Goal: Task Accomplishment & Management: Manage account settings

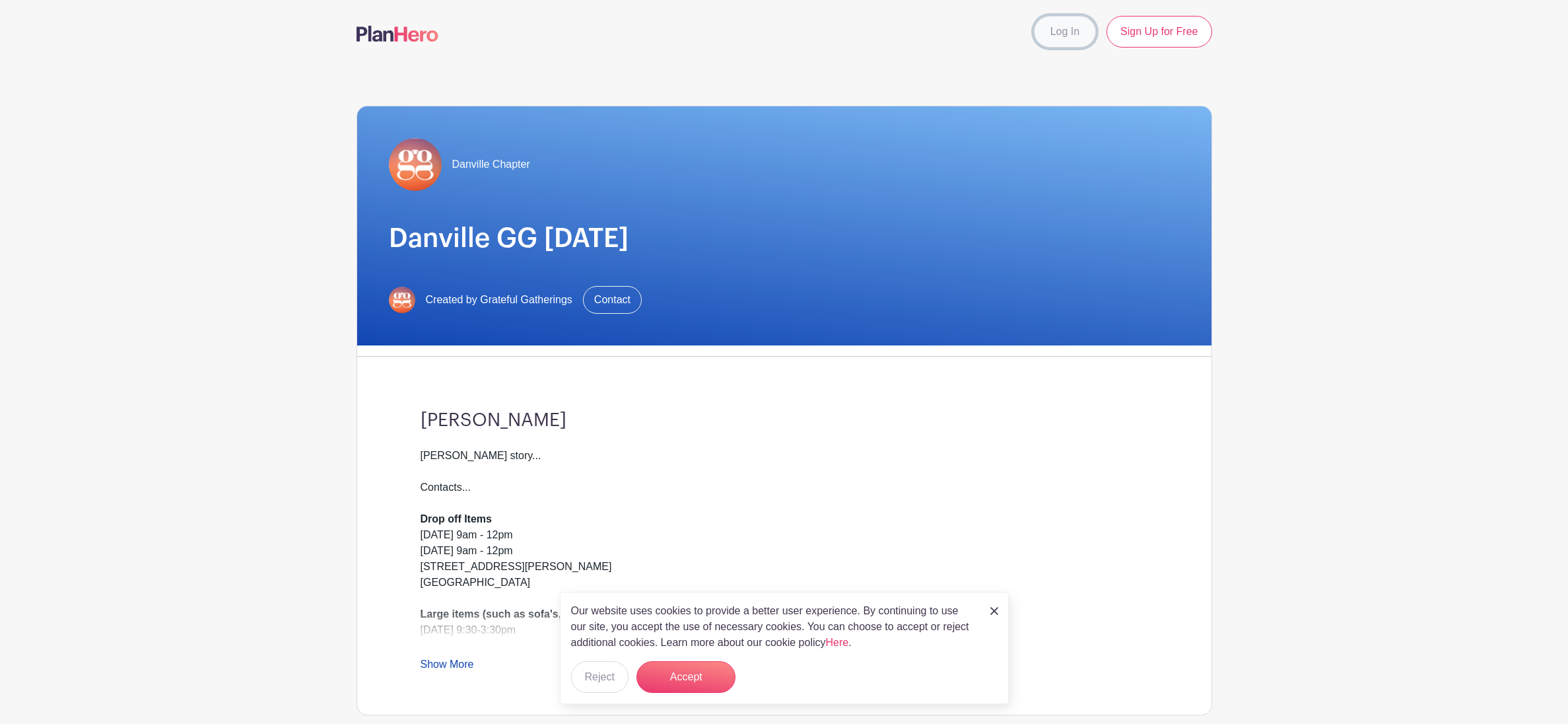
click at [1070, 30] on link "Log In" at bounding box center [1065, 31] width 62 height 32
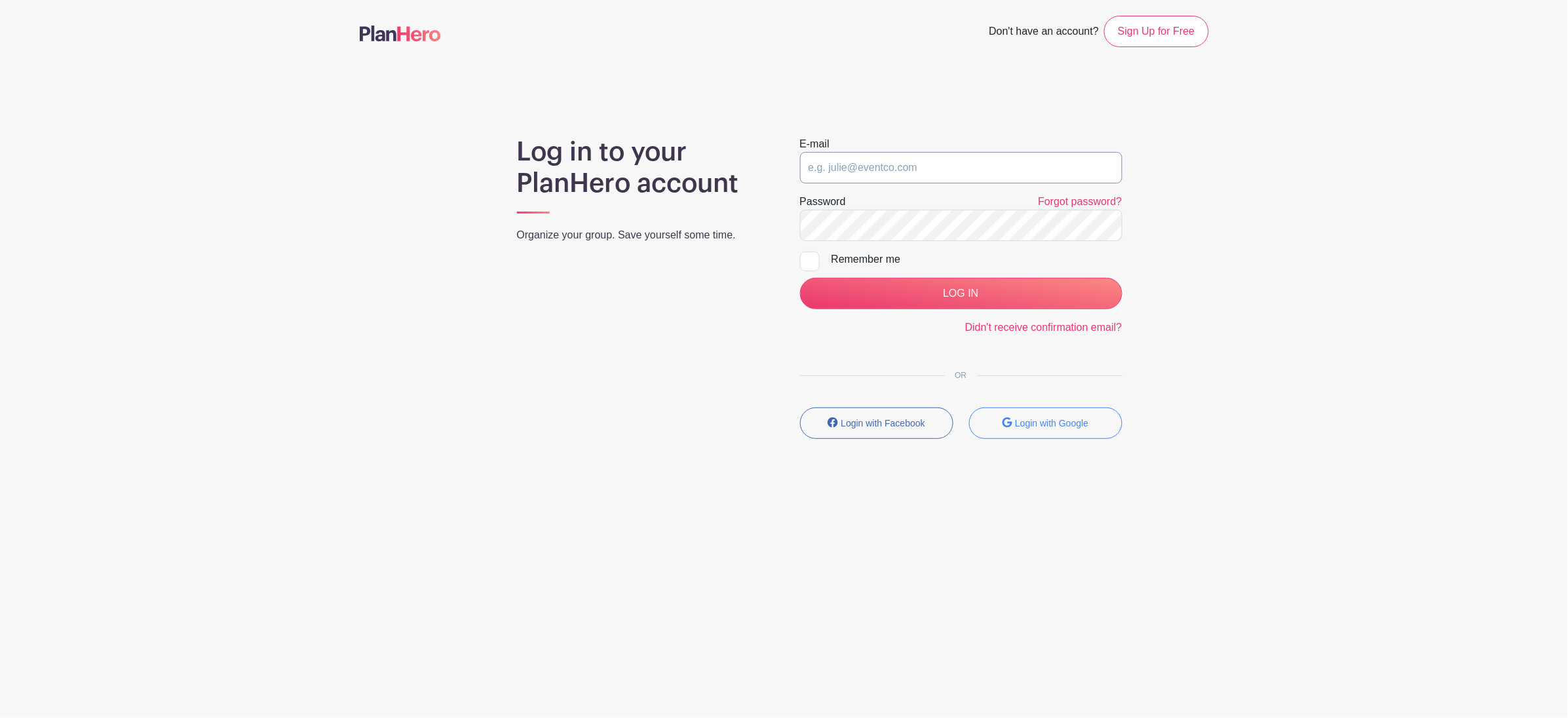
type input "ChristyWatson29@gmail.com"
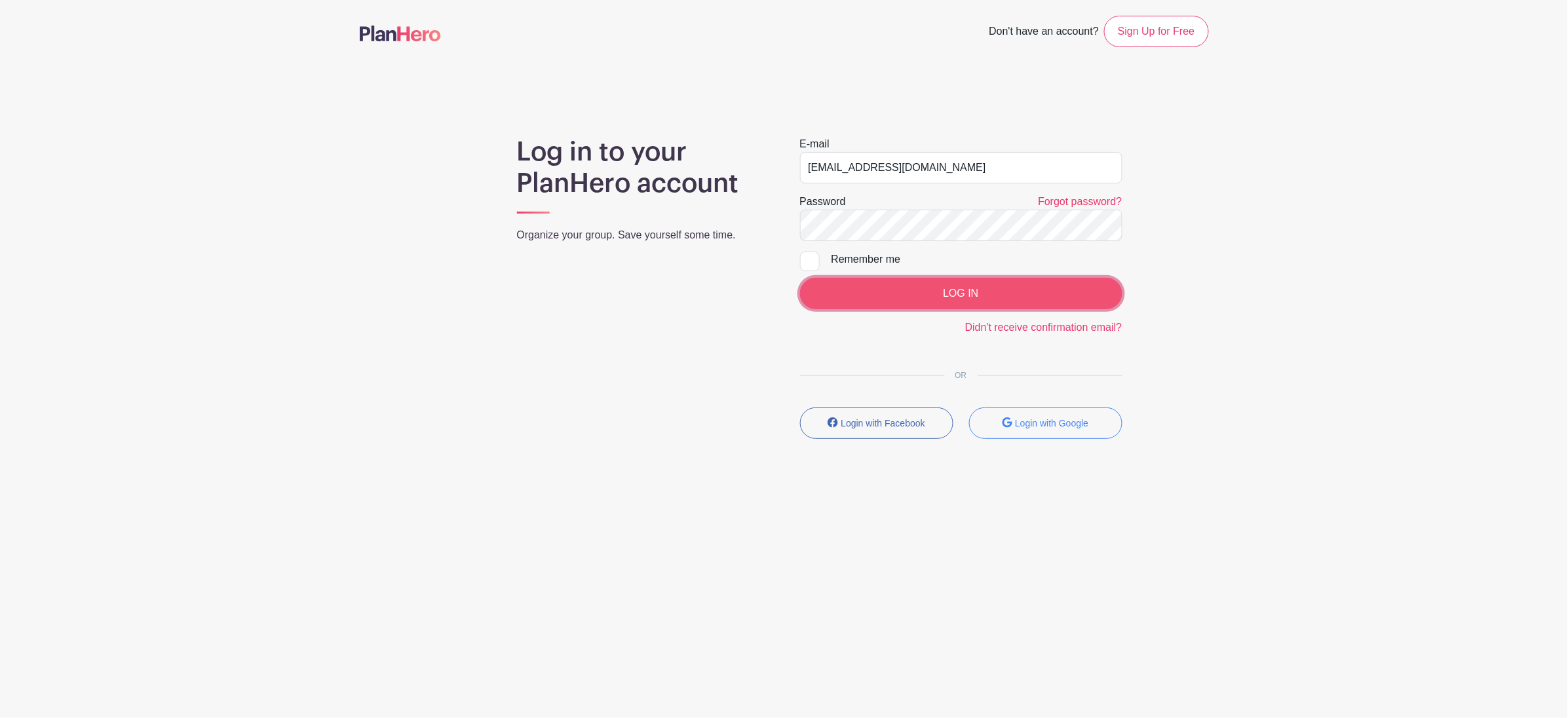
click at [929, 290] on input "LOG IN" at bounding box center [961, 293] width 322 height 32
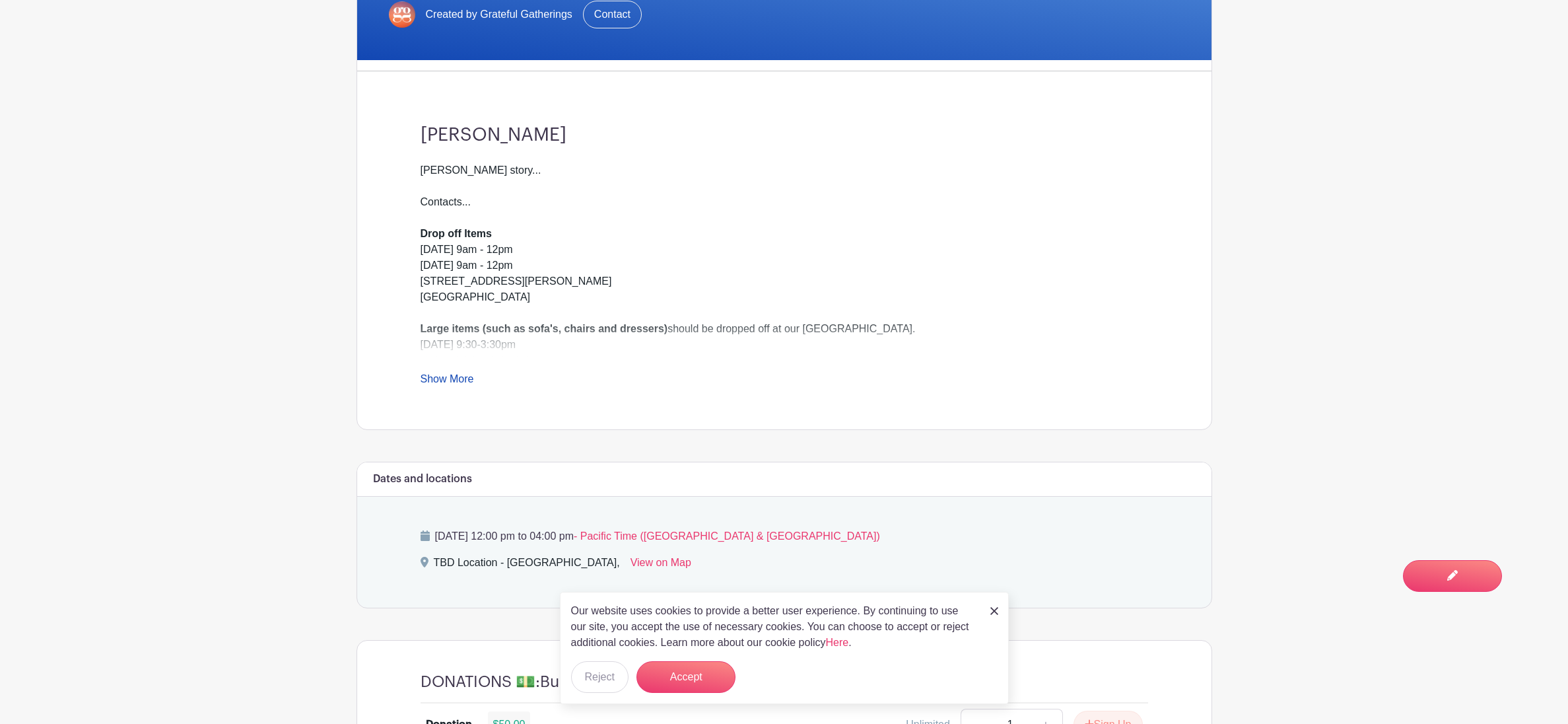
scroll to position [508, 0]
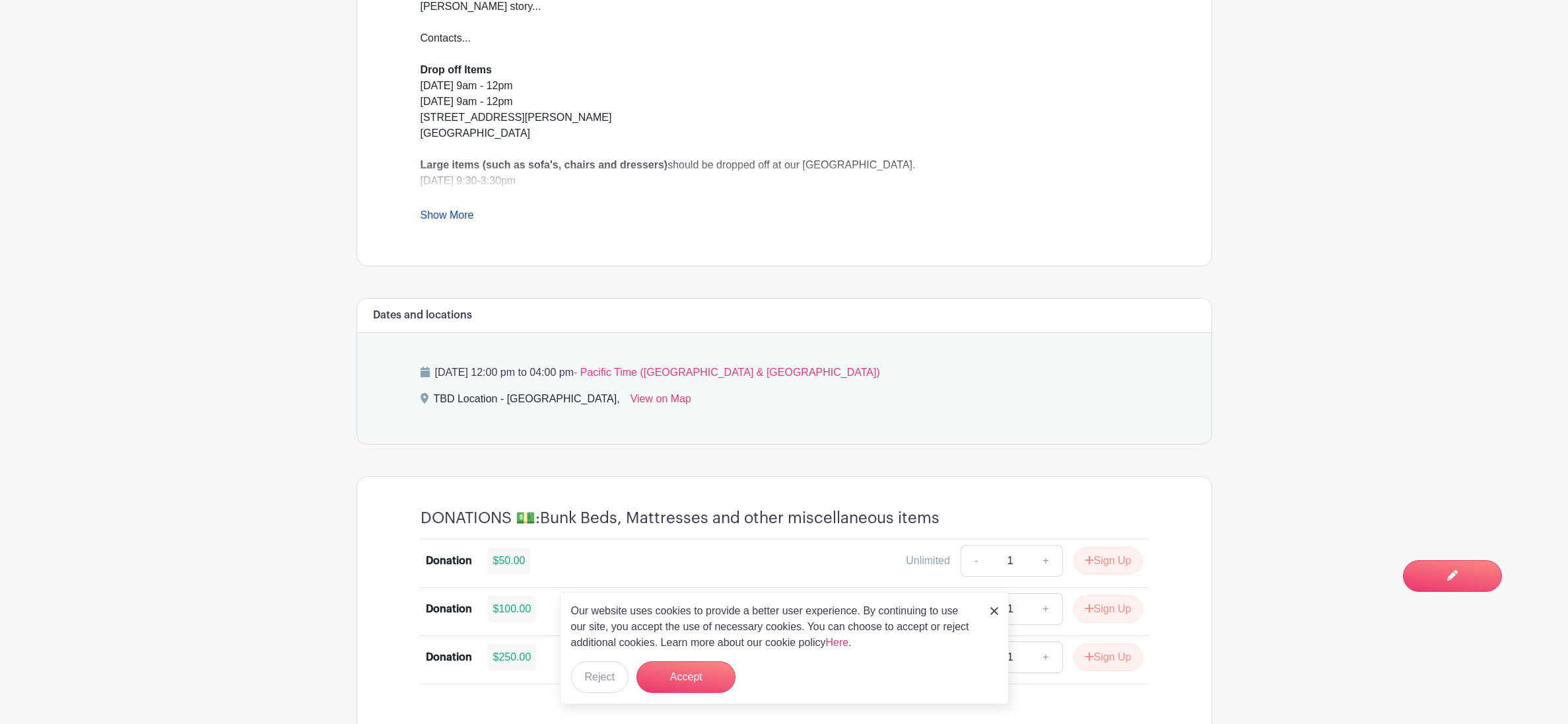
click at [464, 214] on link "Show More" at bounding box center [447, 217] width 53 height 16
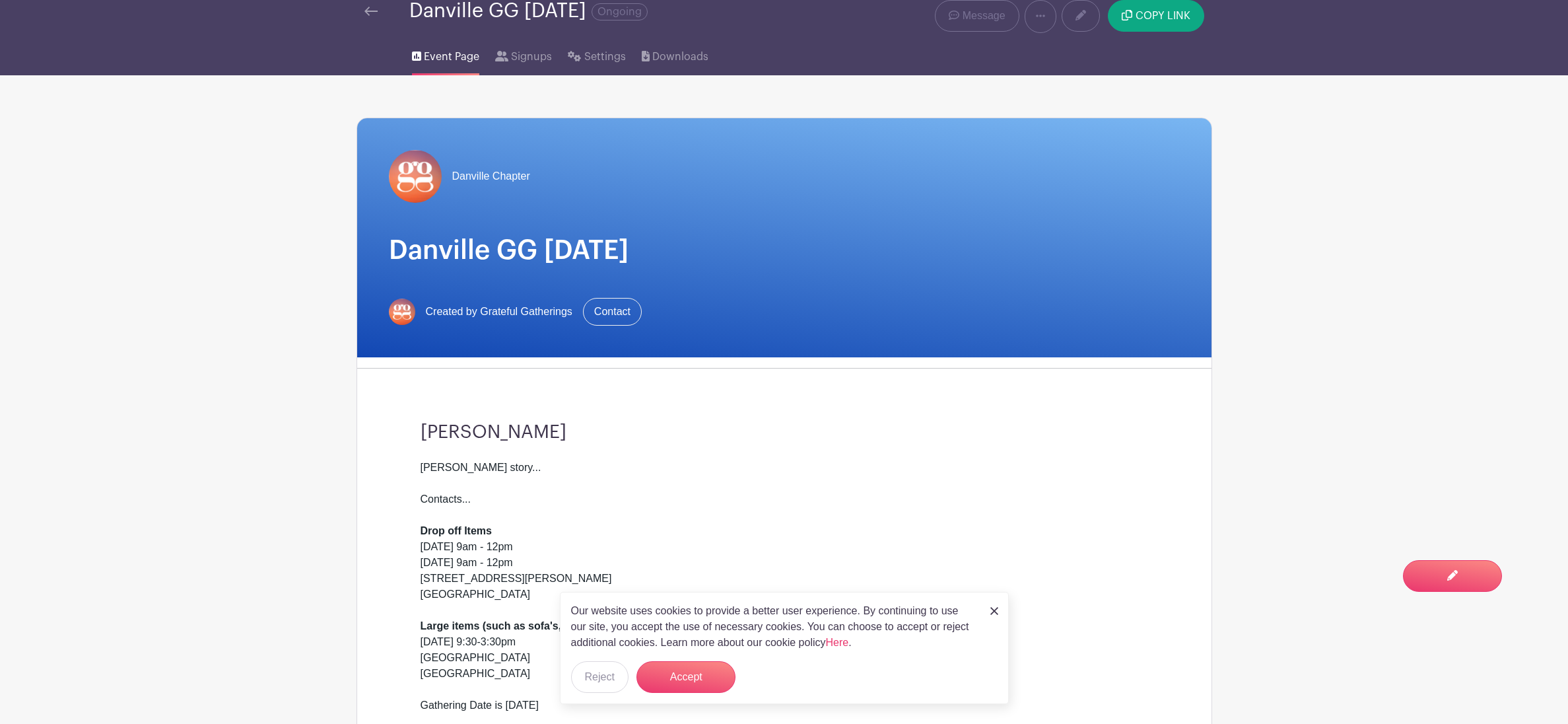
scroll to position [0, 0]
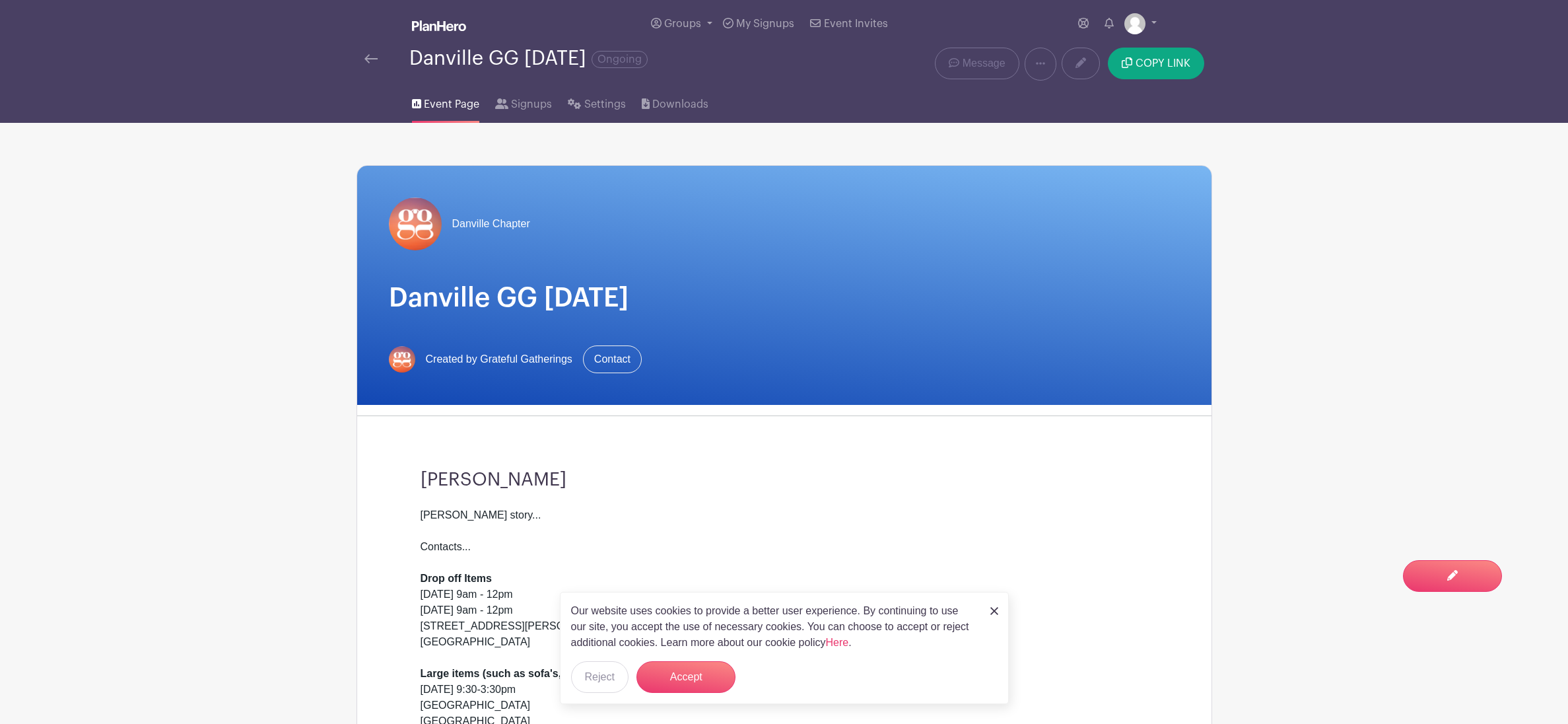
click at [449, 512] on div "Courtney story... Contacts... Drop off Items Sat. Sept 13th 9am - 12pm Sun. Sep…" at bounding box center [784, 634] width 728 height 254
click at [1453, 572] on span "Switch to Edit Mode" at bounding box center [1410, 575] width 125 height 13
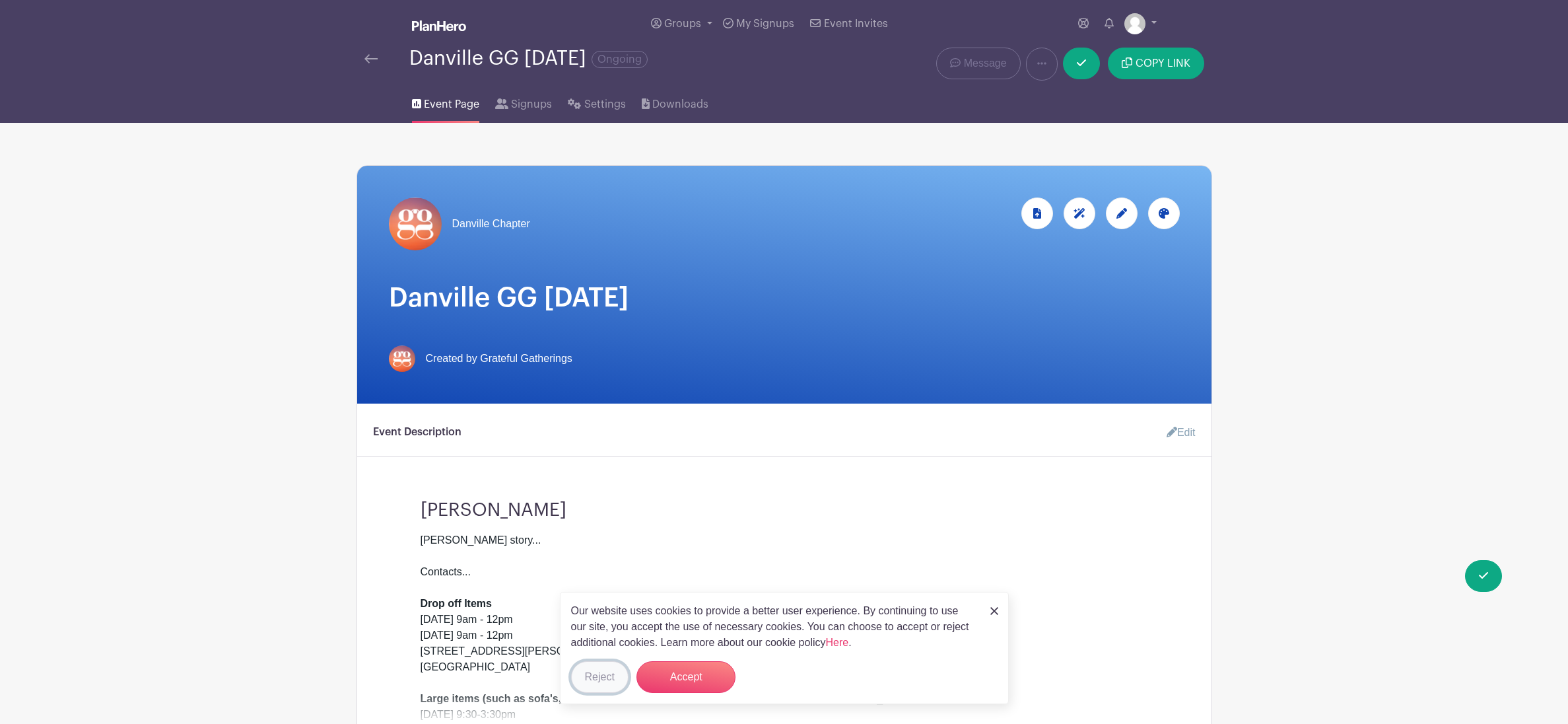
click at [597, 676] on button "Reject" at bounding box center [600, 677] width 57 height 32
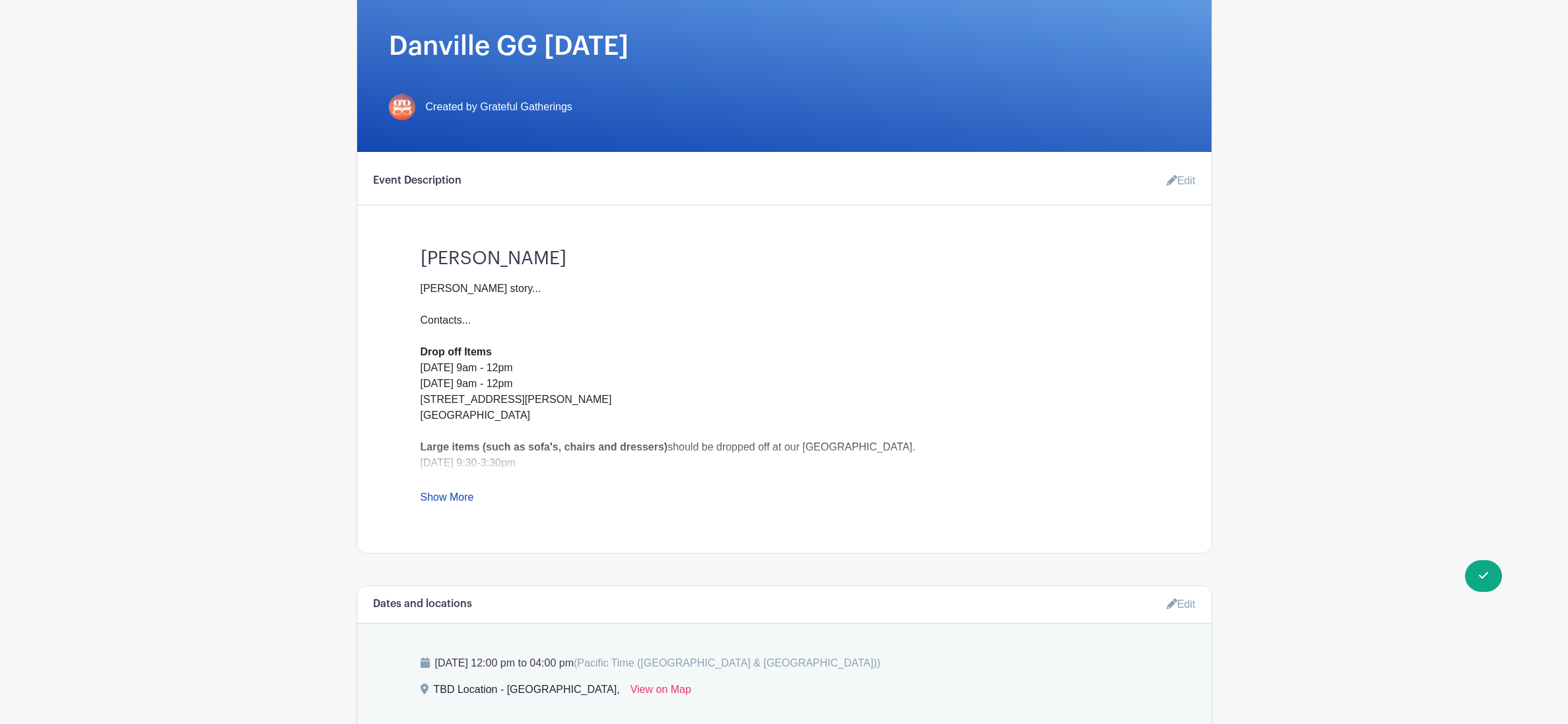
scroll to position [235, 0]
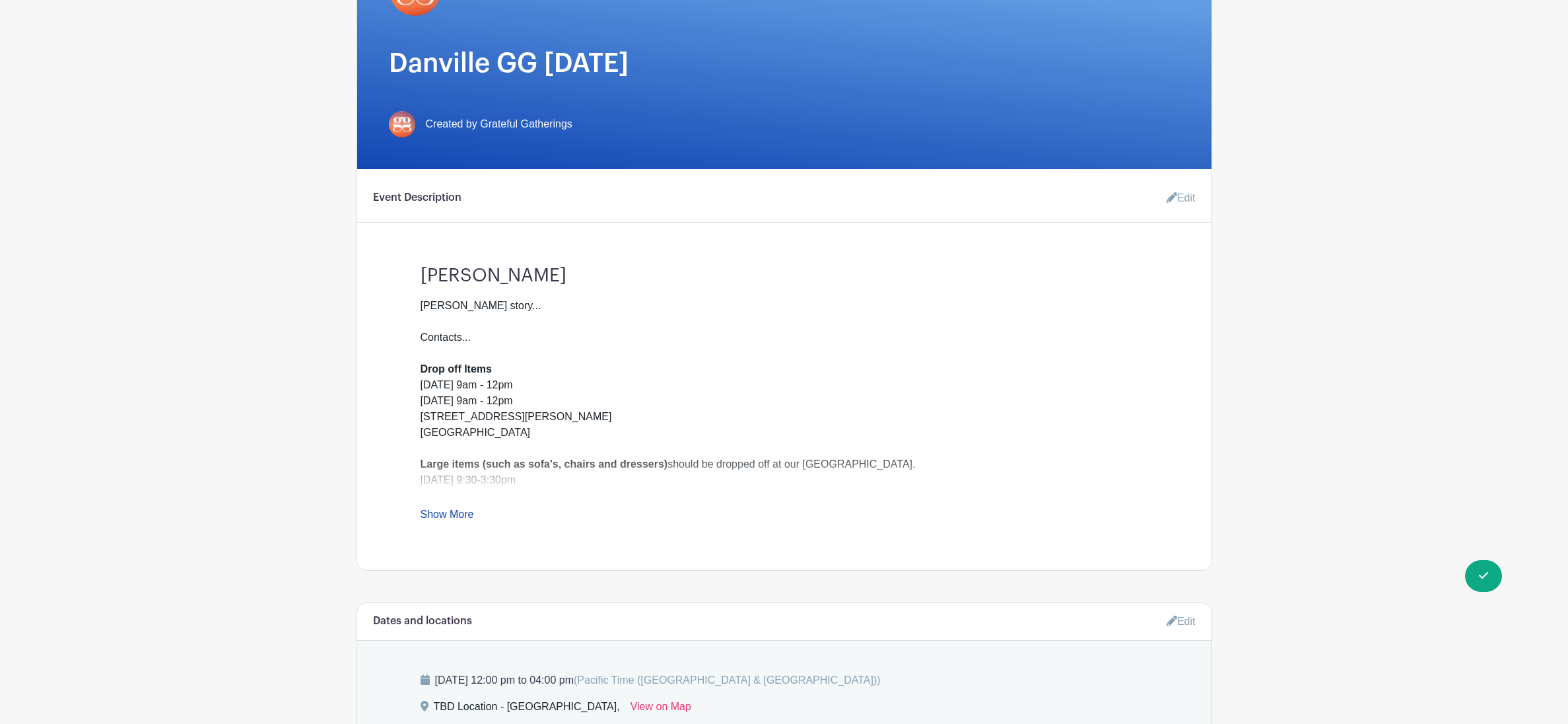
click at [1177, 201] on link "Edit" at bounding box center [1176, 198] width 40 height 26
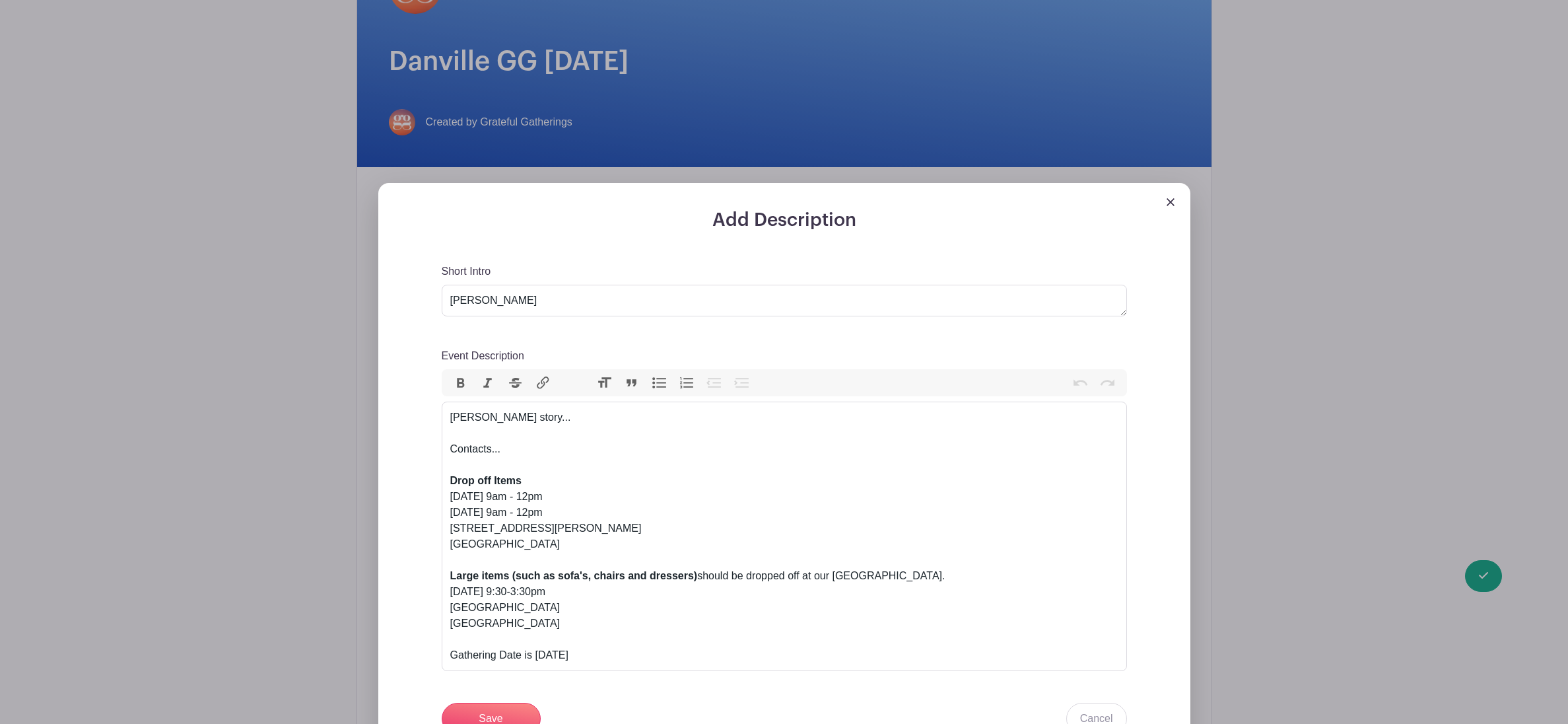
scroll to position [238, 0]
click at [518, 425] on div "Courtney story... Contacts... Drop off Items Sat. Sept 13th 9am - 12pm Sun. Sep…" at bounding box center [784, 535] width 668 height 254
click at [547, 418] on div "Courtney story... Contacts... Drop off Items Sat. Sept 13th 9am - 12pm Sun. Sep…" at bounding box center [784, 535] width 668 height 254
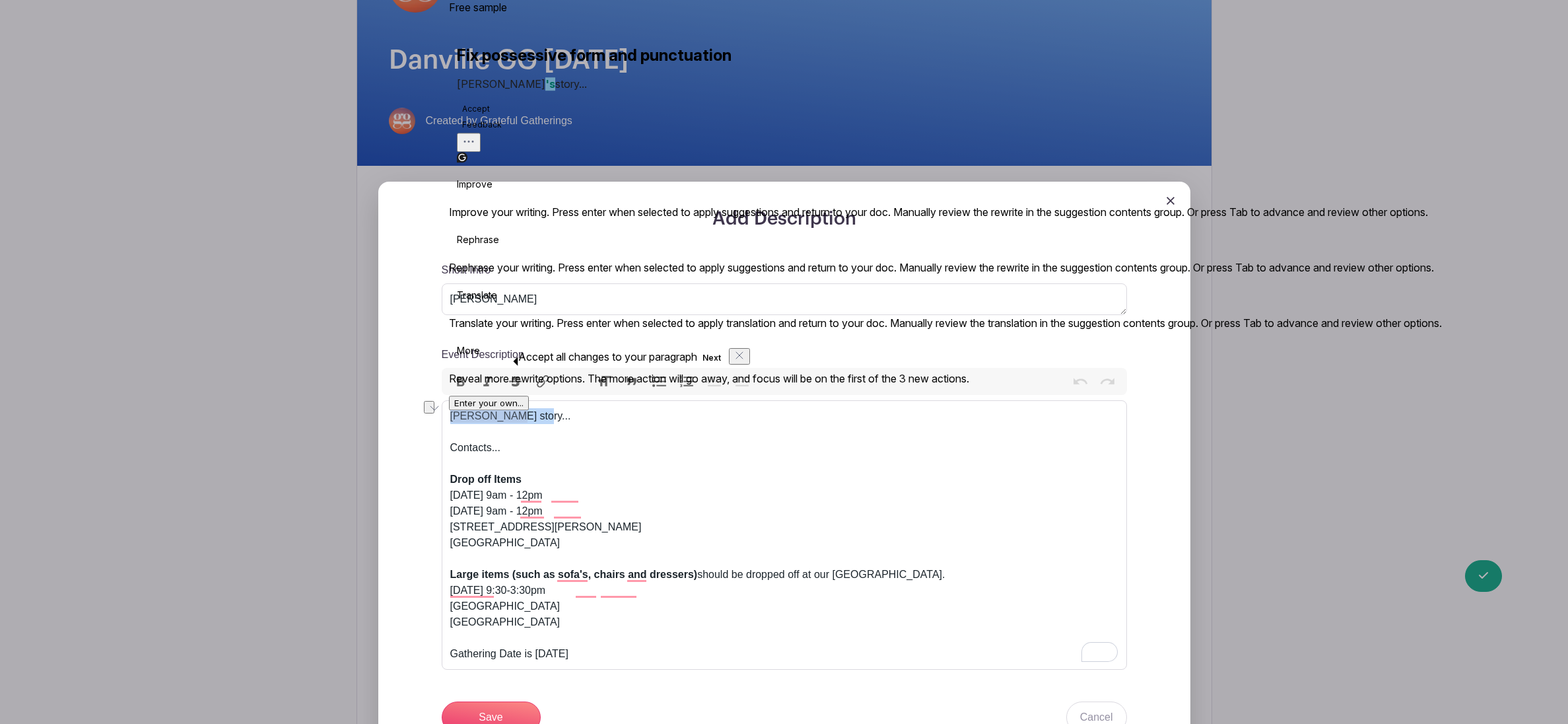
drag, startPoint x: 547, startPoint y: 418, endPoint x: 449, endPoint y: 421, distance: 98.0
click at [449, 421] on trix-editor "Courtney story... Contacts... Drop off Items Sat. Sept 13th 9am - 12pm Sun. Sep…" at bounding box center [784, 535] width 685 height 269
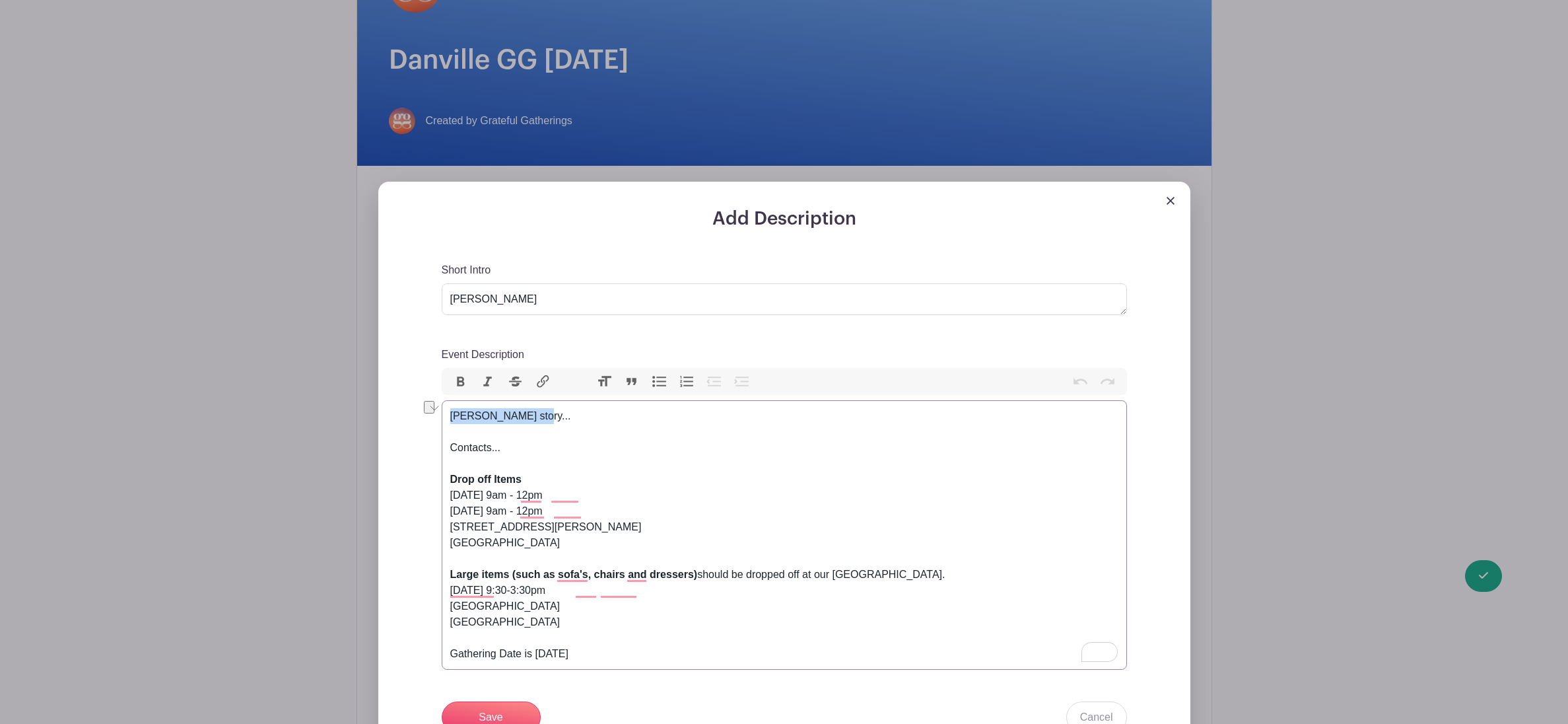
drag, startPoint x: 510, startPoint y: 423, endPoint x: 544, endPoint y: 423, distance: 34.0
click at [510, 423] on div "Courtney story... Contacts... Drop off Items Sat. Sept 13th 9am - 12pm Sun. Sep…" at bounding box center [784, 535] width 668 height 254
drag, startPoint x: 551, startPoint y: 419, endPoint x: 444, endPoint y: 420, distance: 107.0
click at [444, 420] on div "Add Description Short Intro Courtney Event Description Bold Italic Strikethroug…" at bounding box center [785, 533] width 834 height 703
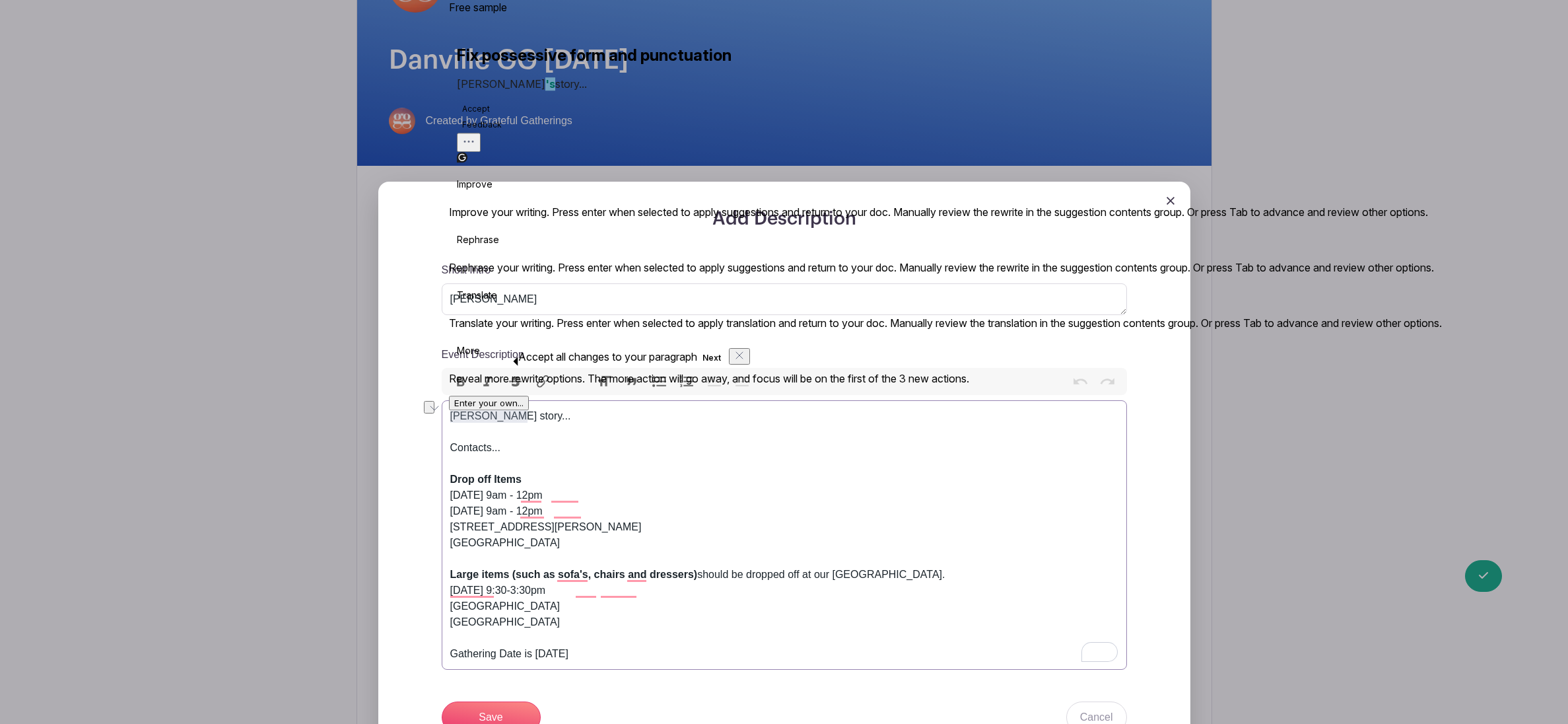
click at [600, 472] on div "Courtney story... Contacts... Drop off Items Sat. Sept 13th 9am - 12pm Sun. Sep…" at bounding box center [784, 535] width 668 height 254
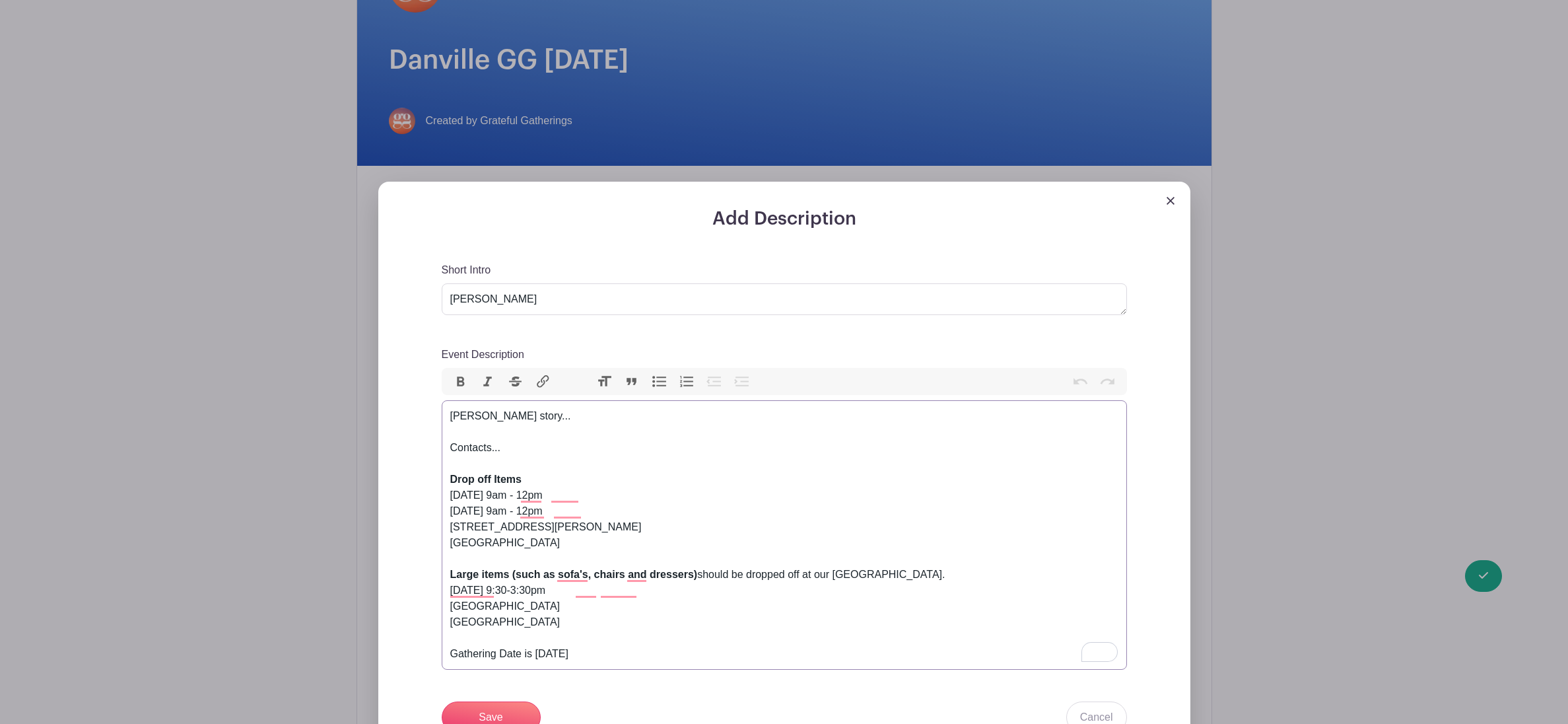
click at [541, 429] on div "Courtney story... Contacts... Drop off Items Sat. Sept 13th 9am - 12pm Sun. Sep…" at bounding box center [784, 535] width 668 height 254
click at [540, 423] on div "Courtney story... Contacts... Drop off Items Sat. Sept 13th 9am - 12pm Sun. Sep…" at bounding box center [784, 535] width 668 height 254
paste trix-editor "<div>Caroline is just like you and I.&nbsp; She grew up locally and raised 3 ki…"
type trix-editor "<div>Caroline is just like you and I.&nbsp; She grew up locally and raised 3 ki…"
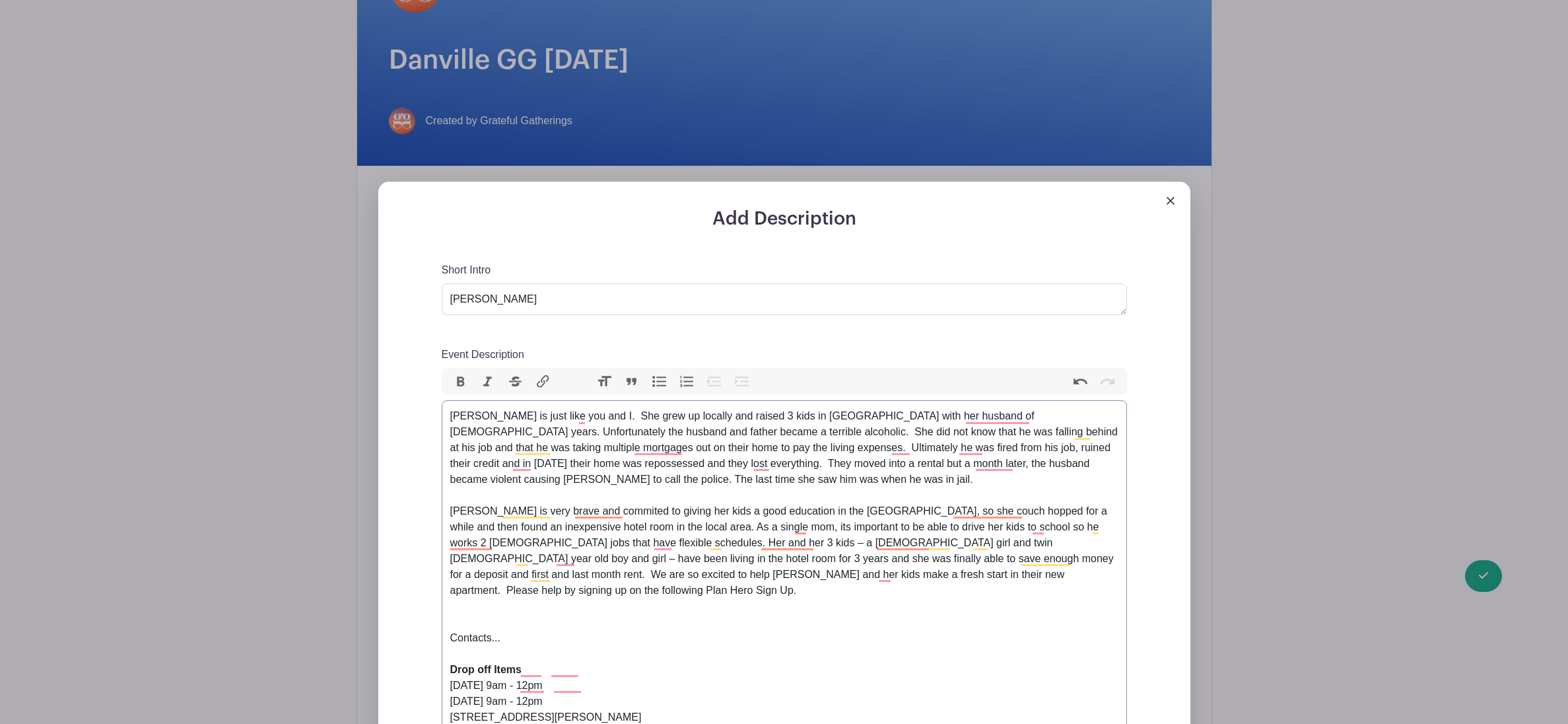
click at [450, 416] on div "[PERSON_NAME] is just like you and I. She grew up locally and raised 3 kids in …" at bounding box center [784, 448] width 668 height 79
click at [556, 302] on textarea "[PERSON_NAME]" at bounding box center [784, 299] width 685 height 32
type textarea "C"
click at [488, 299] on textarea "[PERSON_NAME]" at bounding box center [784, 299] width 685 height 32
click at [576, 301] on textarea "[PERSON_NAME]" at bounding box center [784, 299] width 685 height 32
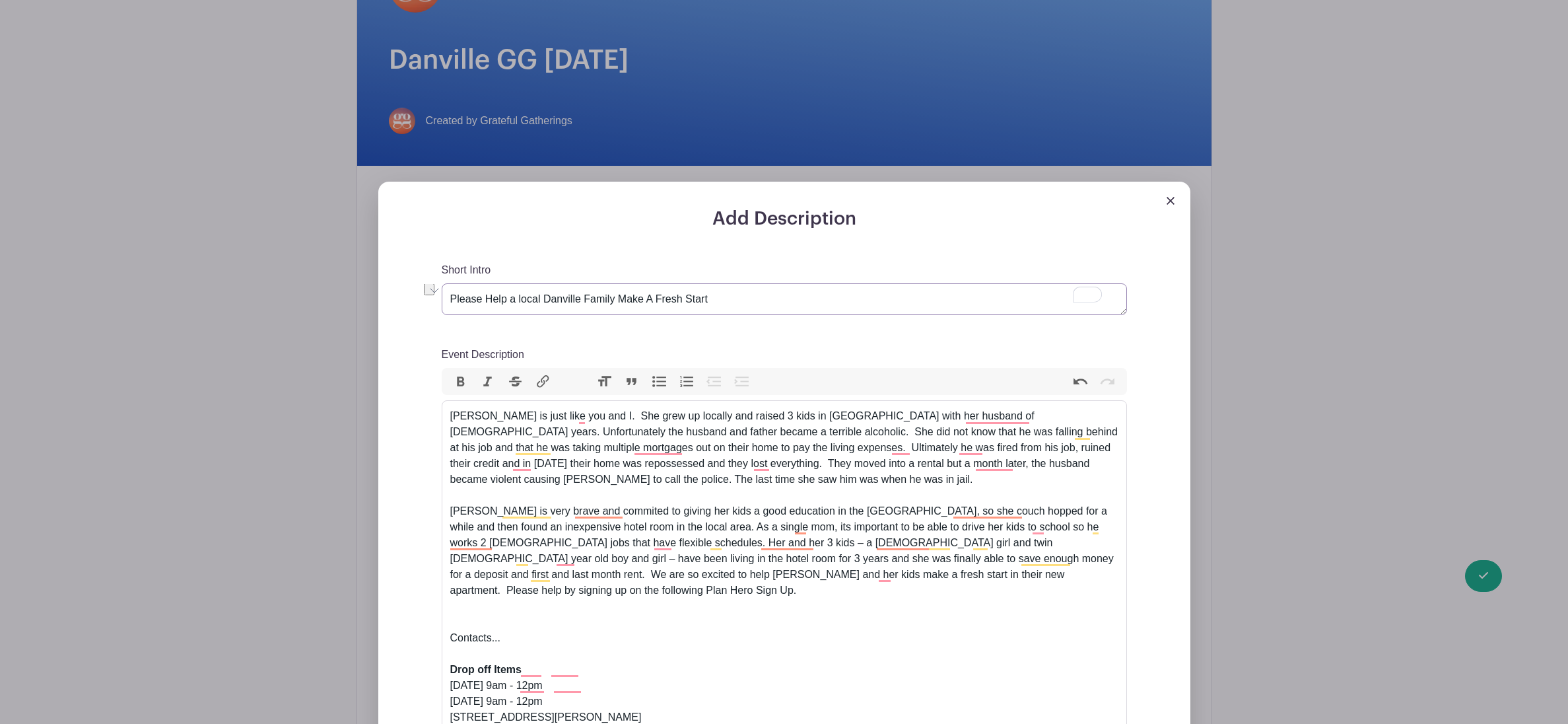
scroll to position [0, 0]
drag, startPoint x: 613, startPoint y: 301, endPoint x: 544, endPoint y: 301, distance: 69.0
click at [544, 301] on textarea "[PERSON_NAME]" at bounding box center [784, 299] width 685 height 32
drag, startPoint x: 541, startPoint y: 299, endPoint x: 547, endPoint y: 321, distance: 22.8
click at [542, 303] on textarea "[PERSON_NAME]" at bounding box center [784, 299] width 685 height 32
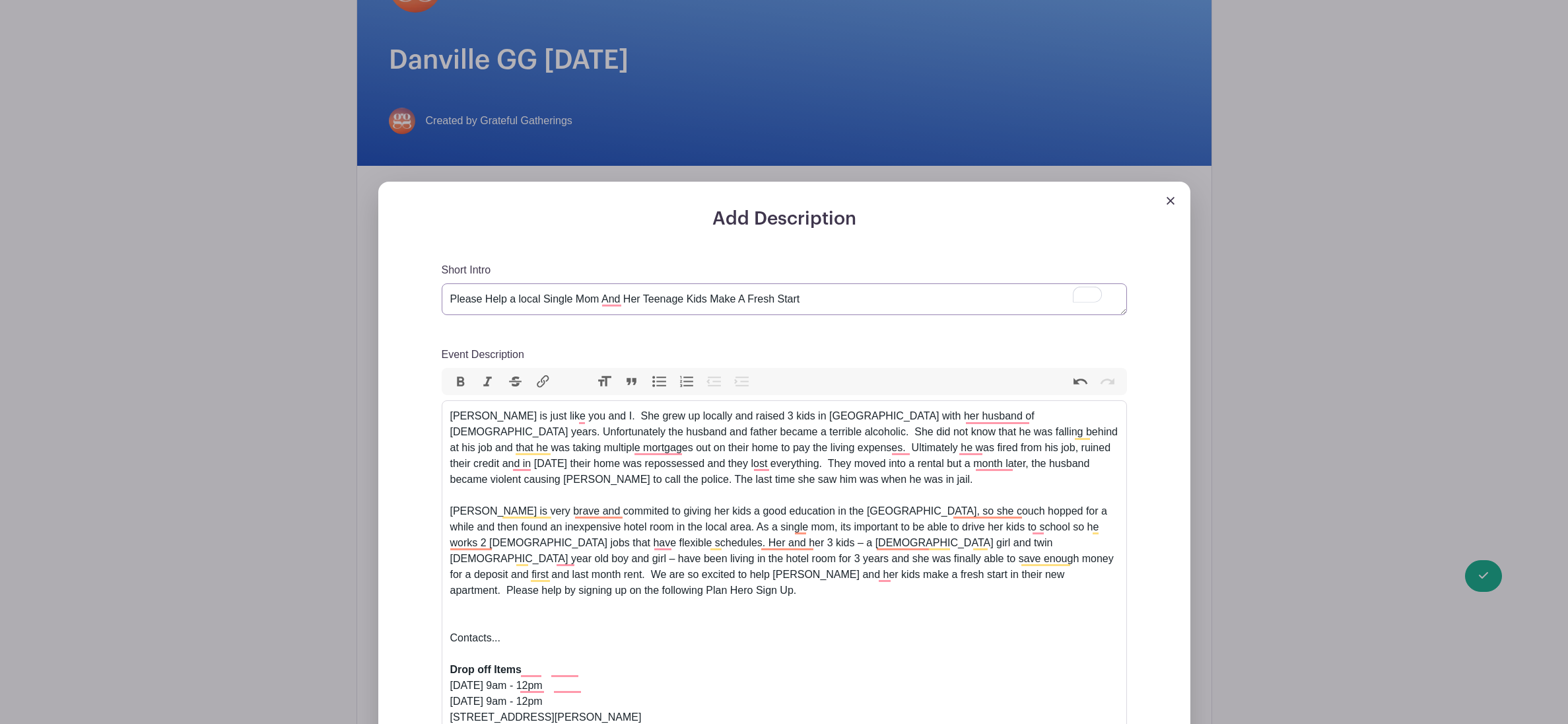
scroll to position [1, 0]
type textarea "Please Help A Local Single Mom And Her Teenage Kids Make A Fresh Start"
click at [556, 462] on div "[PERSON_NAME] is just like you and I. She grew up locally and raised 3 kids in …" at bounding box center [784, 448] width 668 height 79
click at [707, 529] on div "Caroline is very brave and commited to giving her kids a good education in the …" at bounding box center [784, 551] width 668 height 95
click at [1048, 528] on div "Caroline is very brave and commited to giving her kids a good education in the …" at bounding box center [784, 551] width 668 height 95
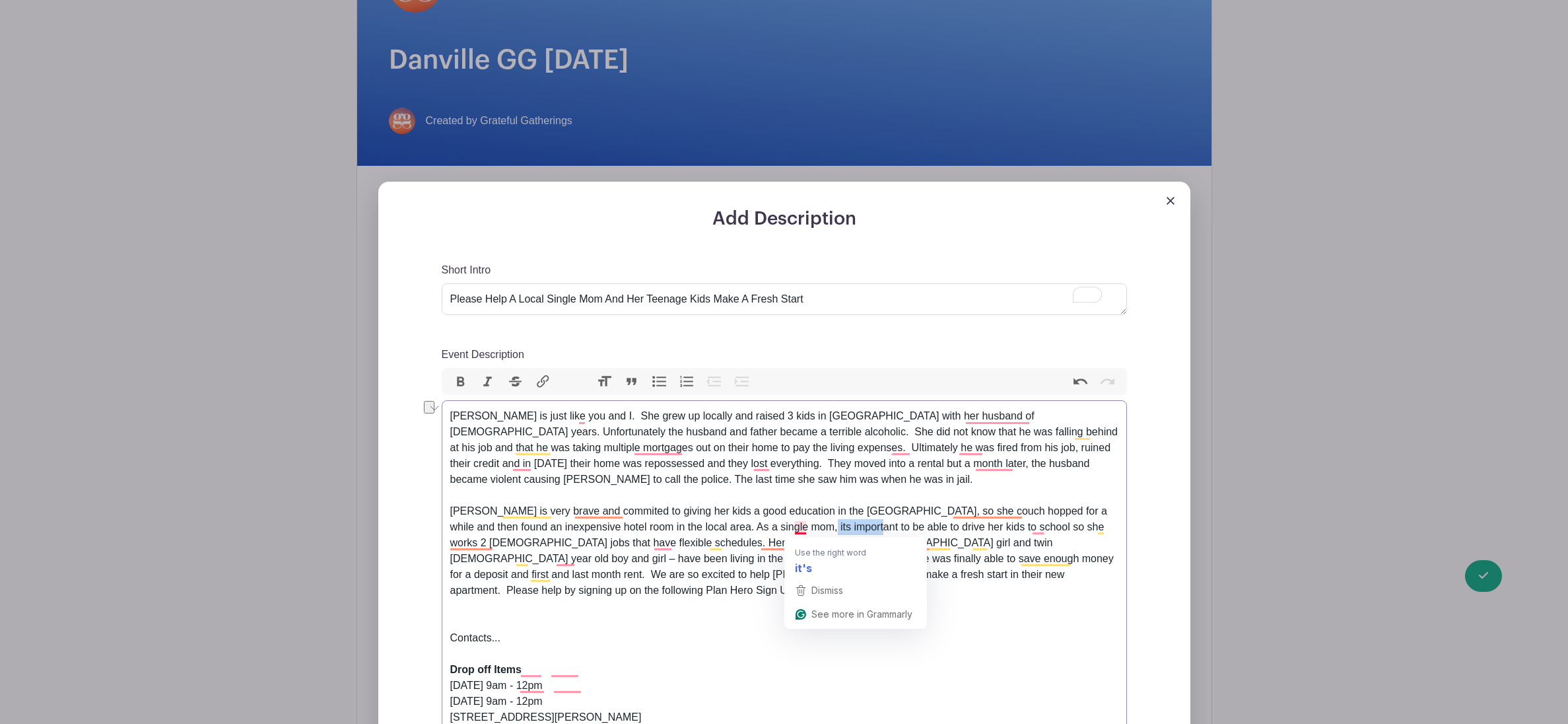
drag, startPoint x: 853, startPoint y: 530, endPoint x: 803, endPoint y: 534, distance: 50.2
click at [803, 534] on div "Caroline is very brave and commited to giving her kids a good education in the …" at bounding box center [784, 551] width 668 height 95
click at [551, 581] on div "Caroline is very brave and commited to giving her kids a good education in the …" at bounding box center [784, 551] width 668 height 95
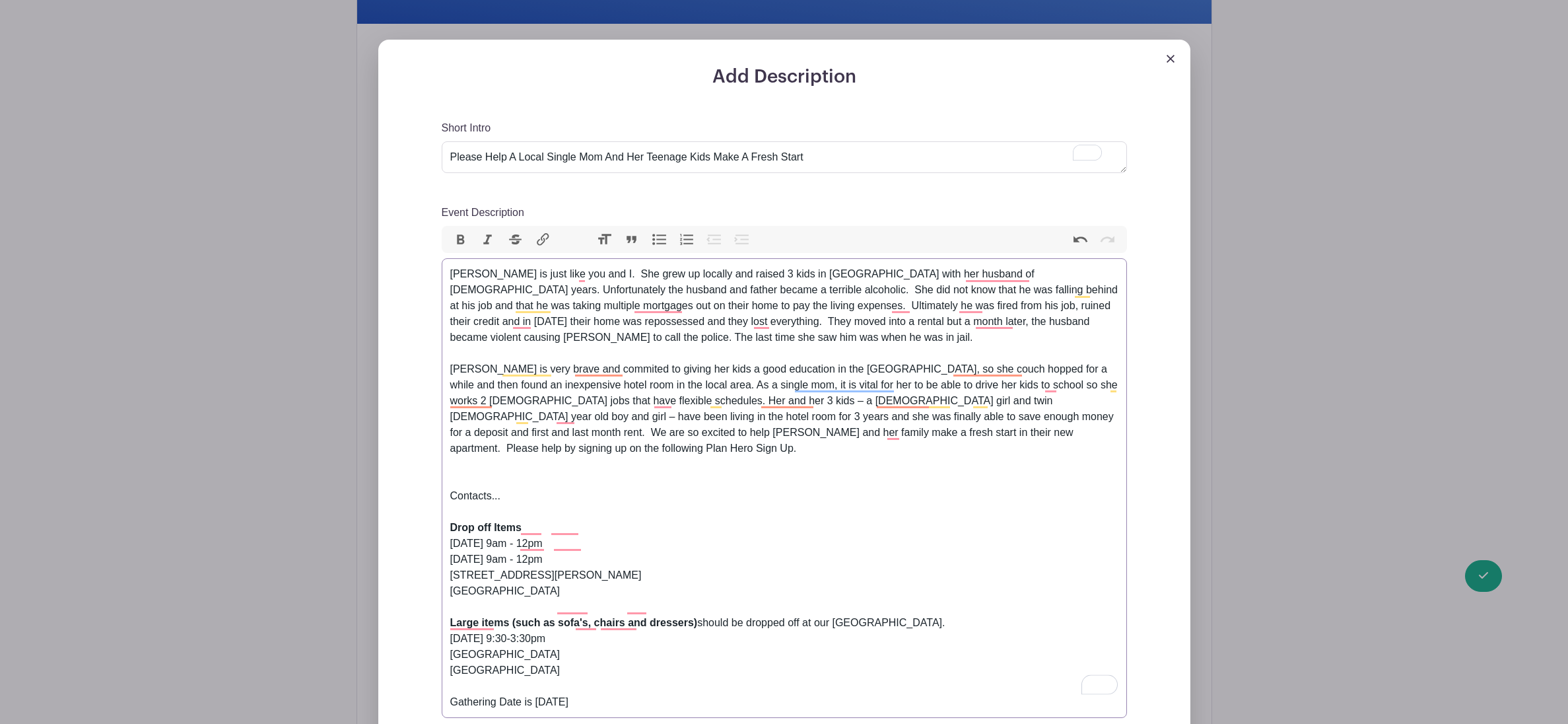
scroll to position [390, 0]
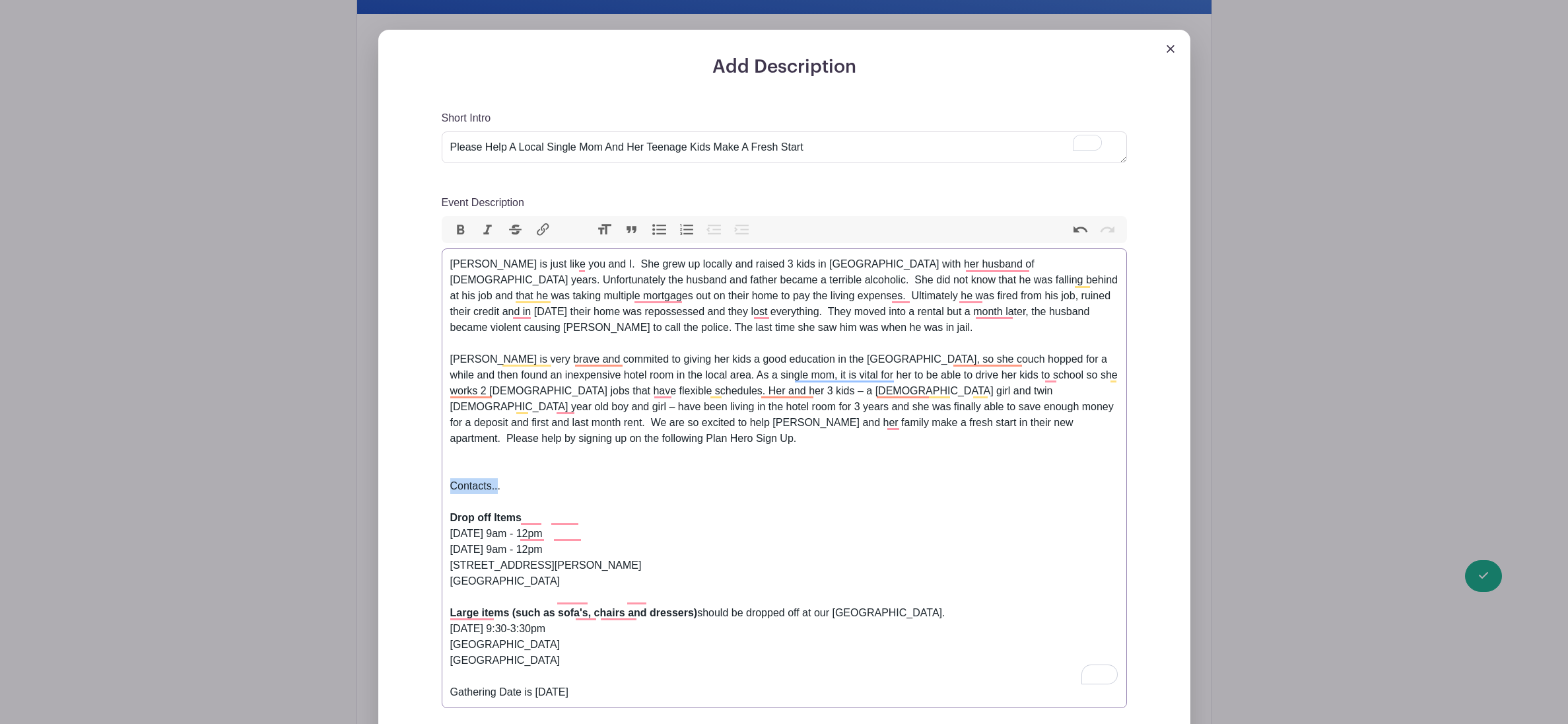
drag, startPoint x: 500, startPoint y: 469, endPoint x: 449, endPoint y: 472, distance: 51.1
click at [449, 472] on trix-editor "Caroline is just like you and I. She grew up locally and raised 3 kids in Danvi…" at bounding box center [784, 478] width 685 height 460
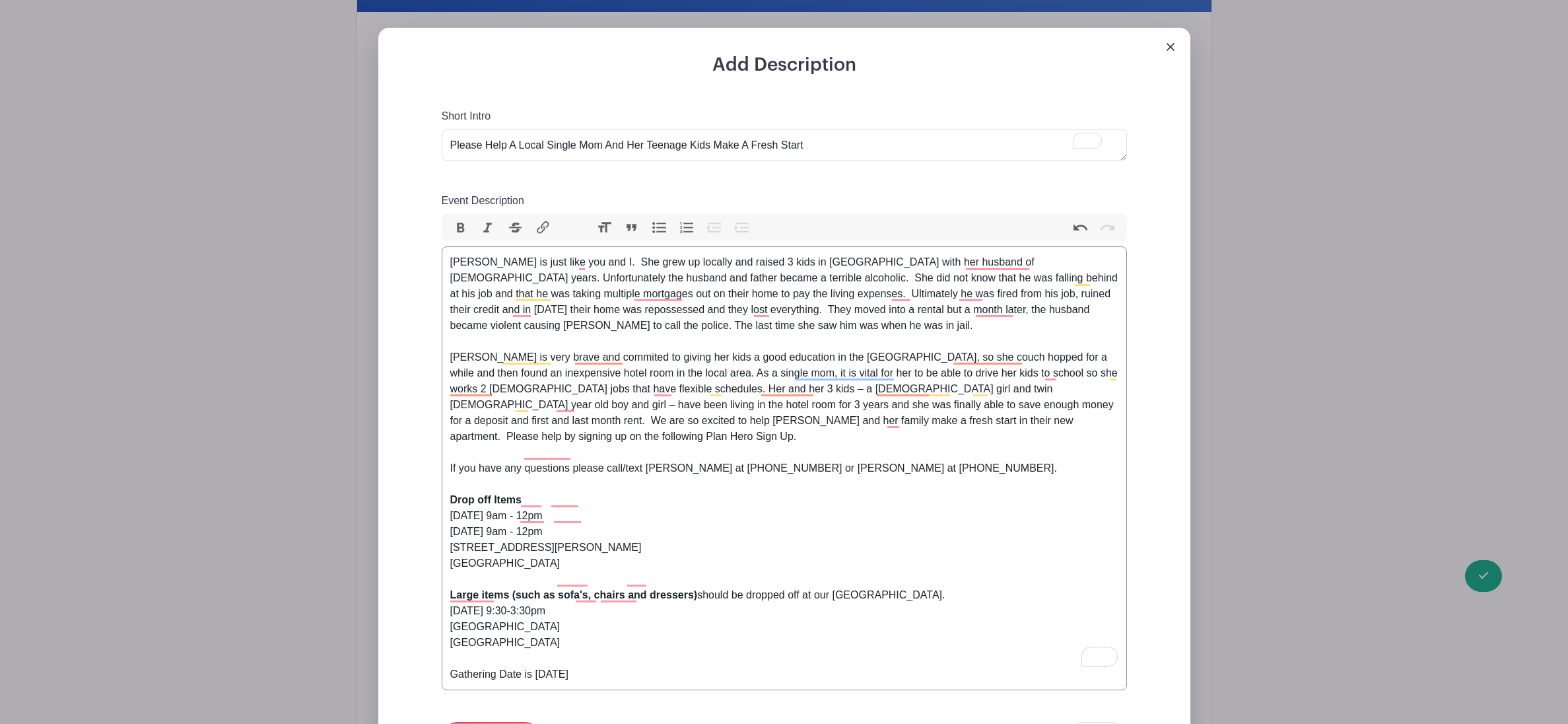
scroll to position [206, 0]
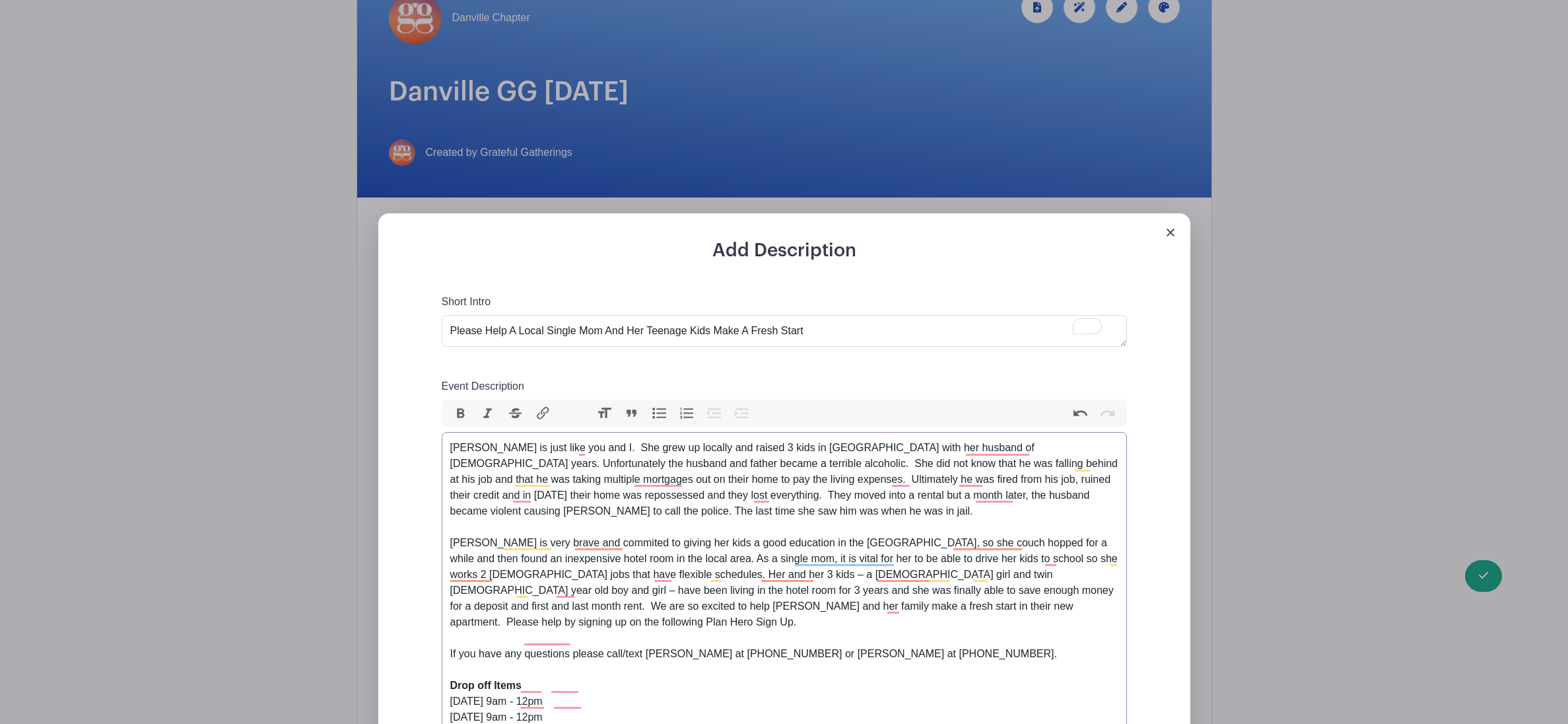
click at [976, 594] on div "Caroline is very brave and commited to giving her kids a good education in the …" at bounding box center [784, 583] width 668 height 95
drag, startPoint x: 827, startPoint y: 608, endPoint x: 758, endPoint y: 611, distance: 69.1
click at [758, 611] on div "Caroline is very brave and commited to giving her kids a good education in the …" at bounding box center [784, 583] width 668 height 95
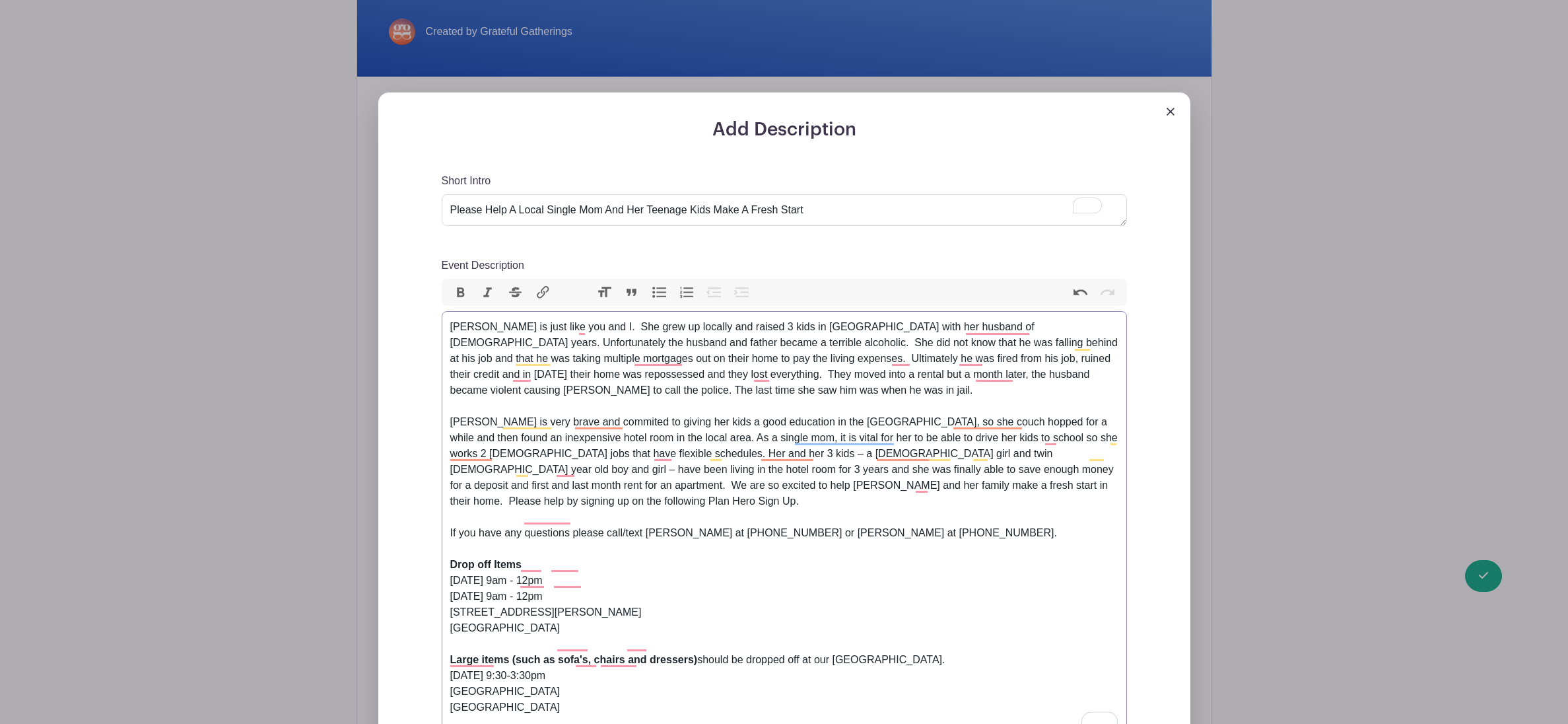
scroll to position [335, 0]
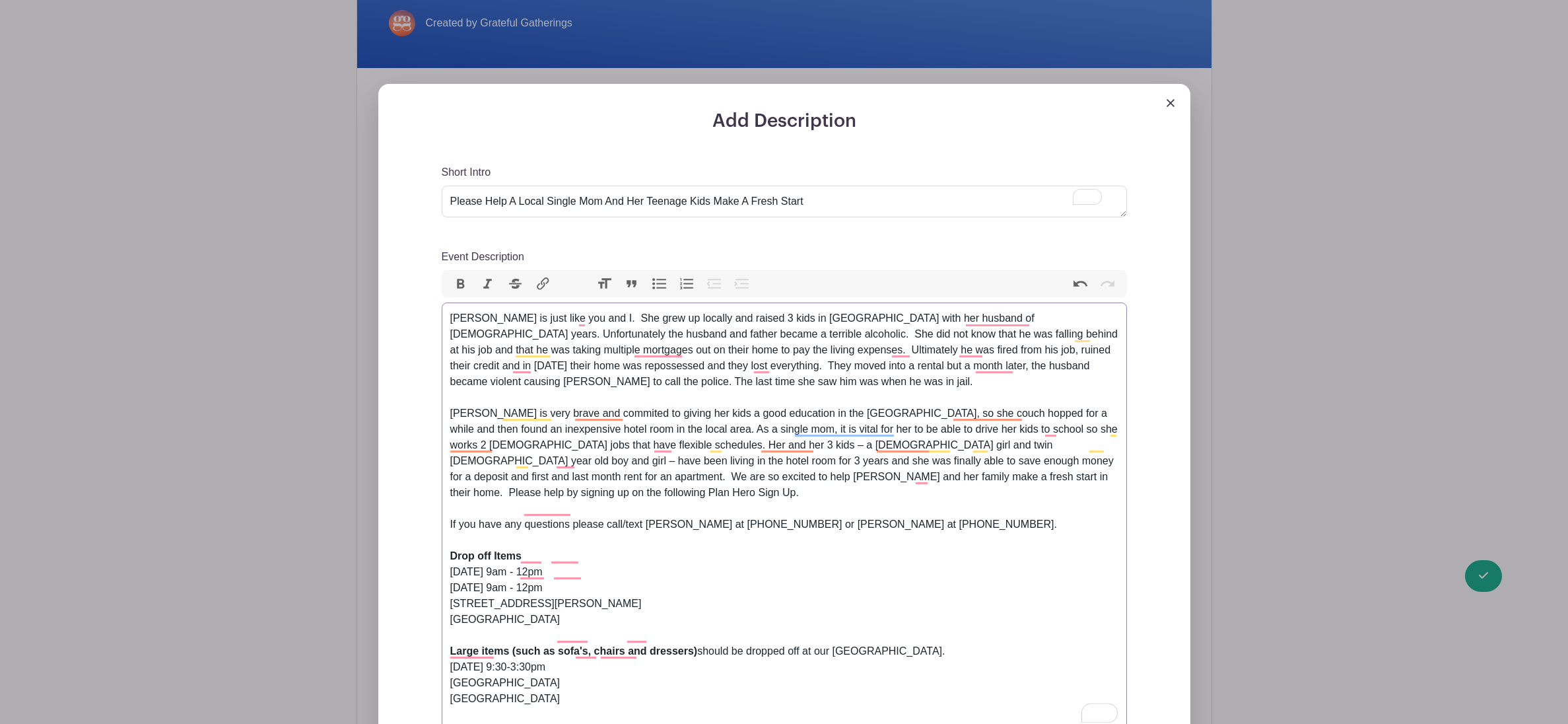
click at [1080, 483] on div "Caroline is very brave and commited to giving her kids a good education in the …" at bounding box center [784, 453] width 668 height 95
click at [917, 479] on div "Caroline is very brave and commited to giving her kids a good education in the …" at bounding box center [784, 453] width 668 height 95
type trix-editor "<div>Caroline is just like you and I.&nbsp; She grew up locally and raised 3 ki…"
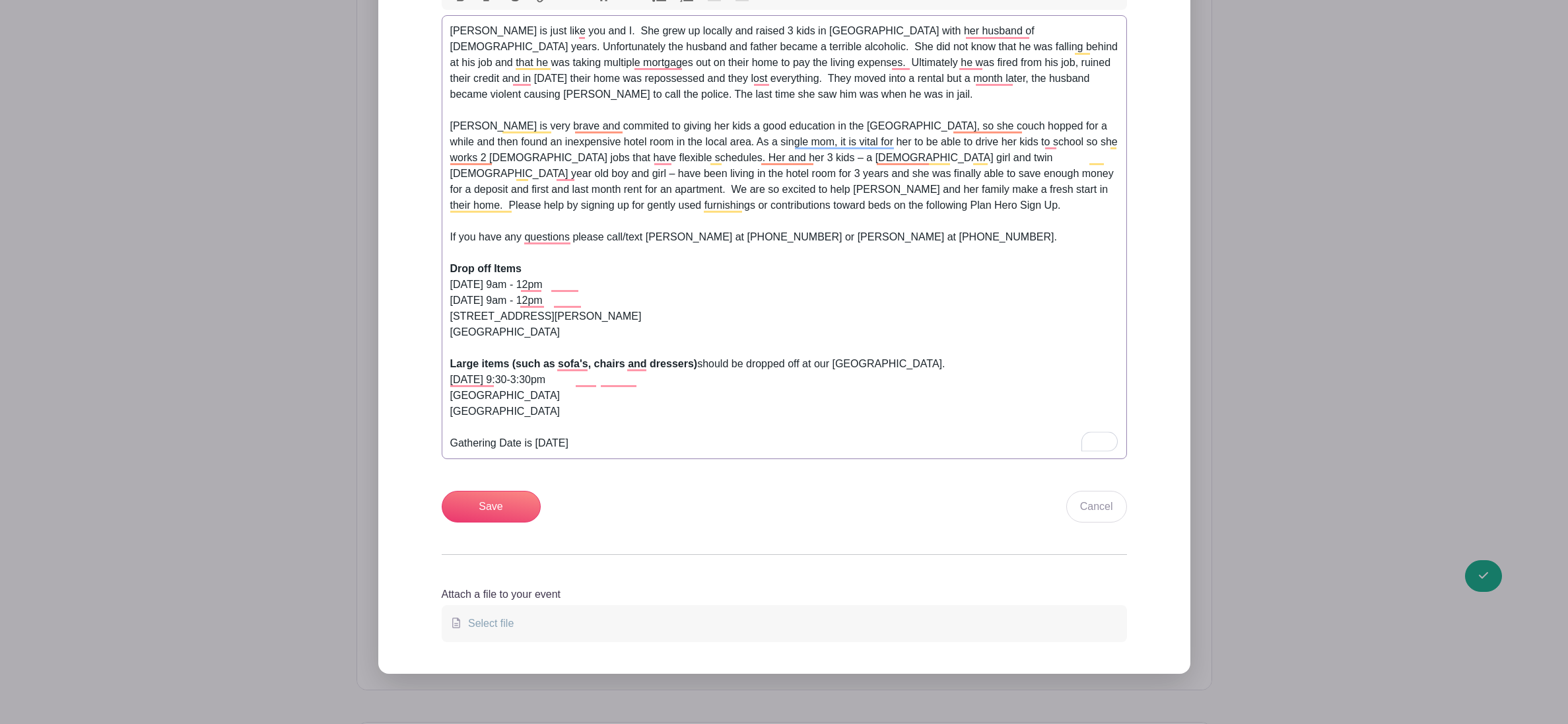
scroll to position [616, 0]
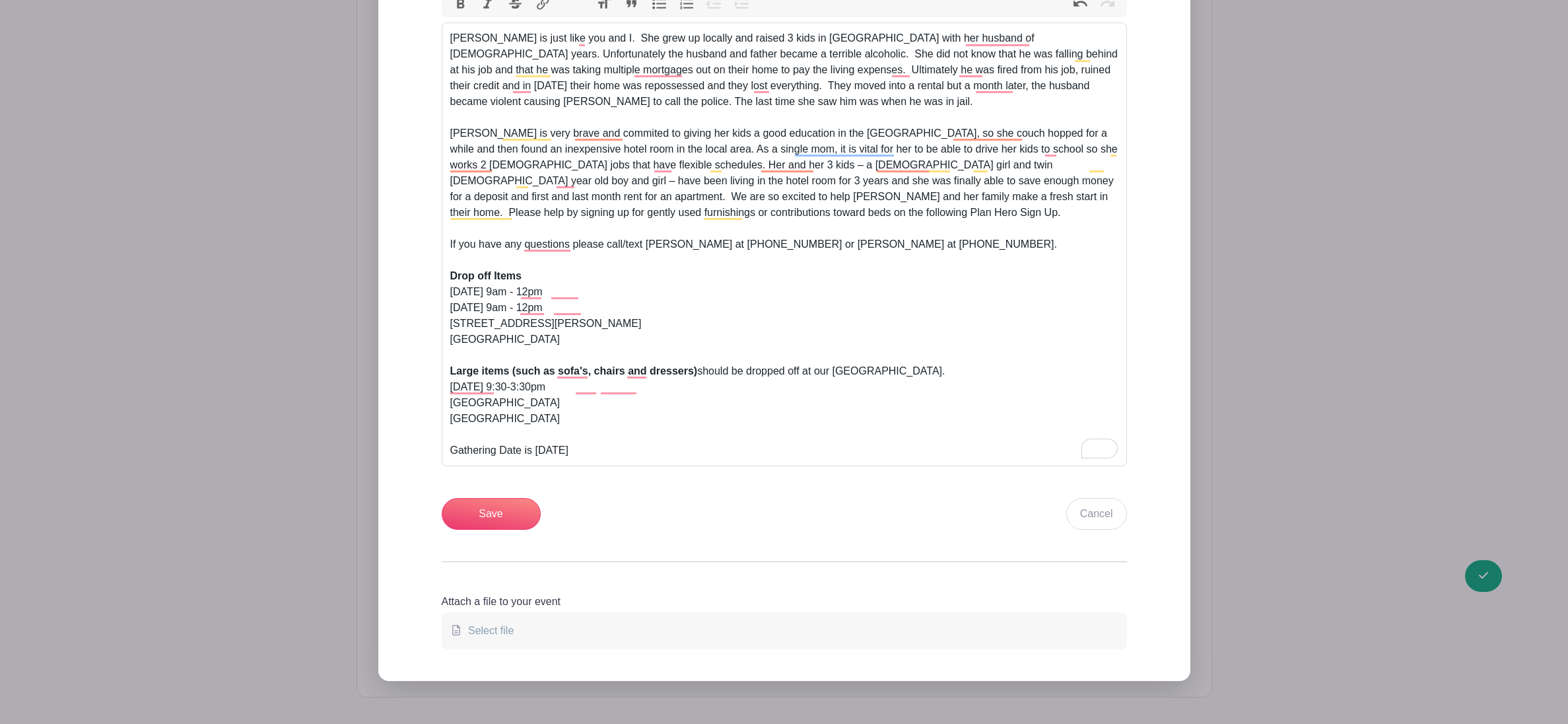
scroll to position [1, 0]
click at [508, 507] on input "Save" at bounding box center [491, 513] width 99 height 32
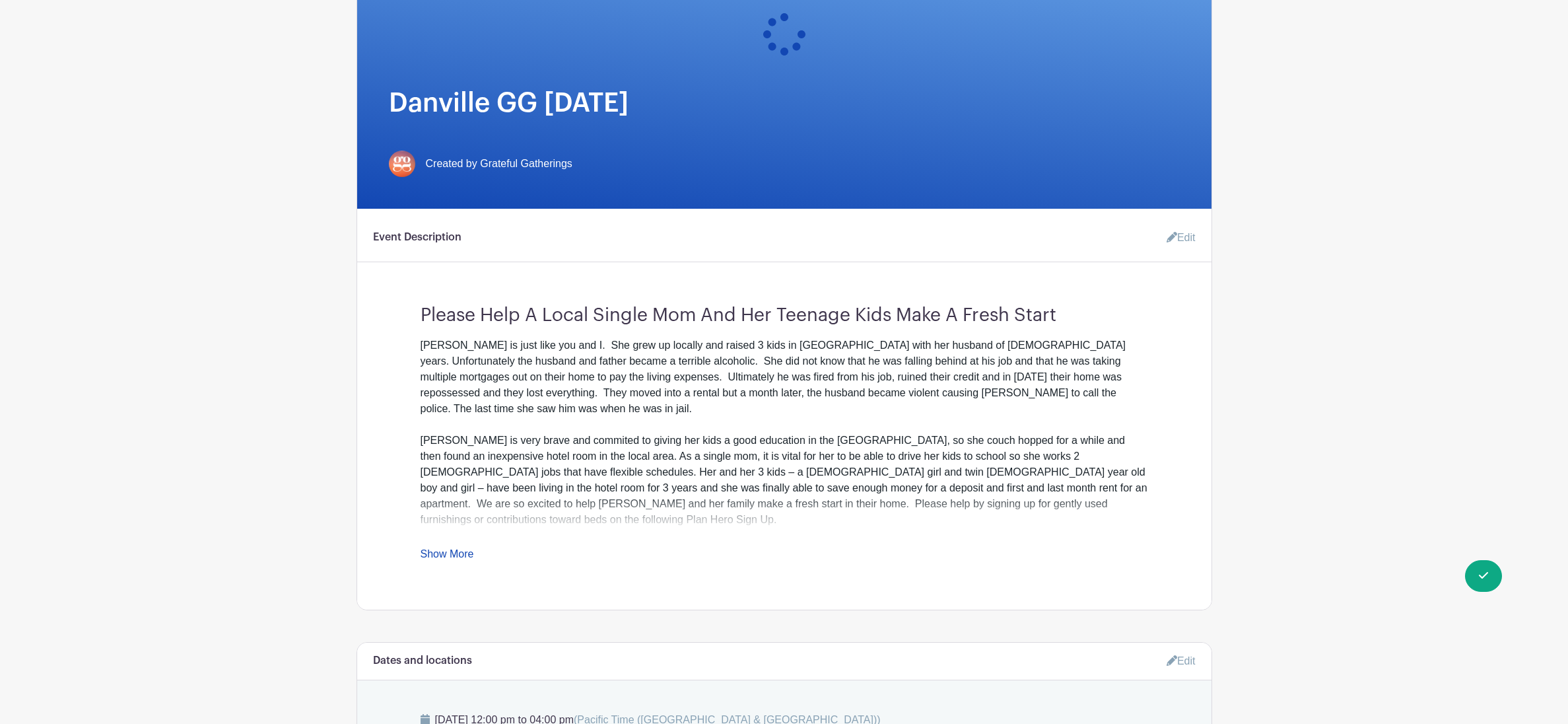
scroll to position [307, 0]
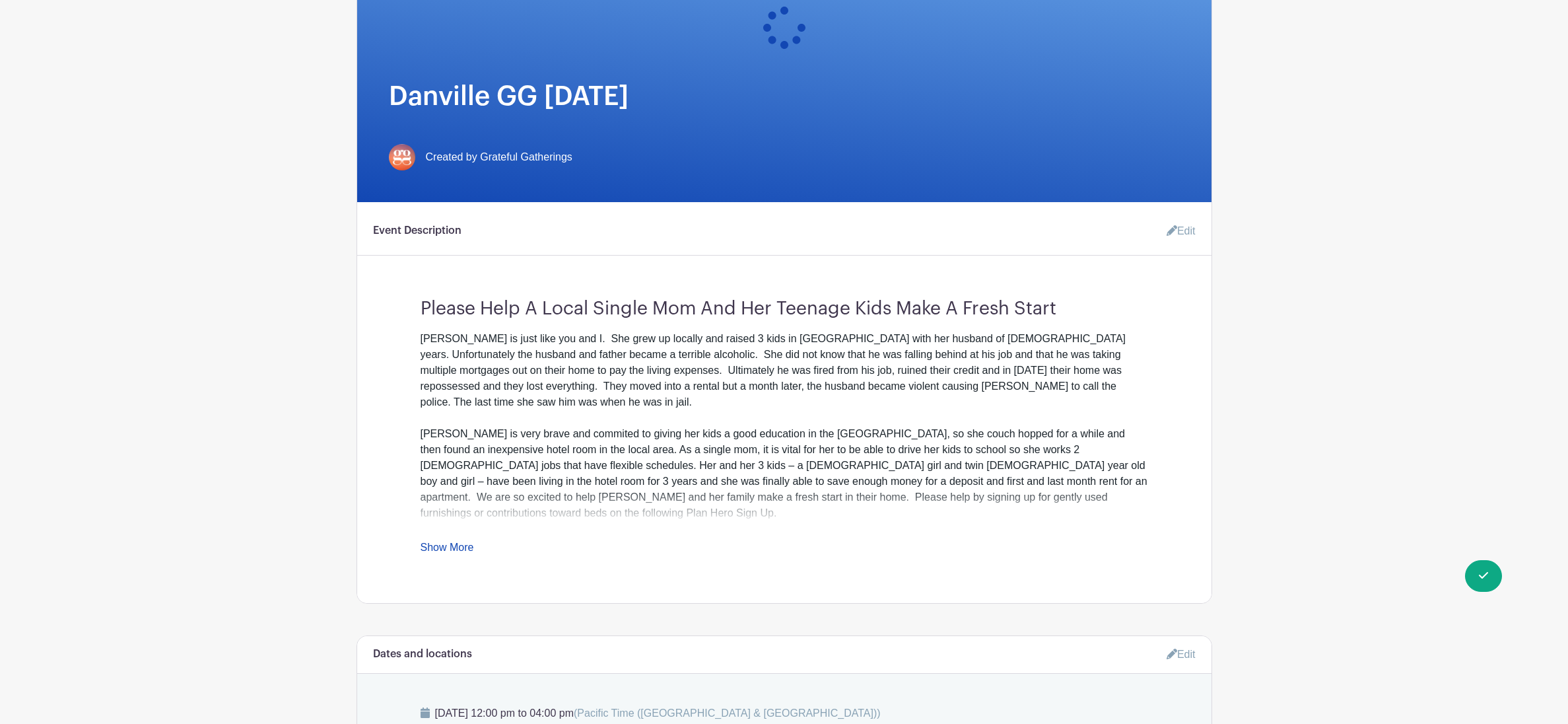
click at [459, 550] on link "Show More" at bounding box center [447, 550] width 53 height 16
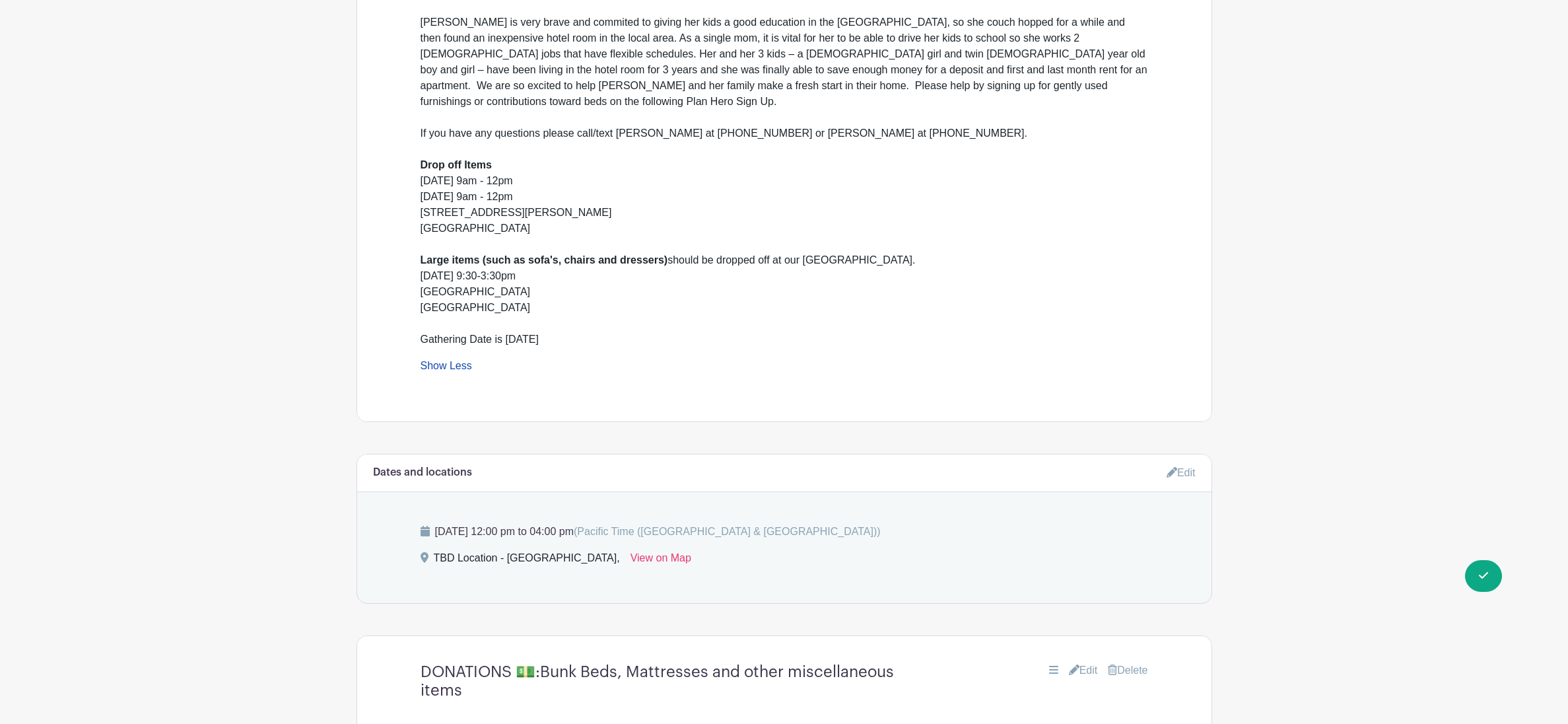
scroll to position [482, 0]
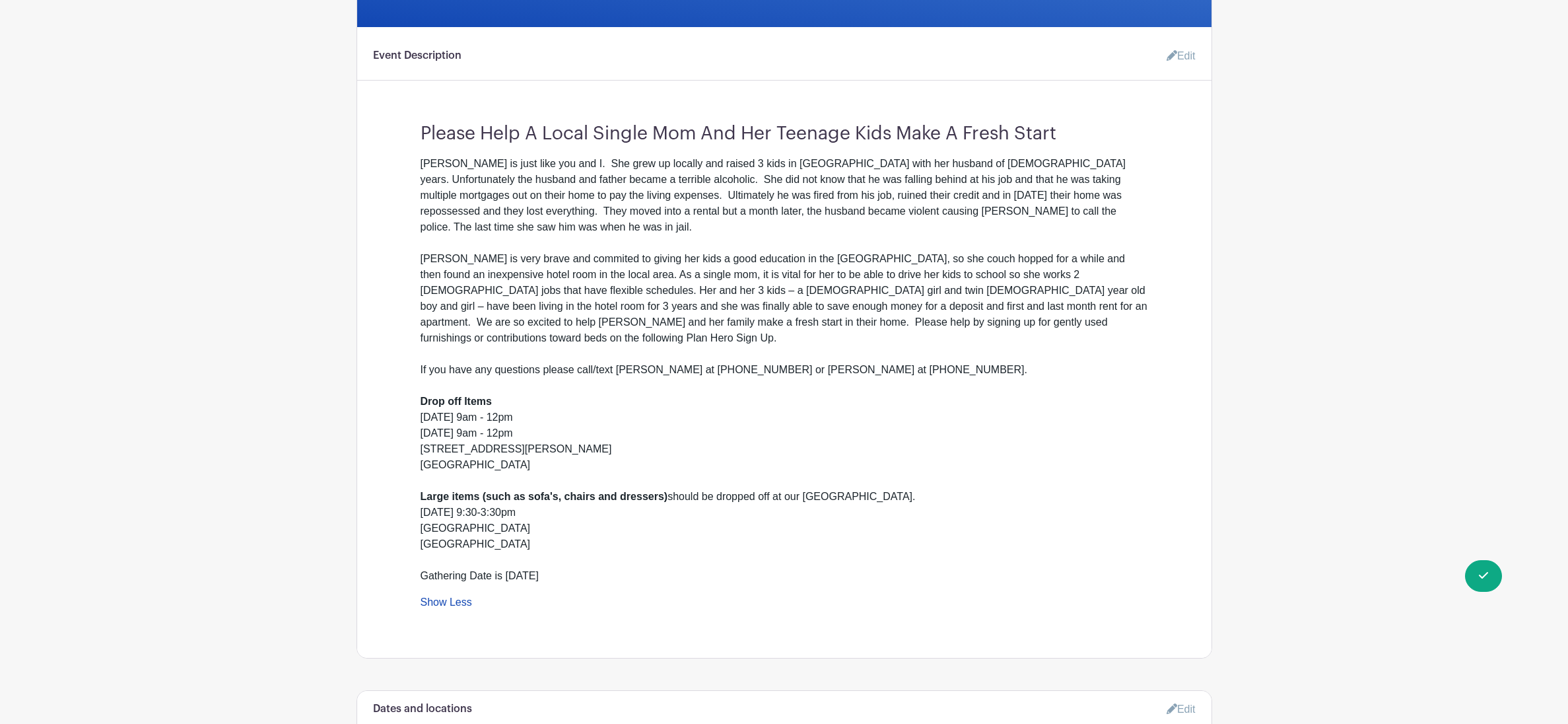
click at [1176, 58] on link "Edit" at bounding box center [1176, 56] width 40 height 26
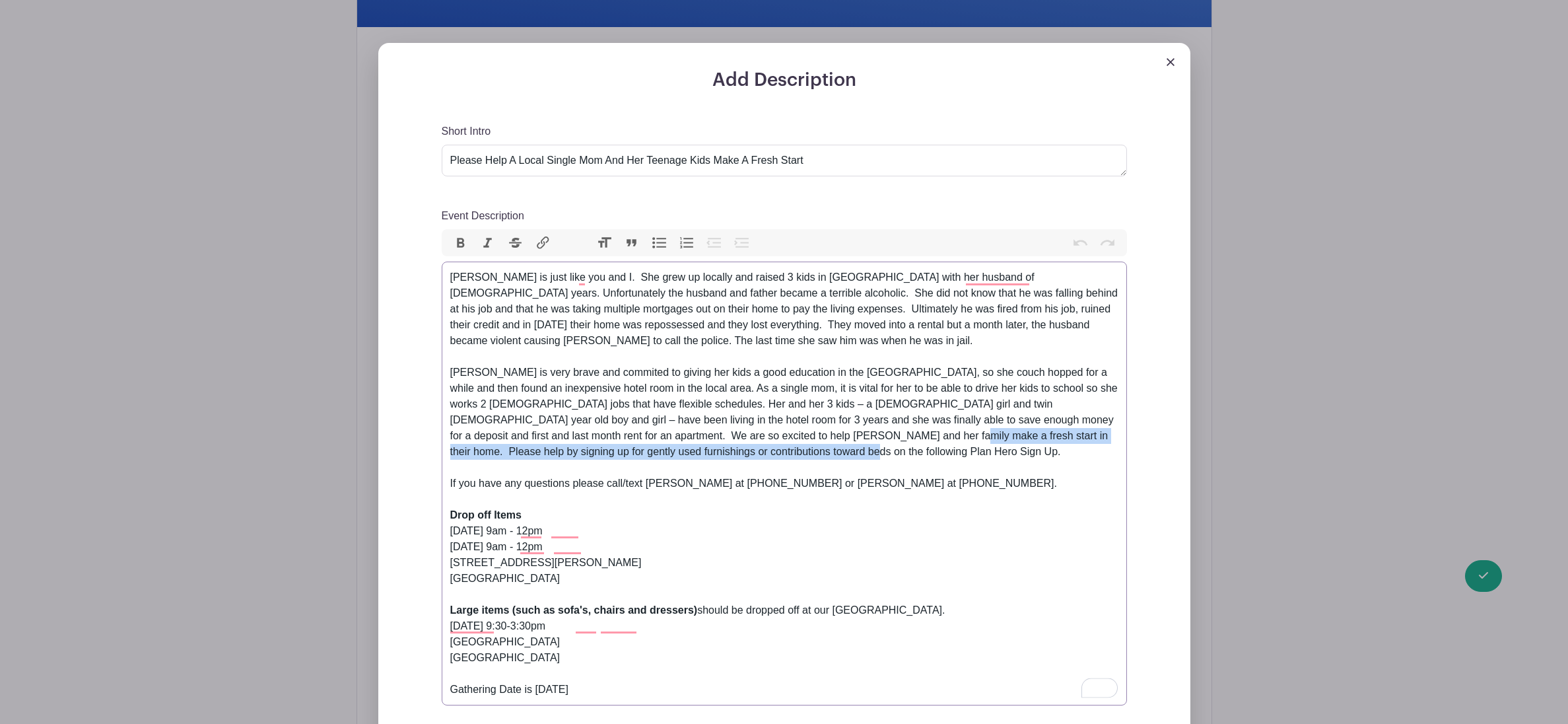
drag, startPoint x: 763, startPoint y: 449, endPoint x: 793, endPoint y: 435, distance: 33.1
click at [793, 435] on div "[PERSON_NAME] is very brave and commited to giving her kids a good education in…" at bounding box center [784, 412] width 668 height 95
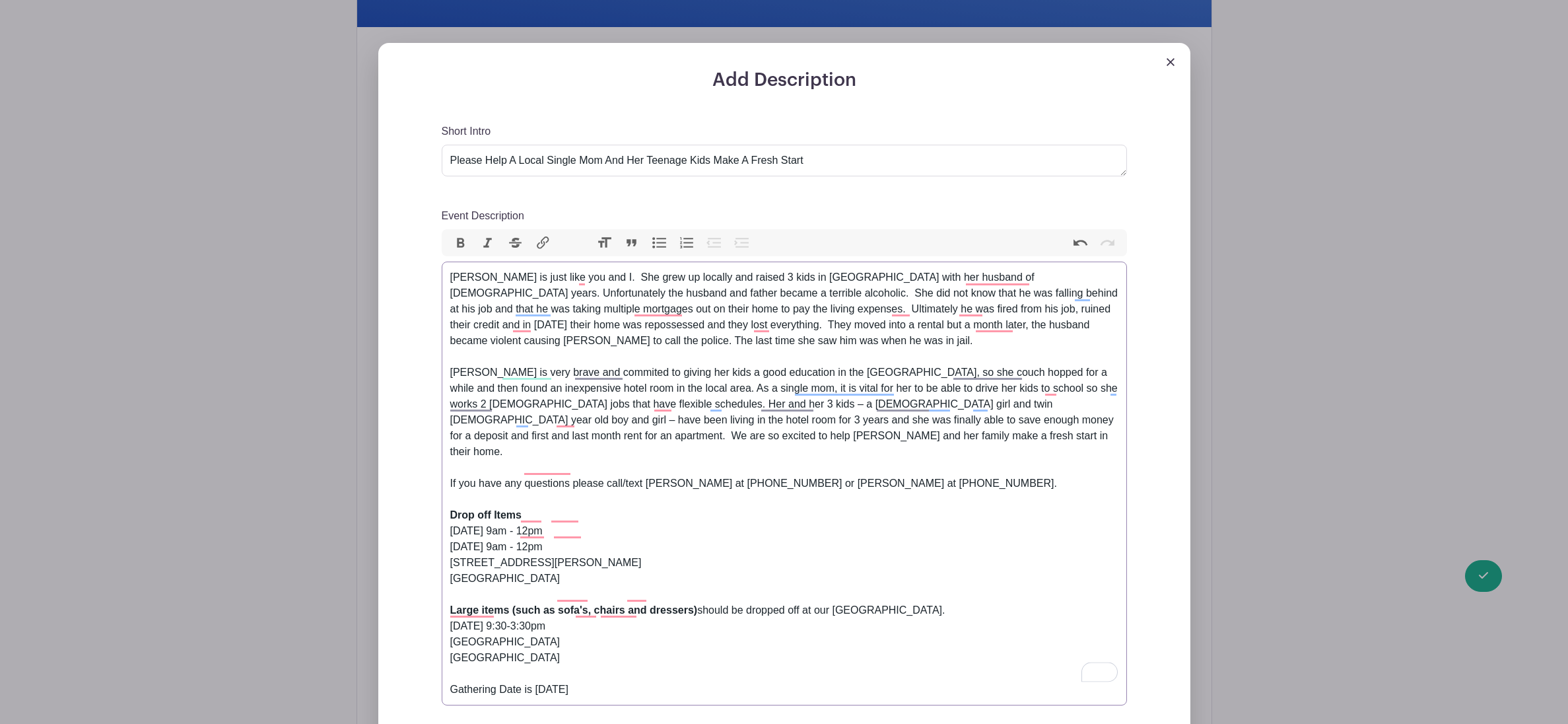
paste trix-editor "Please help us by donating your gently used items (beds and linens must be new)…"
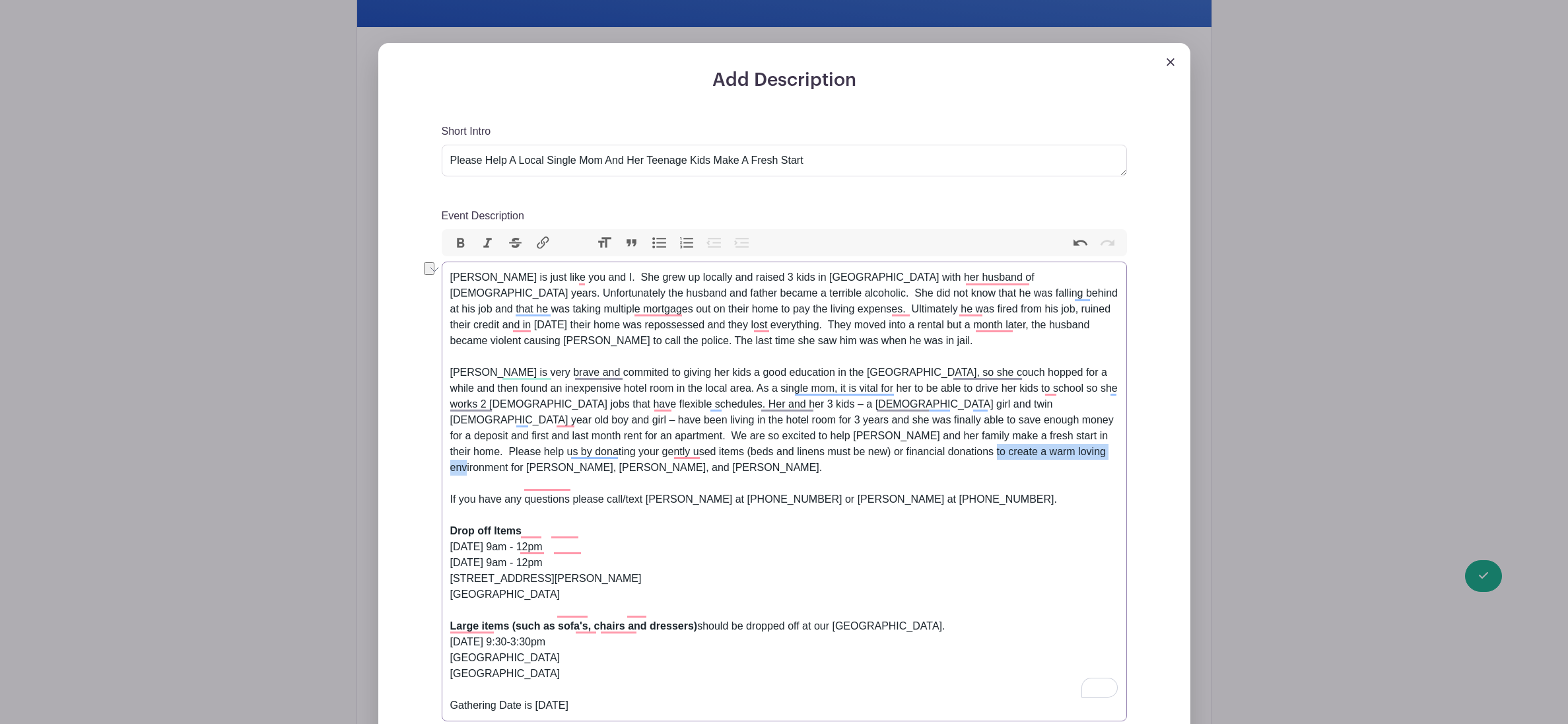
drag, startPoint x: 936, startPoint y: 454, endPoint x: 814, endPoint y: 455, distance: 122.0
click at [814, 455] on div "[PERSON_NAME] is very brave and commited to giving her kids a good education in…" at bounding box center [784, 420] width 668 height 111
click at [450, 276] on div "[PERSON_NAME] is just like you and I. She grew up locally and raised 3 kids in …" at bounding box center [784, 309] width 668 height 79
click at [450, 374] on div "[PERSON_NAME] is very brave and commited to giving her kids a good education in…" at bounding box center [784, 420] width 668 height 111
click at [812, 453] on div "*[PERSON_NAME] is very brave and commited to giving her kids a good education i…" at bounding box center [784, 420] width 668 height 111
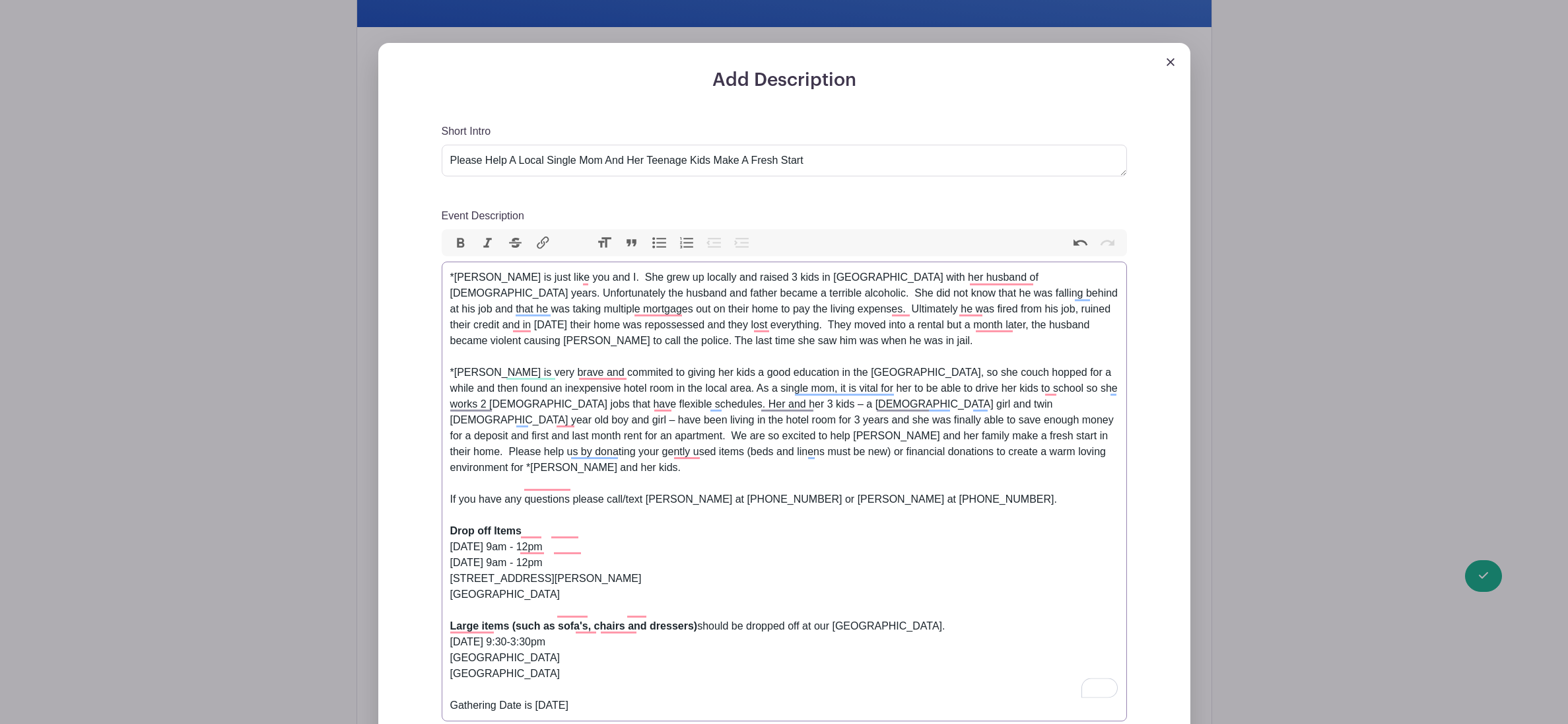
click at [523, 439] on div "*[PERSON_NAME] is very brave and commited to giving her kids a good education i…" at bounding box center [784, 420] width 668 height 111
click at [1015, 326] on div "*[PERSON_NAME] is just like you and I. She grew up locally and raised 3 kids in…" at bounding box center [784, 309] width 668 height 79
type trix-editor "<div>*[PERSON_NAME] is just like you and I.&nbsp; She grew up locally and raise…"
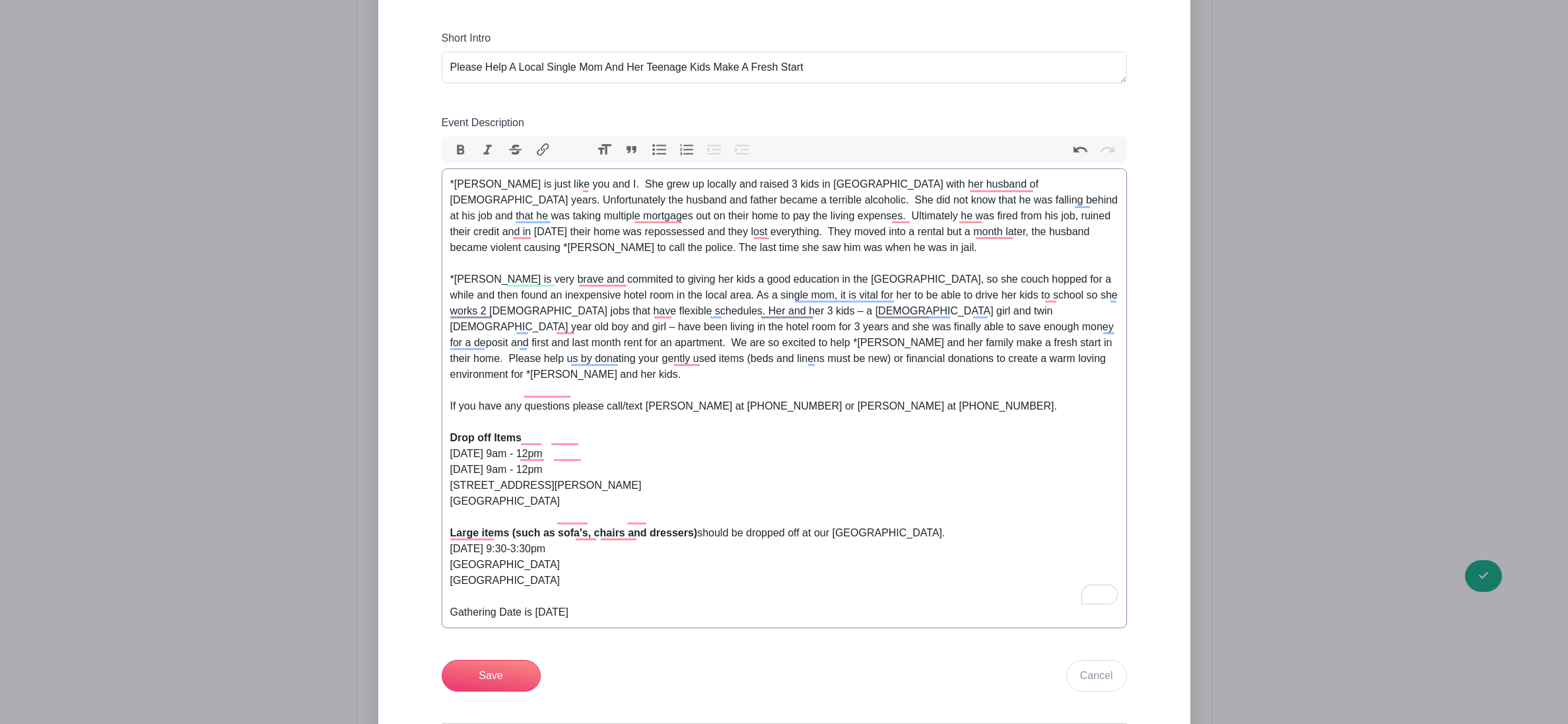
scroll to position [619, 0]
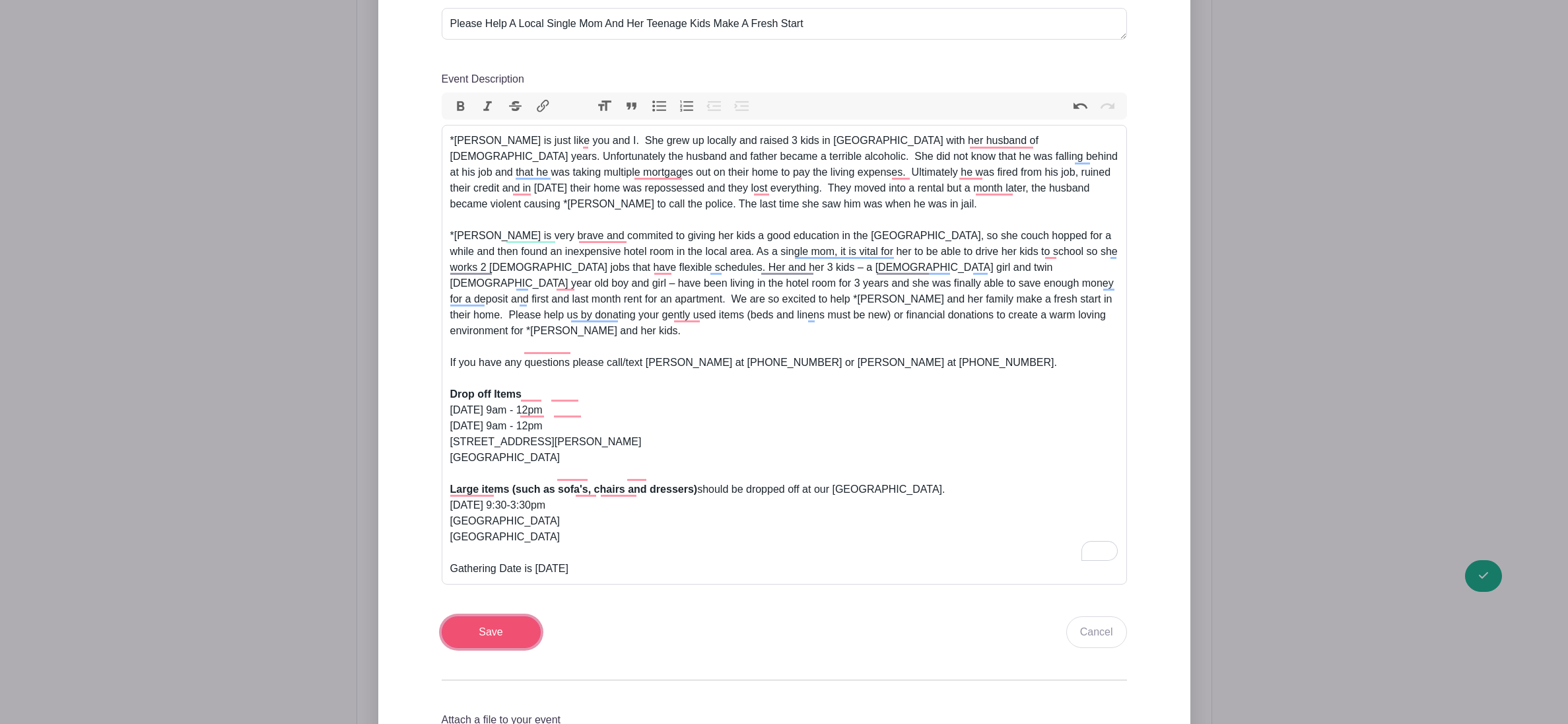
click at [516, 616] on input "Save" at bounding box center [491, 632] width 99 height 32
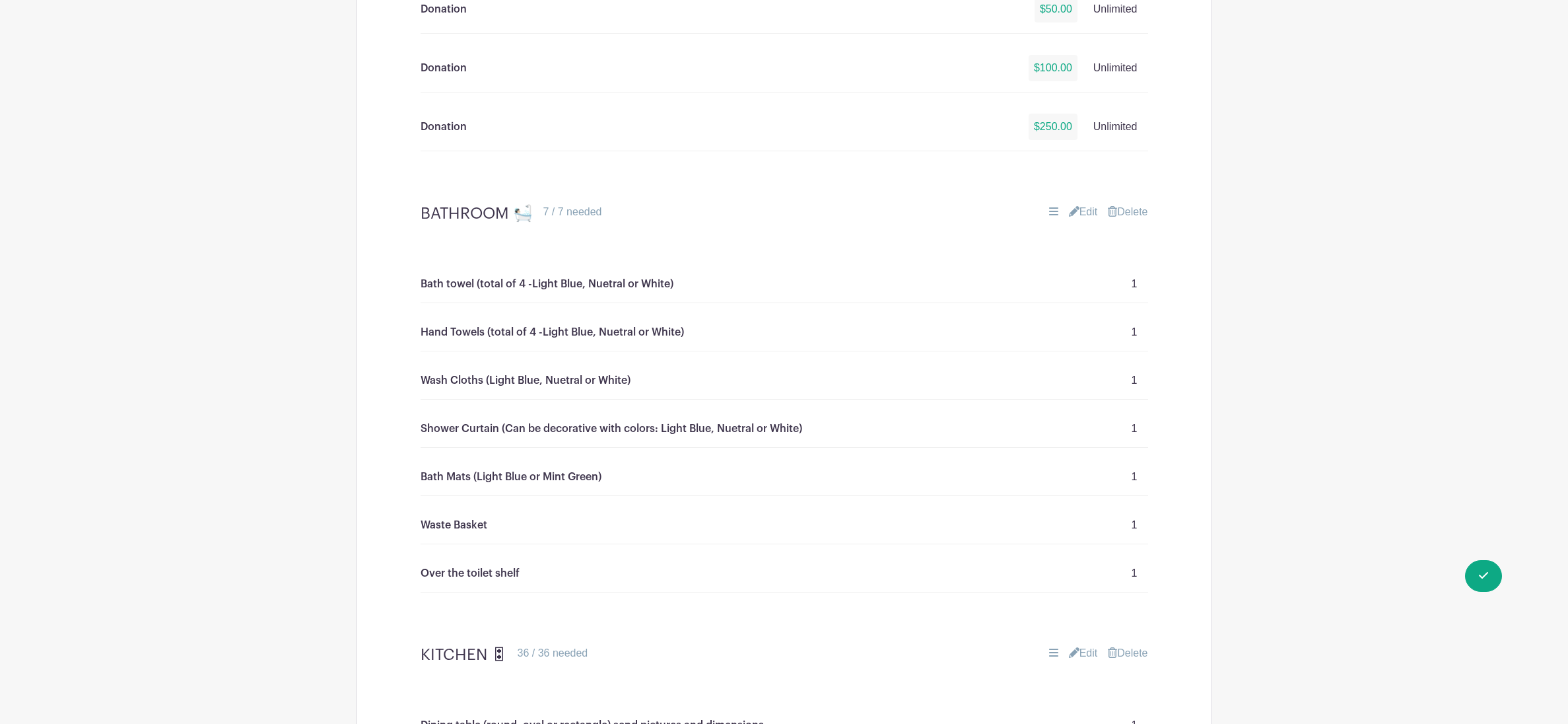
scroll to position [1283, 0]
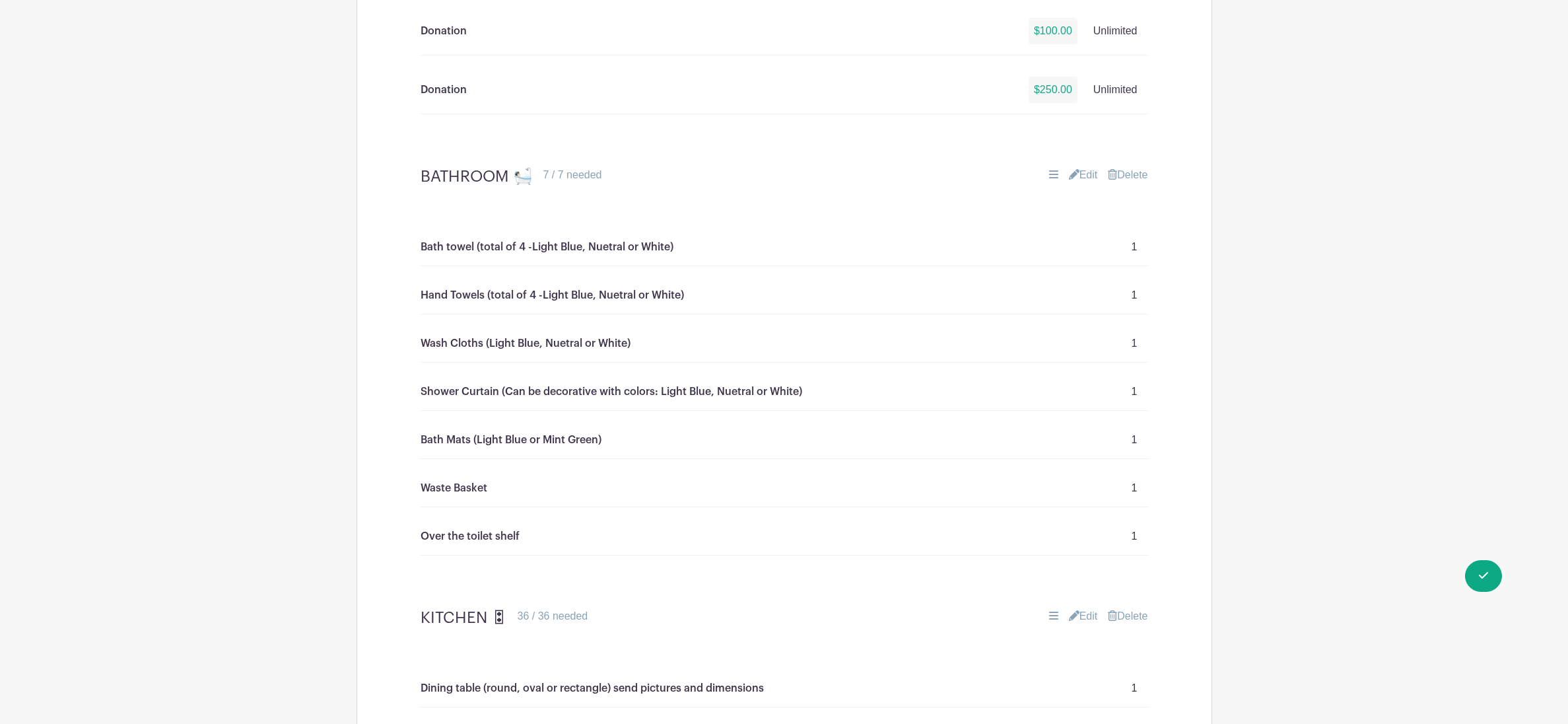
click at [1069, 178] on icon at bounding box center [1074, 174] width 11 height 11
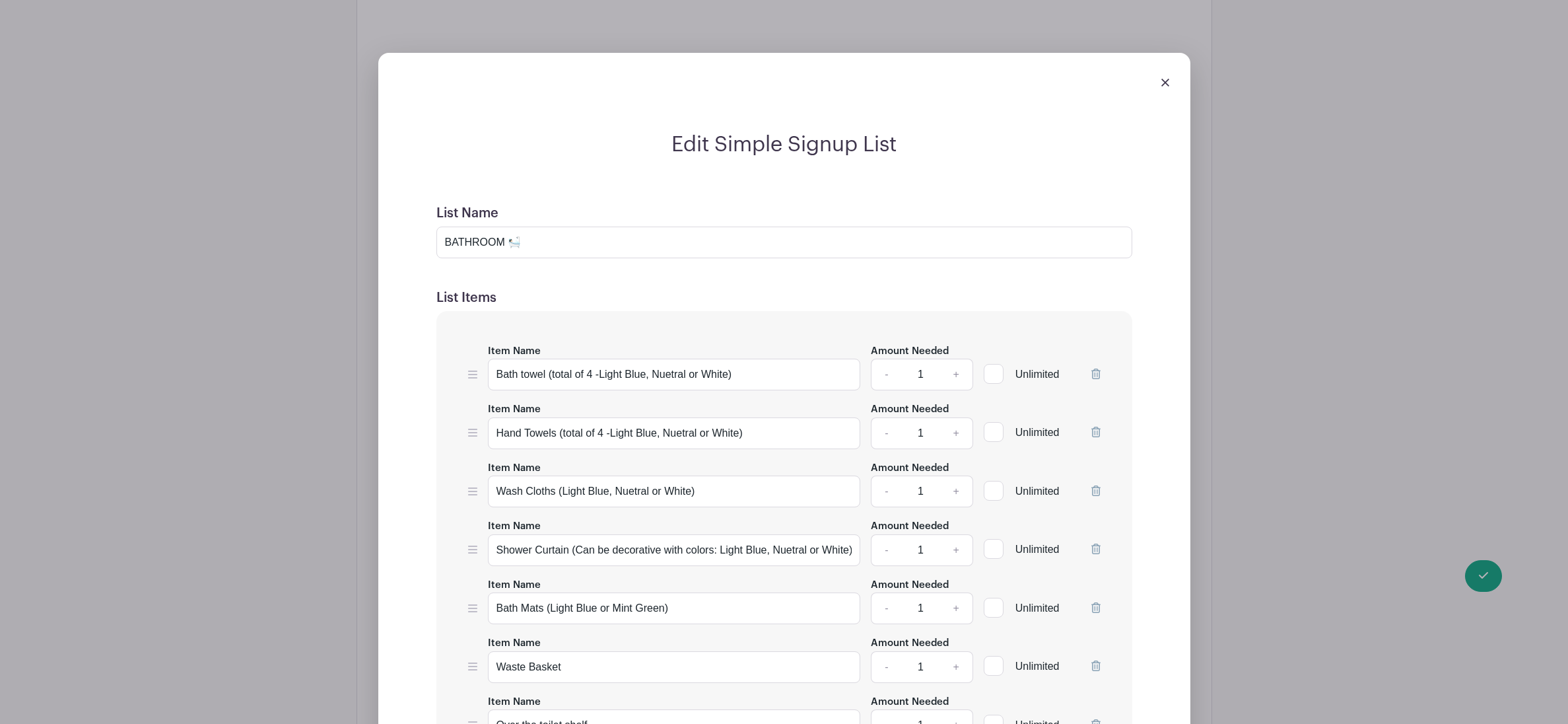
scroll to position [1587, 0]
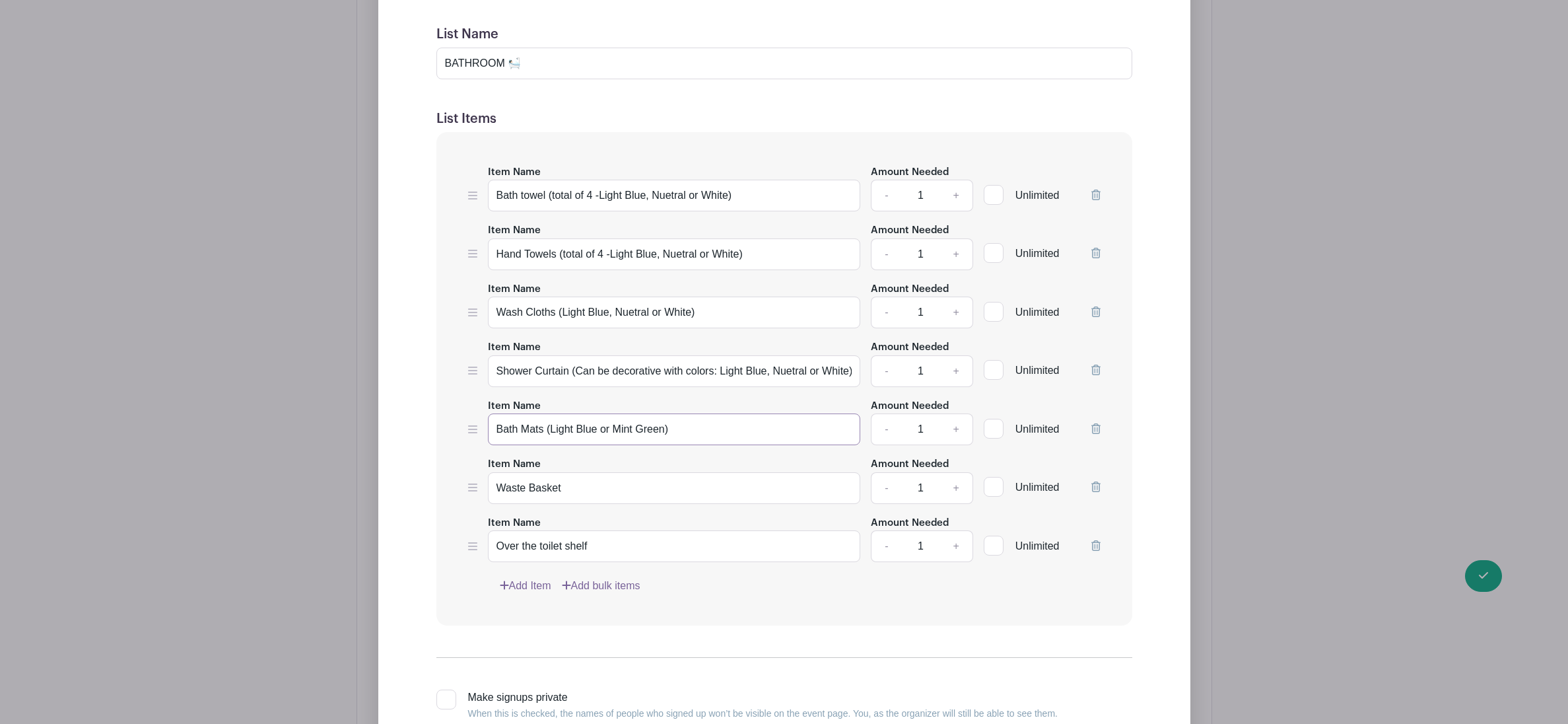
click at [665, 431] on input "Bath Mats (Light Blue or Mint Green)" at bounding box center [674, 429] width 373 height 32
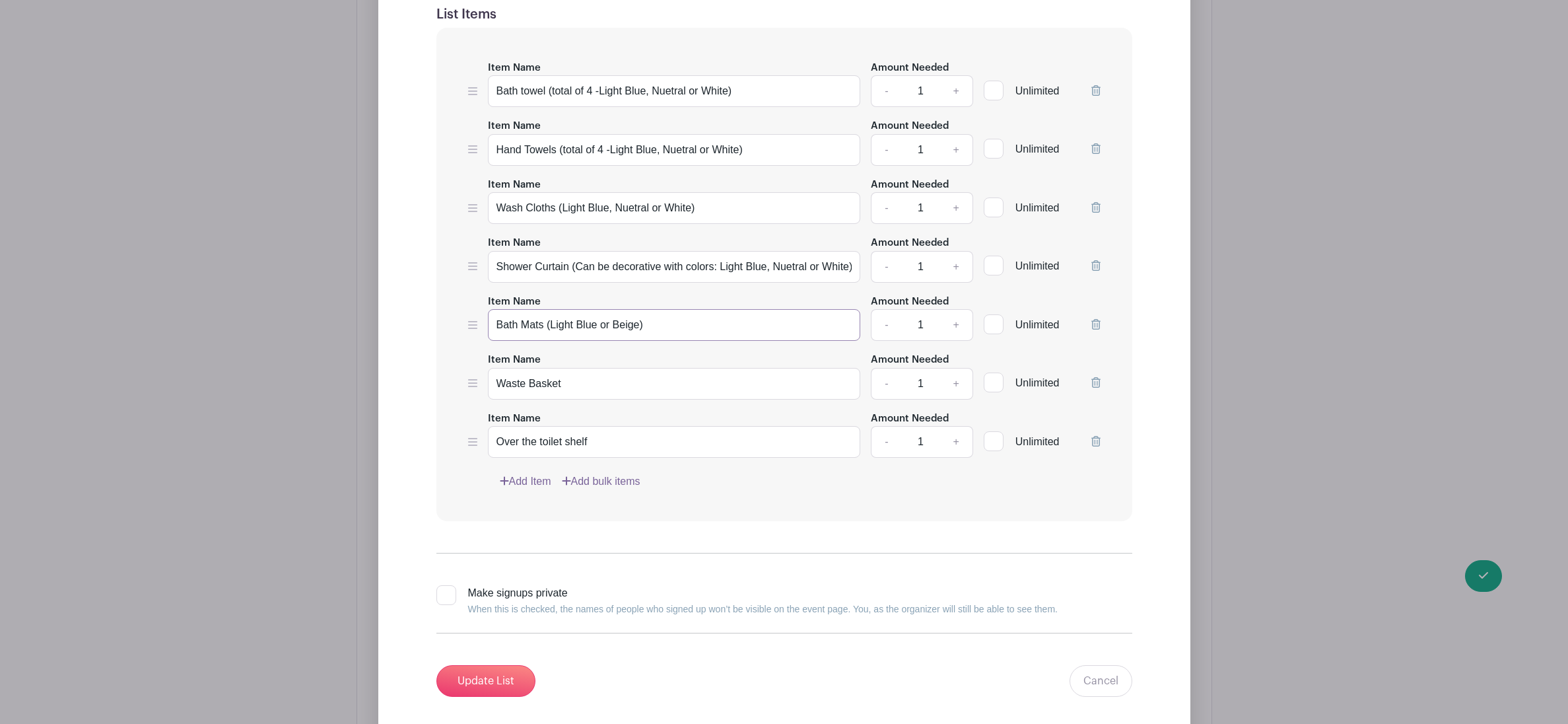
scroll to position [1915, 0]
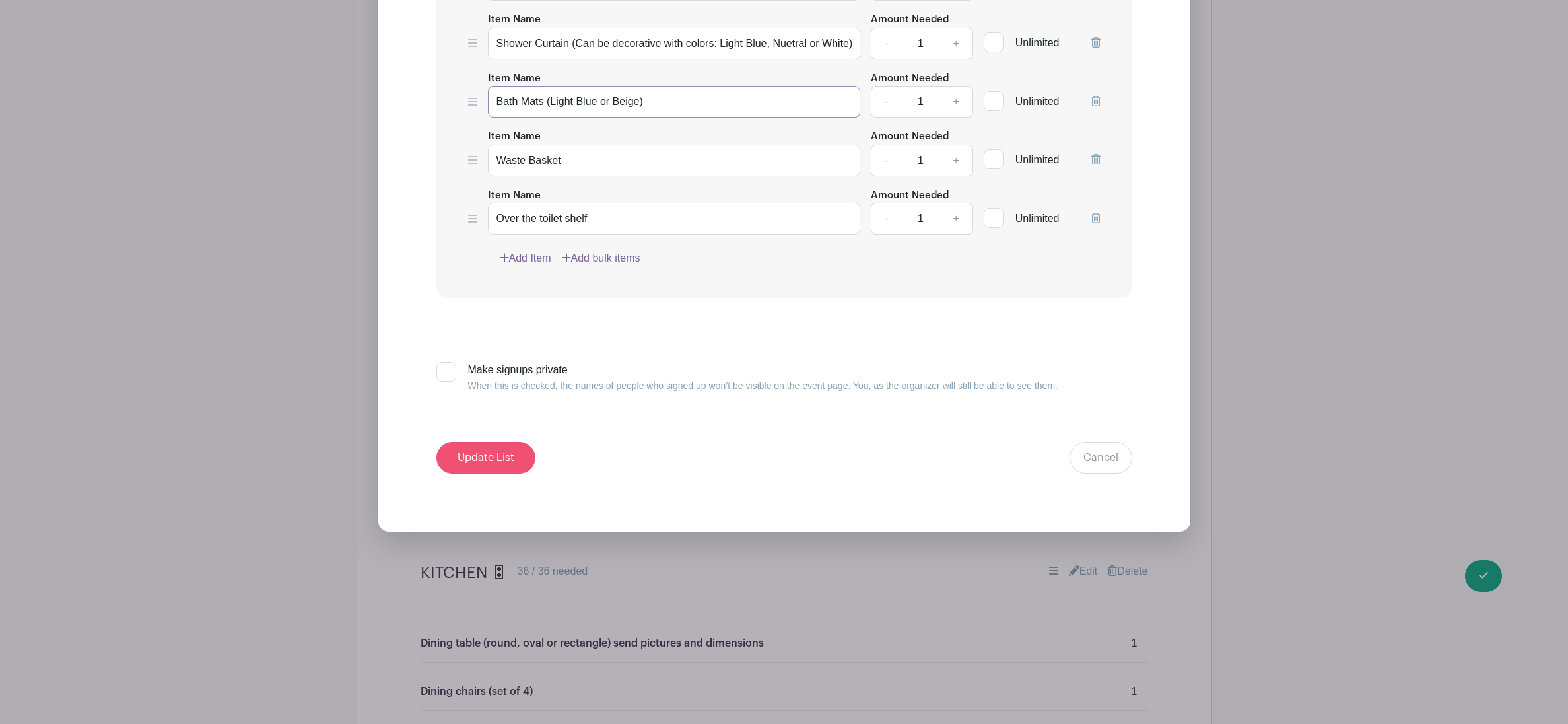
type input "Bath Mats (Light Blue or Beige)"
click at [522, 464] on input "Update List" at bounding box center [486, 457] width 99 height 32
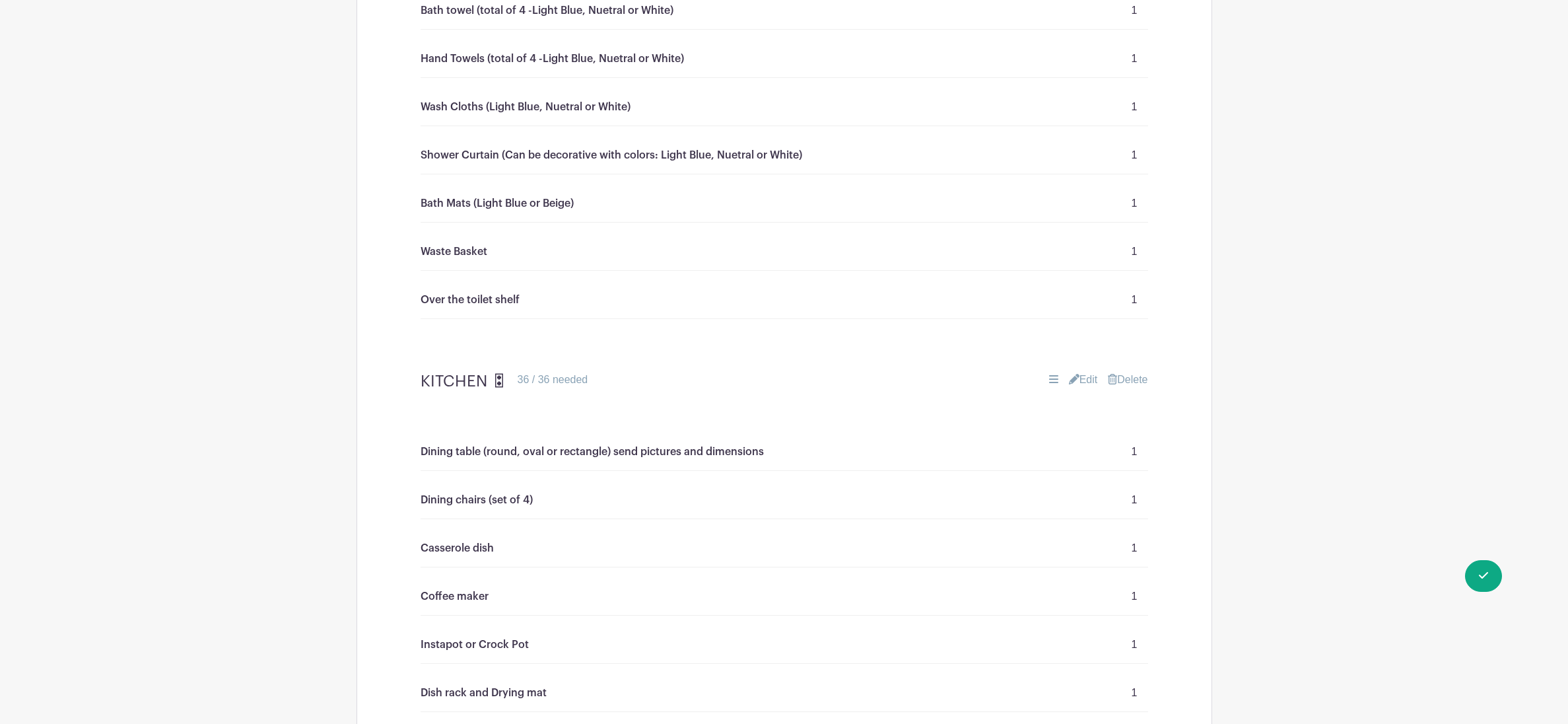
scroll to position [1250, 0]
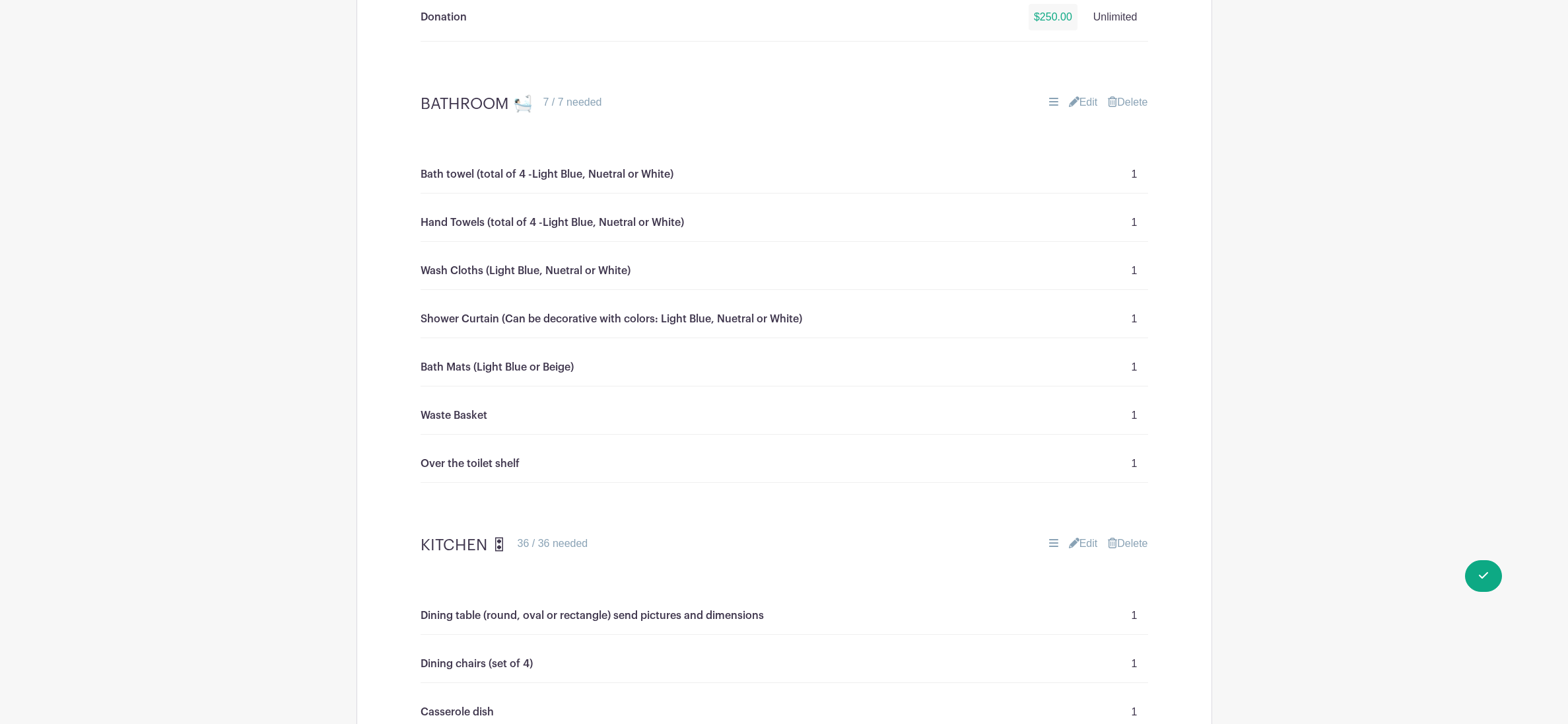
click at [1083, 104] on link "Edit" at bounding box center [1083, 102] width 29 height 16
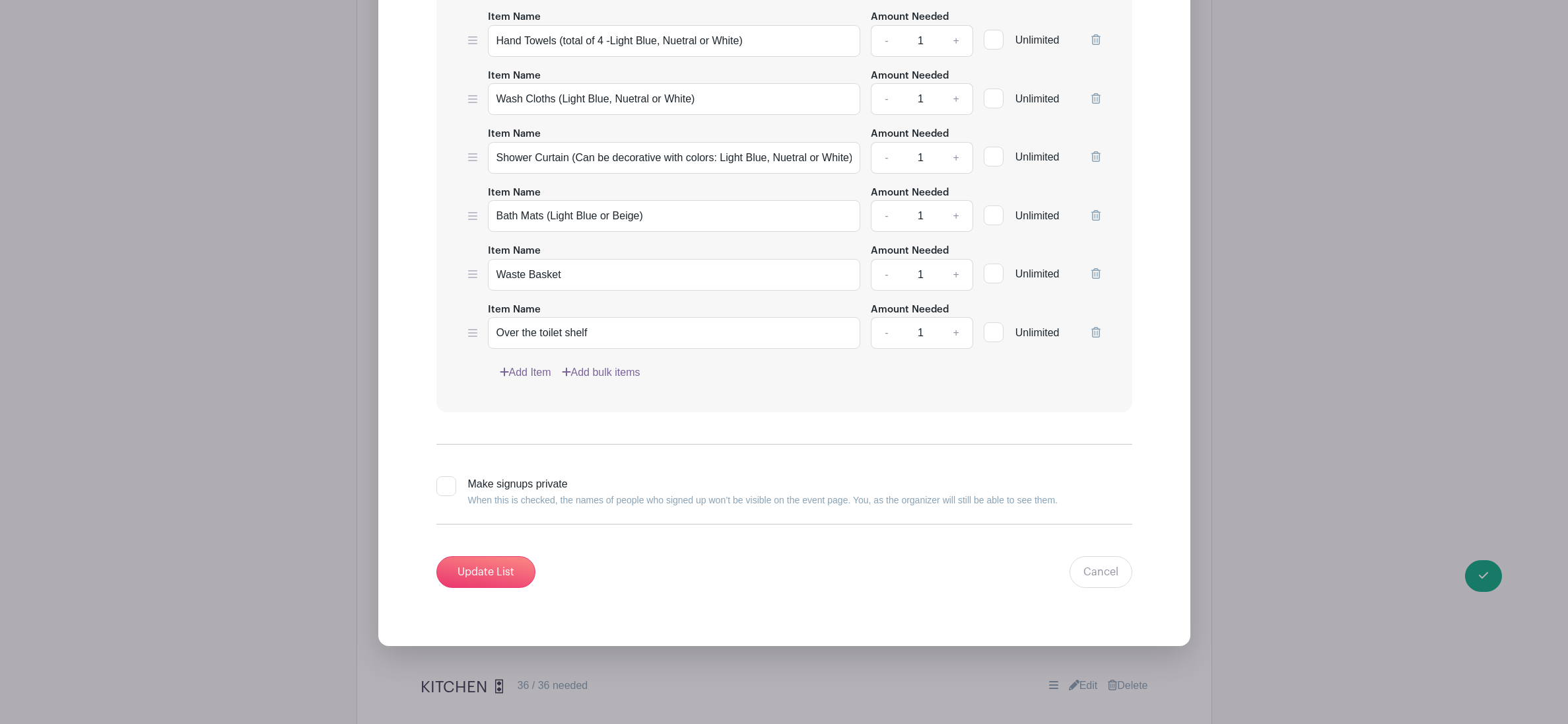
scroll to position [1715, 0]
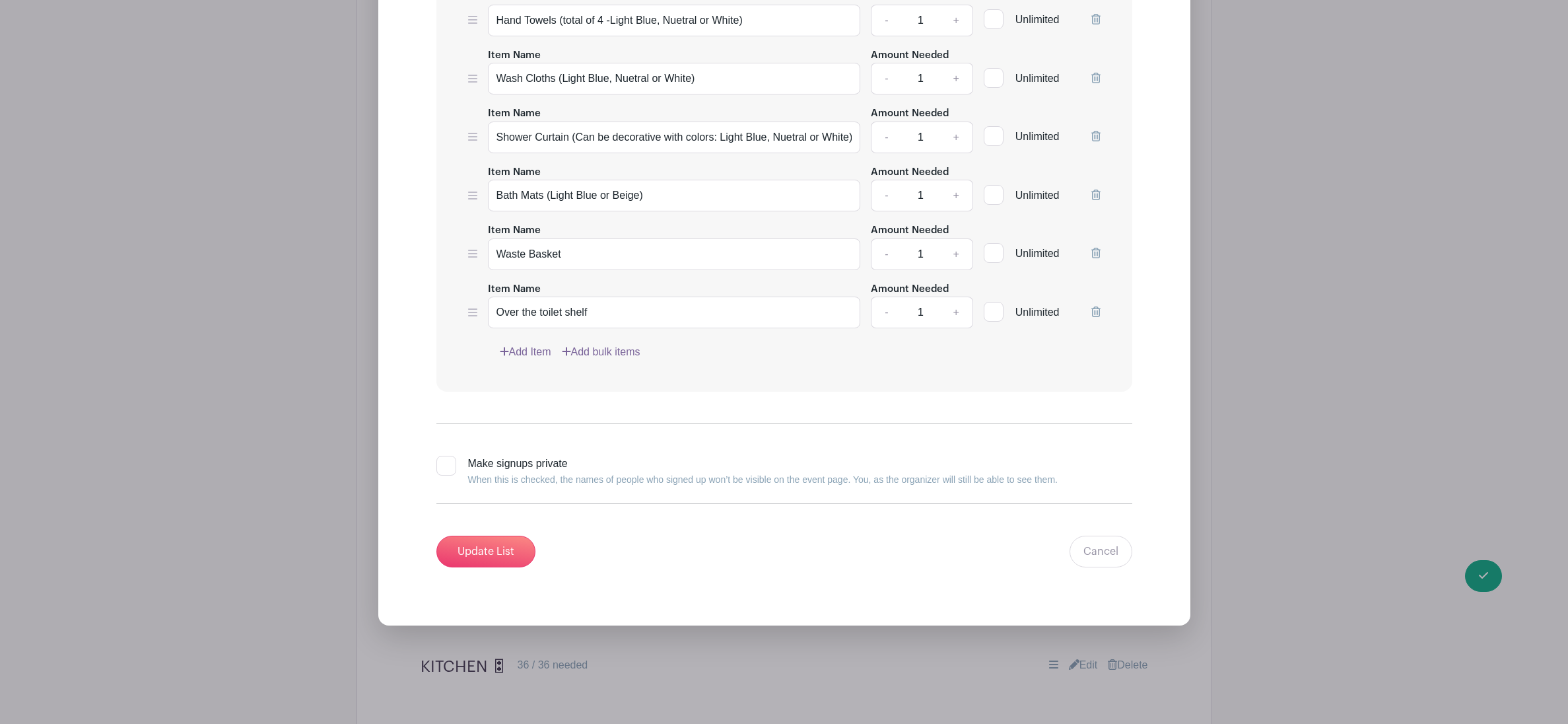
click at [528, 352] on link "Add Item" at bounding box center [525, 352] width 52 height 16
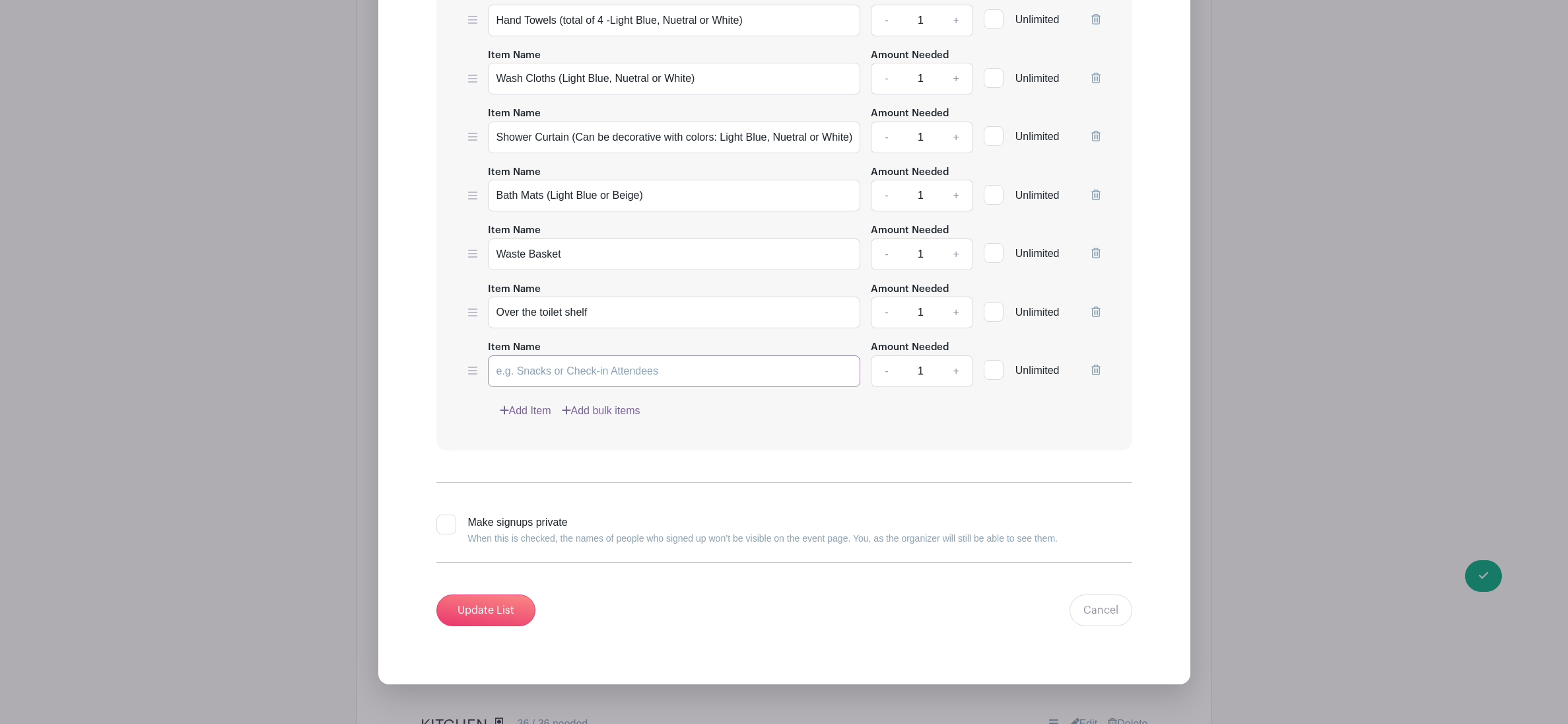
click at [602, 372] on input "Item Name" at bounding box center [674, 371] width 373 height 32
type input "Small bathroom artwork"
click at [958, 374] on link "+" at bounding box center [956, 371] width 33 height 32
type input "2"
click at [503, 616] on input "Update List" at bounding box center [486, 610] width 99 height 32
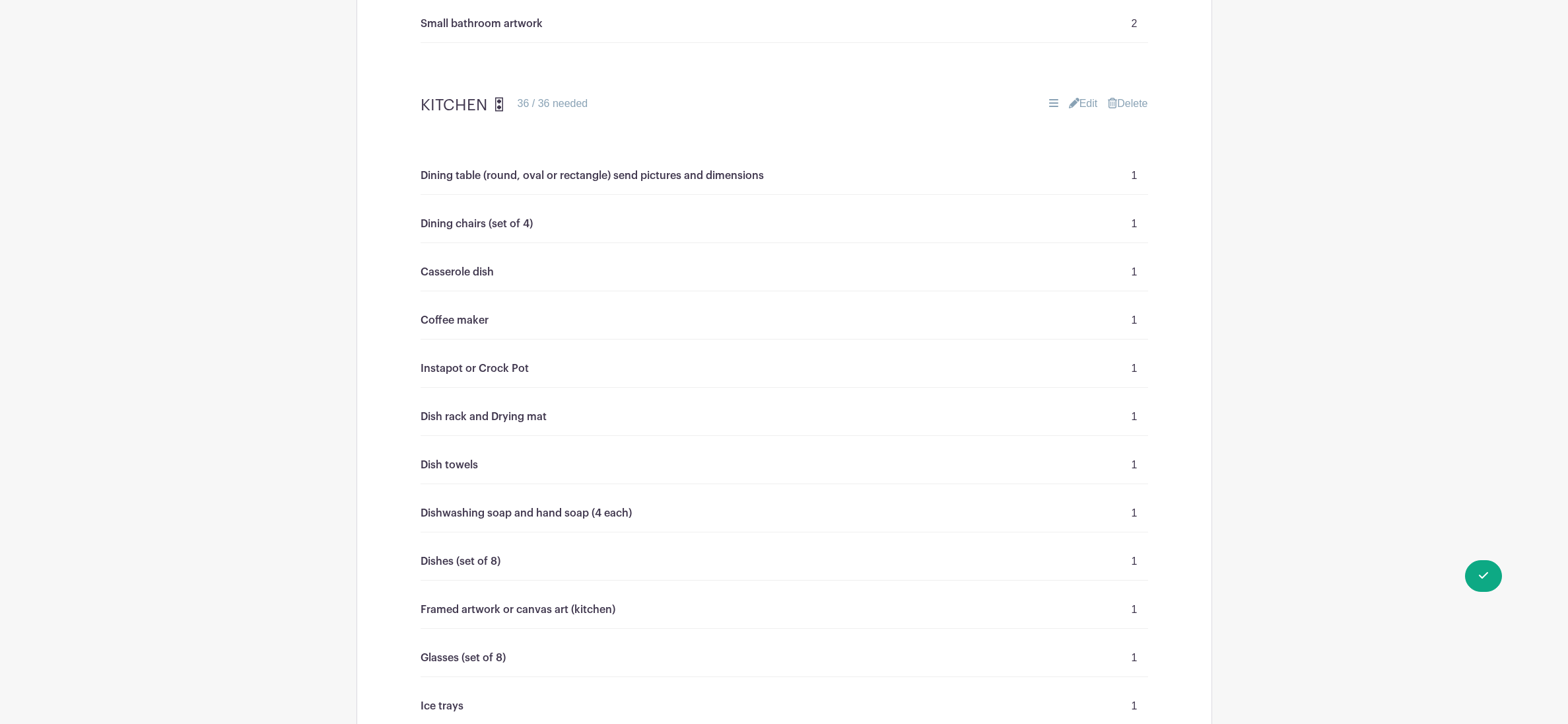
scroll to position [1627, 0]
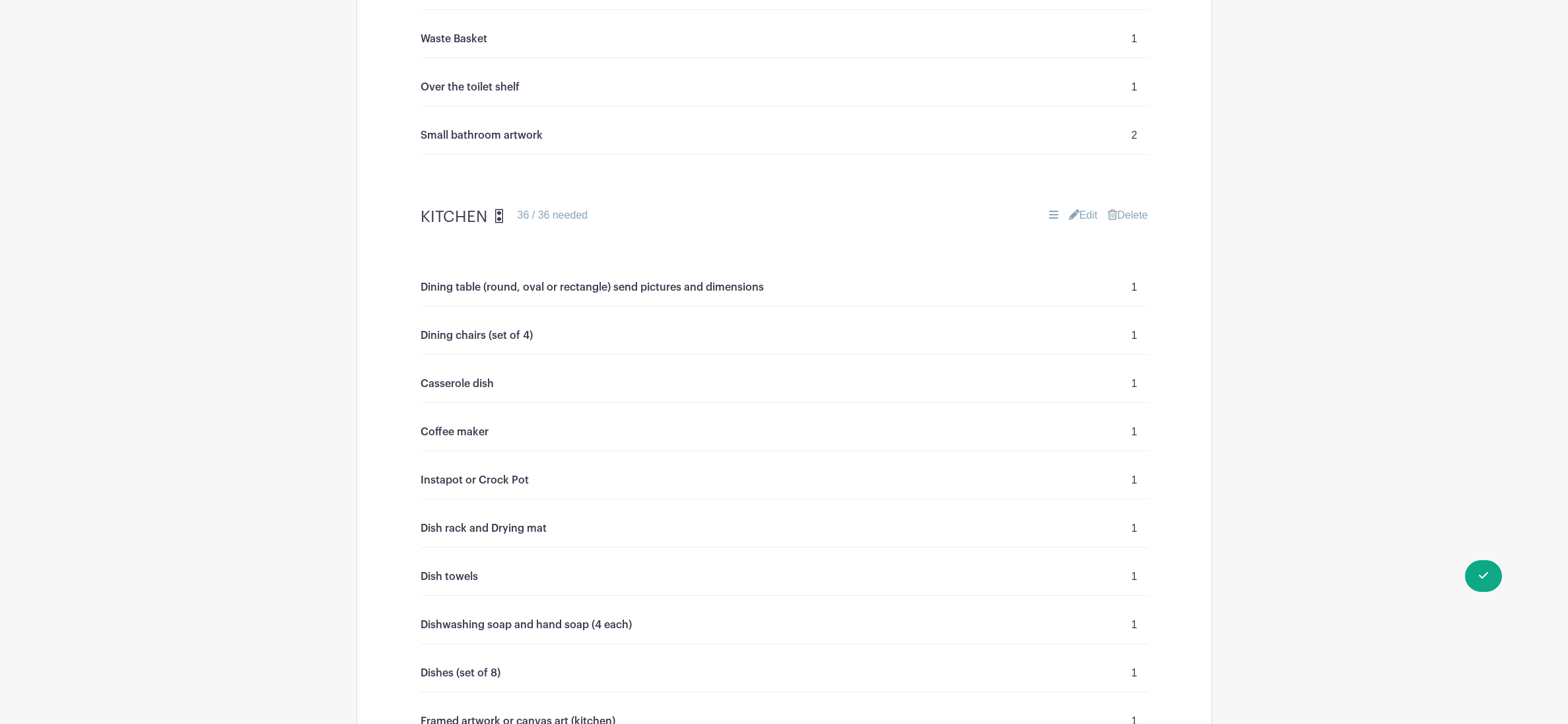
click at [1084, 221] on link "Edit" at bounding box center [1083, 216] width 29 height 16
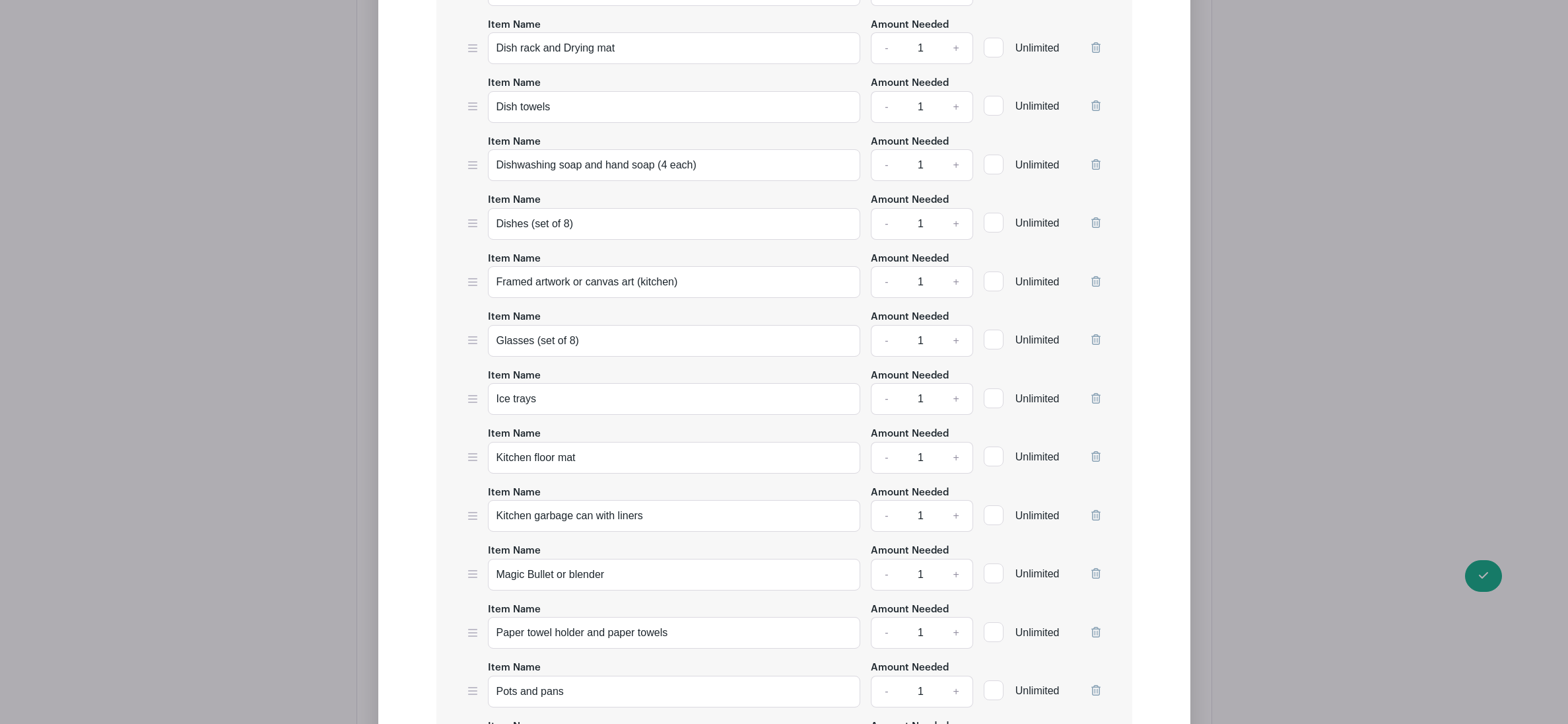
scroll to position [2412, 0]
click at [1096, 576] on icon at bounding box center [1096, 571] width 9 height 11
click at [786, 583] on input "Paper towel holder and paper towels" at bounding box center [674, 572] width 373 height 32
click at [1095, 575] on icon at bounding box center [1096, 571] width 9 height 11
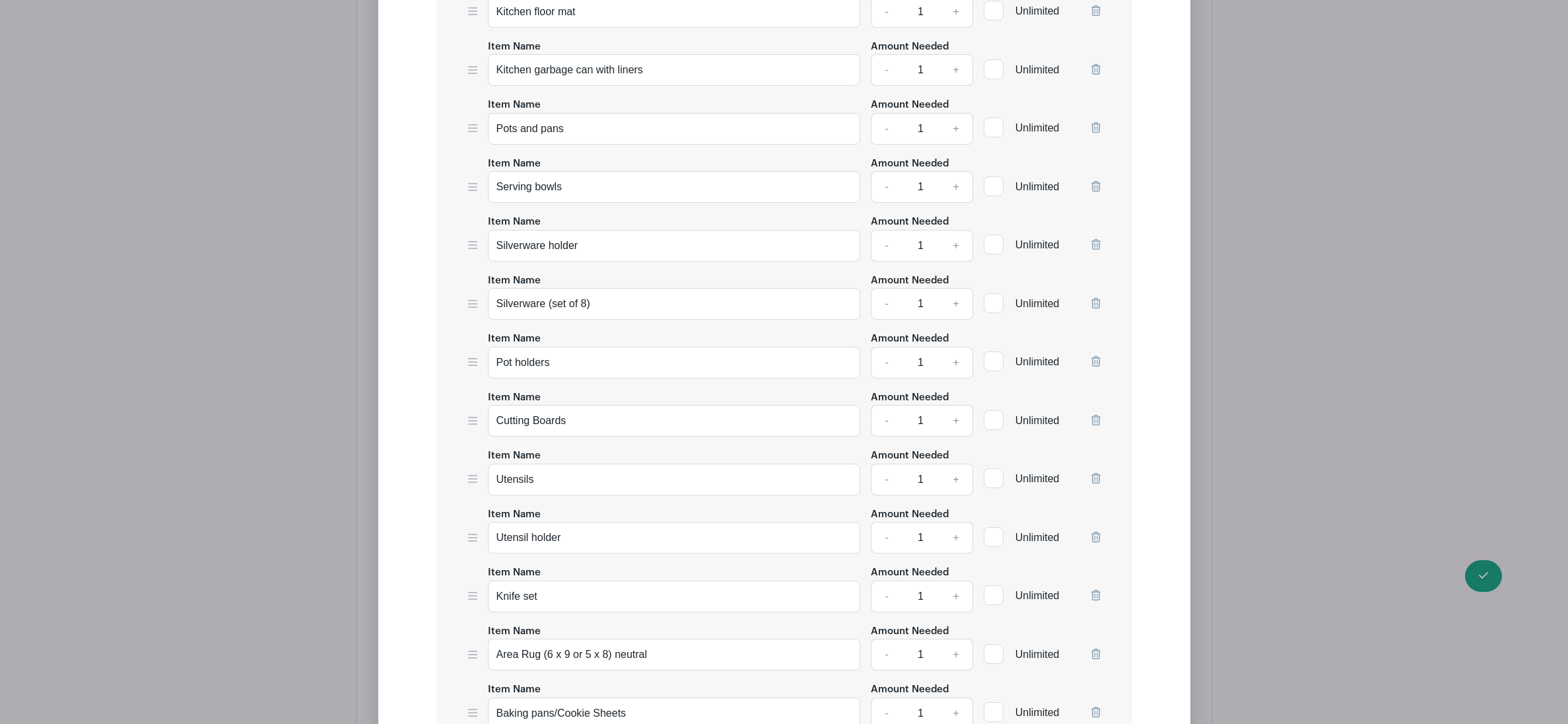
scroll to position [3094, 0]
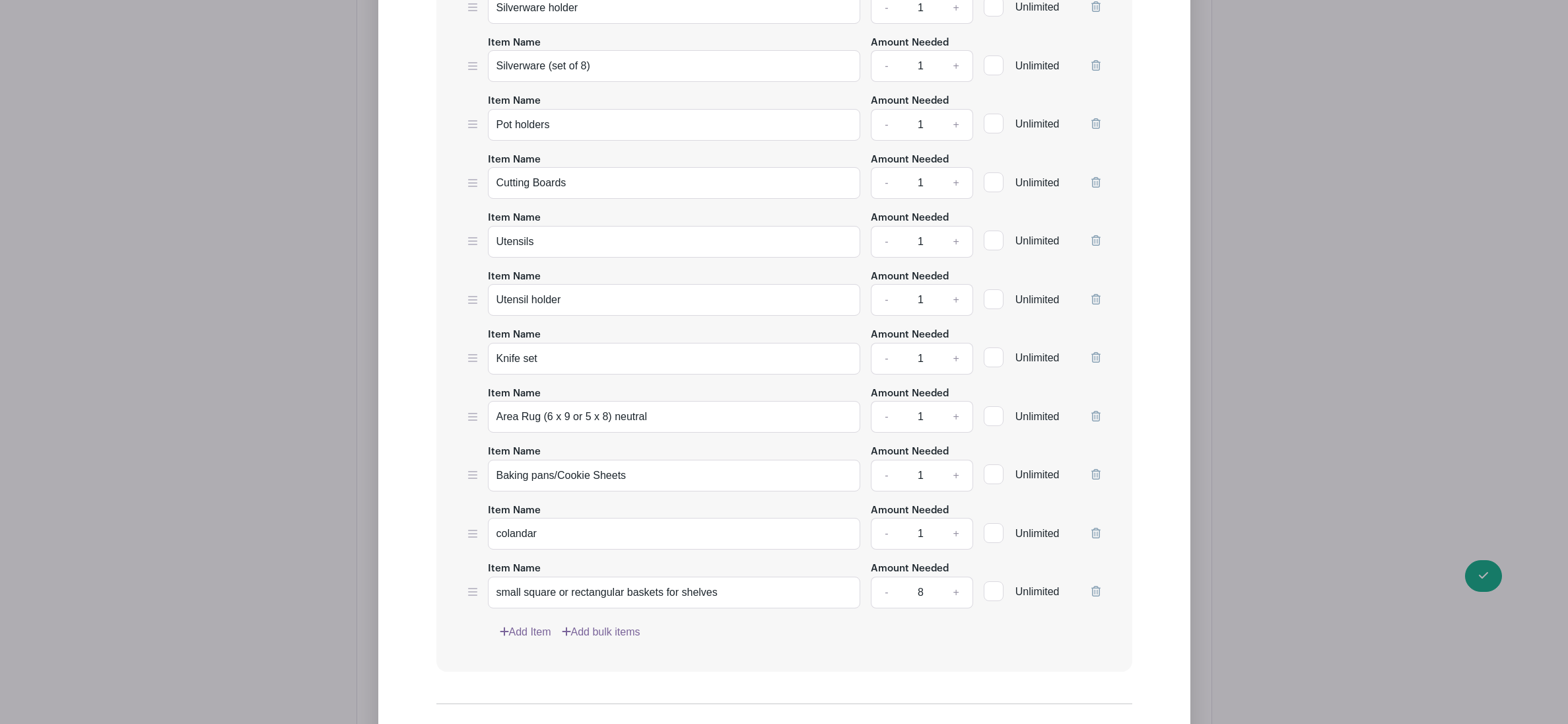
click at [525, 634] on link "Add Item" at bounding box center [525, 632] width 52 height 16
click at [551, 644] on input "Item Name" at bounding box center [674, 650] width 373 height 32
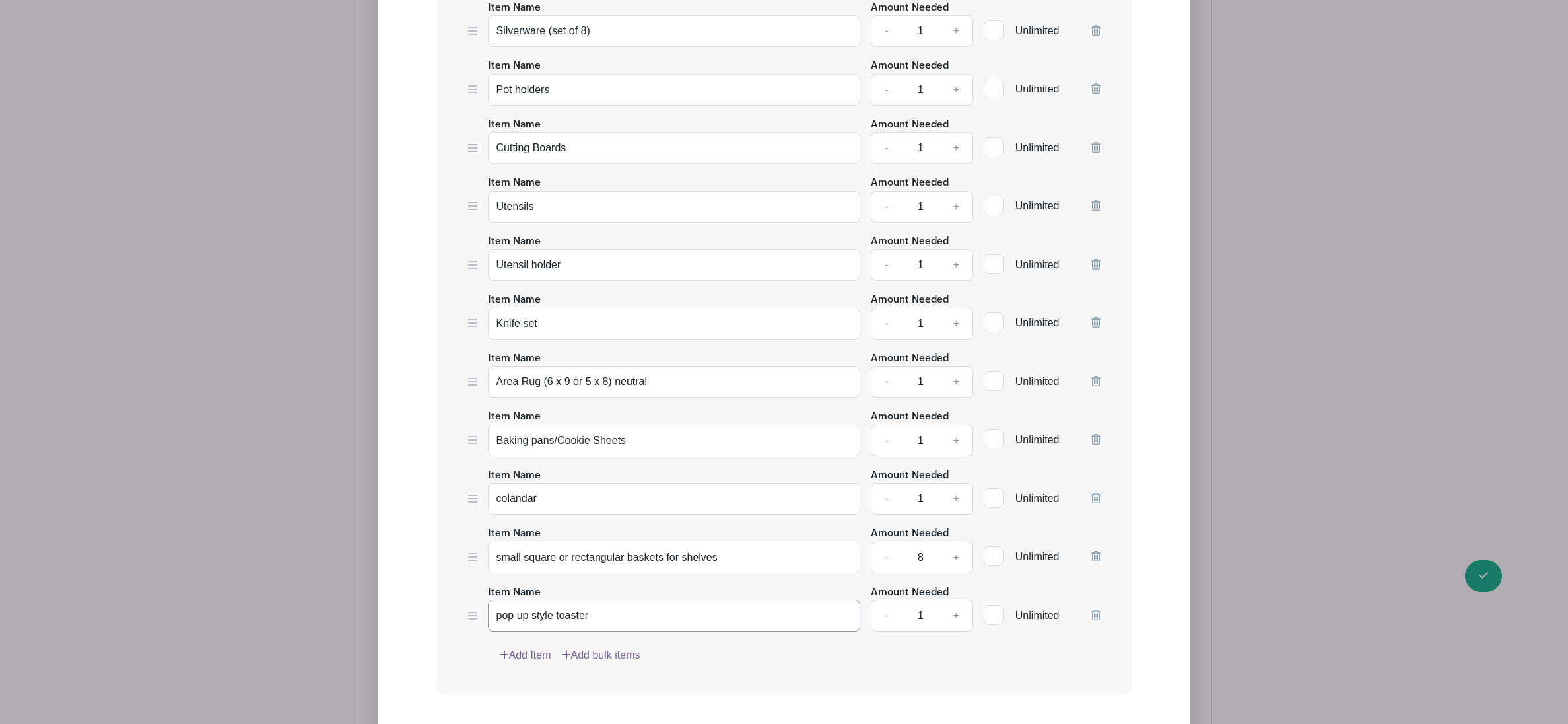
scroll to position [3404, 0]
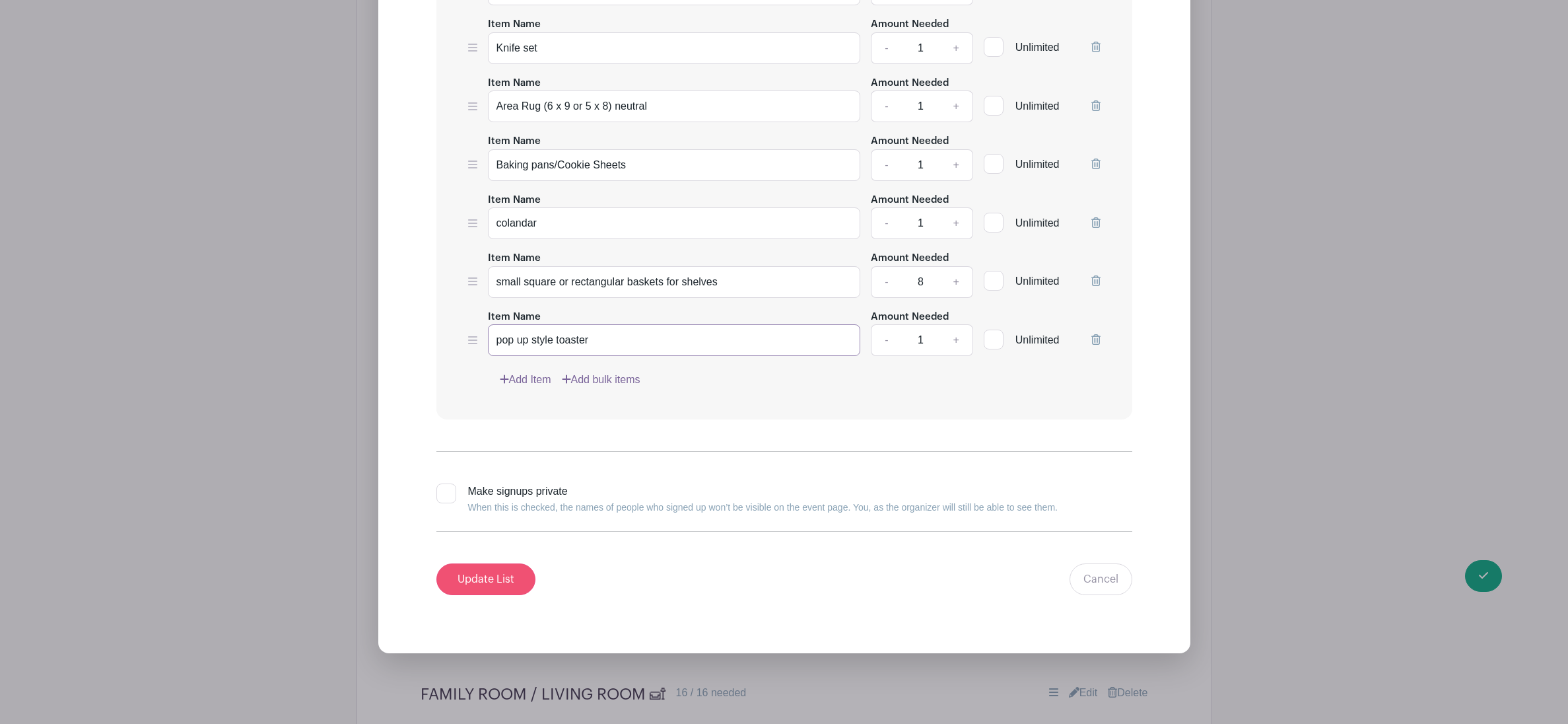
type input "pop up style toaster"
click at [486, 579] on input "Update List" at bounding box center [486, 579] width 99 height 32
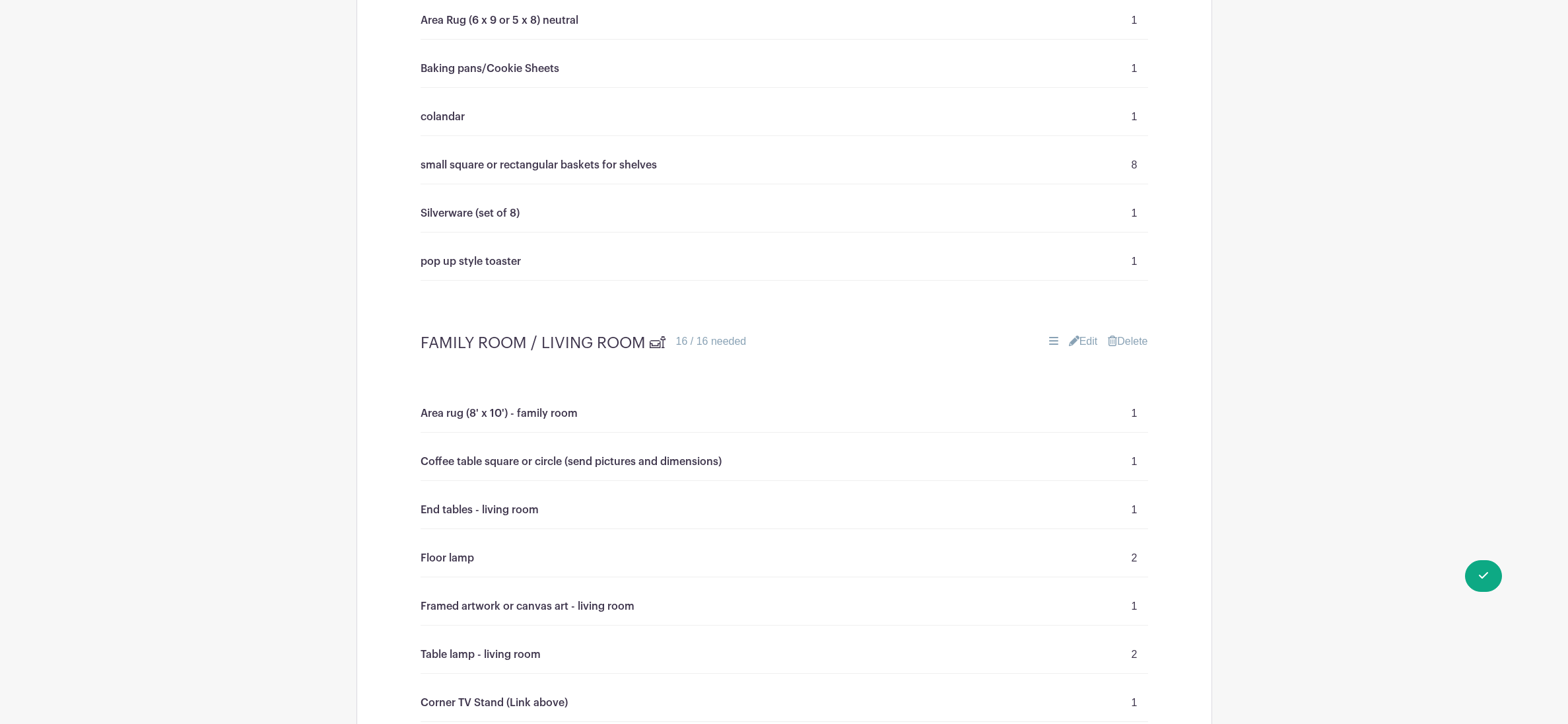
scroll to position [2949, 0]
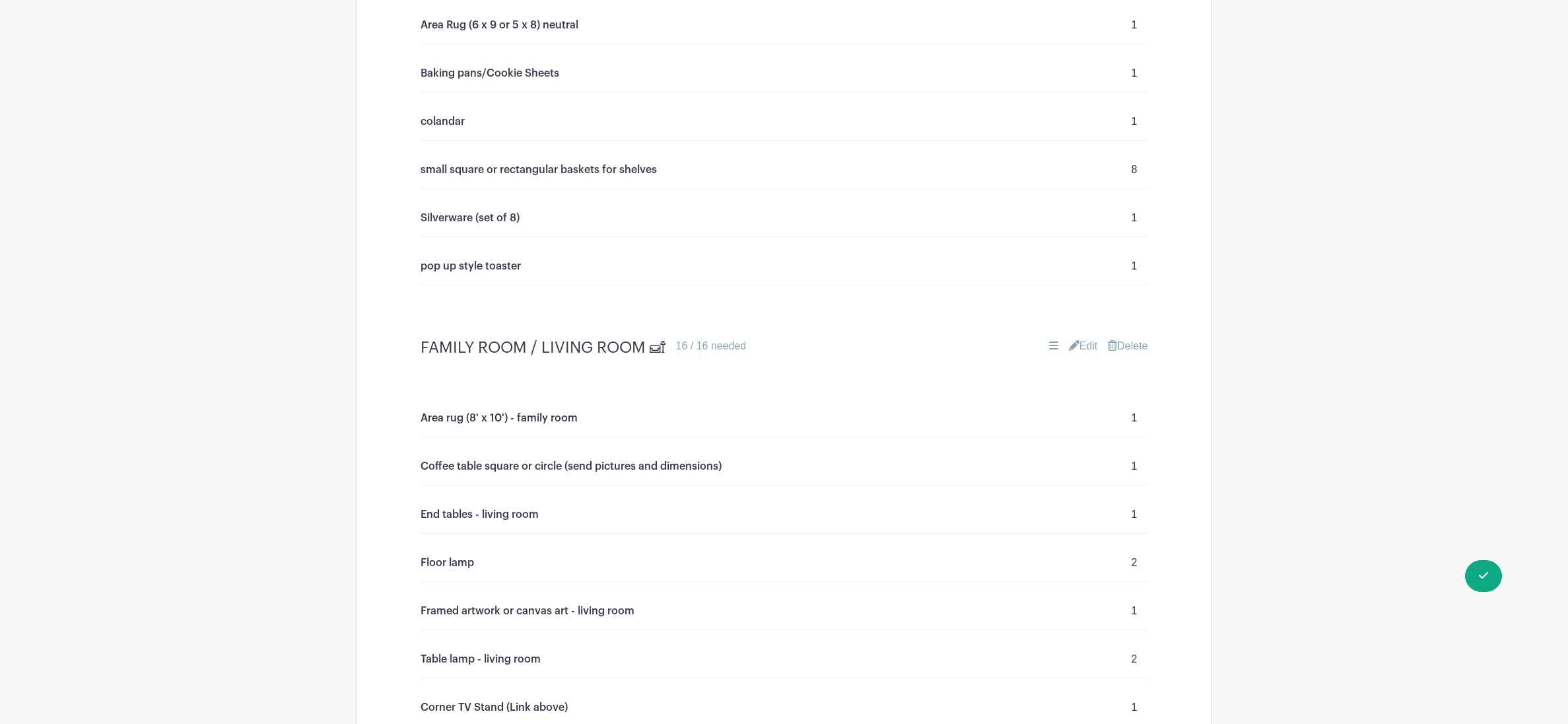
click at [1076, 354] on link "Edit" at bounding box center [1083, 346] width 29 height 16
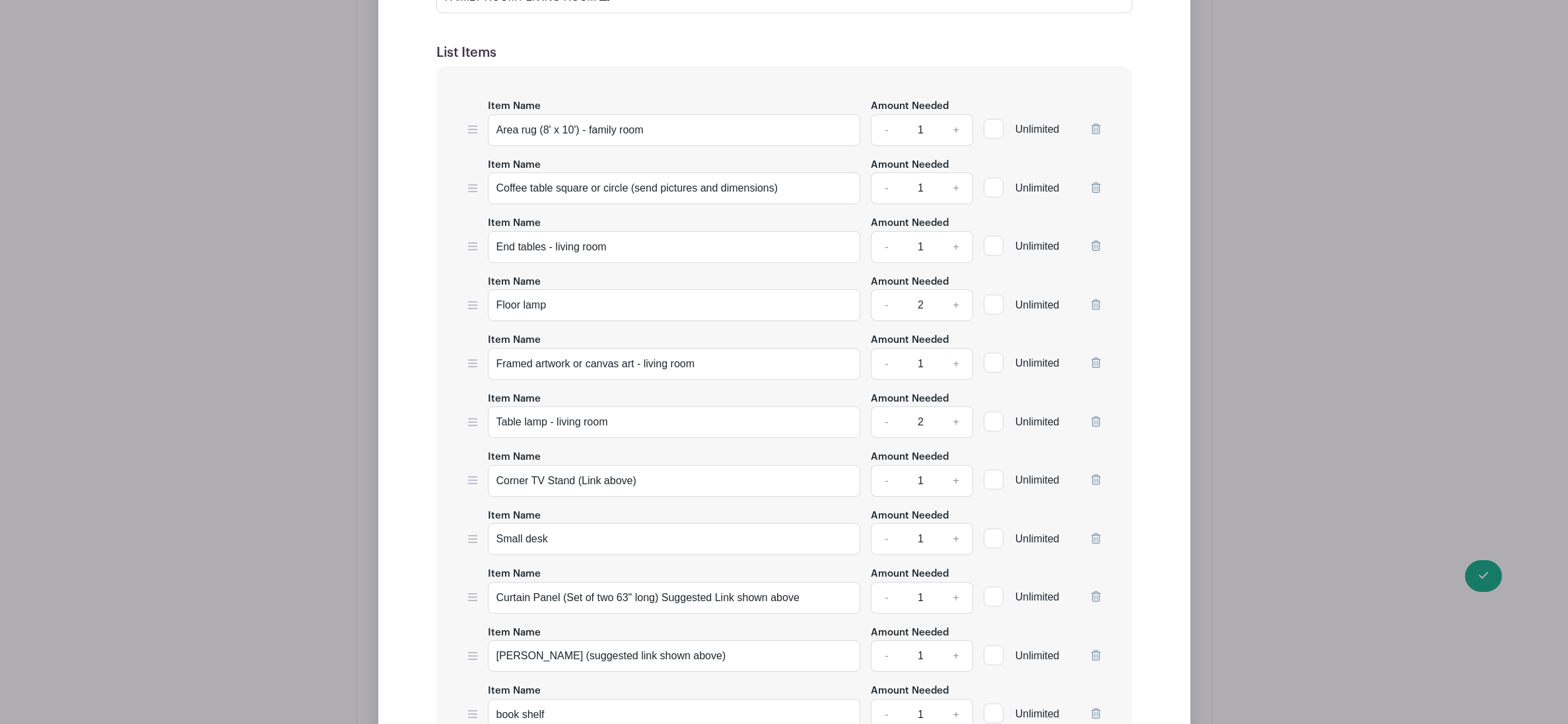
scroll to position [3538, 0]
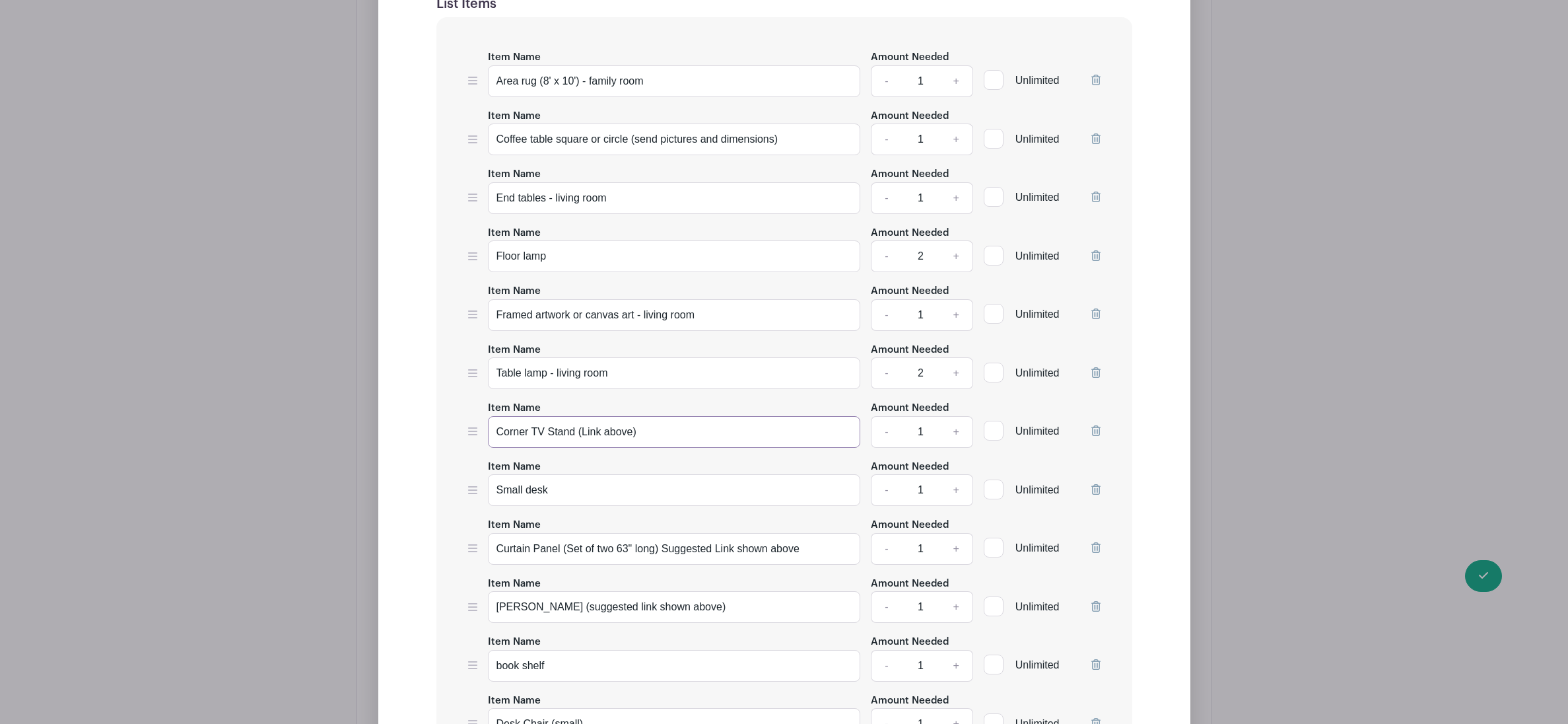
click at [735, 445] on input "Corner TV Stand (Link above)" at bounding box center [674, 432] width 373 height 32
type input "C"
type input "Console for a TV to sit on"
click at [956, 324] on link "+" at bounding box center [956, 315] width 33 height 32
type input "2"
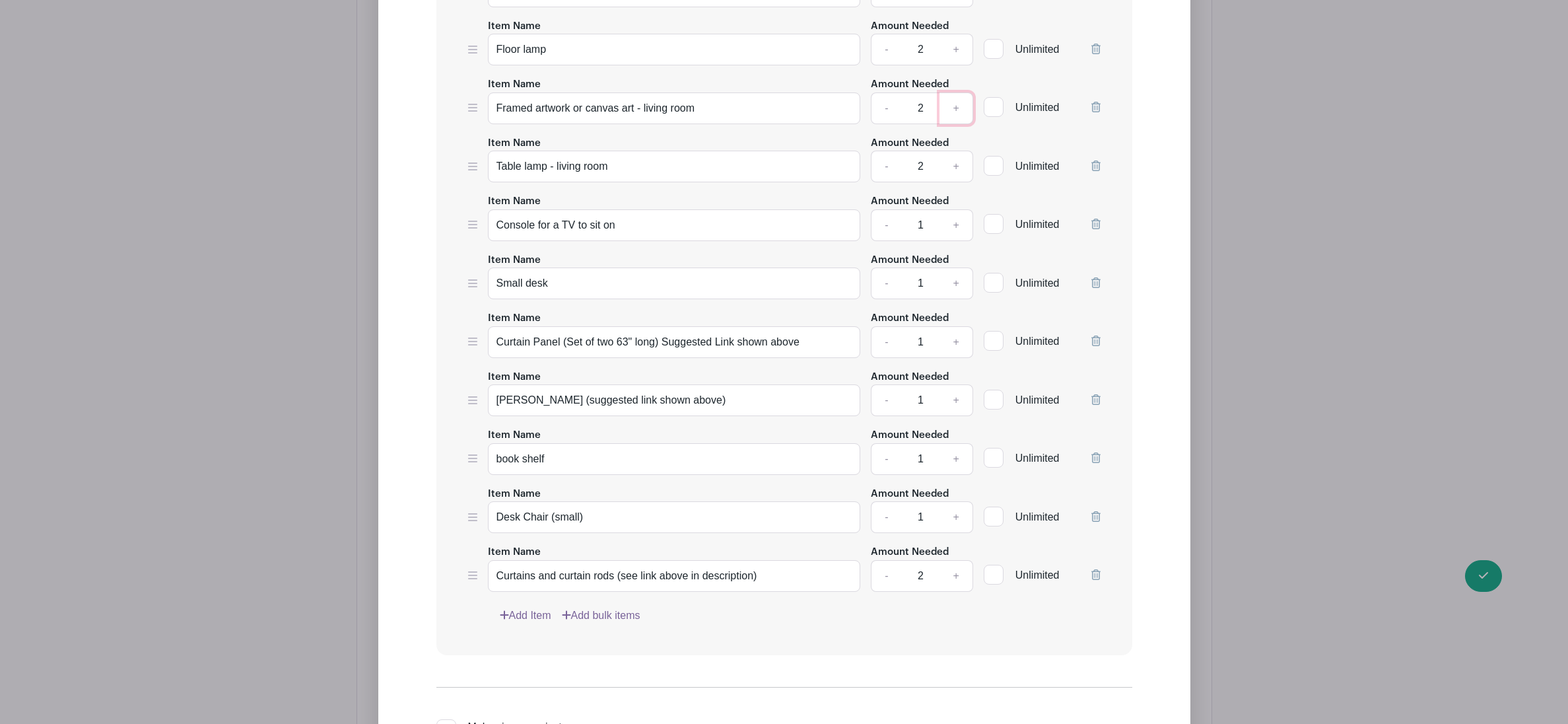
scroll to position [3758, 0]
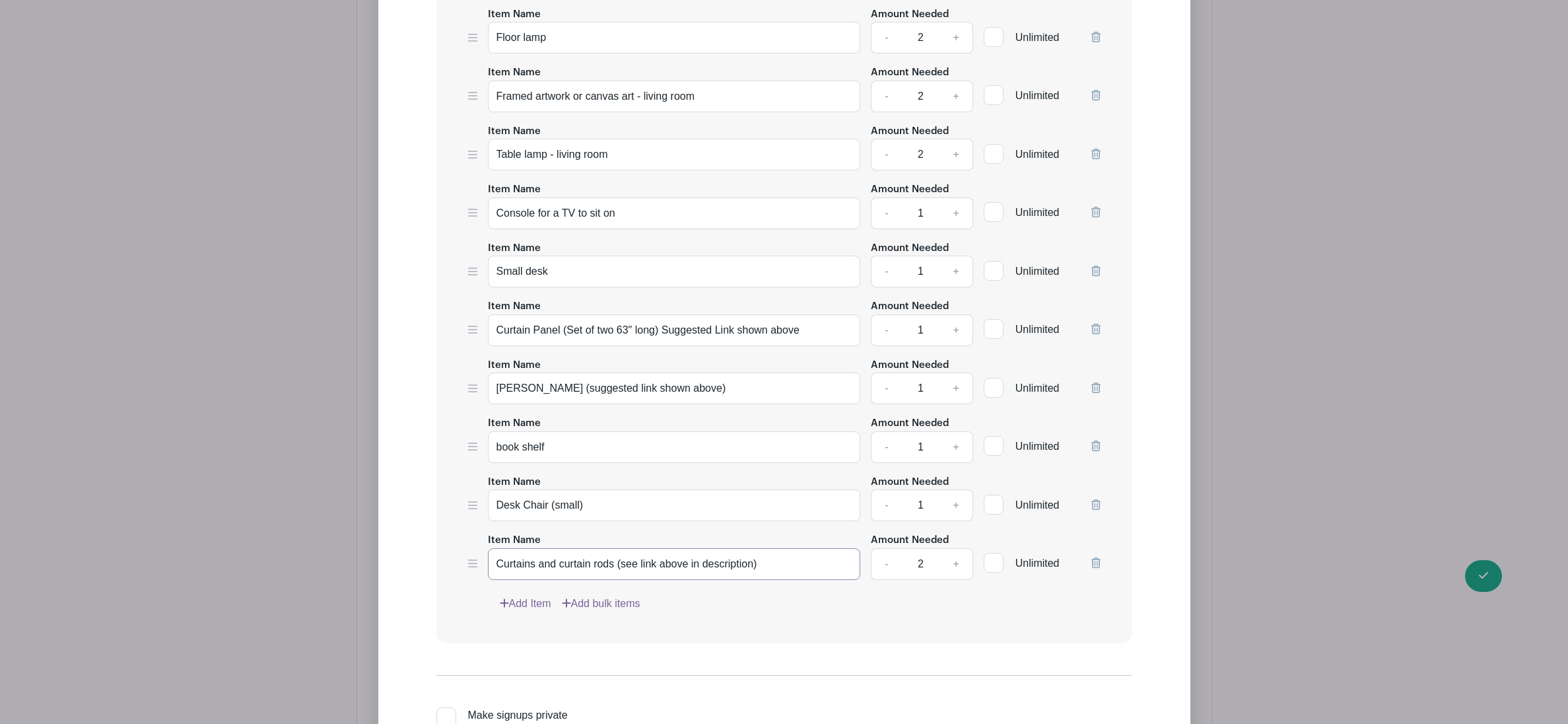
drag, startPoint x: 767, startPoint y: 574, endPoint x: 488, endPoint y: 570, distance: 279.0
click at [488, 570] on input "Curtains and curtain rods (see link above in description)" at bounding box center [674, 564] width 373 height 32
click at [810, 576] on input "Curtains and curtain rods (see link above in description)" at bounding box center [674, 564] width 373 height 32
drag, startPoint x: 809, startPoint y: 574, endPoint x: 489, endPoint y: 569, distance: 320.0
click at [489, 569] on input "Curtains and curtain rods (see link above in description)" at bounding box center [674, 564] width 373 height 32
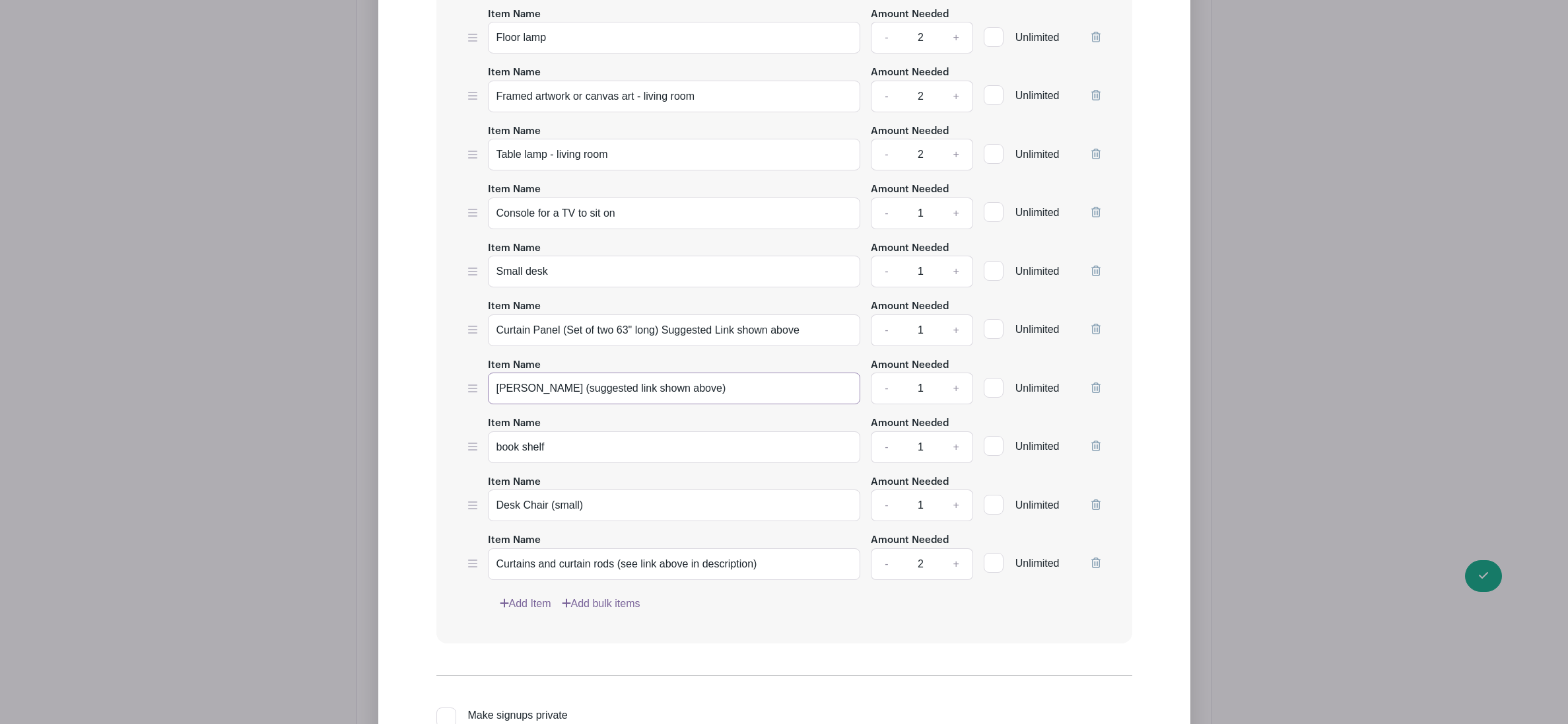
click at [717, 399] on input "[PERSON_NAME] (suggested link shown above)" at bounding box center [674, 388] width 373 height 32
type input "Curtain Rod"
click at [1094, 568] on icon at bounding box center [1096, 562] width 9 height 11
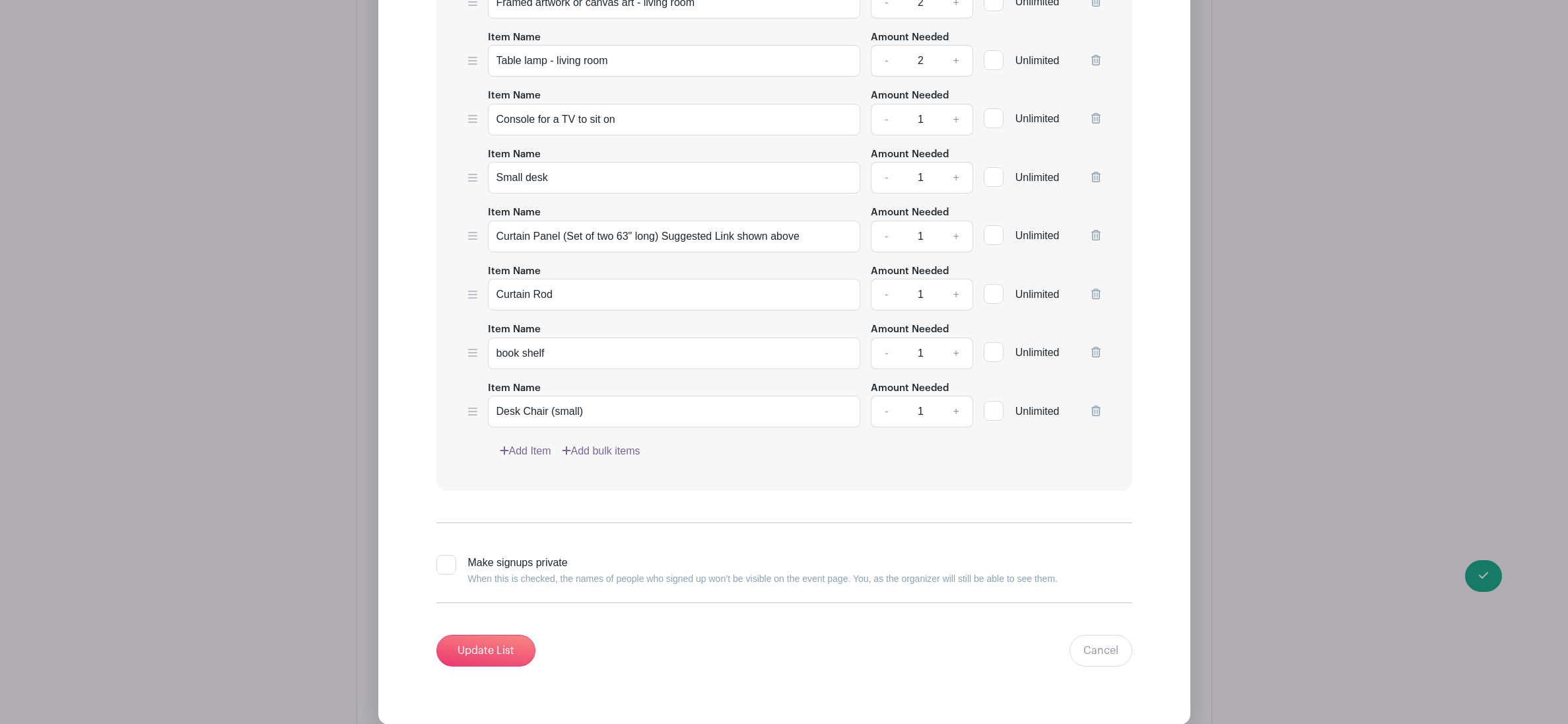
scroll to position [3859, 0]
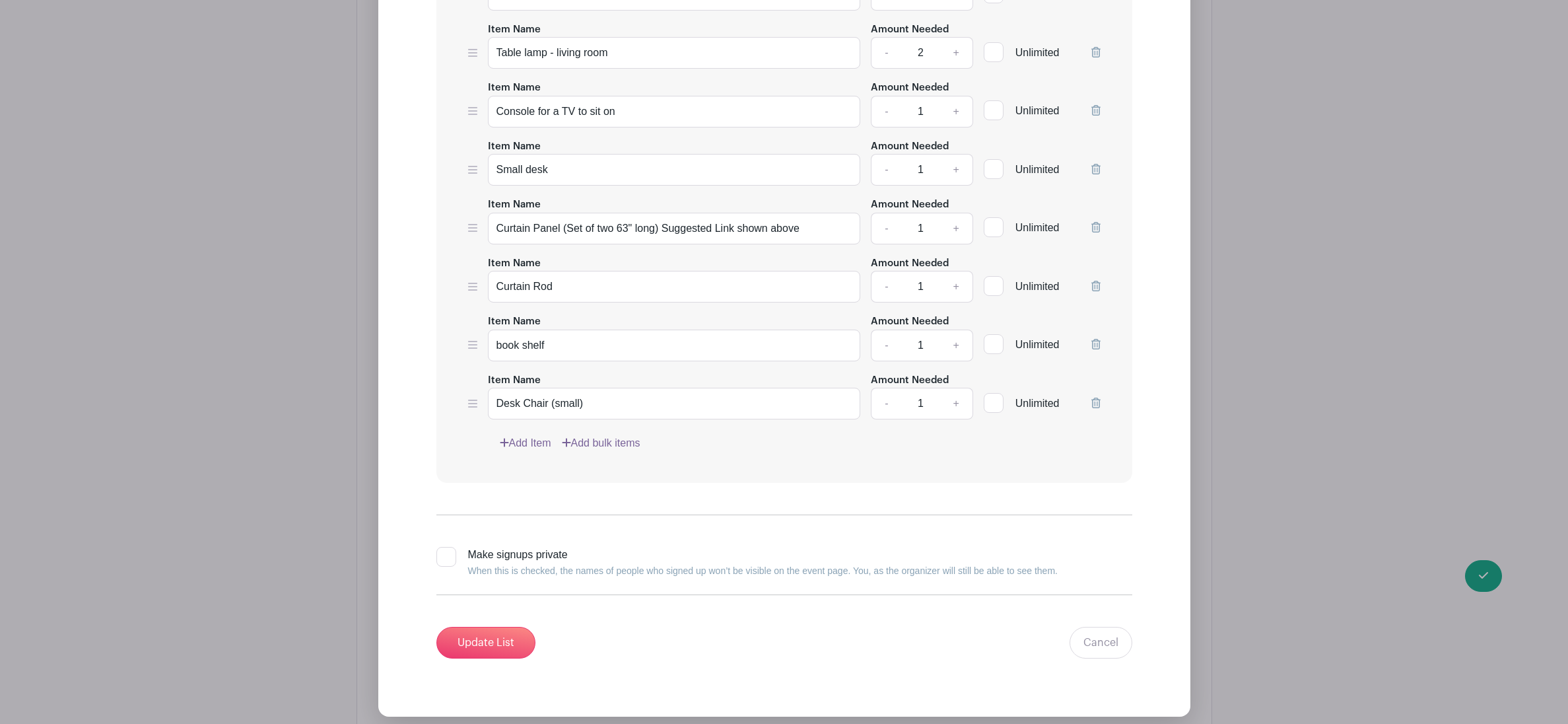
click at [520, 451] on link "Add Item" at bounding box center [525, 443] width 52 height 16
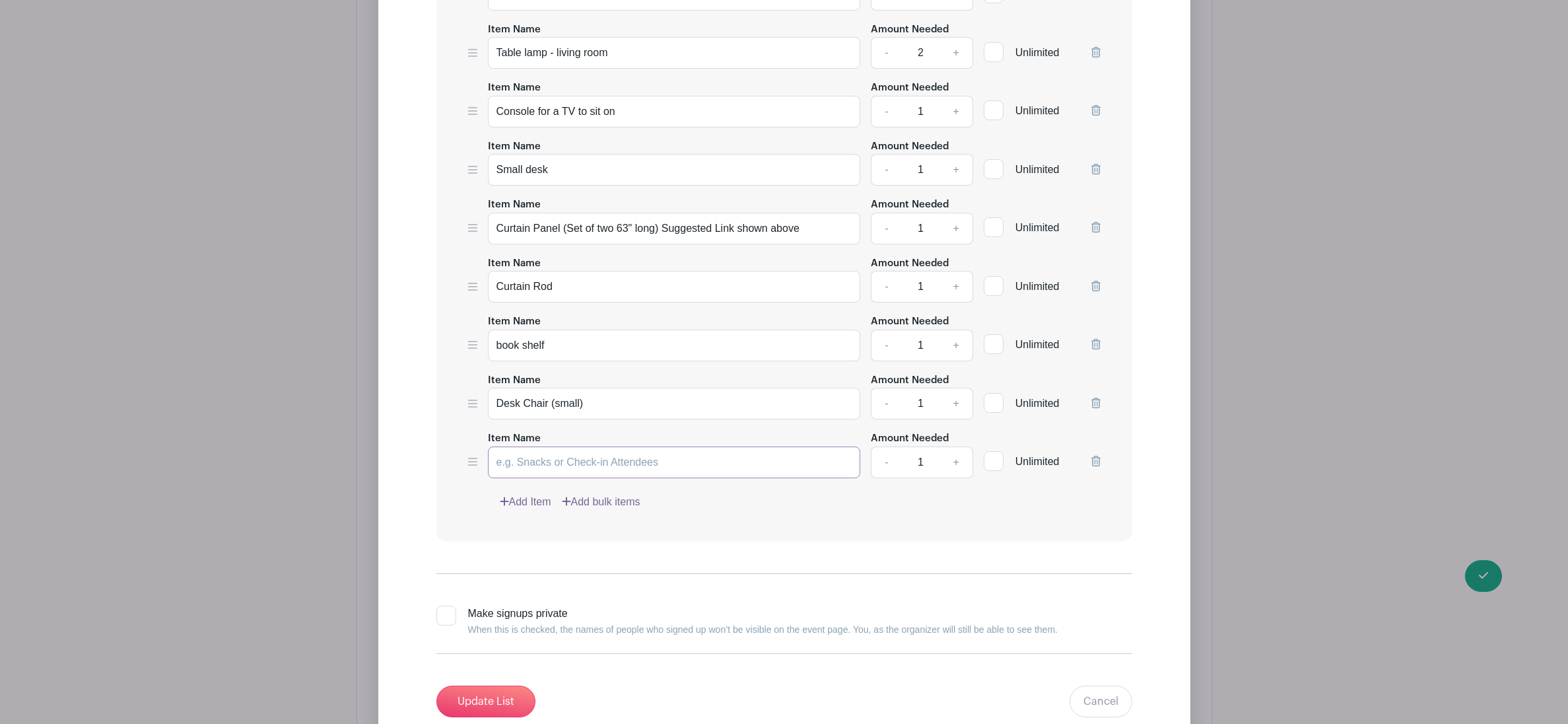
click at [604, 474] on input "Item Name" at bounding box center [674, 462] width 373 height 32
type input "Smart TV for living room- needs to have stand or mounting hardware"
click at [505, 716] on input "Update List" at bounding box center [486, 701] width 99 height 32
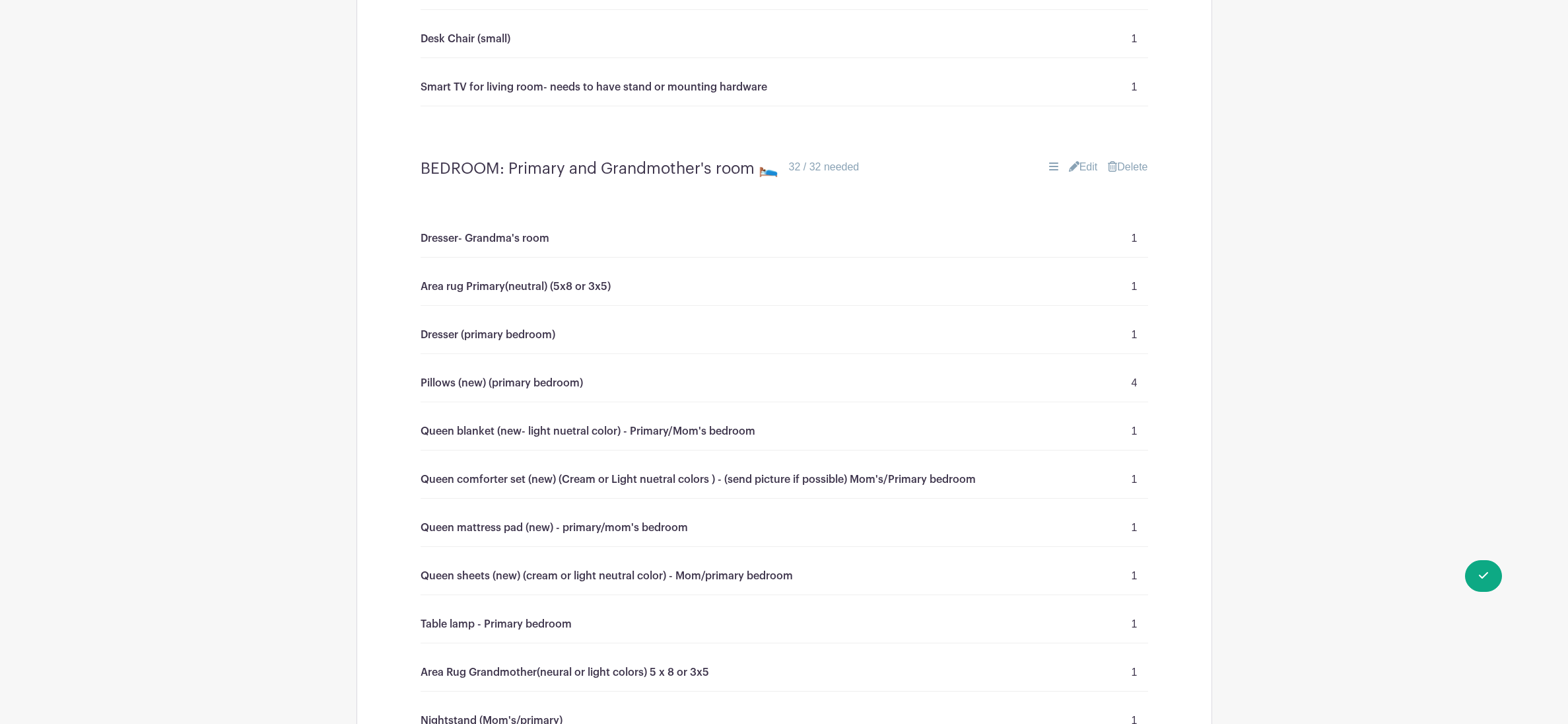
click at [1076, 175] on link "Edit" at bounding box center [1083, 167] width 29 height 16
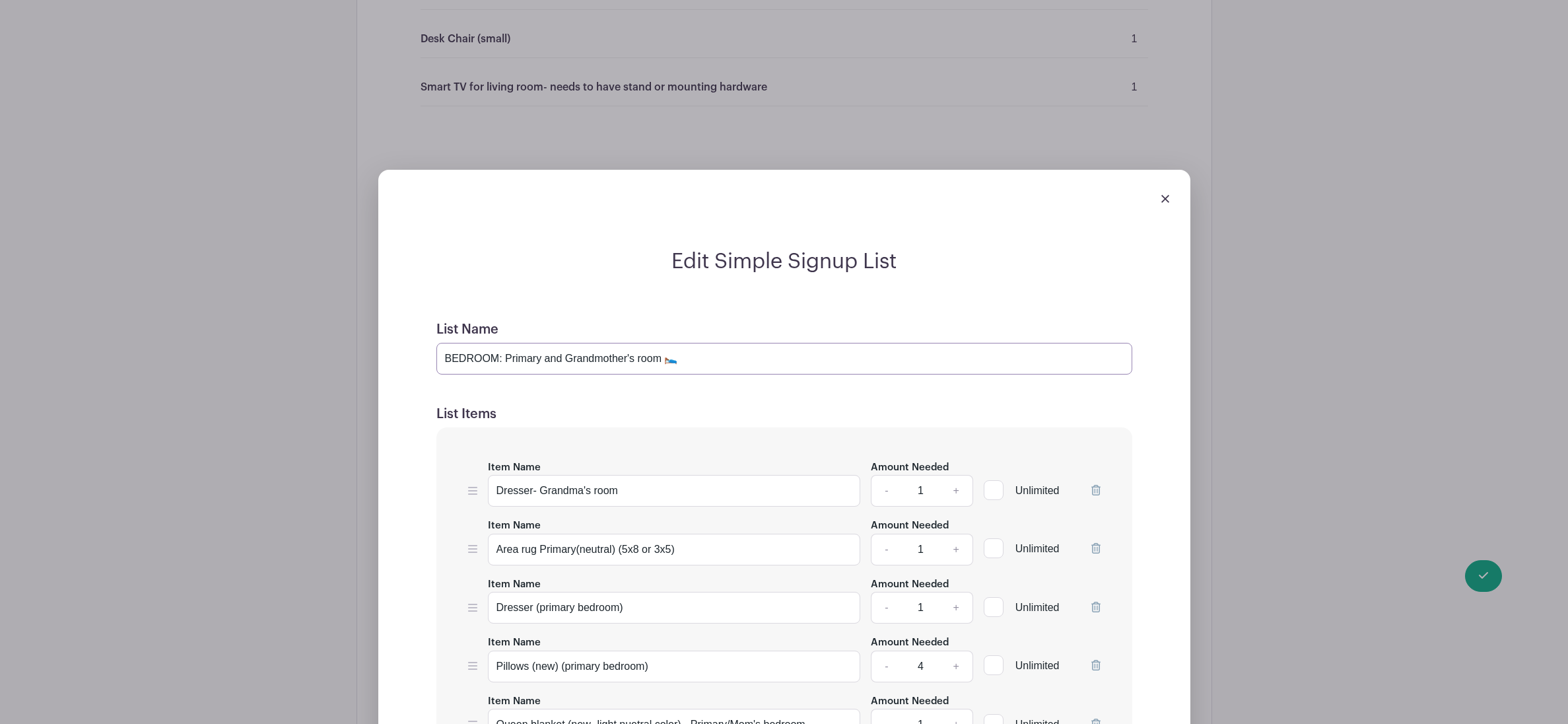
drag, startPoint x: 634, startPoint y: 367, endPoint x: 566, endPoint y: 363, distance: 68.1
click at [566, 363] on input "BEDROOM: Primary and Grandmother's room 🛌" at bounding box center [785, 358] width 696 height 32
type input "BEDROOM: Primary and Older Teen Girl's room 🛌"
click at [583, 502] on input "Dresser- Grandma's room" at bounding box center [674, 491] width 373 height 32
drag, startPoint x: 593, startPoint y: 501, endPoint x: 536, endPoint y: 499, distance: 57.0
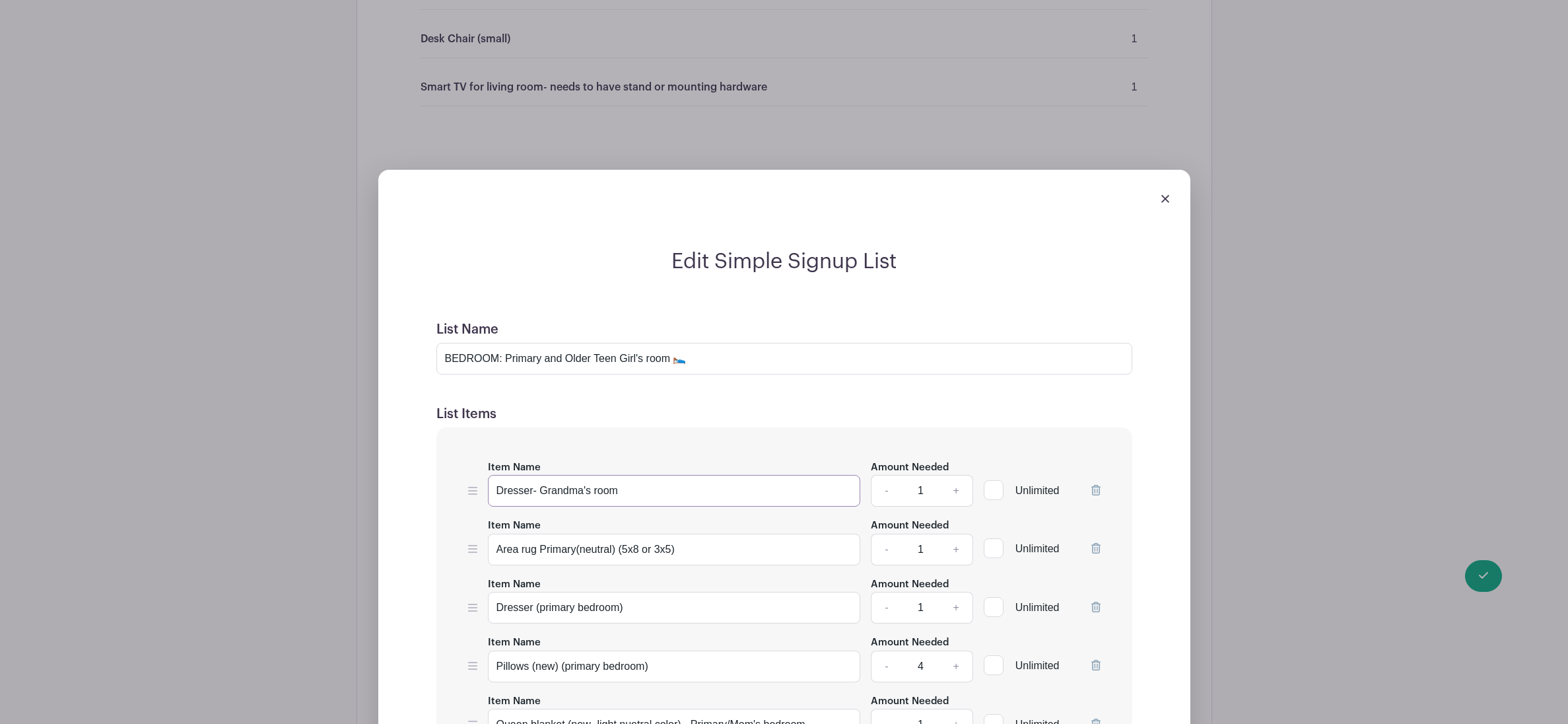
click at [536, 499] on input "Dresser- Grandma's room" at bounding box center [674, 491] width 373 height 32
drag, startPoint x: 566, startPoint y: 498, endPoint x: 539, endPoint y: 503, distance: 27.5
click at [539, 503] on input "Dresser- room" at bounding box center [674, 491] width 373 height 32
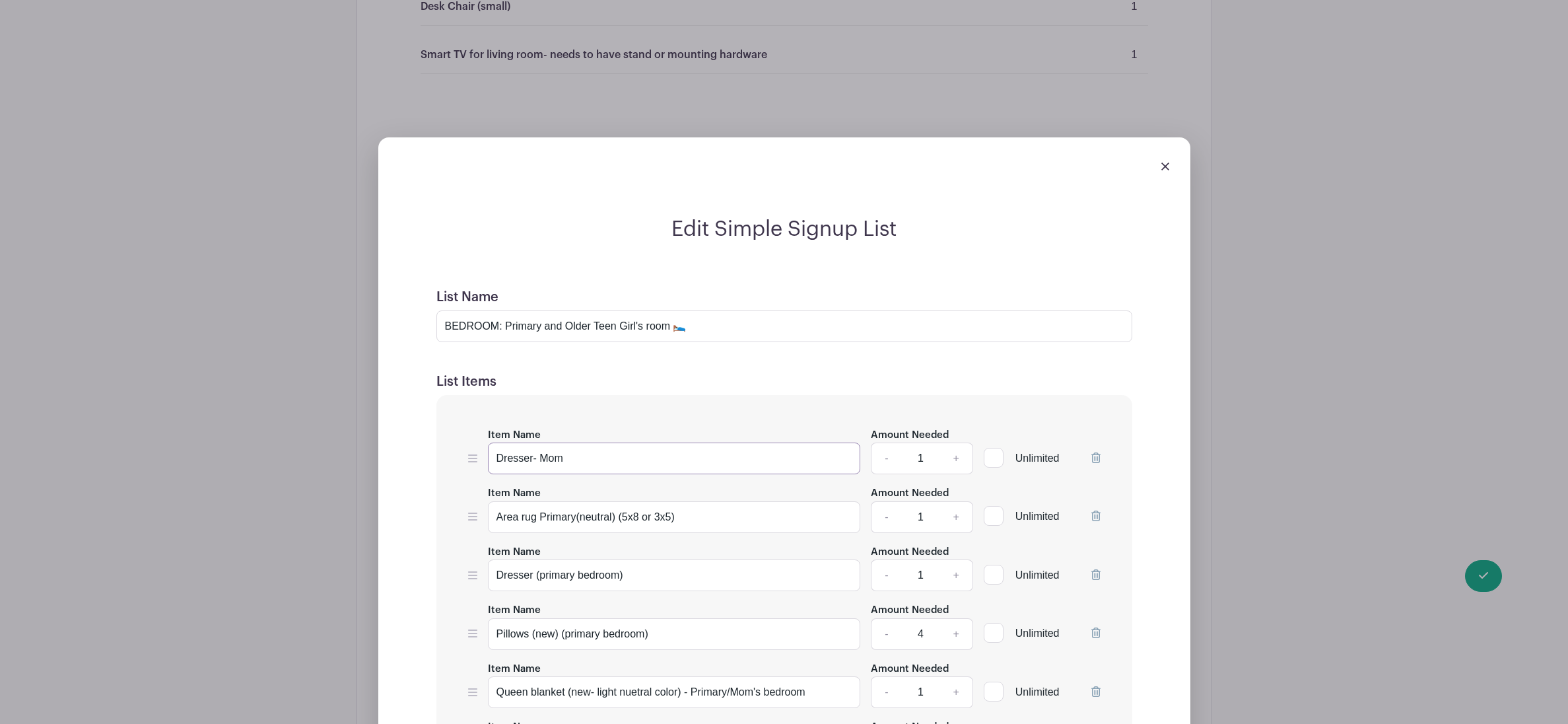
scroll to position [3893, 0]
drag, startPoint x: 568, startPoint y: 465, endPoint x: 615, endPoint y: 526, distance: 77.0
click at [571, 467] on input "Dresser- Mom Primary" at bounding box center [674, 457] width 373 height 32
click at [638, 471] on input "Dresser- Mom (Primary" at bounding box center [674, 457] width 373 height 32
type input "Dresser- Mom (Primary Bedroom)"
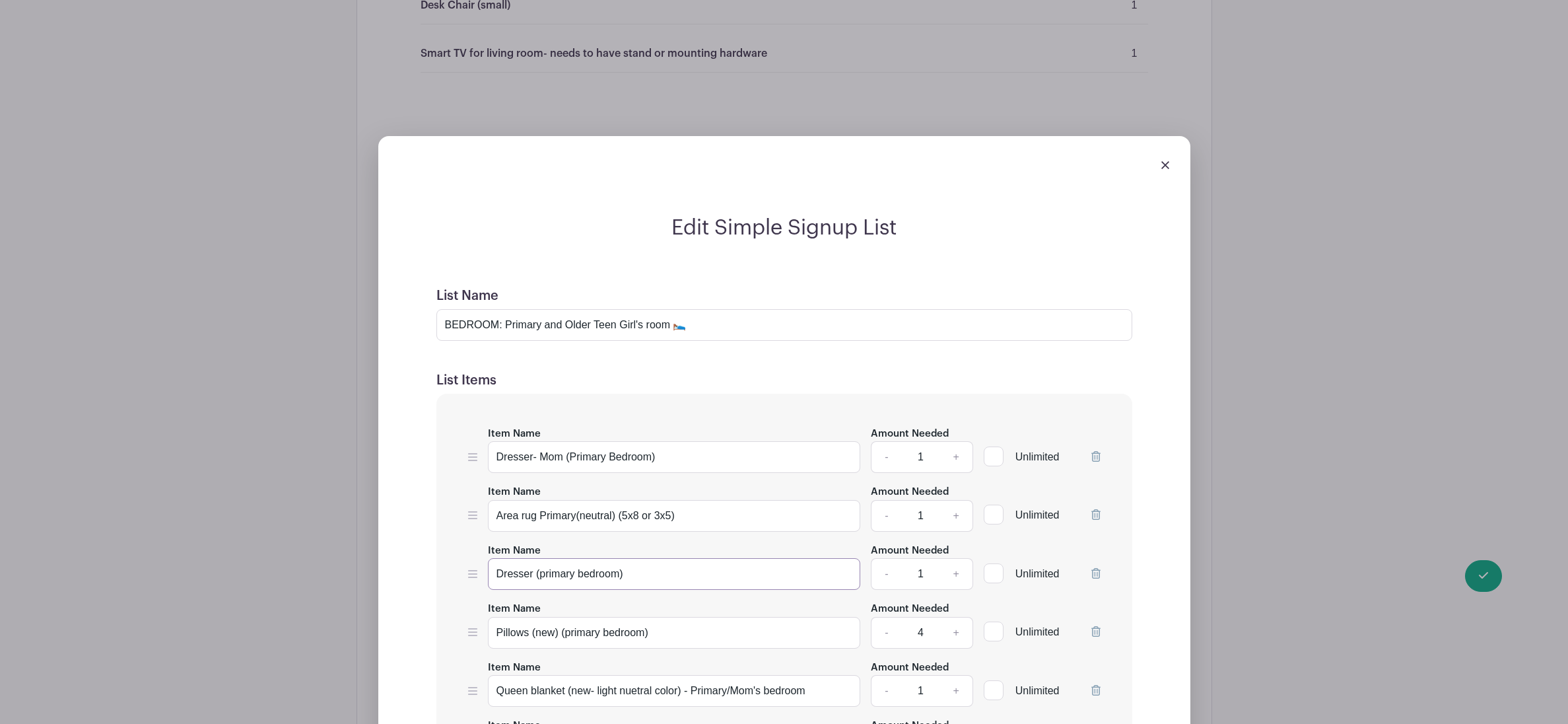
click at [536, 586] on input "Dresser (primary bedroom)" at bounding box center [674, 574] width 373 height 32
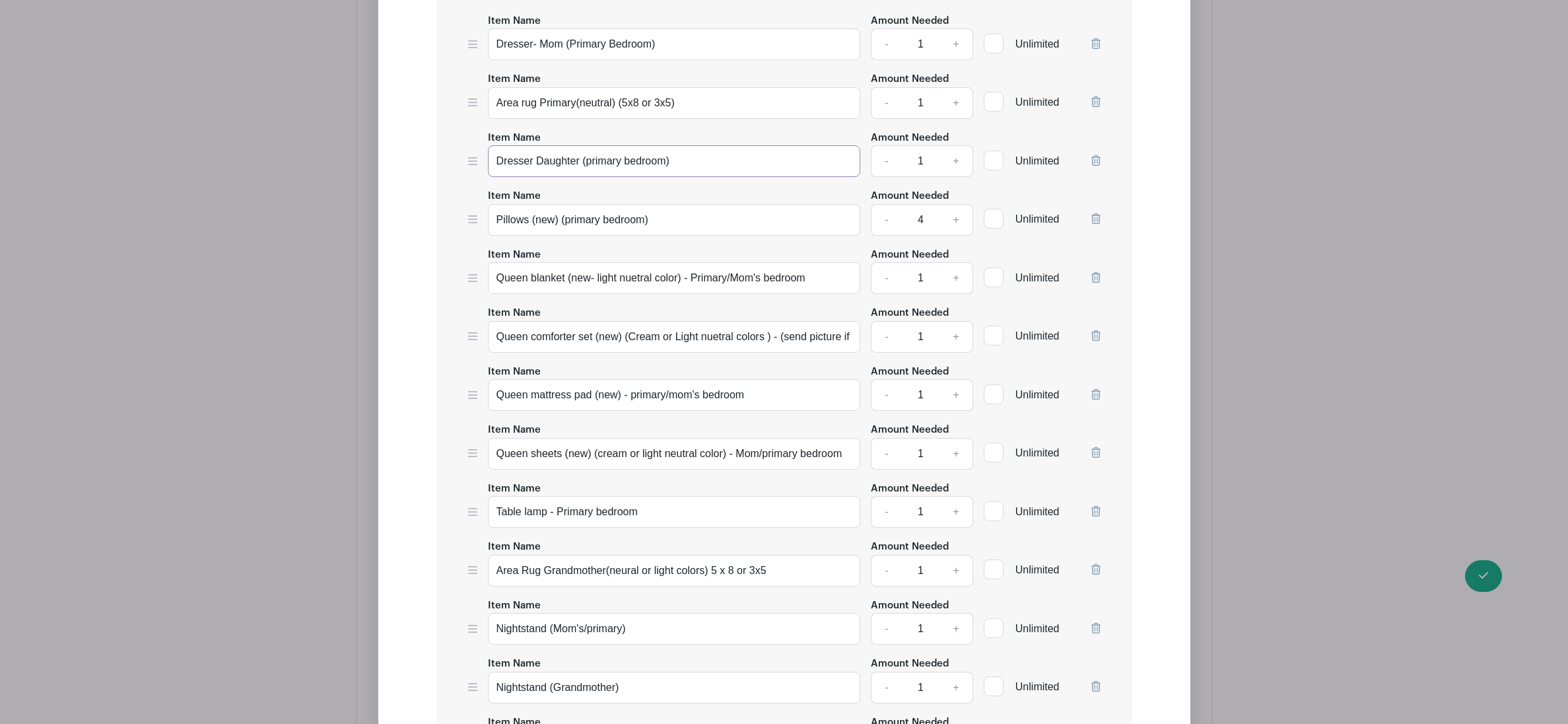
scroll to position [4320, 0]
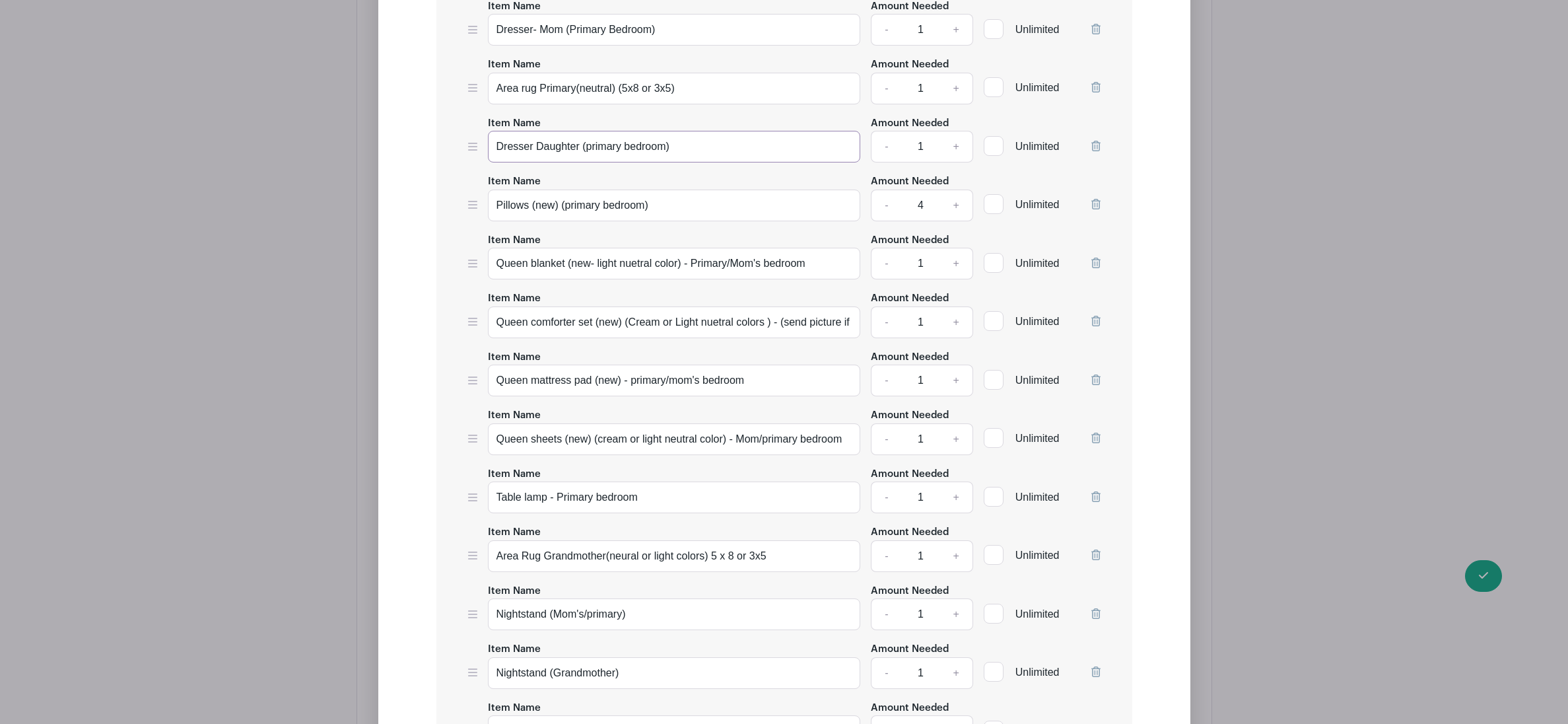
type input "Dresser Daughter (primary bedroom)"
click at [603, 569] on input "Area Rug Grandmother(neural or light colors) 5 x 8 or 3x5" at bounding box center [674, 556] width 373 height 32
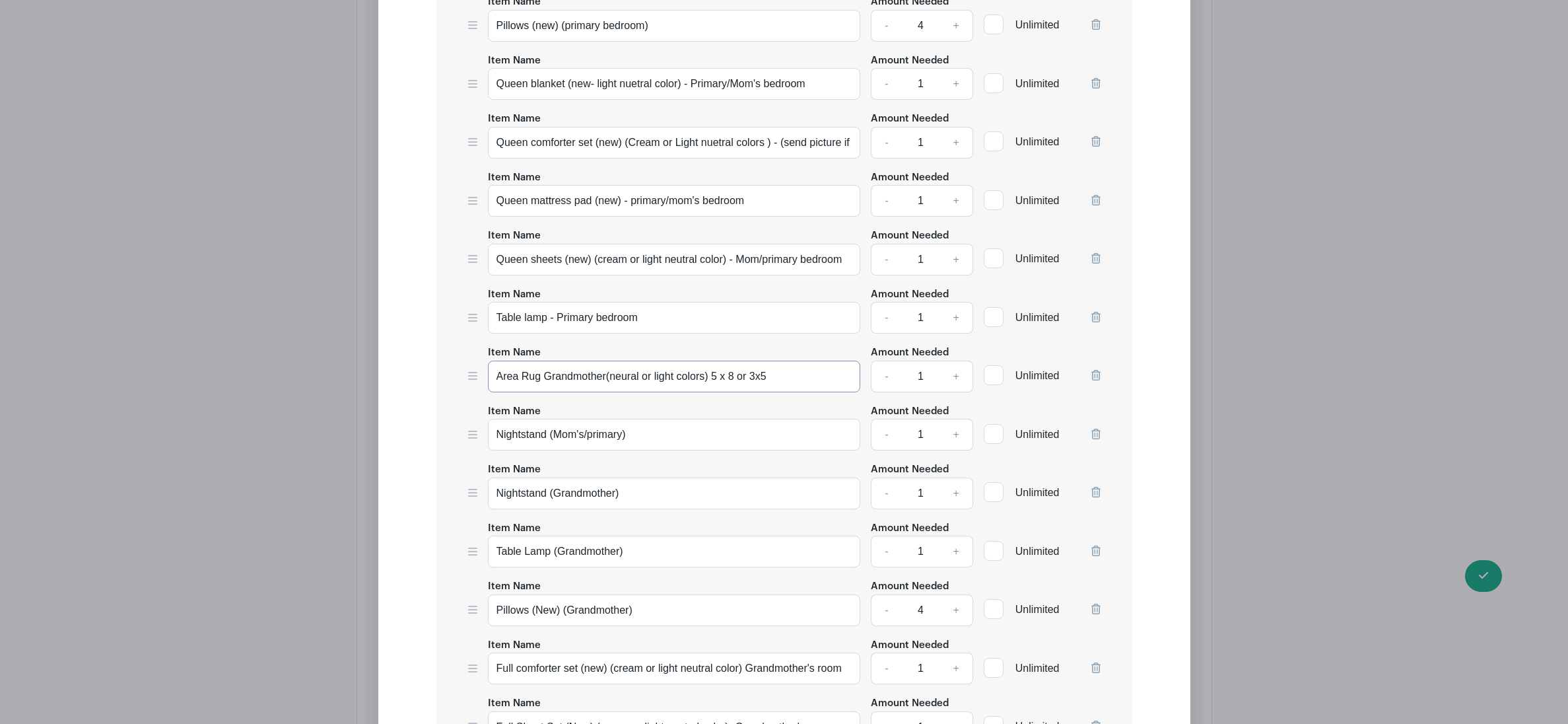
scroll to position [4512, 0]
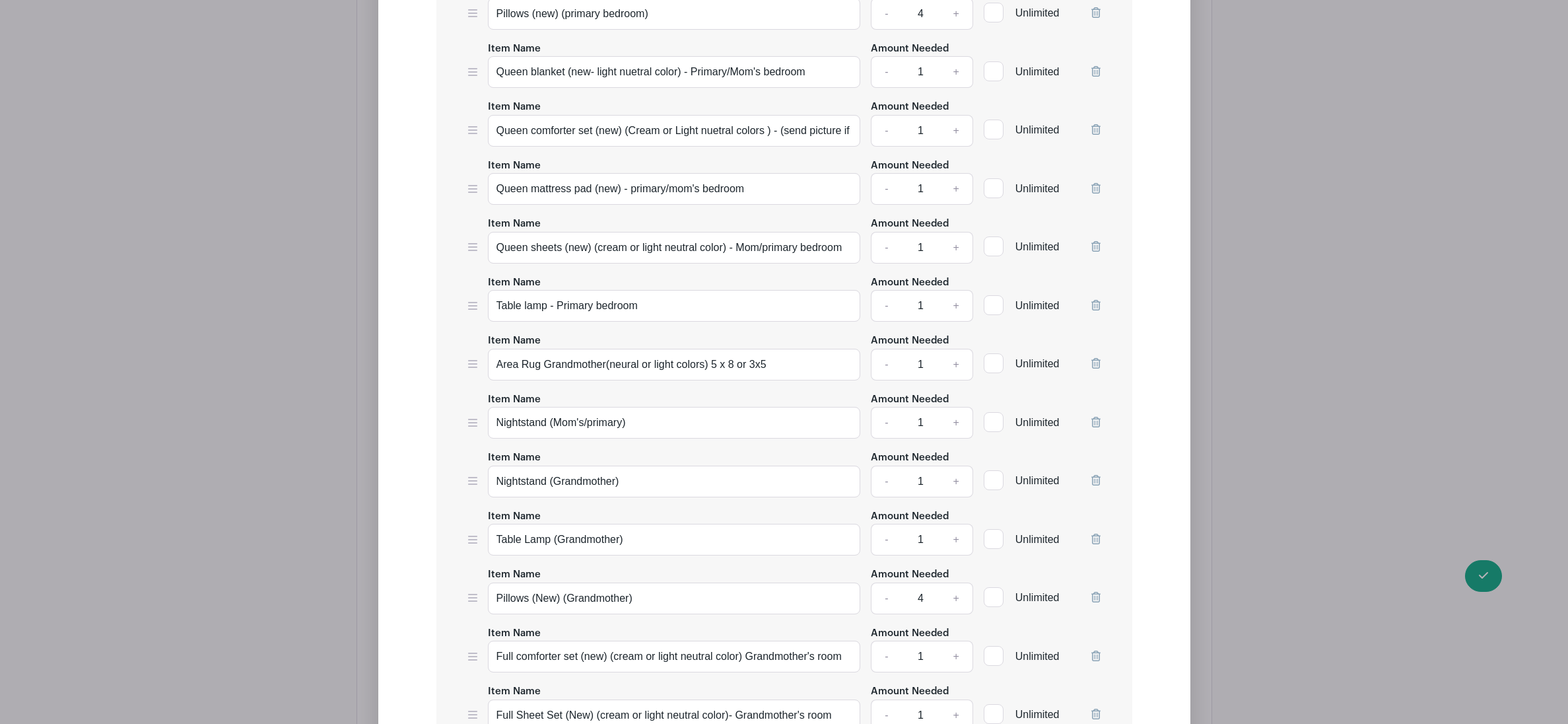
click at [1095, 369] on icon at bounding box center [1096, 363] width 9 height 11
click at [665, 496] on input "Table Lamp (Grandmother)" at bounding box center [674, 481] width 373 height 32
type input "Table Lamp"
click at [954, 496] on link "+" at bounding box center [956, 481] width 33 height 32
type input "2"
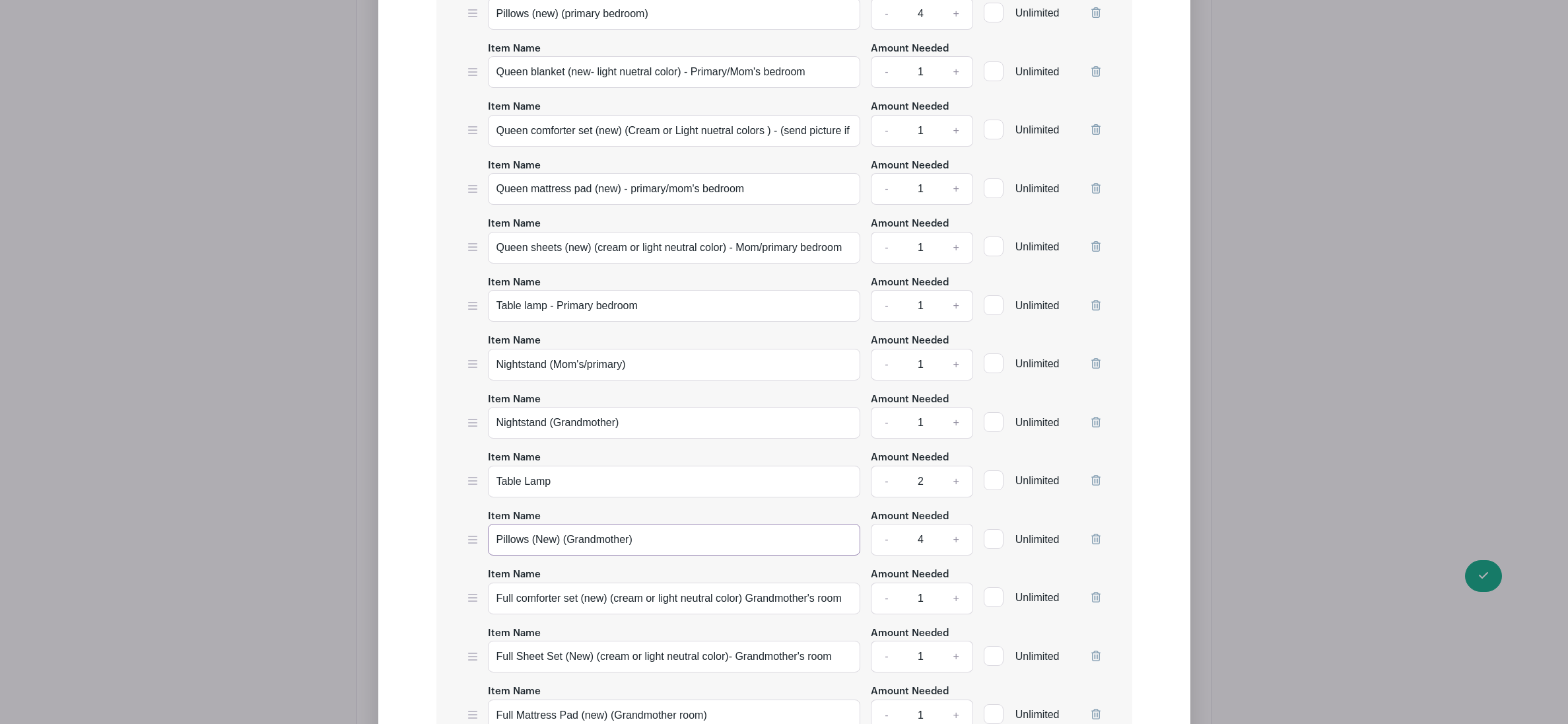
drag, startPoint x: 627, startPoint y: 552, endPoint x: 566, endPoint y: 547, distance: 61.2
click at [566, 547] on input "Pillows (New) (Grandmother)" at bounding box center [674, 540] width 373 height 32
click at [533, 550] on input "Pillows (New) (Daugher )" at bounding box center [674, 540] width 373 height 32
drag, startPoint x: 688, startPoint y: 553, endPoint x: 632, endPoint y: 547, distance: 56.3
click at [632, 547] on input "[GEOGRAPHIC_DATA] (New) (Daugher )" at bounding box center [674, 540] width 373 height 32
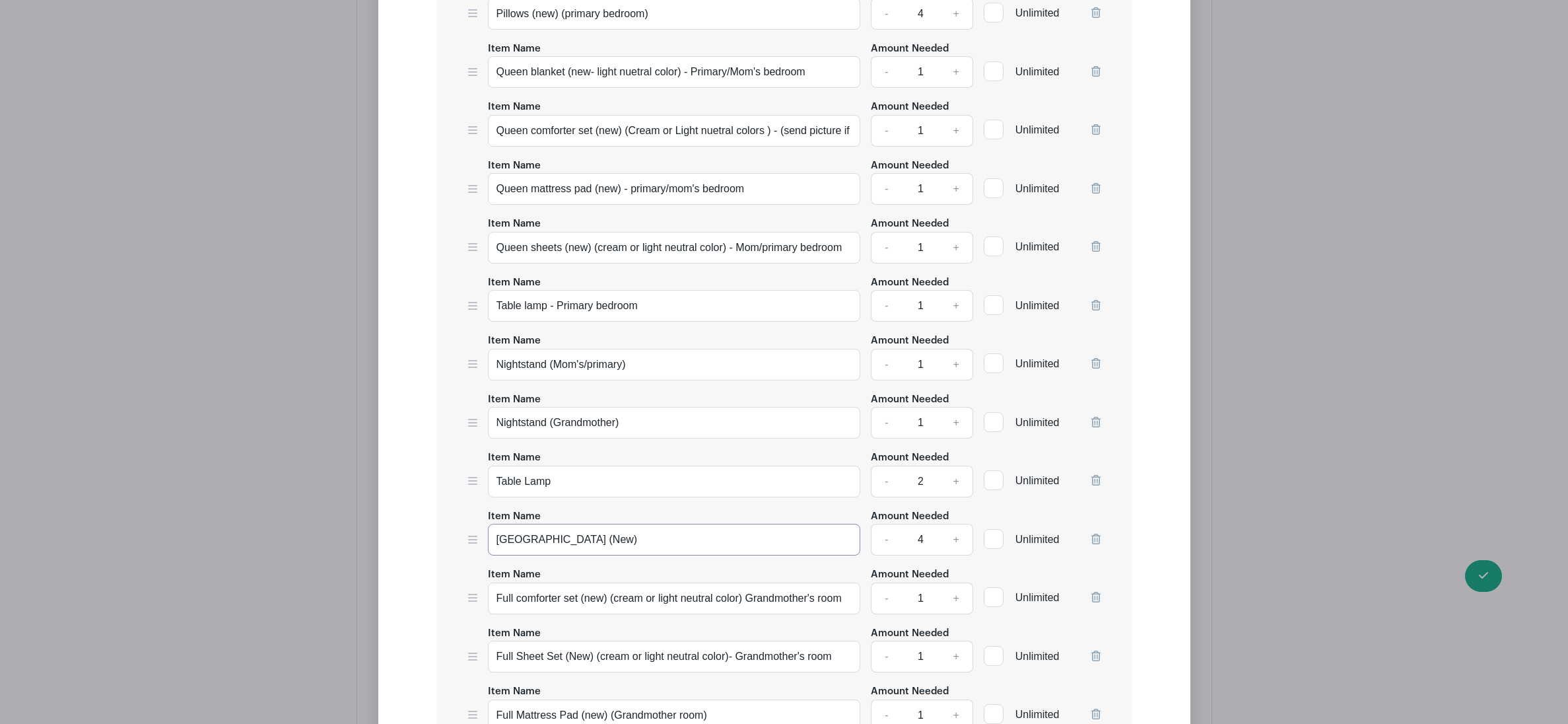
click at [601, 551] on input "[GEOGRAPHIC_DATA] (New)" at bounding box center [674, 540] width 373 height 32
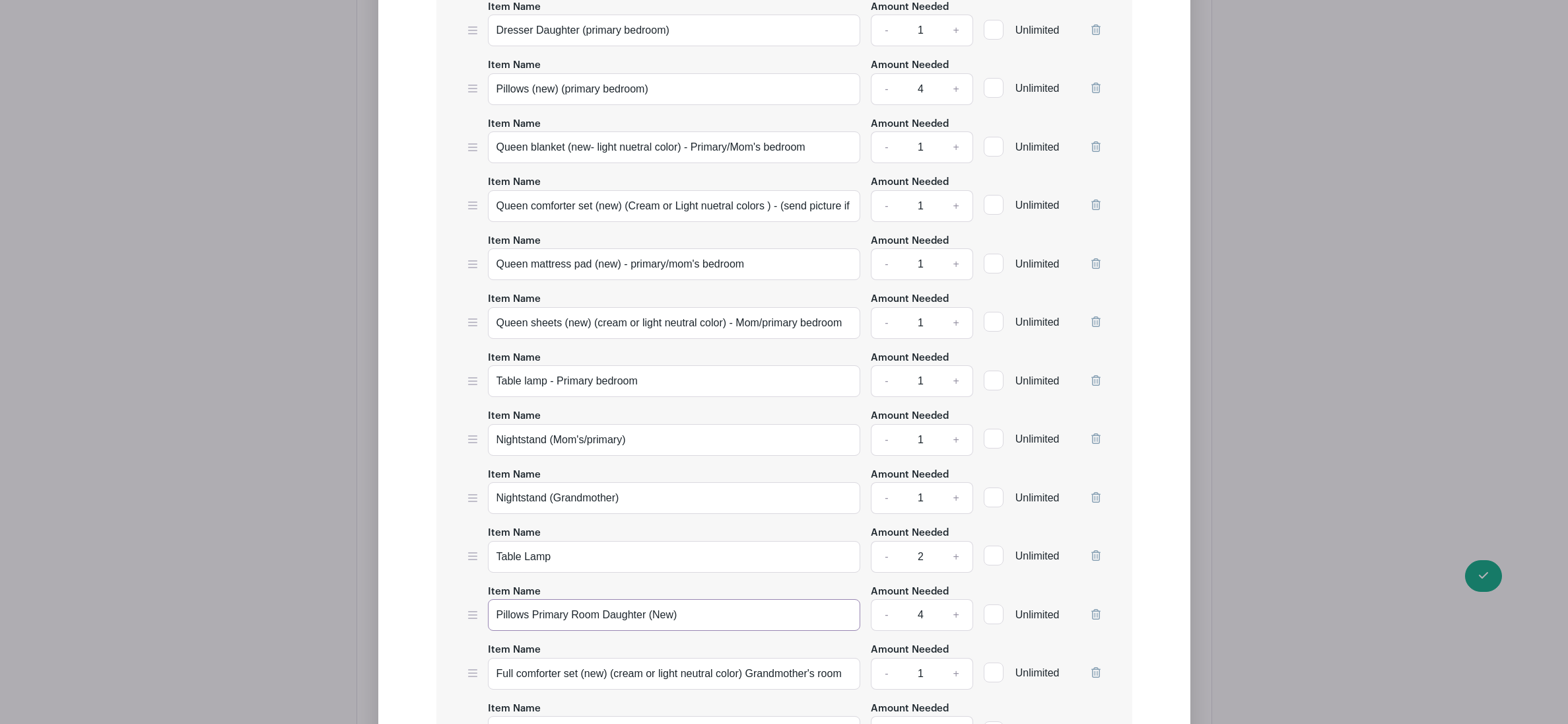
scroll to position [4465, 0]
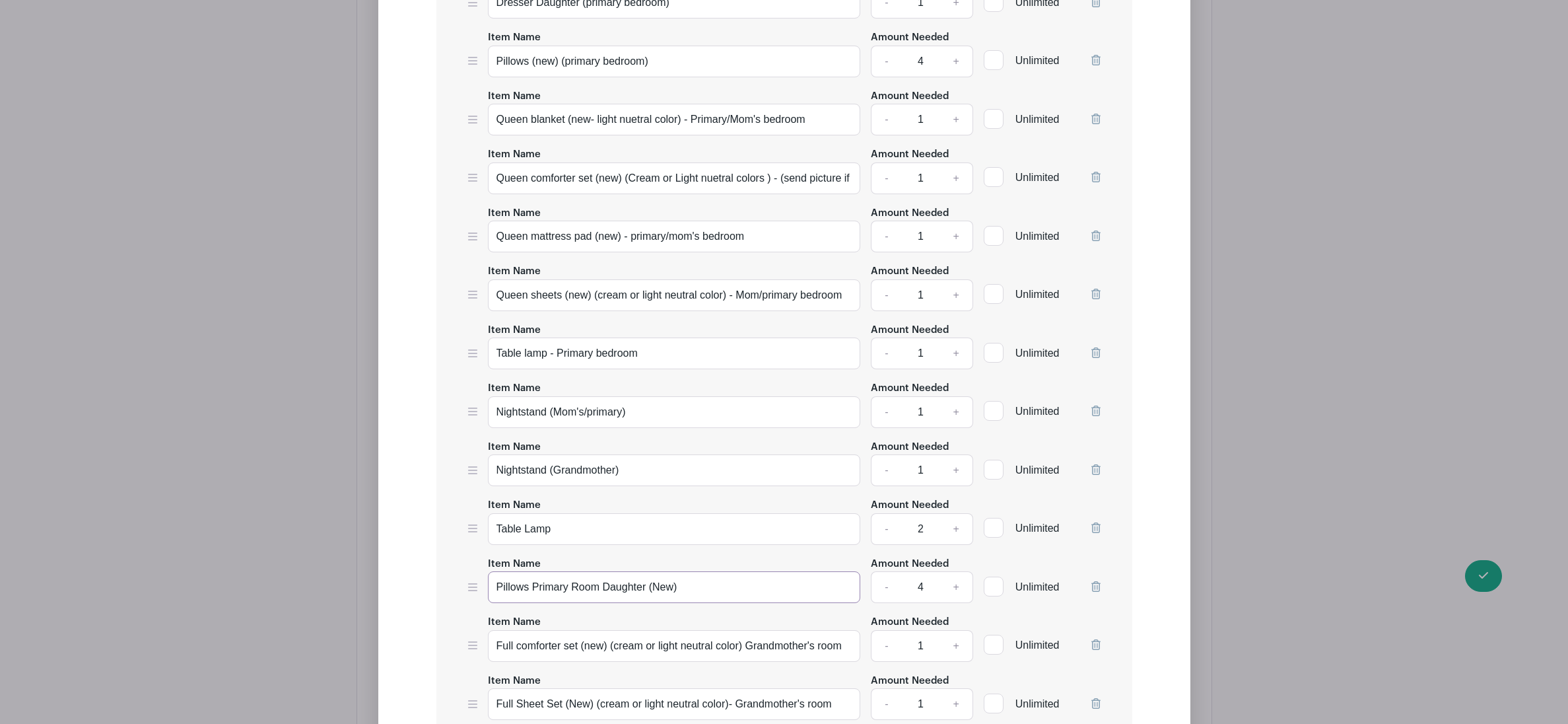
type input "Pillows Primary Room Daughter (New)"
click at [888, 600] on link "-" at bounding box center [886, 587] width 30 height 32
click at [887, 600] on link "-" at bounding box center [886, 587] width 30 height 32
type input "2"
drag, startPoint x: 615, startPoint y: 481, endPoint x: 553, endPoint y: 477, distance: 62.1
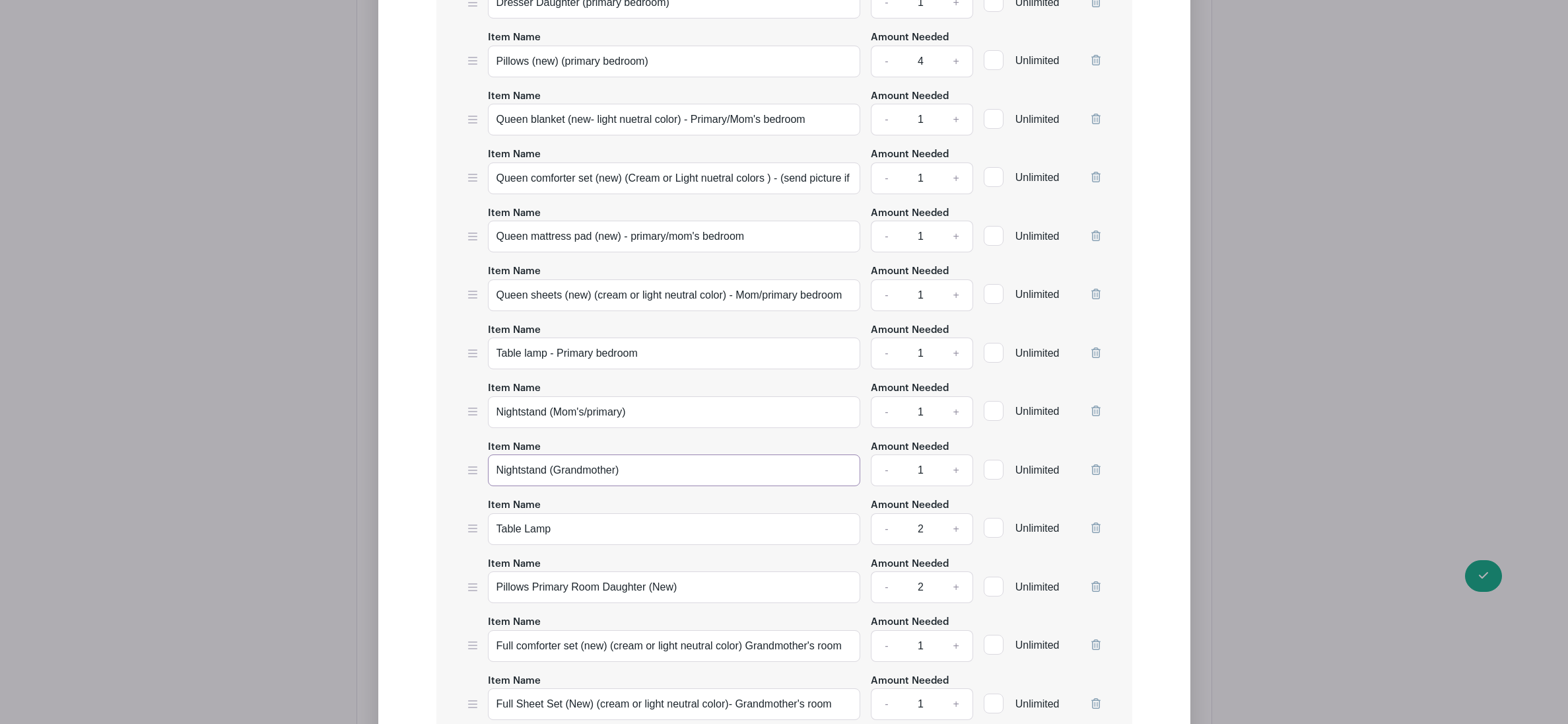
click at [553, 477] on input "Nightstand (Grandmother)" at bounding box center [674, 470] width 373 height 32
drag, startPoint x: 603, startPoint y: 484, endPoint x: 559, endPoint y: 480, distance: 44.2
click at [559, 480] on input "Nightstand Daughtr)" at bounding box center [674, 470] width 373 height 32
click at [637, 481] on input "Nightstand Daughtr)" at bounding box center [674, 470] width 373 height 32
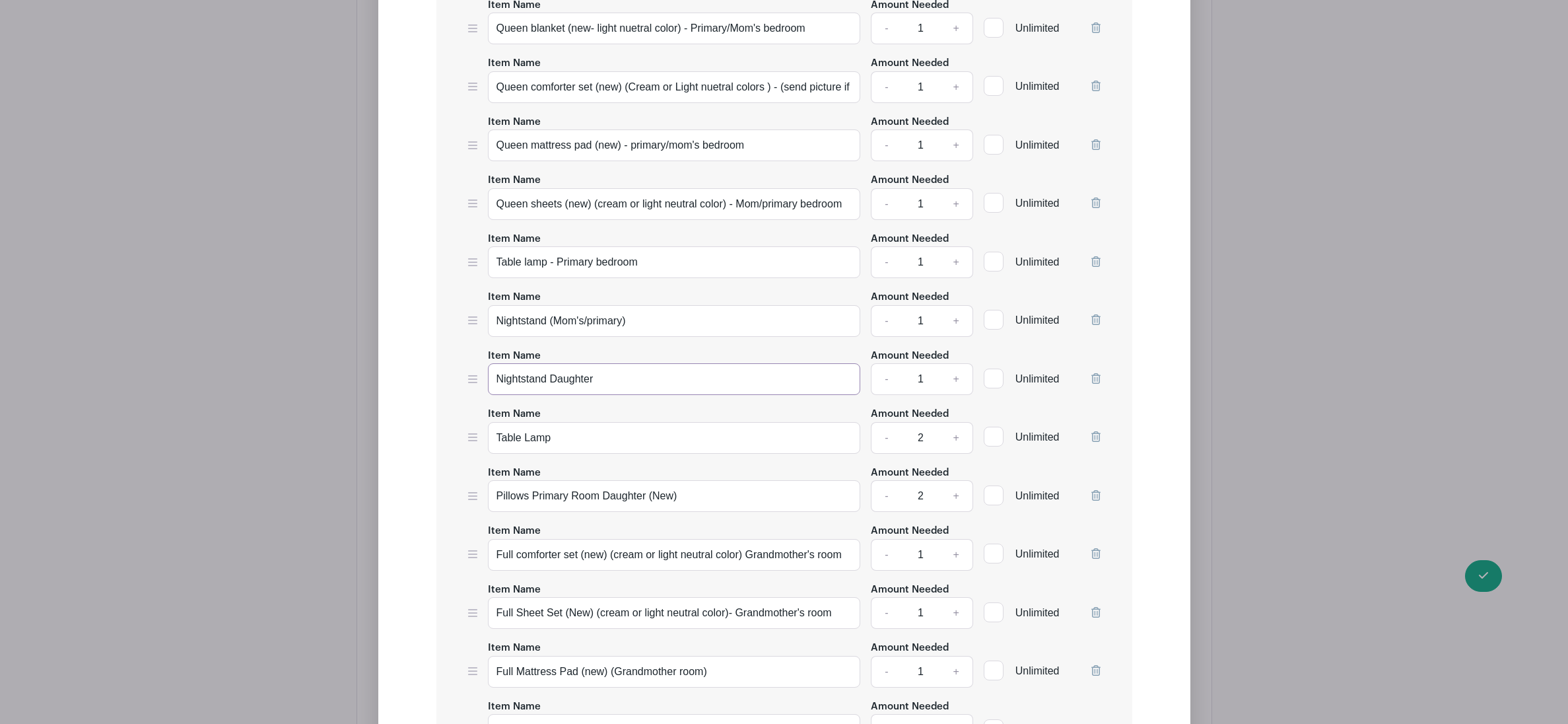
scroll to position [4557, 0]
type input "Nightstand Daughter"
drag, startPoint x: 516, startPoint y: 562, endPoint x: 478, endPoint y: 564, distance: 38.1
click at [478, 564] on div "Item Name Full comforter set (new) (cream or light neutral color) Grandmother's…" at bounding box center [784, 545] width 632 height 48
drag, startPoint x: 820, startPoint y: 563, endPoint x: 758, endPoint y: 565, distance: 62.0
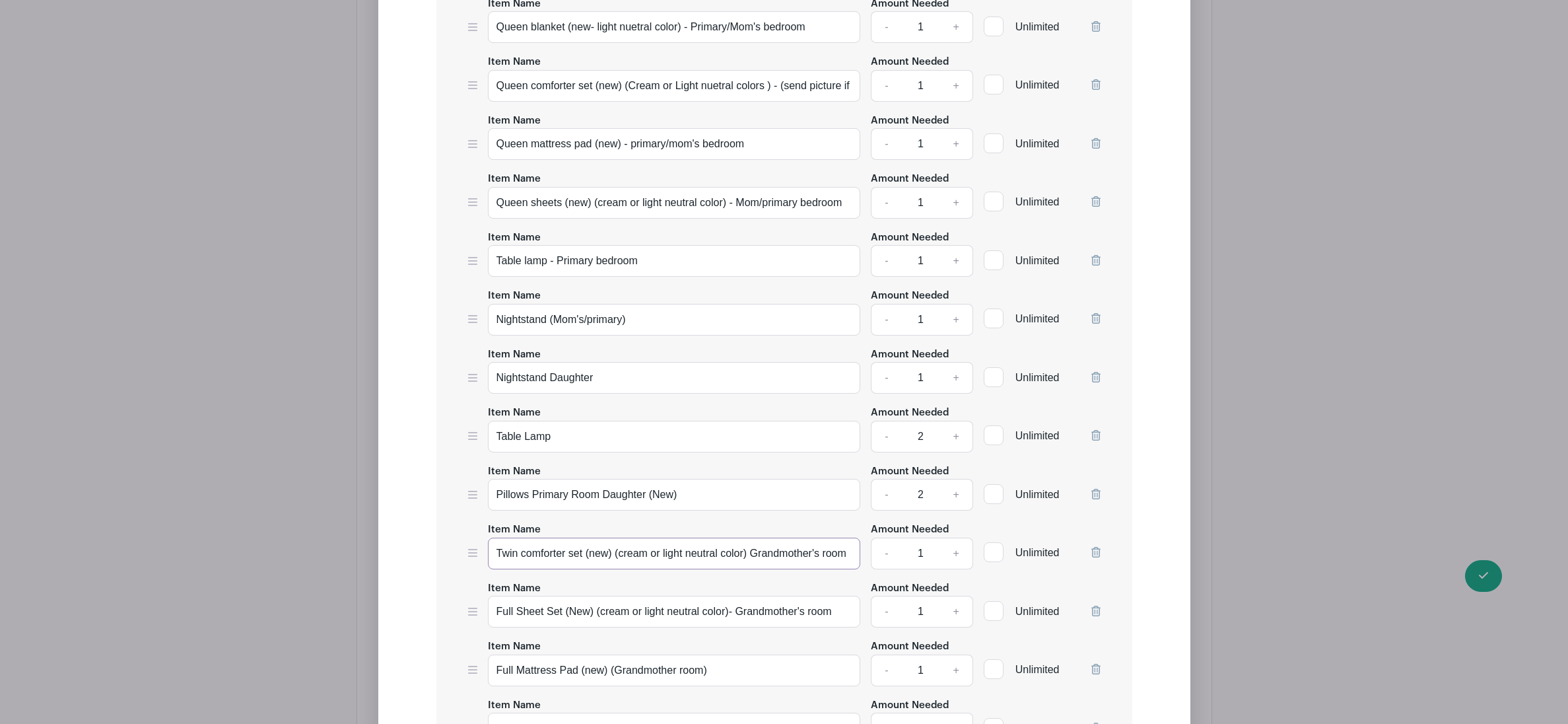
click at [758, 565] on input "Twin comforter set (new) (cream or light neutral color) Grandmother's room" at bounding box center [674, 553] width 373 height 32
drag, startPoint x: 789, startPoint y: 566, endPoint x: 751, endPoint y: 564, distance: 38.1
click at [751, 564] on input "Twin comforter set (new) (cream or light neutral color) room" at bounding box center [674, 553] width 373 height 32
type input "Twin comforter set (new) (cream or light neutral color) Daughter ([DEMOGRAPHIC_…"
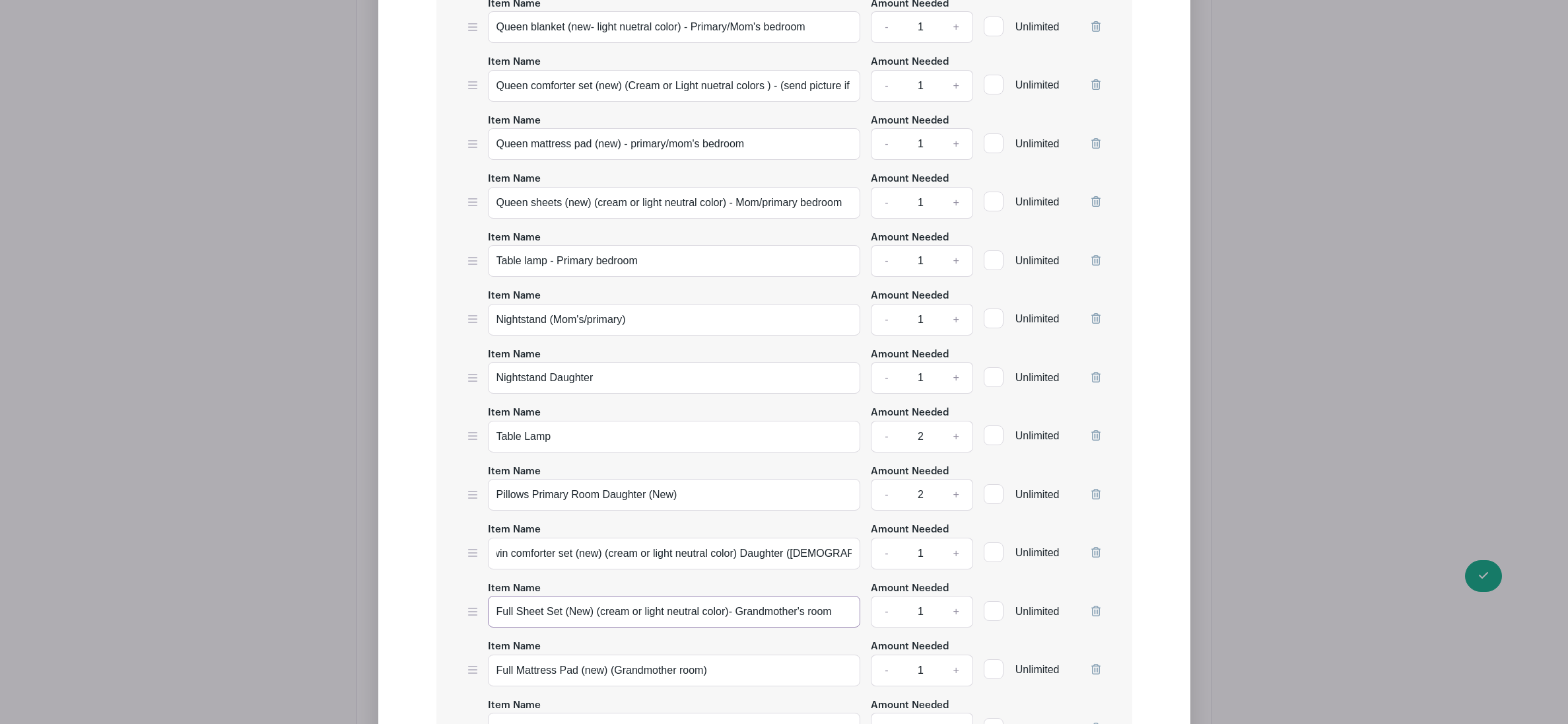
scroll to position [0, 0]
drag, startPoint x: 516, startPoint y: 623, endPoint x: 493, endPoint y: 619, distance: 23.3
click at [493, 619] on input "Full Sheet Set (New) (cream or light neutral color)- Grandmother's room" at bounding box center [674, 611] width 373 height 32
drag, startPoint x: 836, startPoint y: 623, endPoint x: 739, endPoint y: 621, distance: 97.0
click at [739, 621] on input "Twin Sheet Set (New) (cream or light neutral color)- Grandmother's room" at bounding box center [674, 611] width 373 height 32
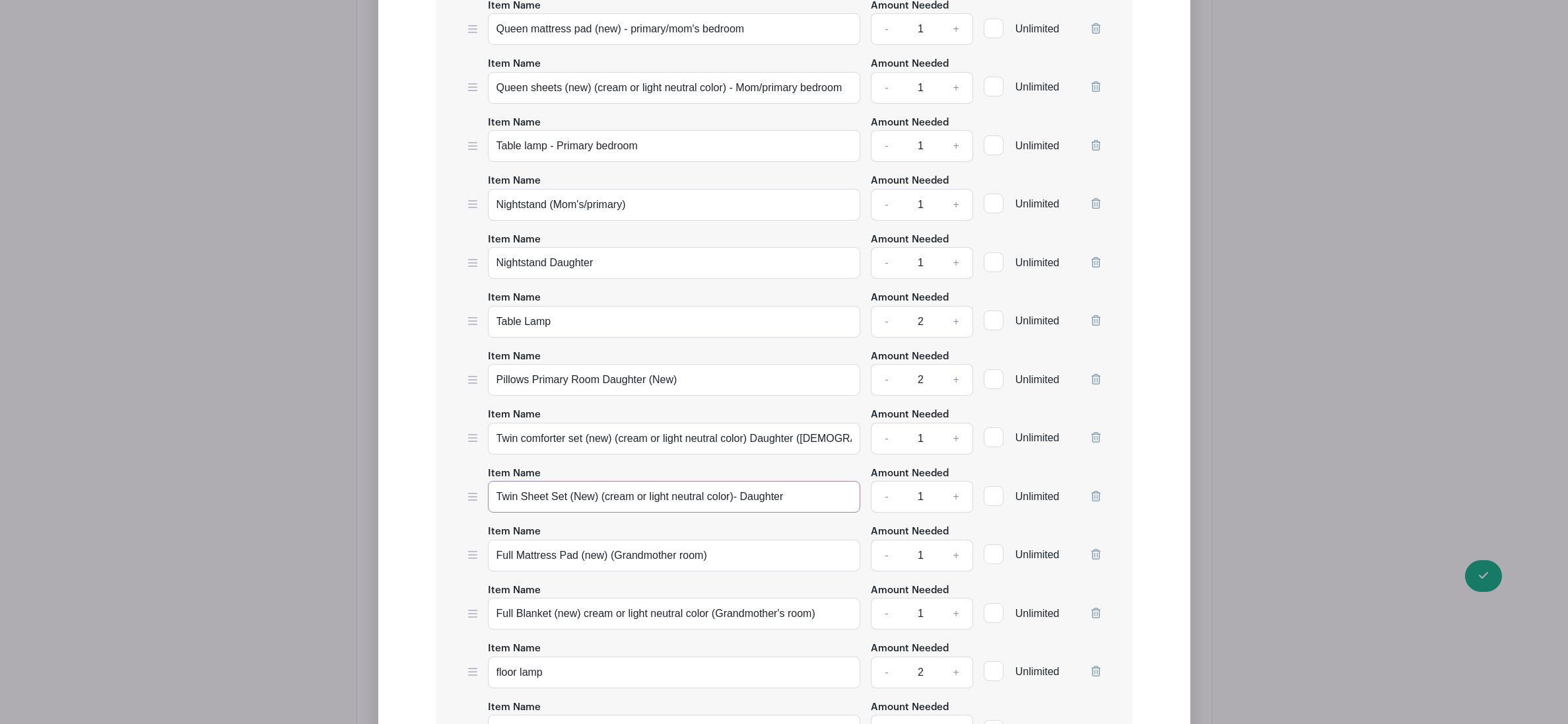
scroll to position [4691, 0]
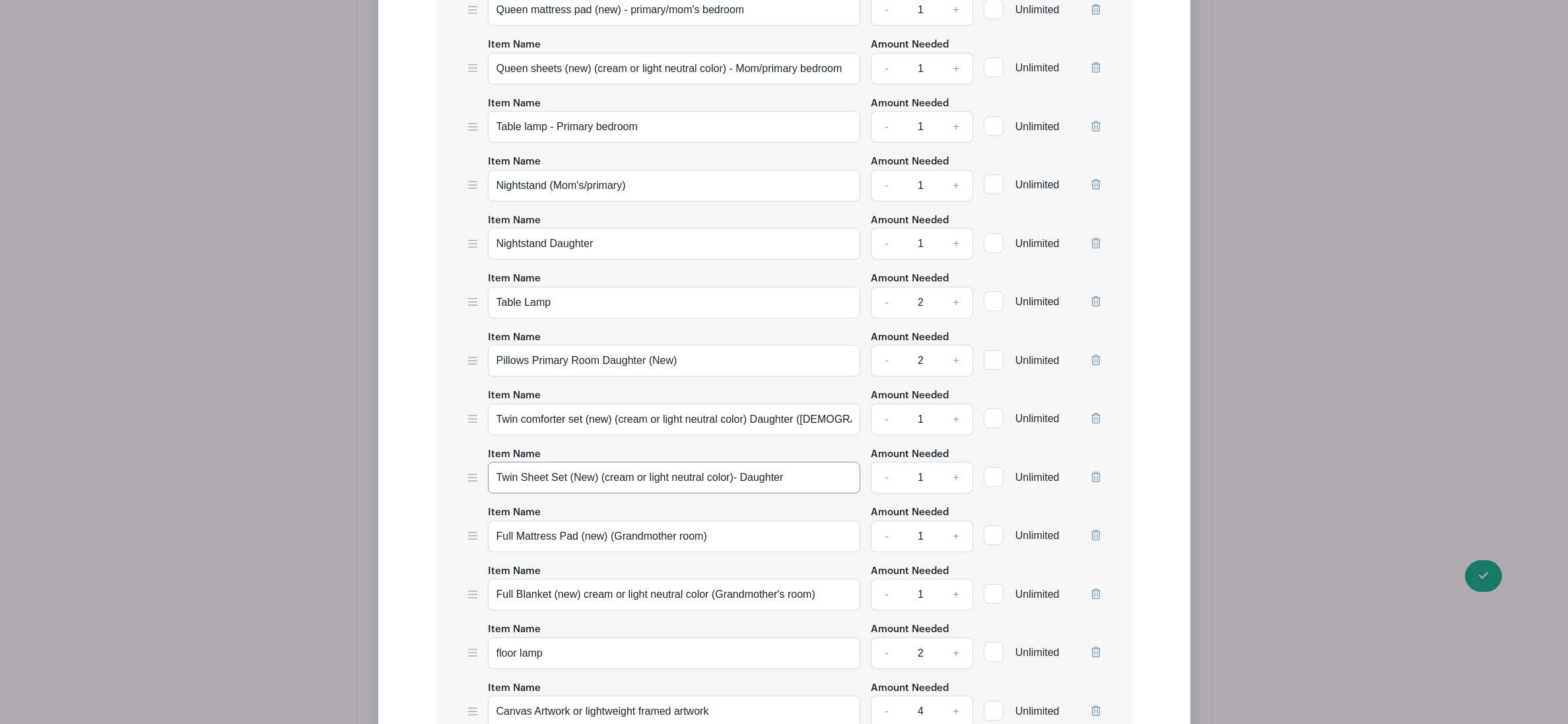
type input "Twin Sheet Set (New) (cream or light neutral color)- Daughter"
drag, startPoint x: 513, startPoint y: 545, endPoint x: 491, endPoint y: 547, distance: 22.1
click at [491, 547] on input "Full Mattress Pad (new) (Grandmother room)" at bounding box center [674, 536] width 373 height 32
drag, startPoint x: 683, startPoint y: 548, endPoint x: 618, endPoint y: 545, distance: 65.1
click at [618, 545] on input "Twin Mattress Pad (new) (Grandmother room)" at bounding box center [674, 536] width 373 height 32
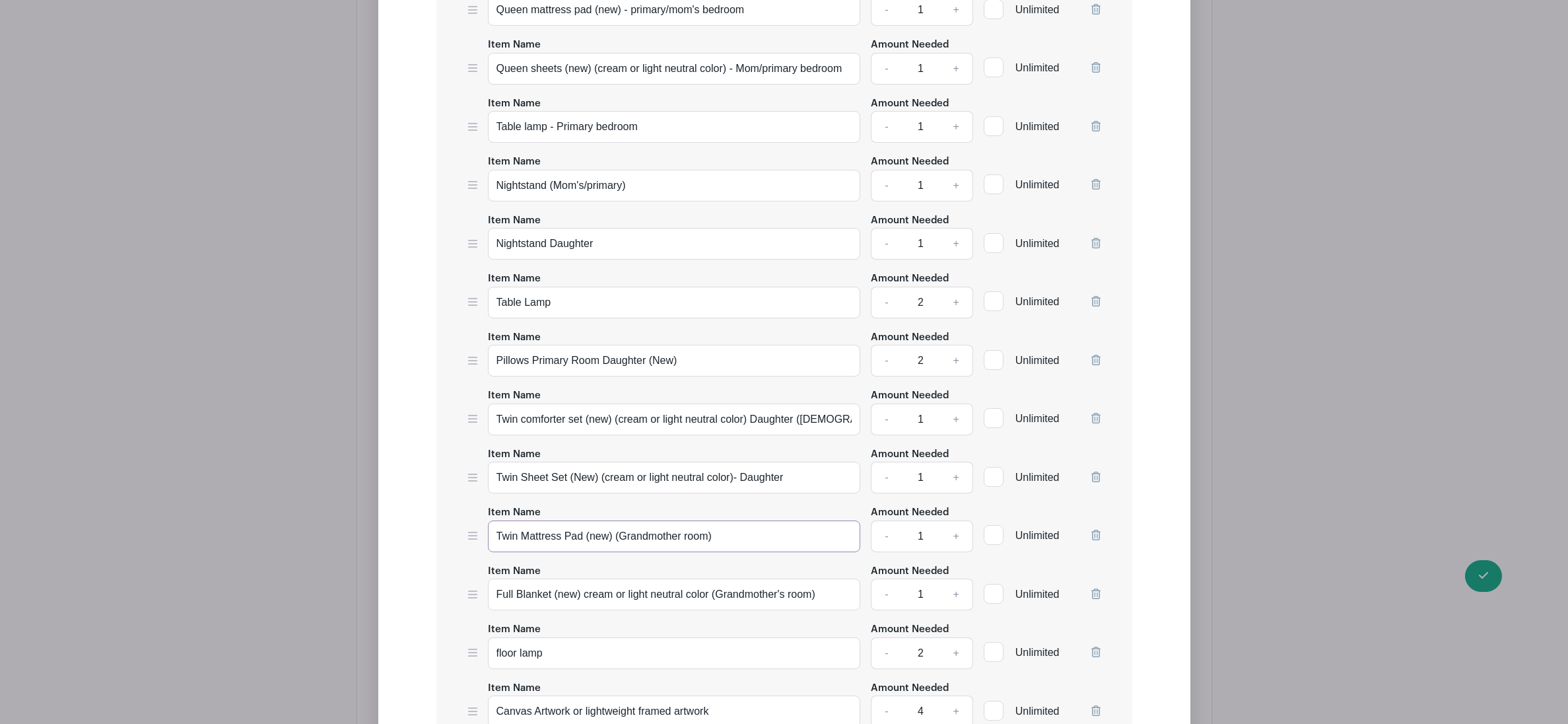
drag, startPoint x: 725, startPoint y: 545, endPoint x: 616, endPoint y: 546, distance: 109.0
click at [616, 546] on input "Twin Mattress Pad (new) (Grandmother room)" at bounding box center [674, 536] width 373 height 32
type input "Twin Mattress Pad (new) (Daughter"
drag, startPoint x: 514, startPoint y: 608, endPoint x: 491, endPoint y: 607, distance: 23.0
click at [491, 607] on input "Full Blanket (new) cream or light neutral color (Grandmother's room)" at bounding box center [674, 594] width 373 height 32
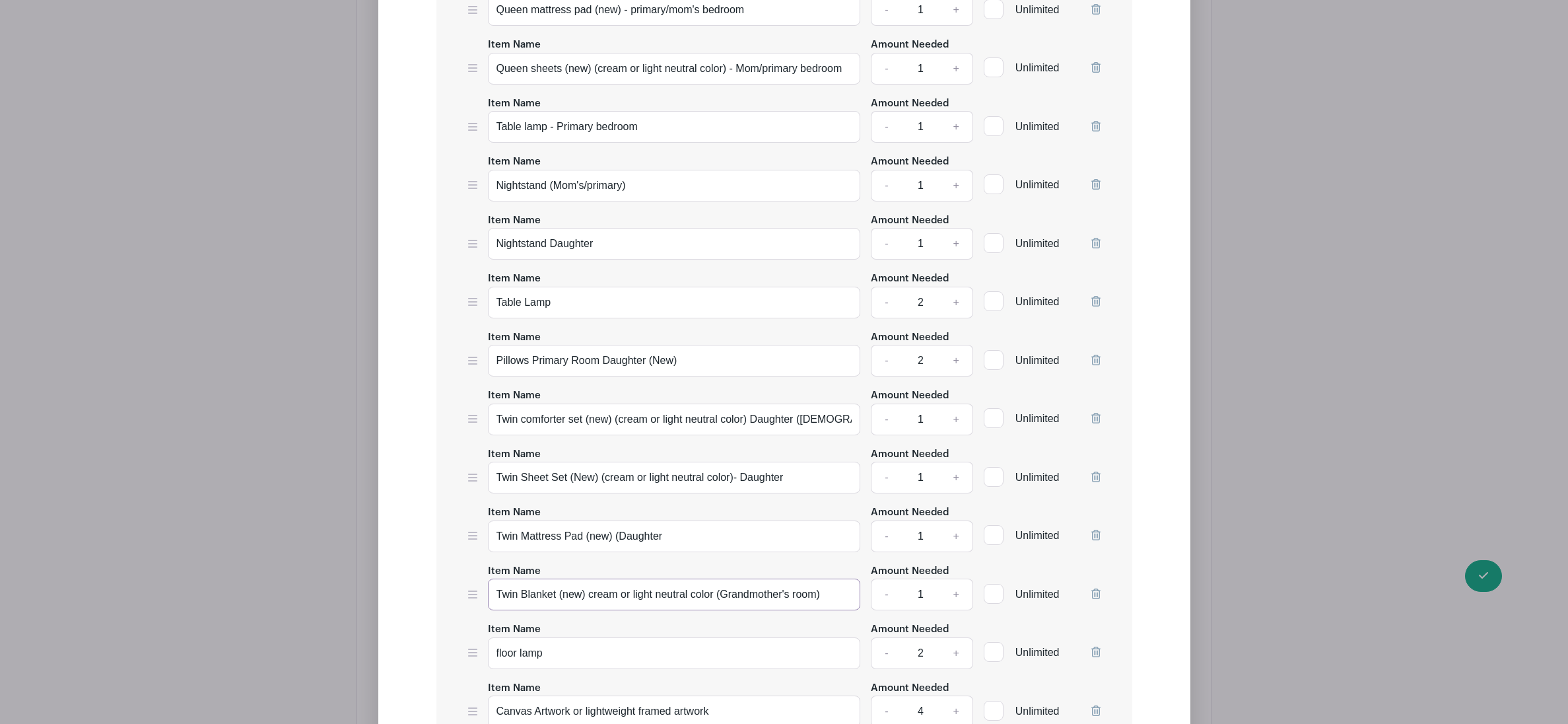
drag, startPoint x: 785, startPoint y: 603, endPoint x: 717, endPoint y: 602, distance: 68.0
click at [717, 602] on input "Twin Blanket (new) cream or light neutral color (Grandmother's room)" at bounding box center [674, 594] width 373 height 32
drag, startPoint x: 823, startPoint y: 606, endPoint x: 718, endPoint y: 604, distance: 105.0
click at [718, 604] on input "Twin Blanket (new) cream or light neutral color (Grandmother's room)" at bounding box center [674, 594] width 373 height 32
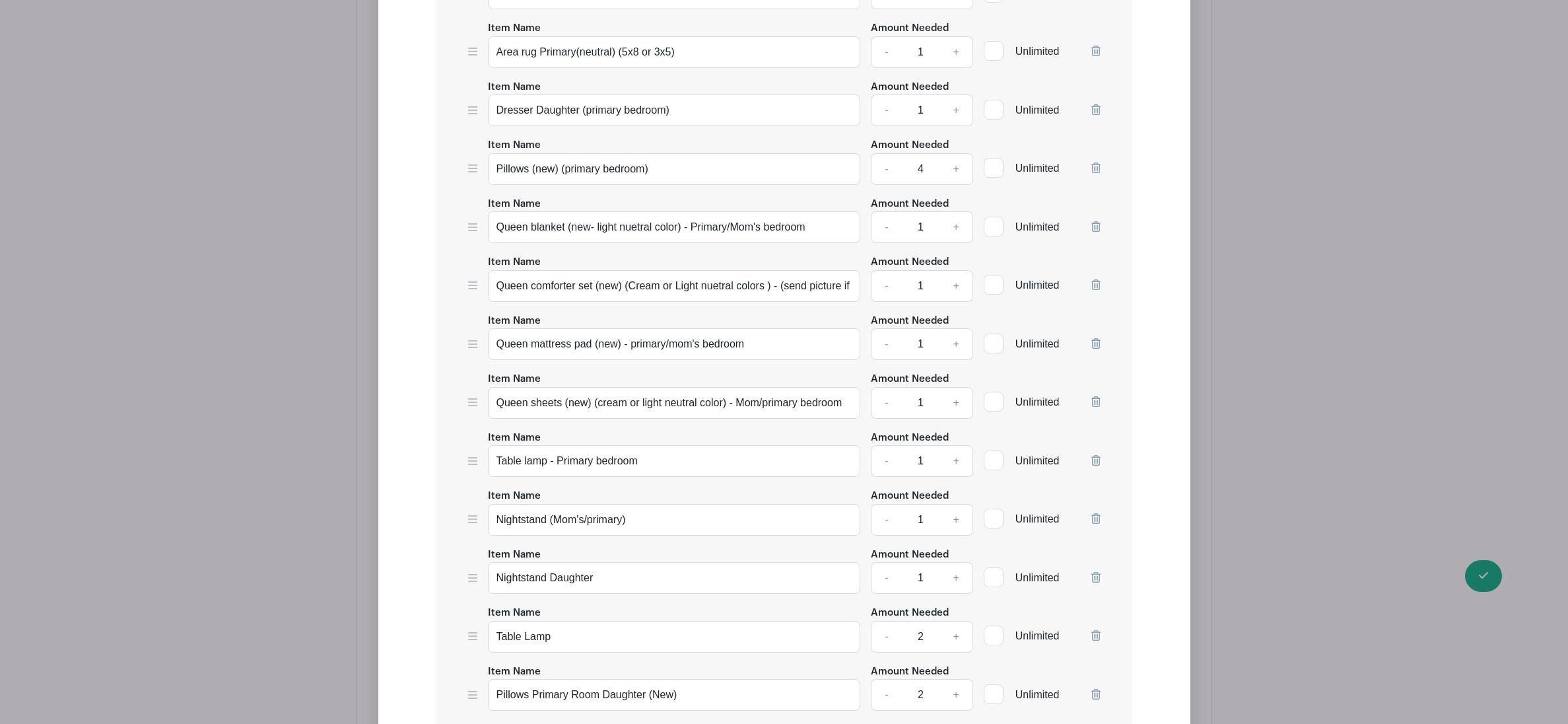
scroll to position [4358, 0]
type input "Twin Blanket (new) cream or light neutral color - Daughter"
click at [883, 649] on link "-" at bounding box center [886, 635] width 30 height 32
type input "1"
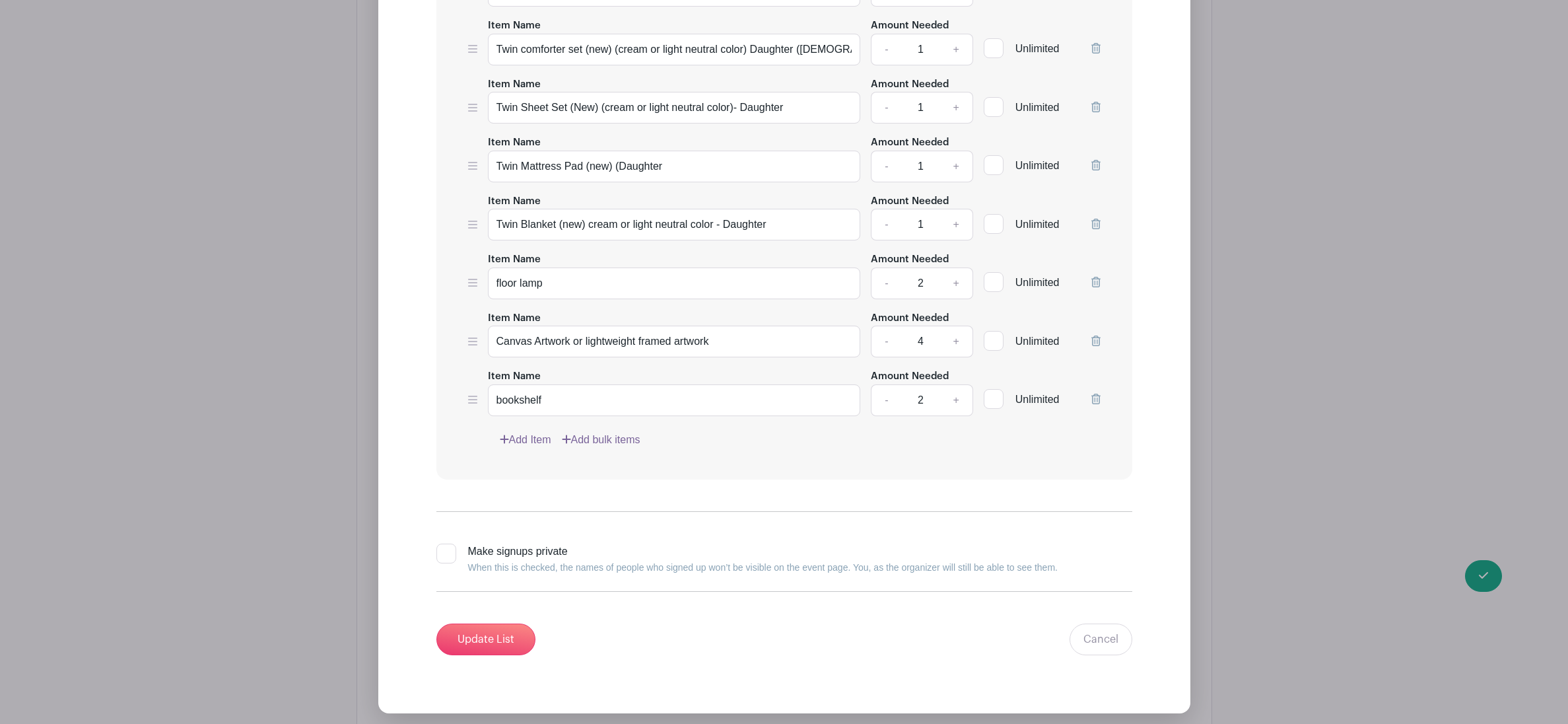
scroll to position [5362, 0]
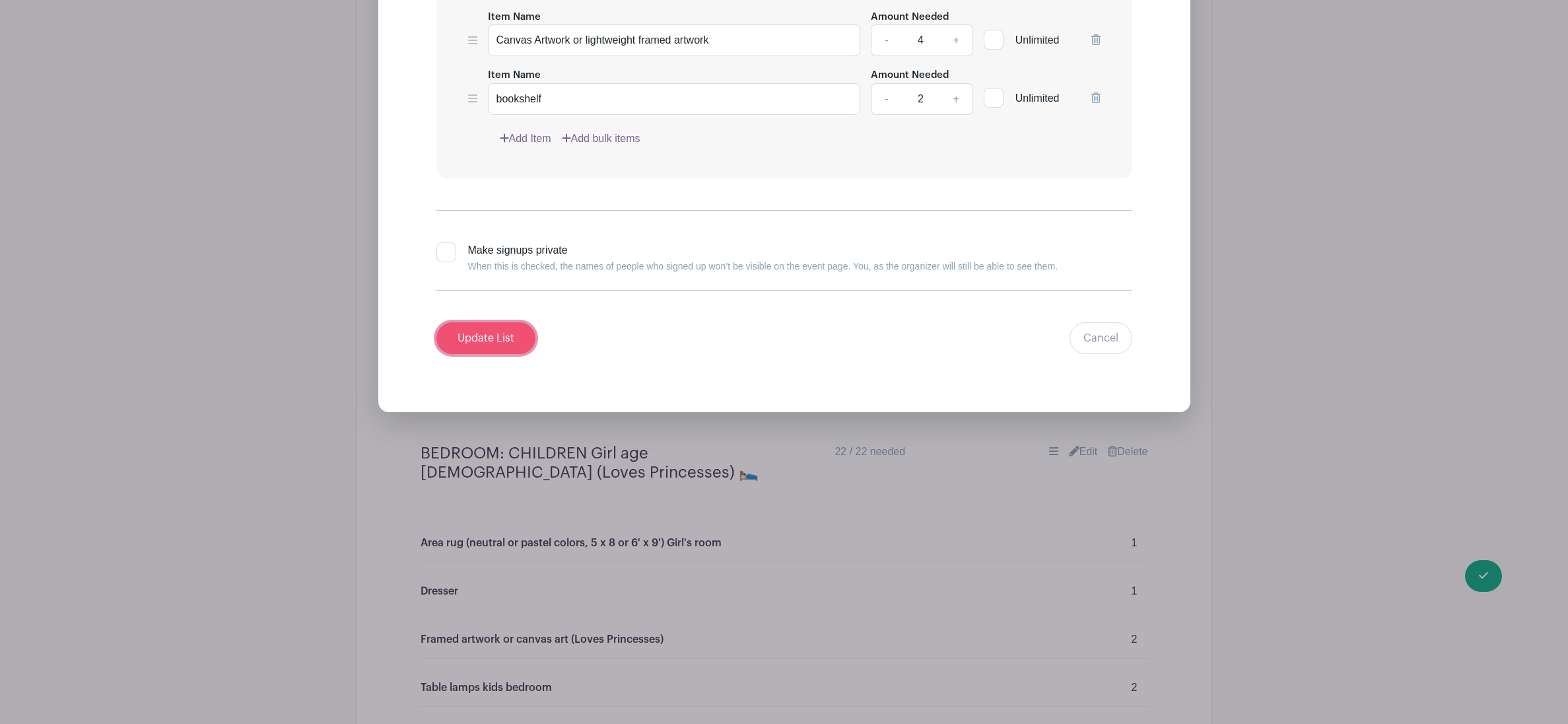
click at [519, 346] on input "Update List" at bounding box center [486, 338] width 99 height 32
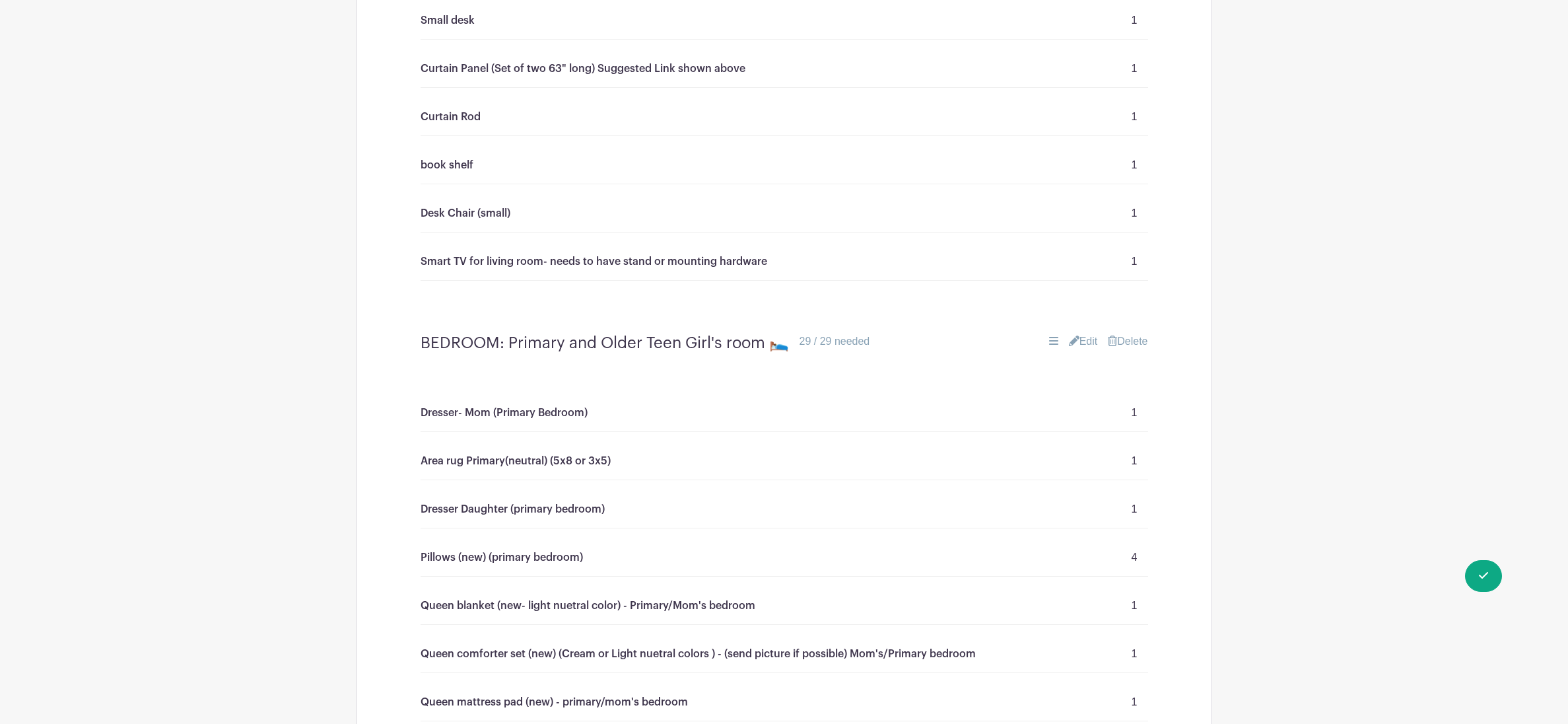
scroll to position [3689, 0]
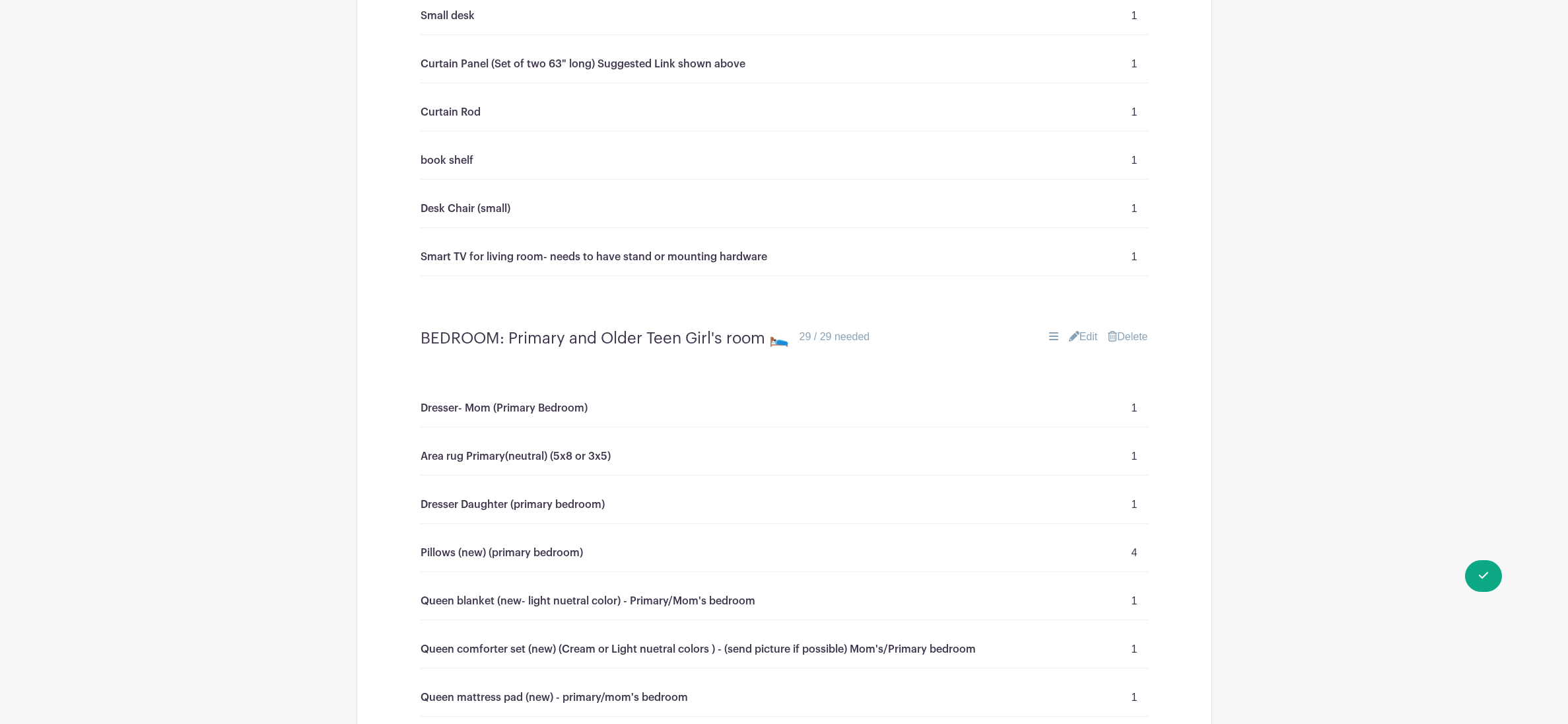
click at [1074, 345] on link "Edit" at bounding box center [1083, 337] width 29 height 16
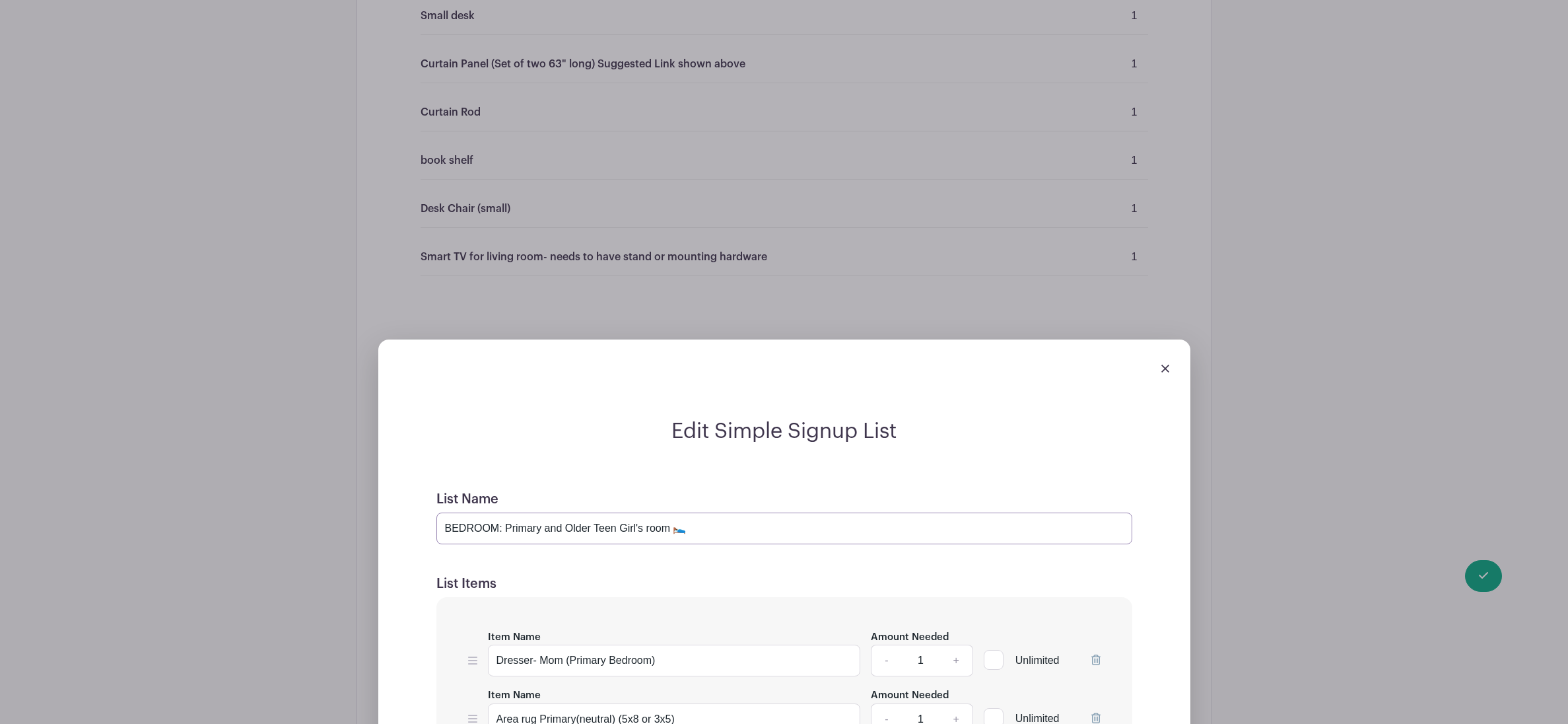
drag, startPoint x: 544, startPoint y: 536, endPoint x: 552, endPoint y: 545, distance: 12.0
click at [544, 536] on input "BEDROOM: Primary and Older Teen Girl's room 🛌" at bounding box center [785, 528] width 696 height 32
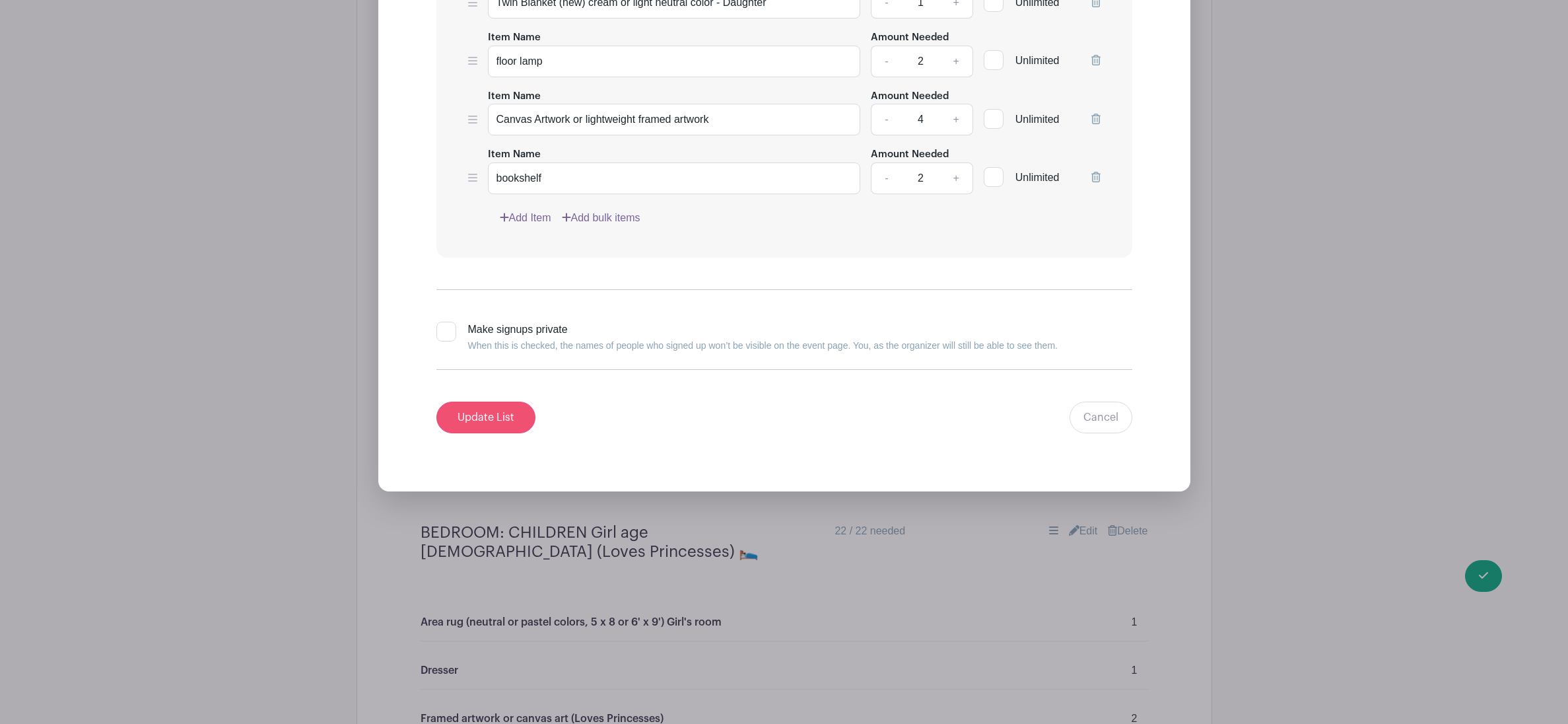
type input "BEDROOM: Primary - Mom and Older Teen Girl's room 🛌"
click at [491, 430] on input "Update List" at bounding box center [486, 417] width 99 height 32
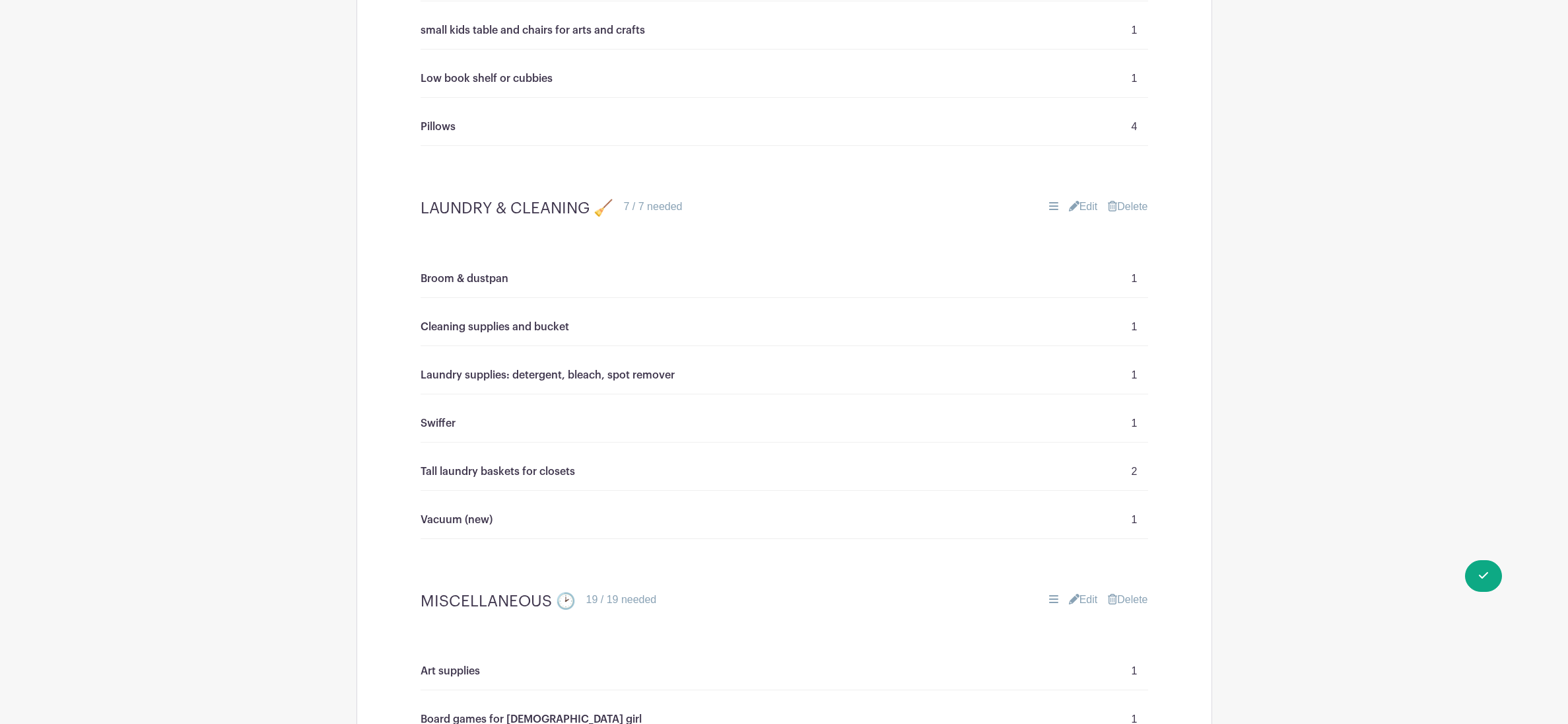
scroll to position [5684, 0]
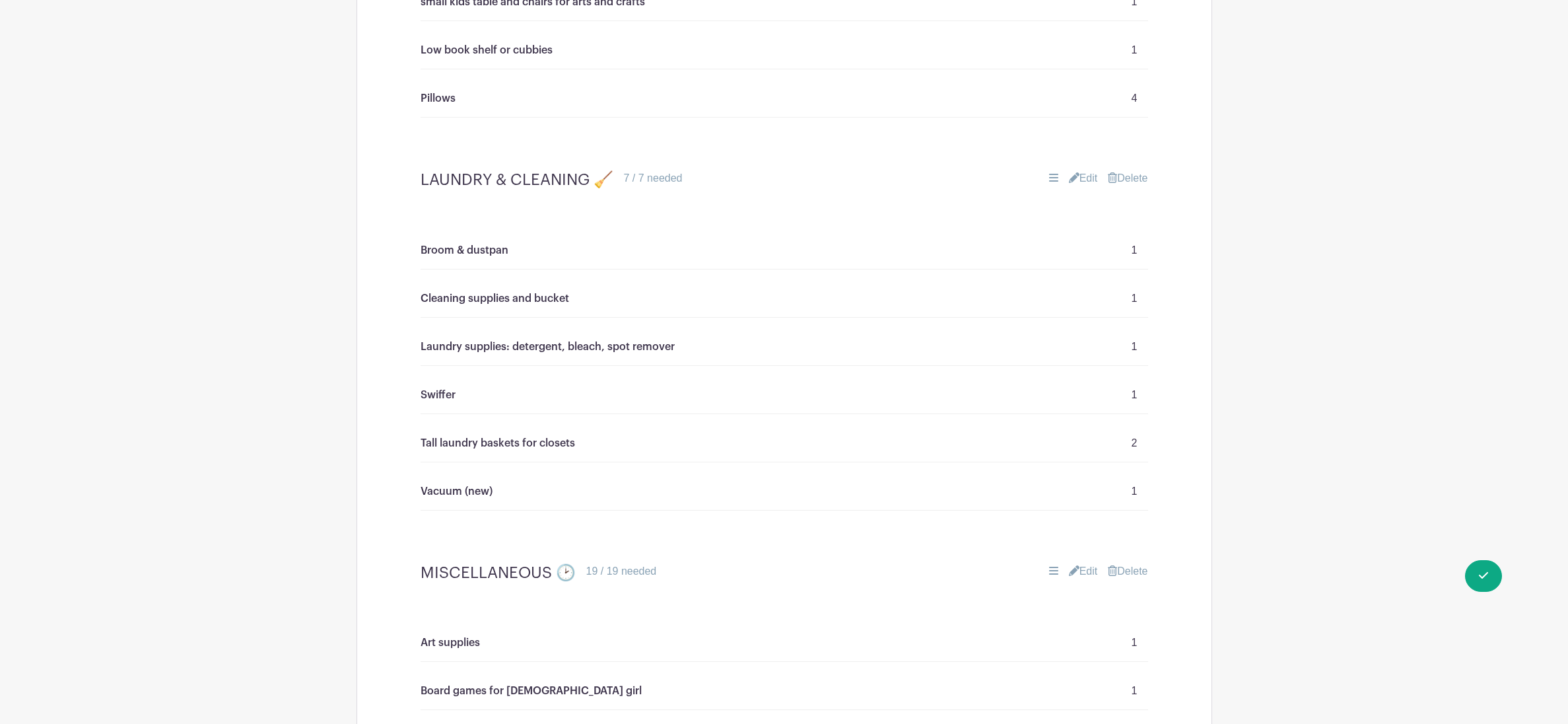
click at [1079, 186] on link "Edit" at bounding box center [1083, 178] width 29 height 16
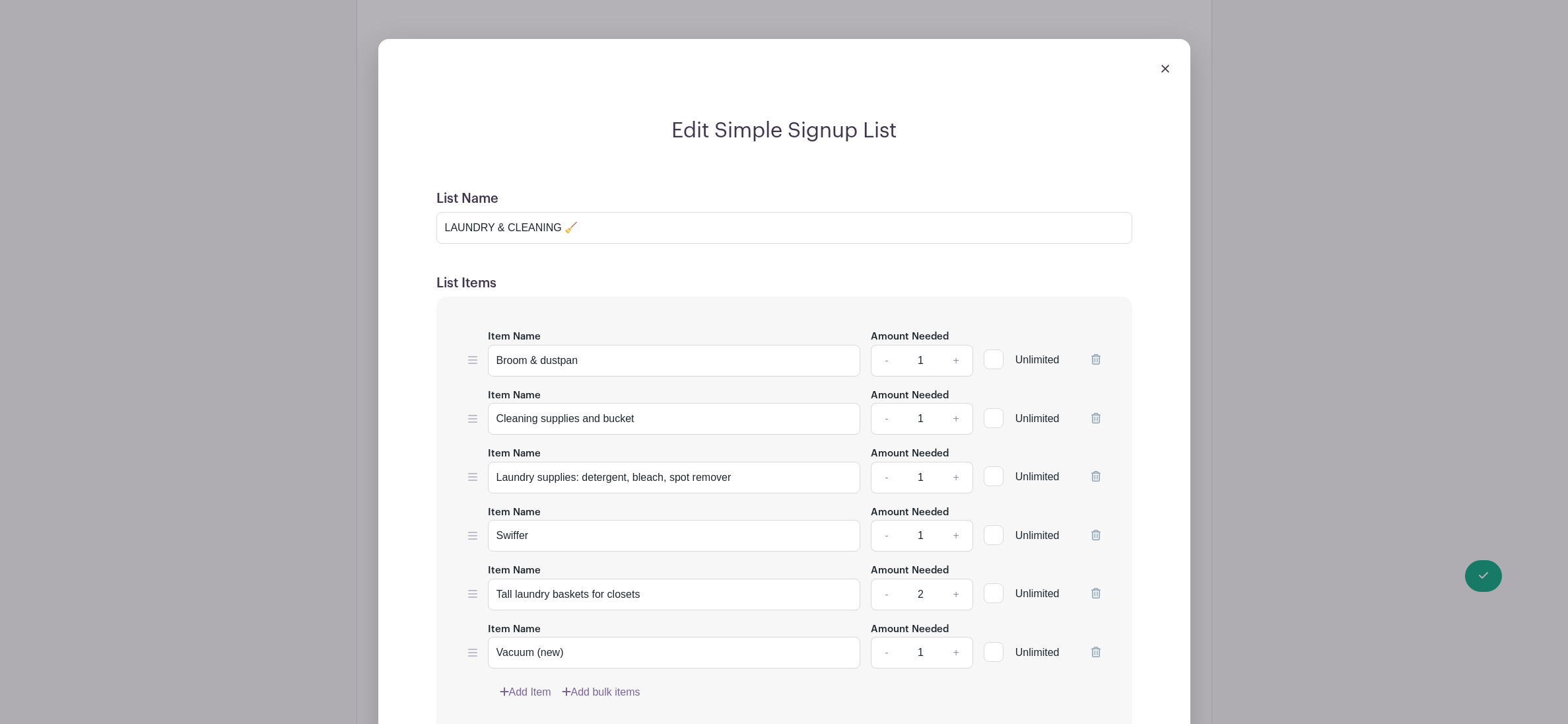
scroll to position [5833, 0]
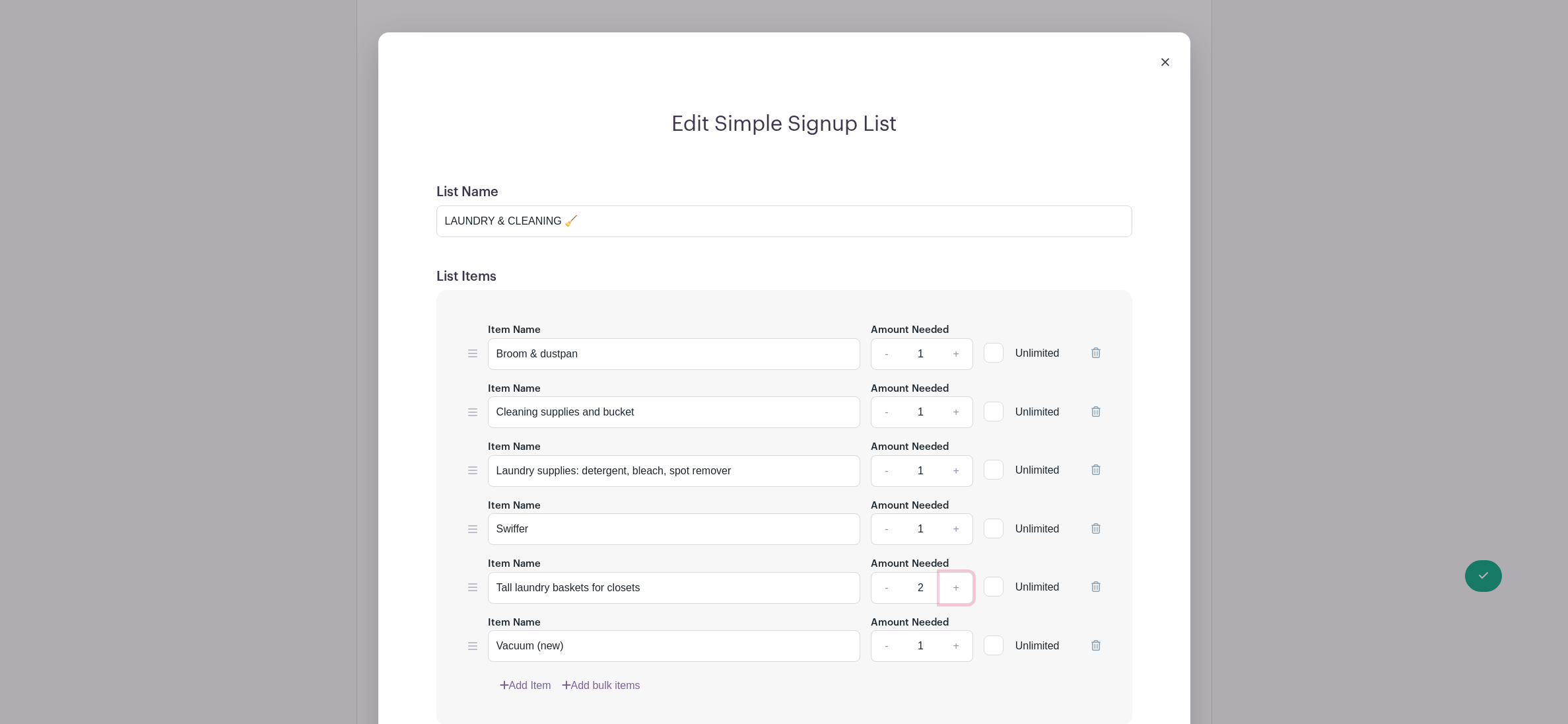
click at [957, 603] on link "+" at bounding box center [956, 588] width 33 height 32
type input "4"
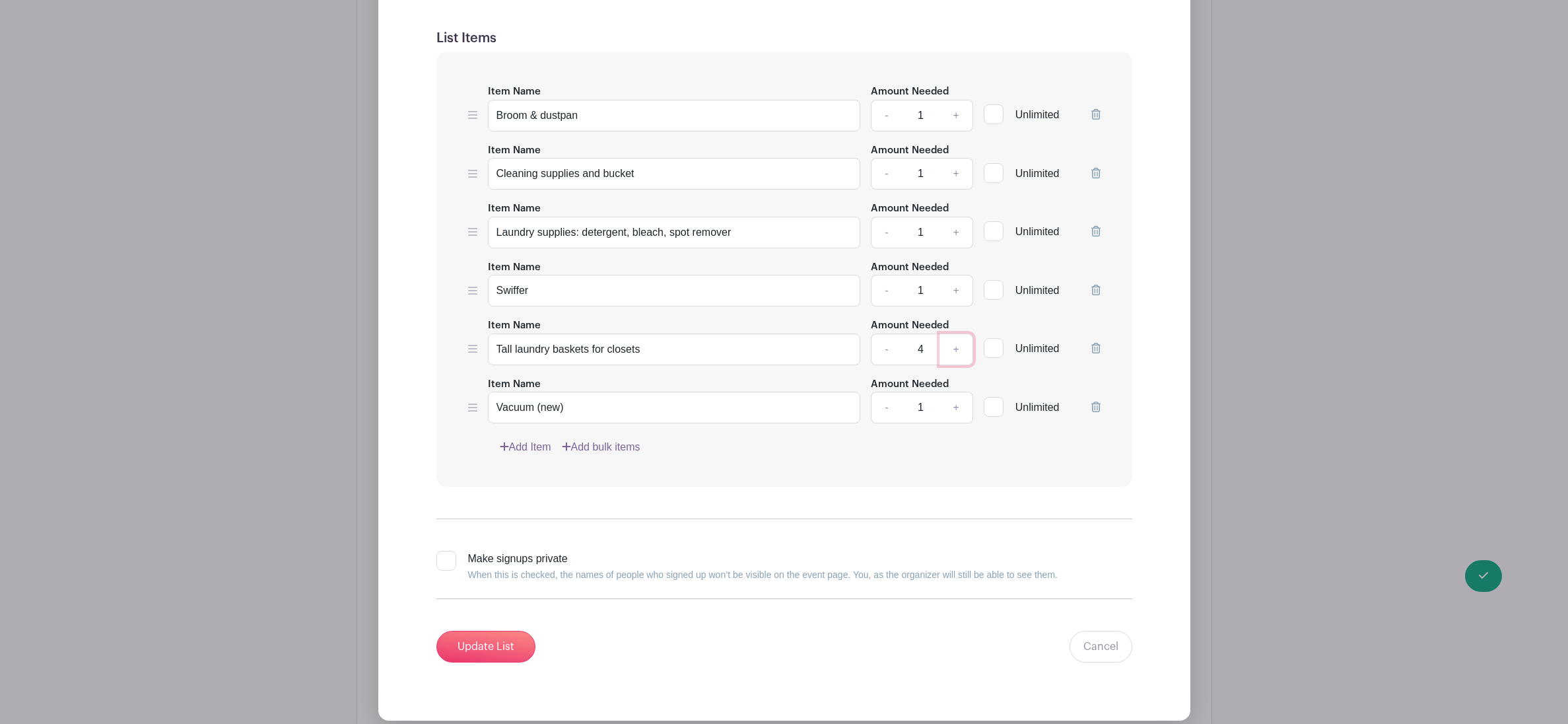
scroll to position [6185, 0]
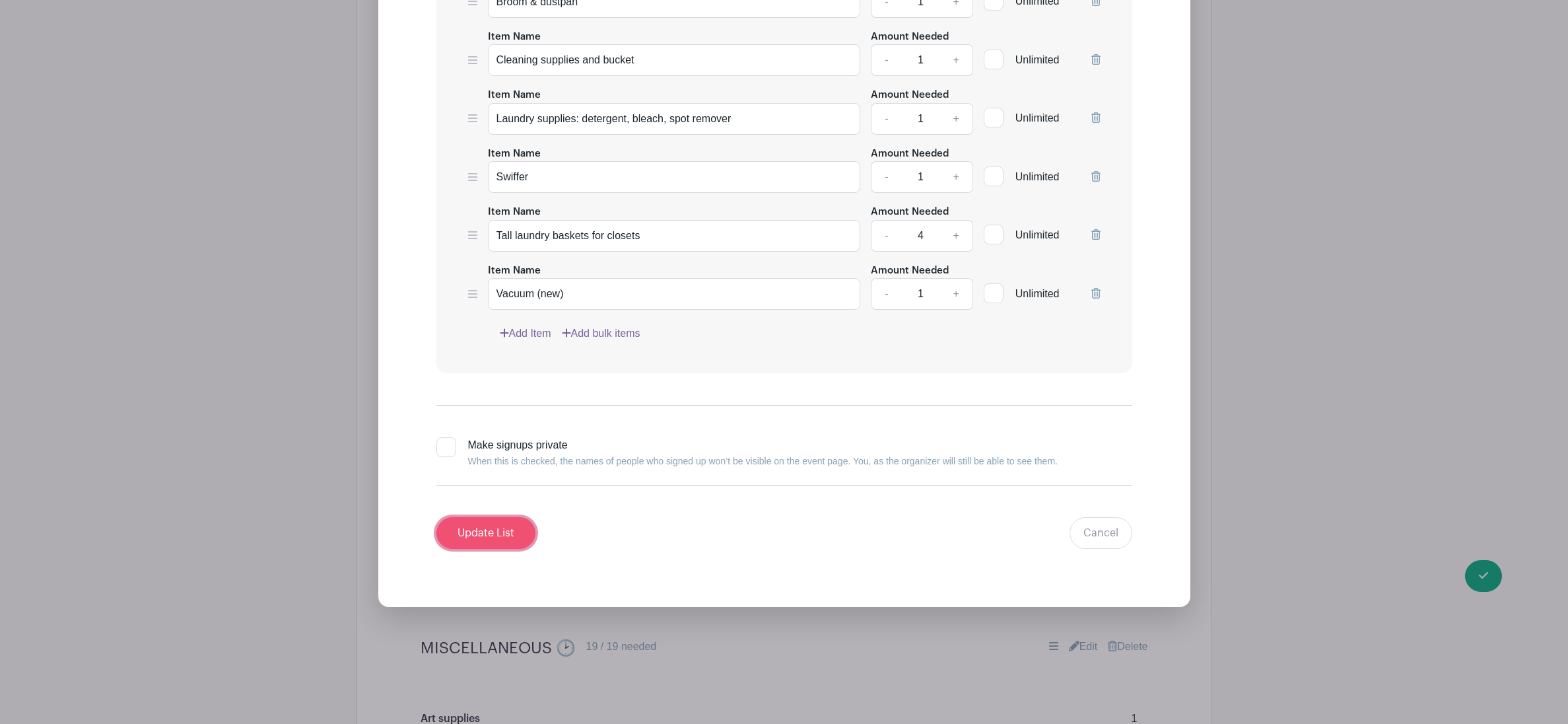
click at [498, 549] on input "Update List" at bounding box center [486, 533] width 99 height 32
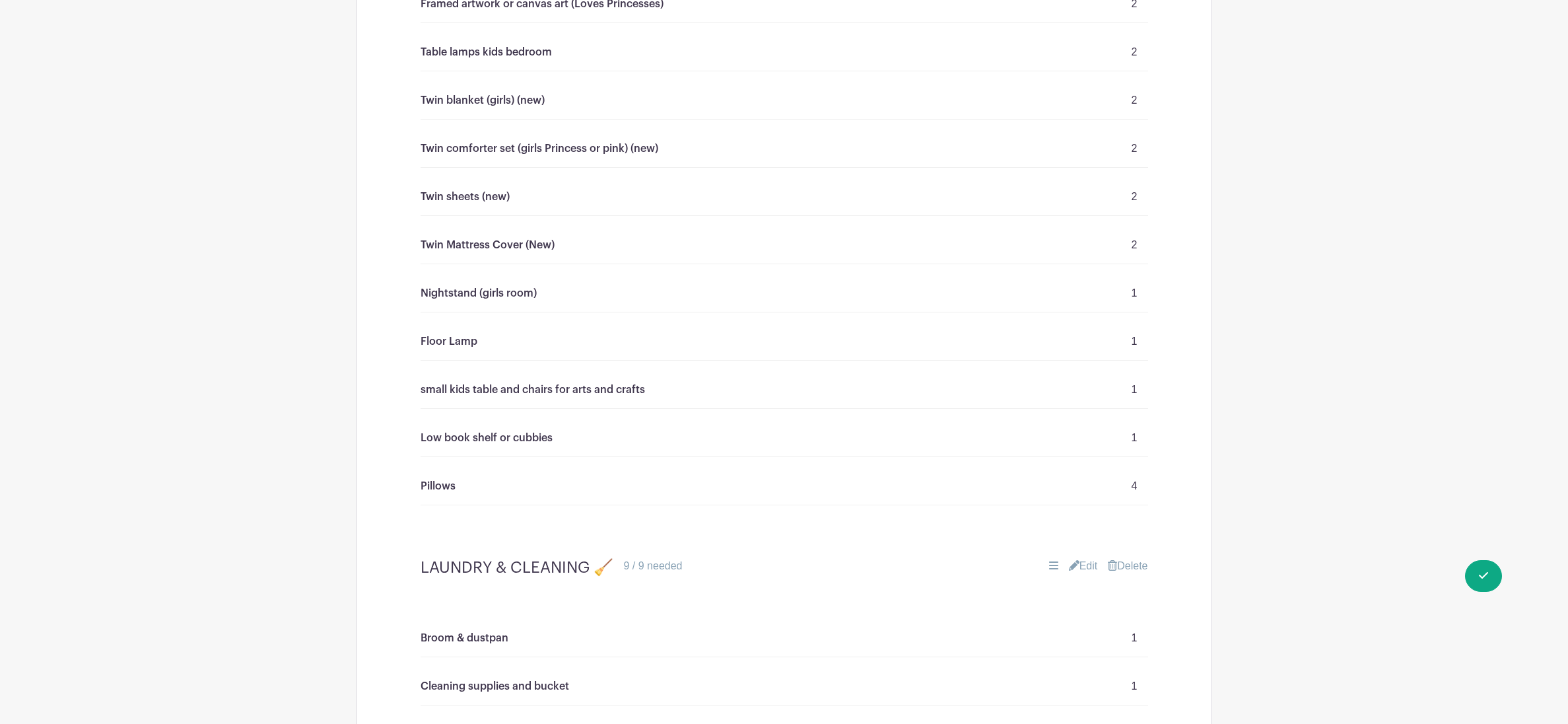
scroll to position [4972, 0]
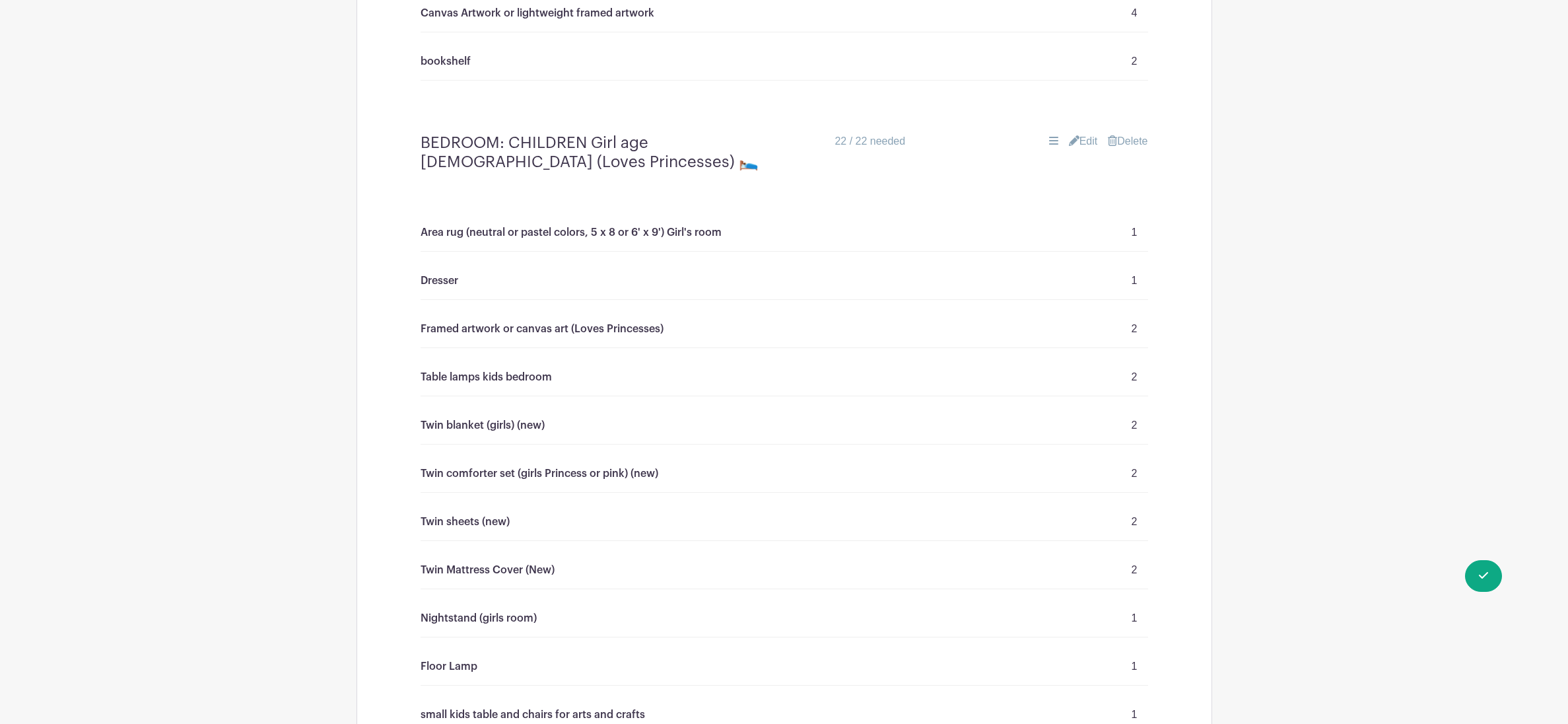
click at [1077, 150] on link "Edit" at bounding box center [1083, 141] width 29 height 16
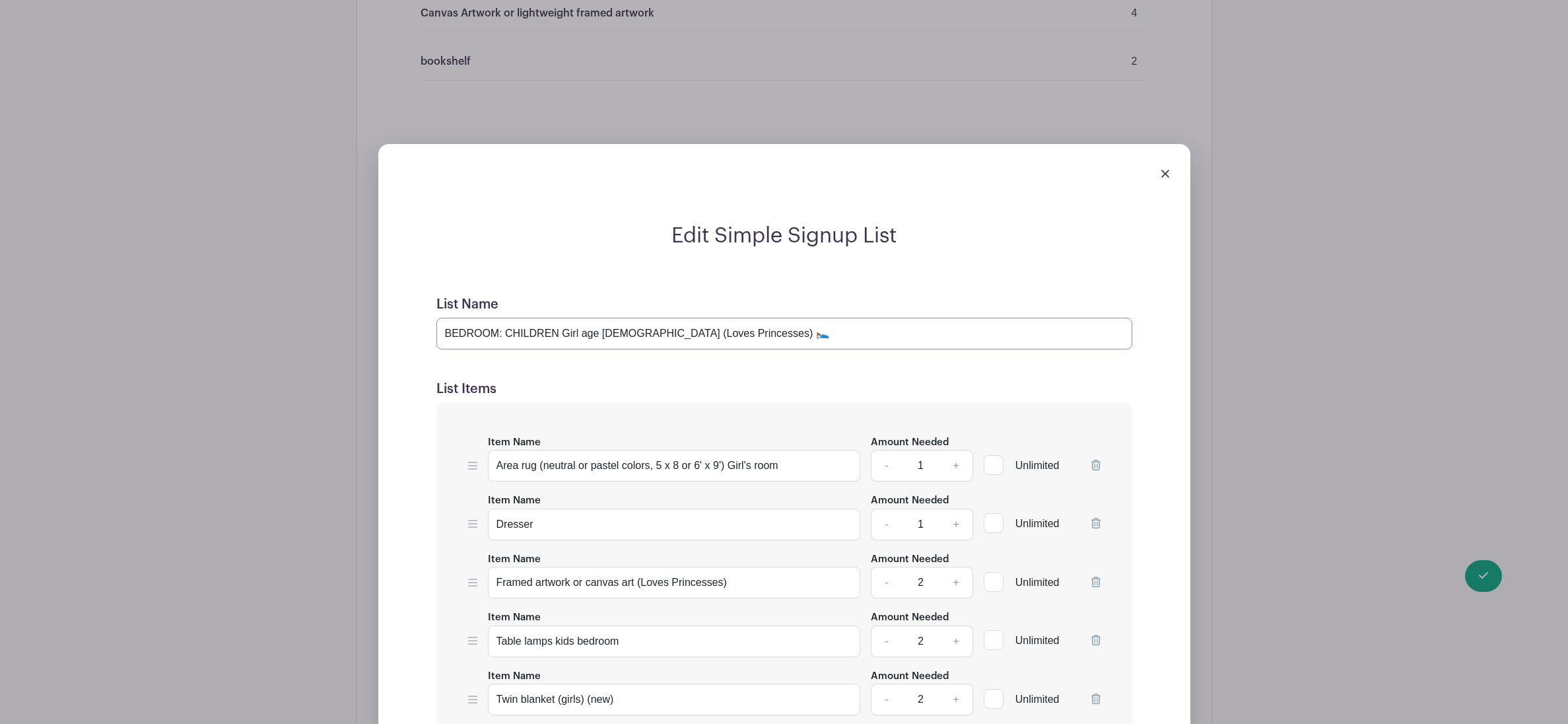
click at [693, 347] on input "BEDROOM: CHILDREN Girl age [DEMOGRAPHIC_DATA] (Loves Princesses) 🛌" at bounding box center [785, 333] width 696 height 32
click at [498, 345] on input "BEDROOM: Twin Boy and Girl Twins- Age [DEMOGRAPHIC_DATA] ) 🛌" at bounding box center [785, 333] width 696 height 32
type input "BEDROOM 2 : Twin Boy and Girl Twins- Age [DEMOGRAPHIC_DATA] ) 🛌"
drag, startPoint x: 753, startPoint y: 480, endPoint x: 730, endPoint y: 479, distance: 23.0
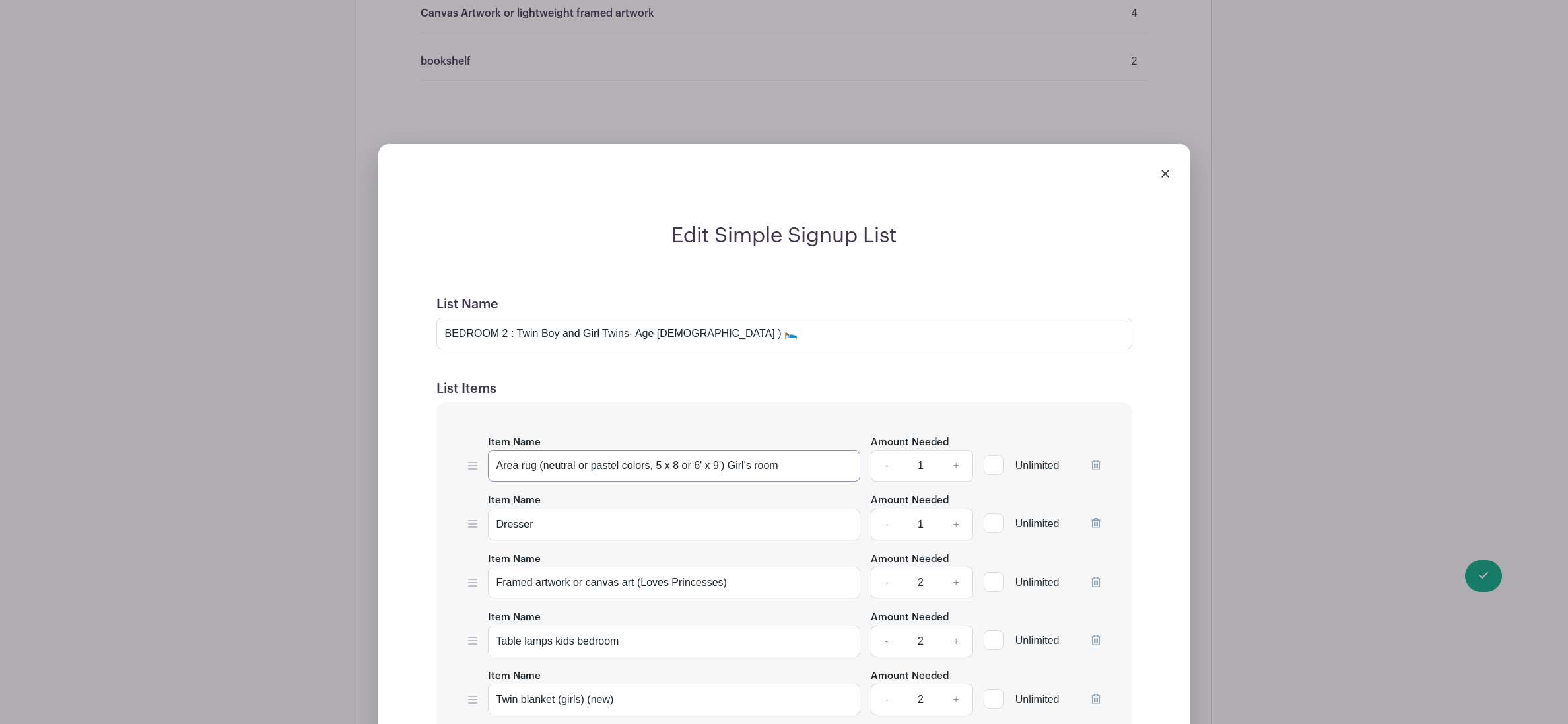
click at [730, 479] on input "Area rug (neutral or pastel colors, 5 x 8 or 6' x 9') Girl's room" at bounding box center [674, 465] width 373 height 32
drag, startPoint x: 507, startPoint y: 347, endPoint x: 512, endPoint y: 355, distance: 9.4
click at [508, 348] on input "BEDROOM 2 : Twin Boy and Girl Twins- Age [DEMOGRAPHIC_DATA] ) 🛌" at bounding box center [785, 333] width 696 height 32
drag, startPoint x: 753, startPoint y: 477, endPoint x: 731, endPoint y: 479, distance: 22.1
click at [731, 479] on input "Area rug (neutral or pastel colors, 5 x 8 or 6' x 9') Girl's room" at bounding box center [674, 465] width 373 height 32
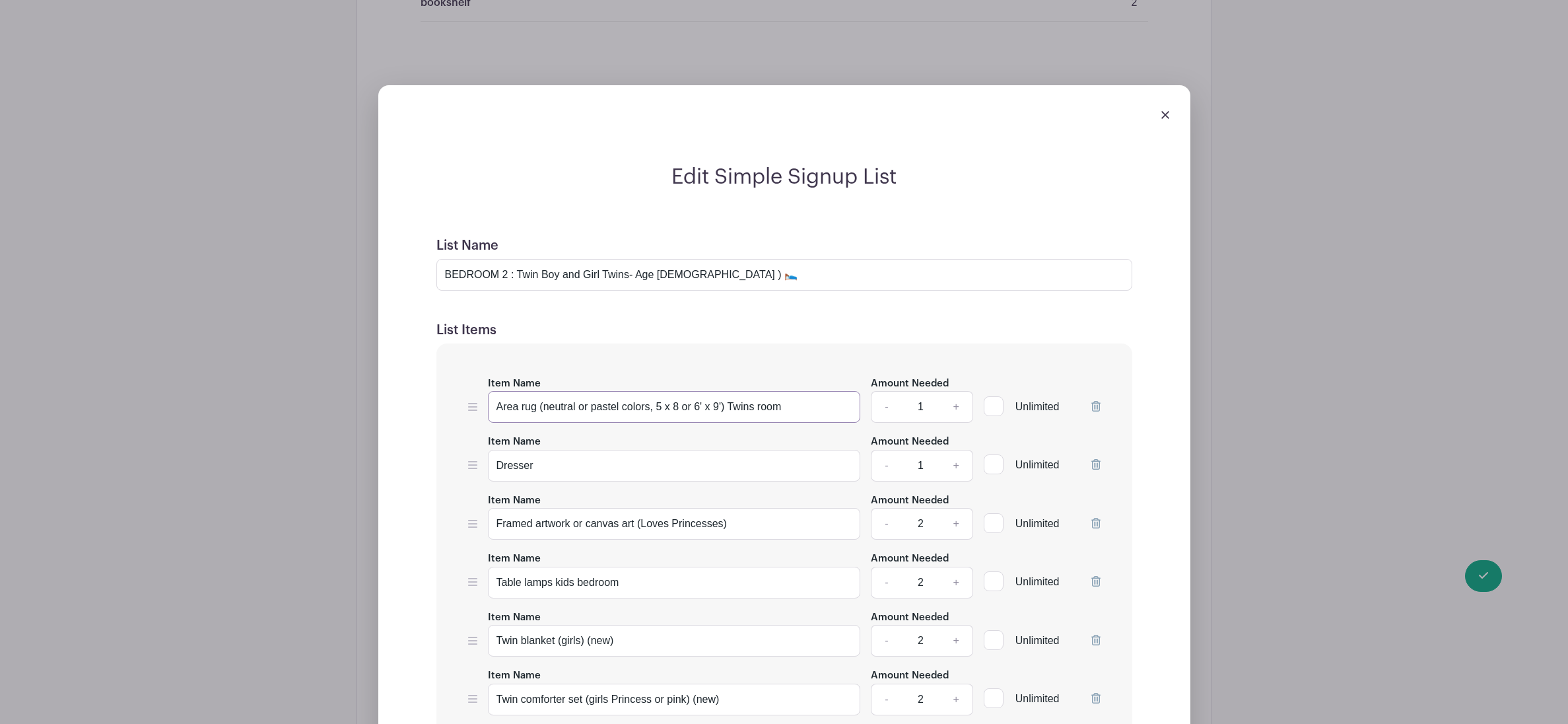
scroll to position [5055, 0]
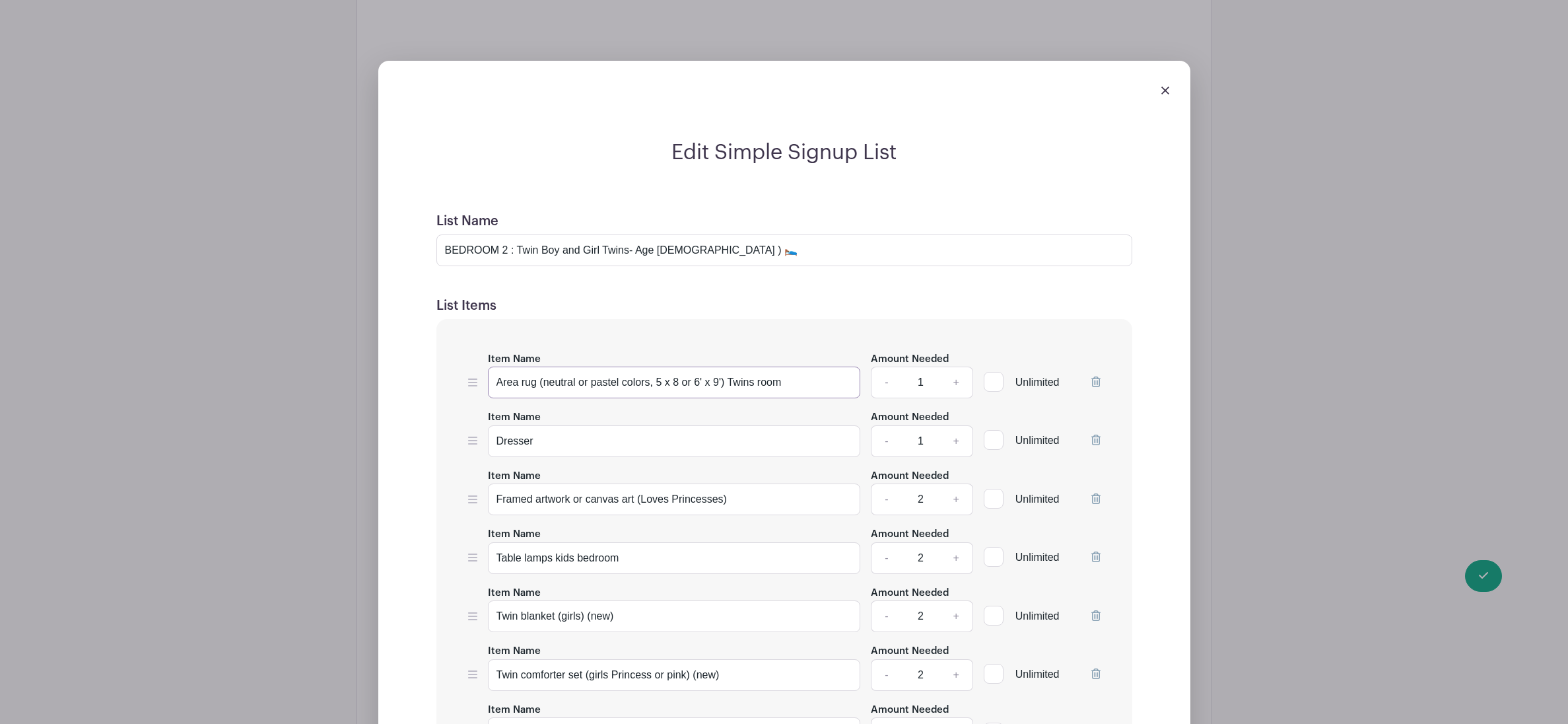
type input "Area rug (neutral or pastel colors, 5 x 8 or 6' x 9') Twins room"
drag, startPoint x: 744, startPoint y: 514, endPoint x: 639, endPoint y: 516, distance: 105.0
click at [639, 516] on input "Framed artwork or canvas art (Loves Princesses)" at bounding box center [674, 499] width 373 height 32
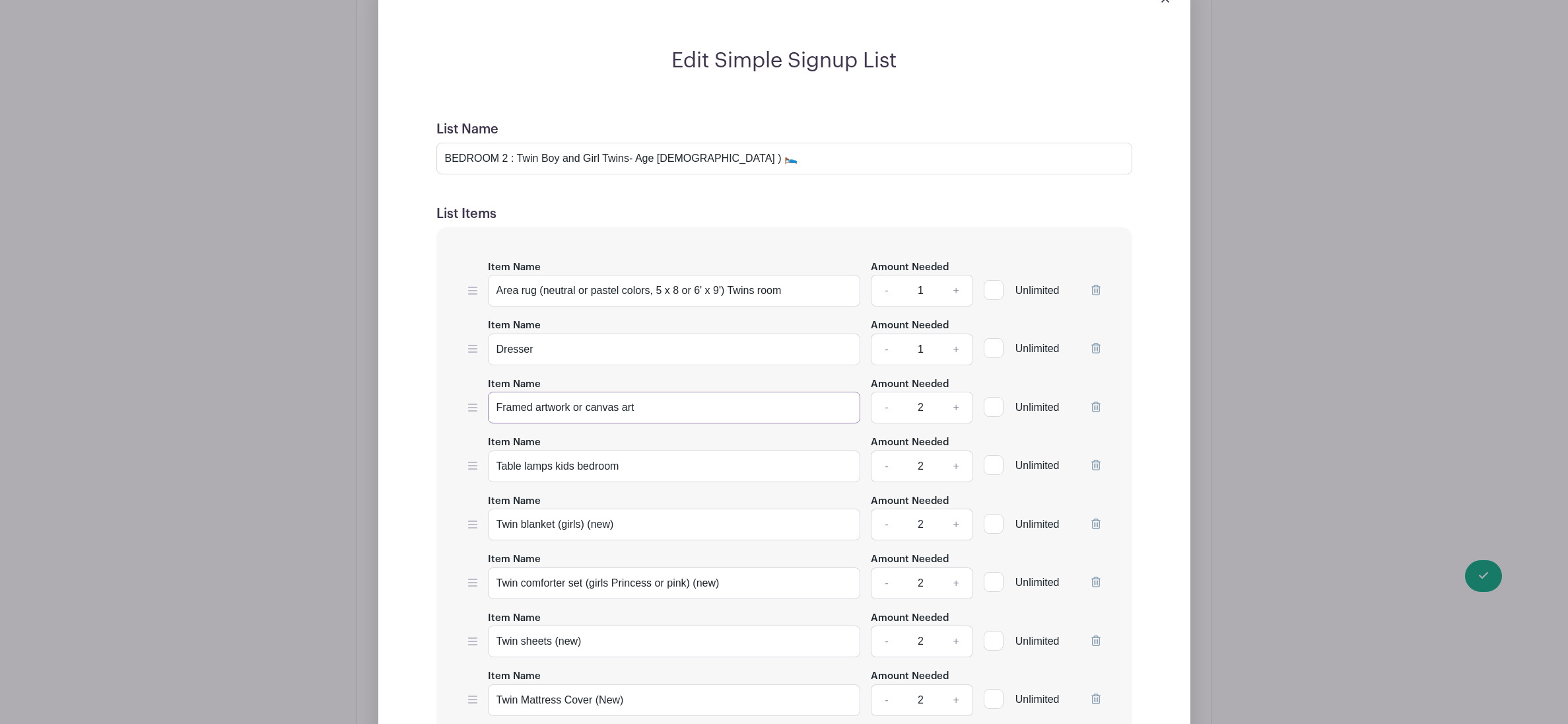
scroll to position [5166, 0]
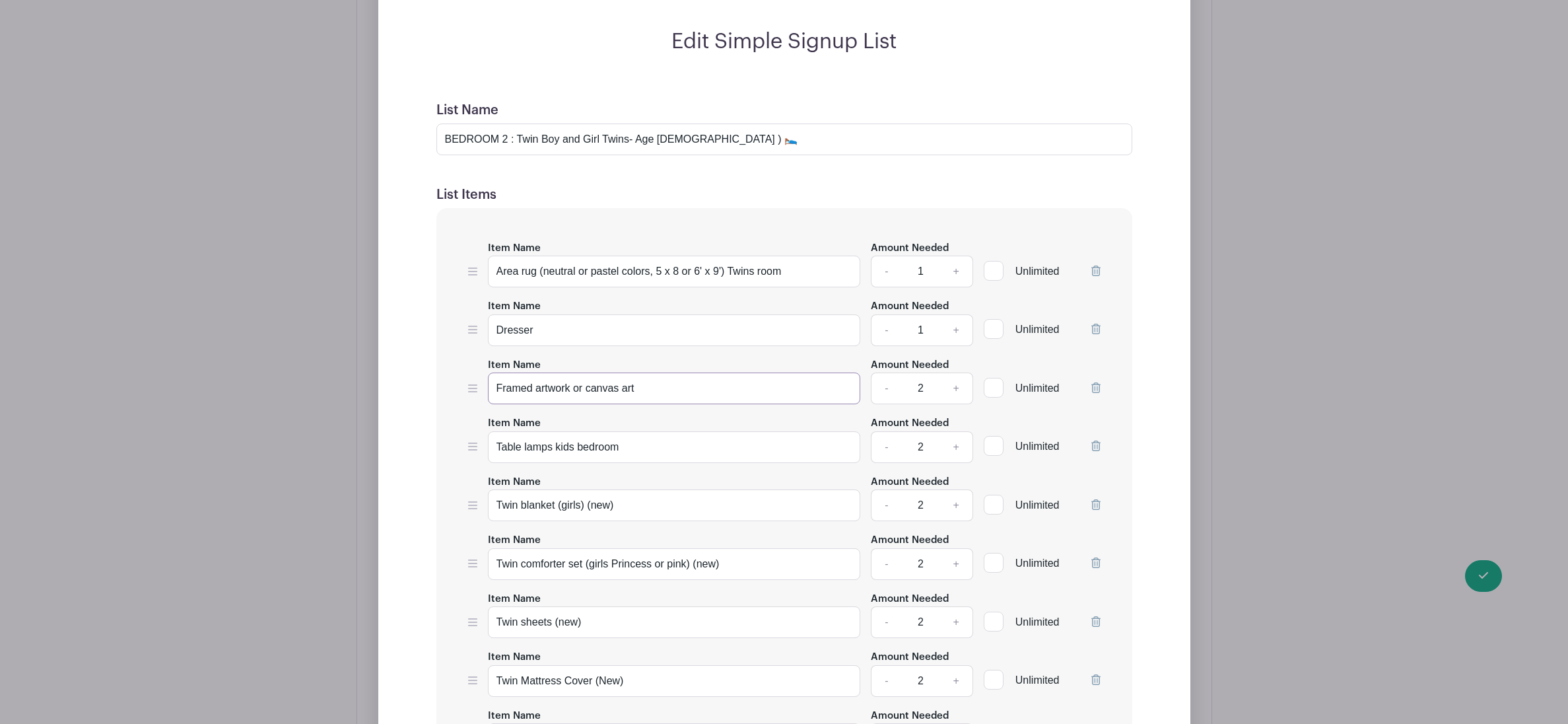
type input "Framed artwork or canvas art"
drag, startPoint x: 625, startPoint y: 516, endPoint x: 560, endPoint y: 513, distance: 65.1
click at [561, 513] on input "Twin blanket (girls) (new)" at bounding box center [674, 505] width 373 height 32
type input "Twin blankets - Neutral Color"
drag, startPoint x: 738, startPoint y: 575, endPoint x: 610, endPoint y: 574, distance: 128.0
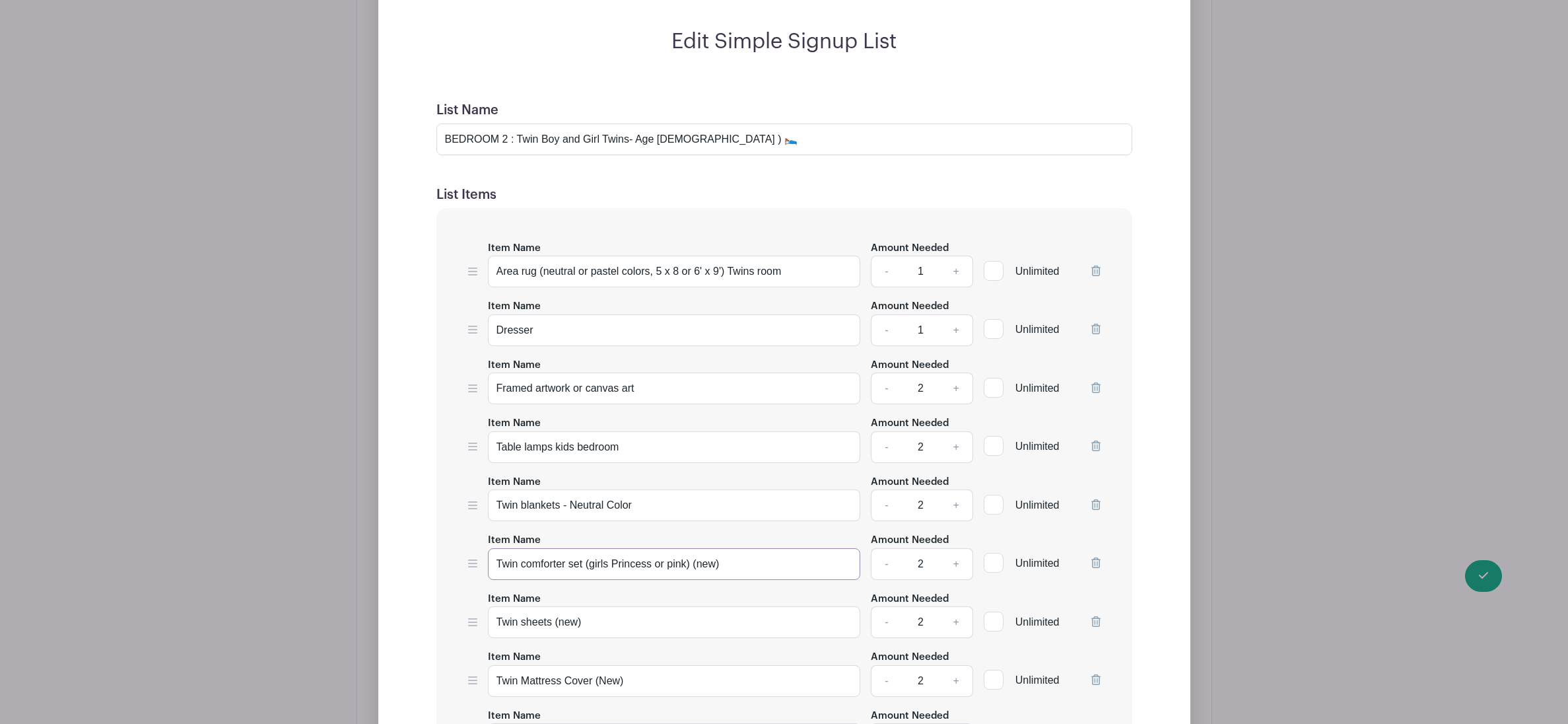
click at [610, 574] on input "Twin comforter set (girls Princess or pink) (new)" at bounding box center [674, 564] width 373 height 32
type input "Twin comforter set (girls, light pink)"
click at [883, 580] on link "-" at bounding box center [886, 564] width 30 height 32
type input "1"
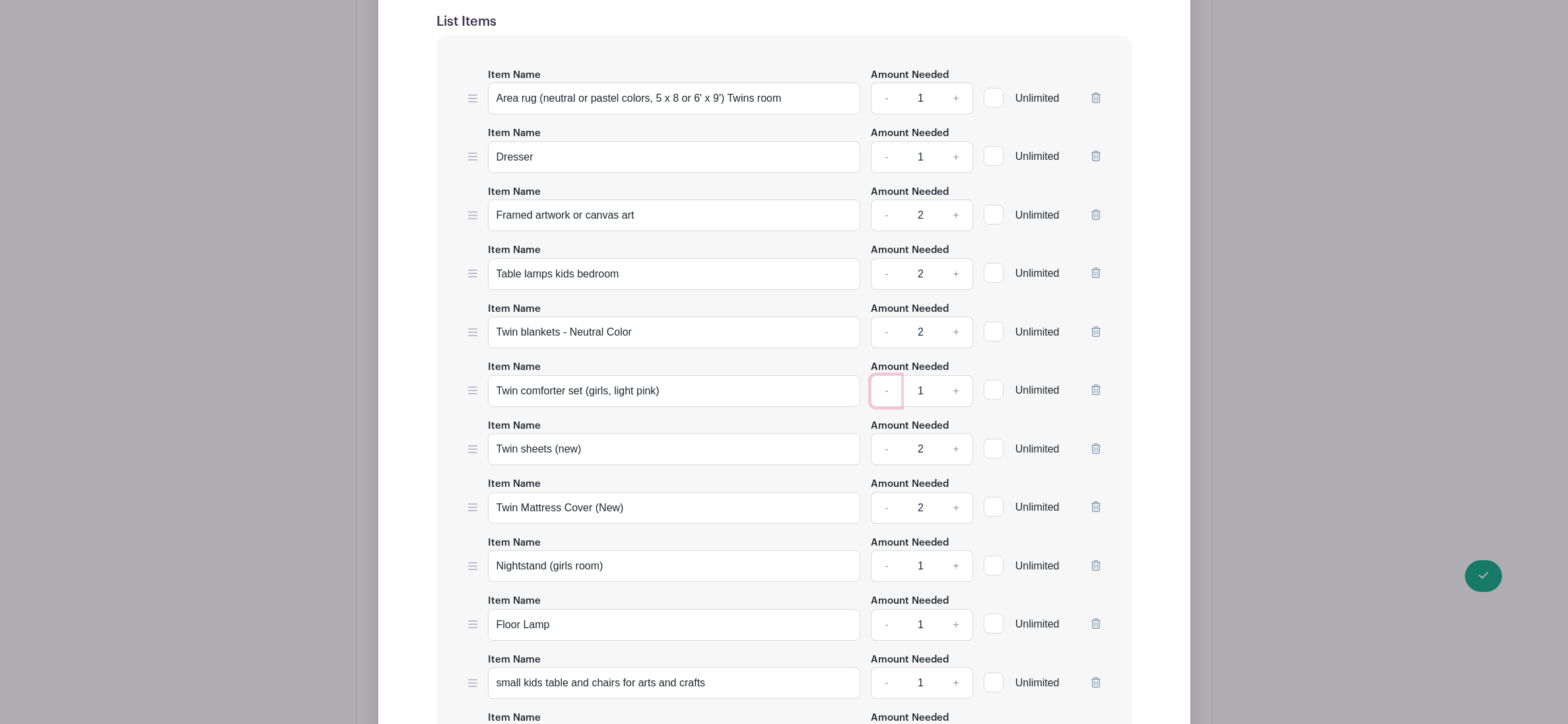
scroll to position [5354, 0]
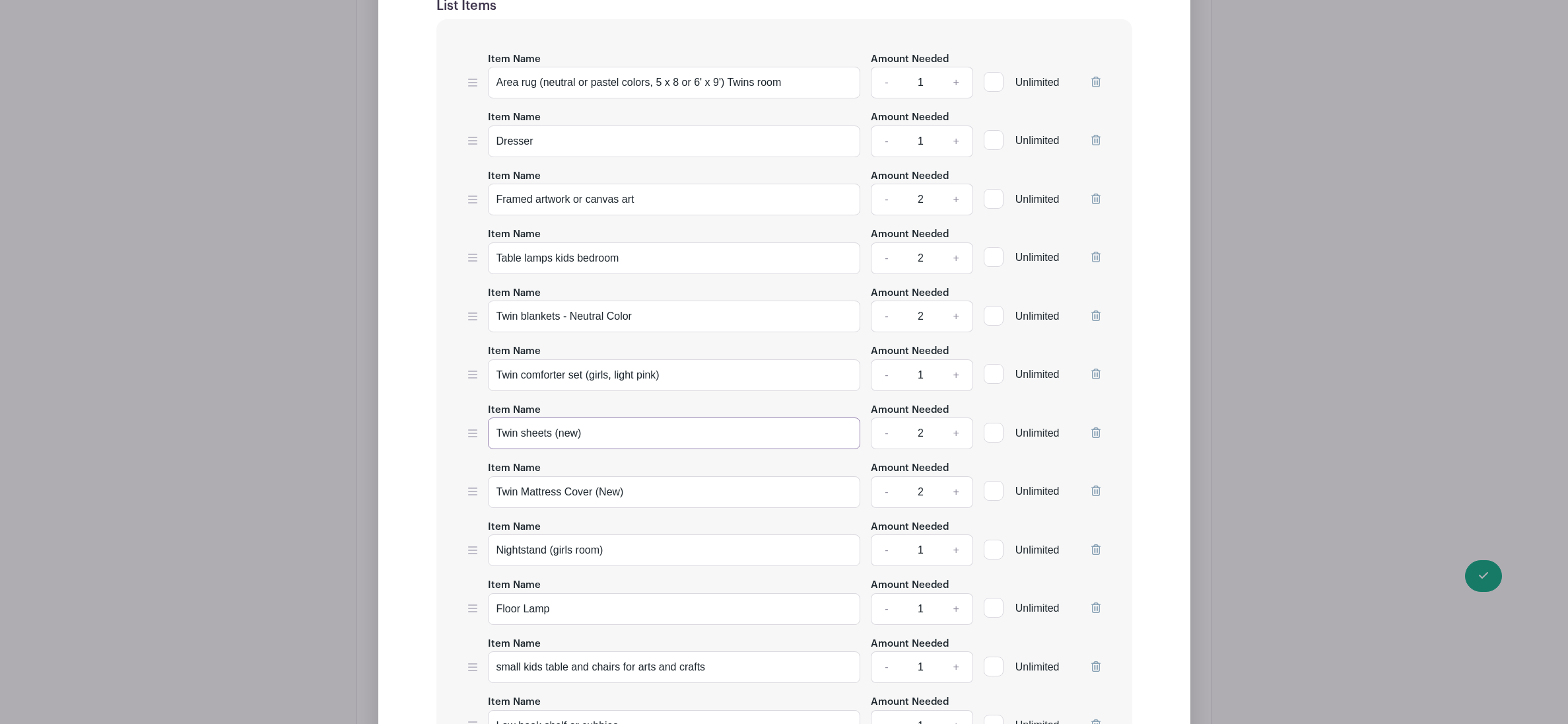
click at [619, 445] on input "Twin sheets (new)" at bounding box center [674, 433] width 373 height 32
drag, startPoint x: 669, startPoint y: 390, endPoint x: 586, endPoint y: 390, distance: 83.0
click at [586, 390] on input "Twin comforter set (girls, light pink)" at bounding box center [674, 375] width 373 height 32
click at [627, 449] on input "Twin sheets (new)" at bounding box center [674, 433] width 373 height 32
paste input "(girls, light pink)"
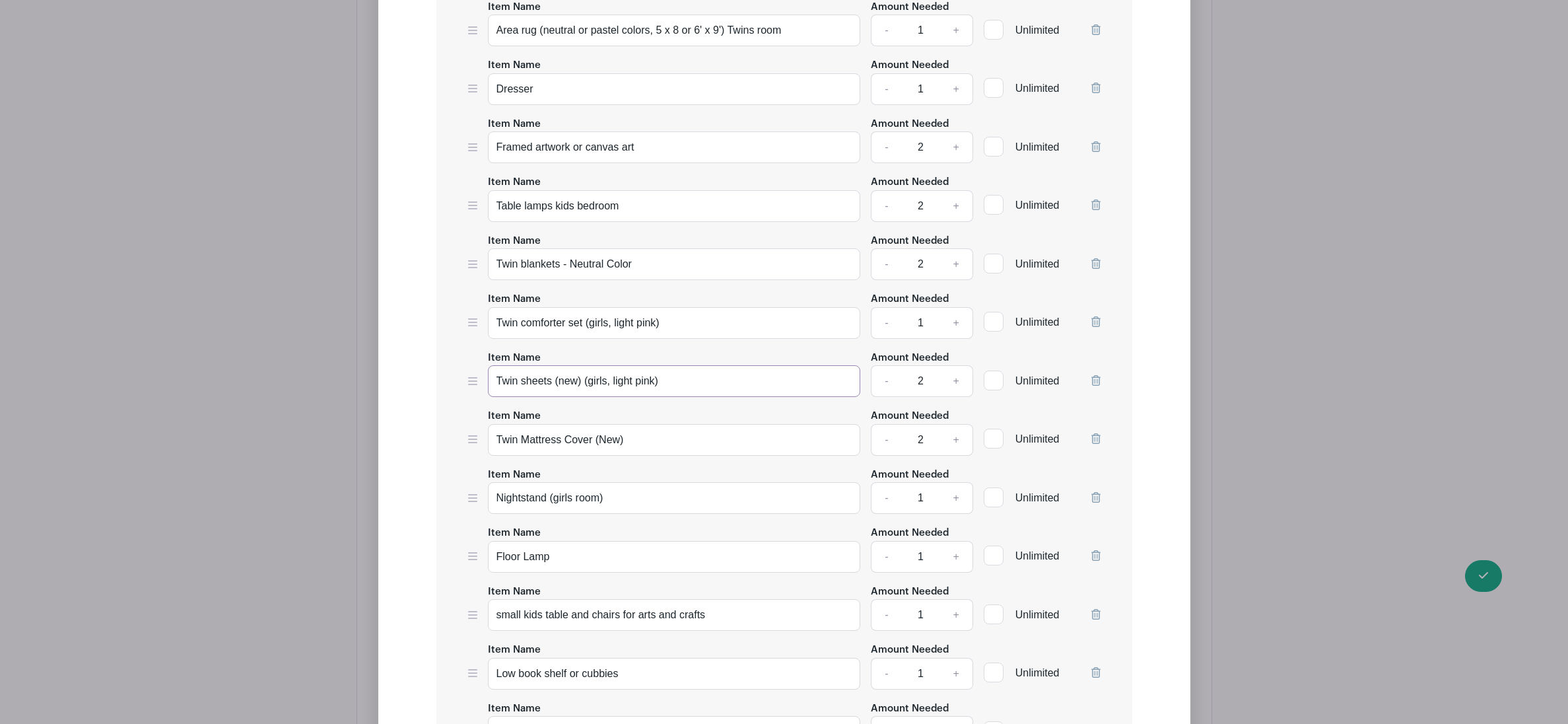
scroll to position [5490, 0]
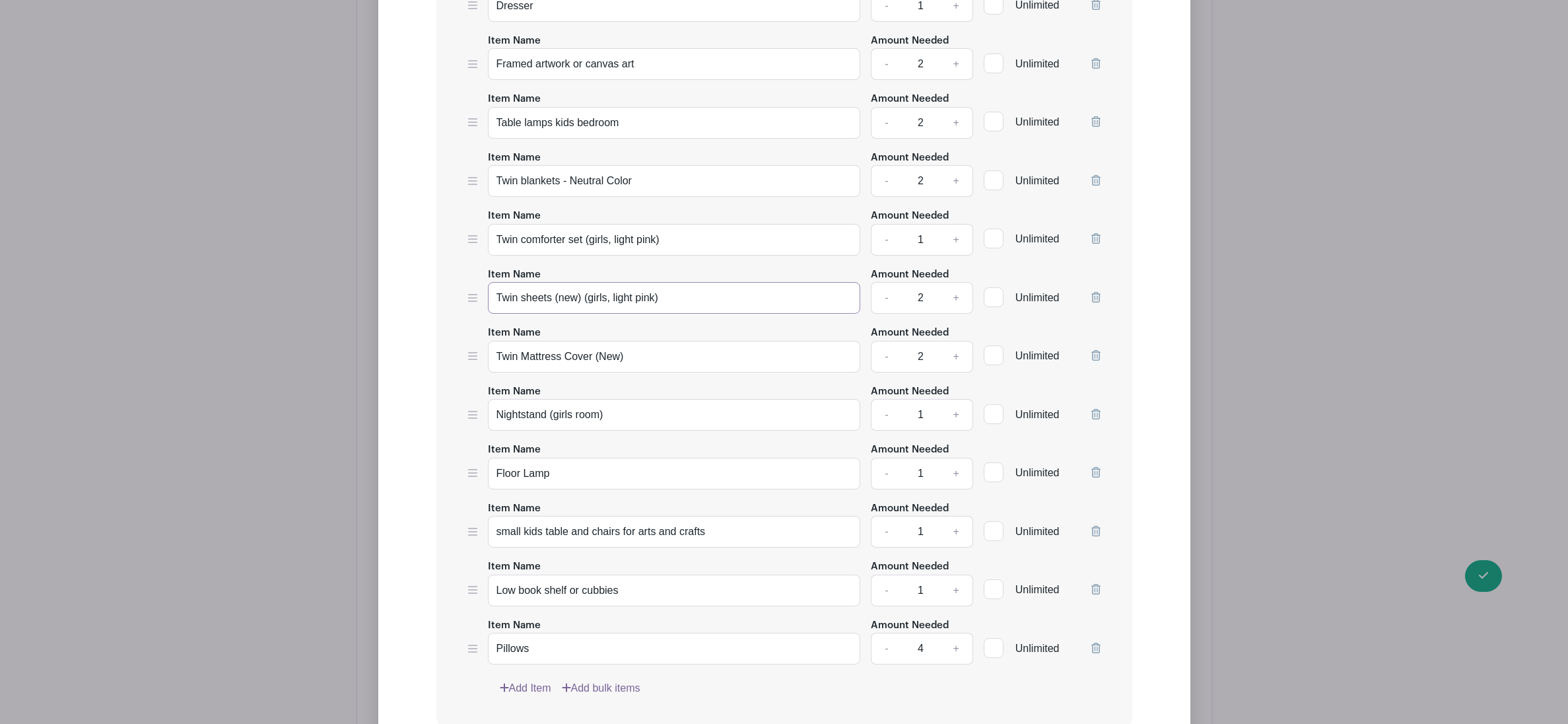
type input "Twin sheets (new) (girls, light pink)"
drag, startPoint x: 575, startPoint y: 430, endPoint x: 551, endPoint y: 432, distance: 24.1
click at [551, 430] on input "Nightstand (girls room)" at bounding box center [674, 415] width 373 height 32
type input "Nightstand (twins room)"
click at [1099, 536] on icon at bounding box center [1096, 531] width 9 height 11
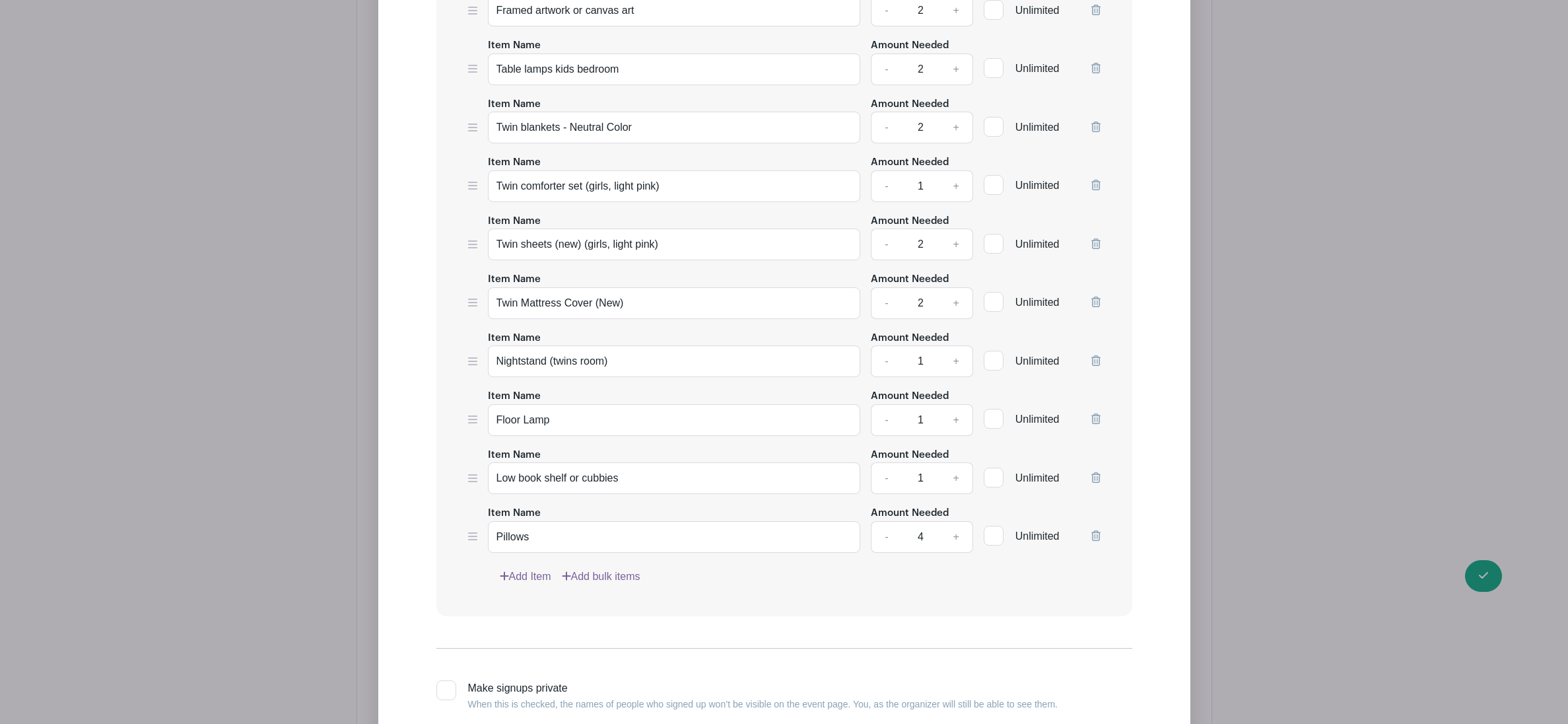
scroll to position [5650, 0]
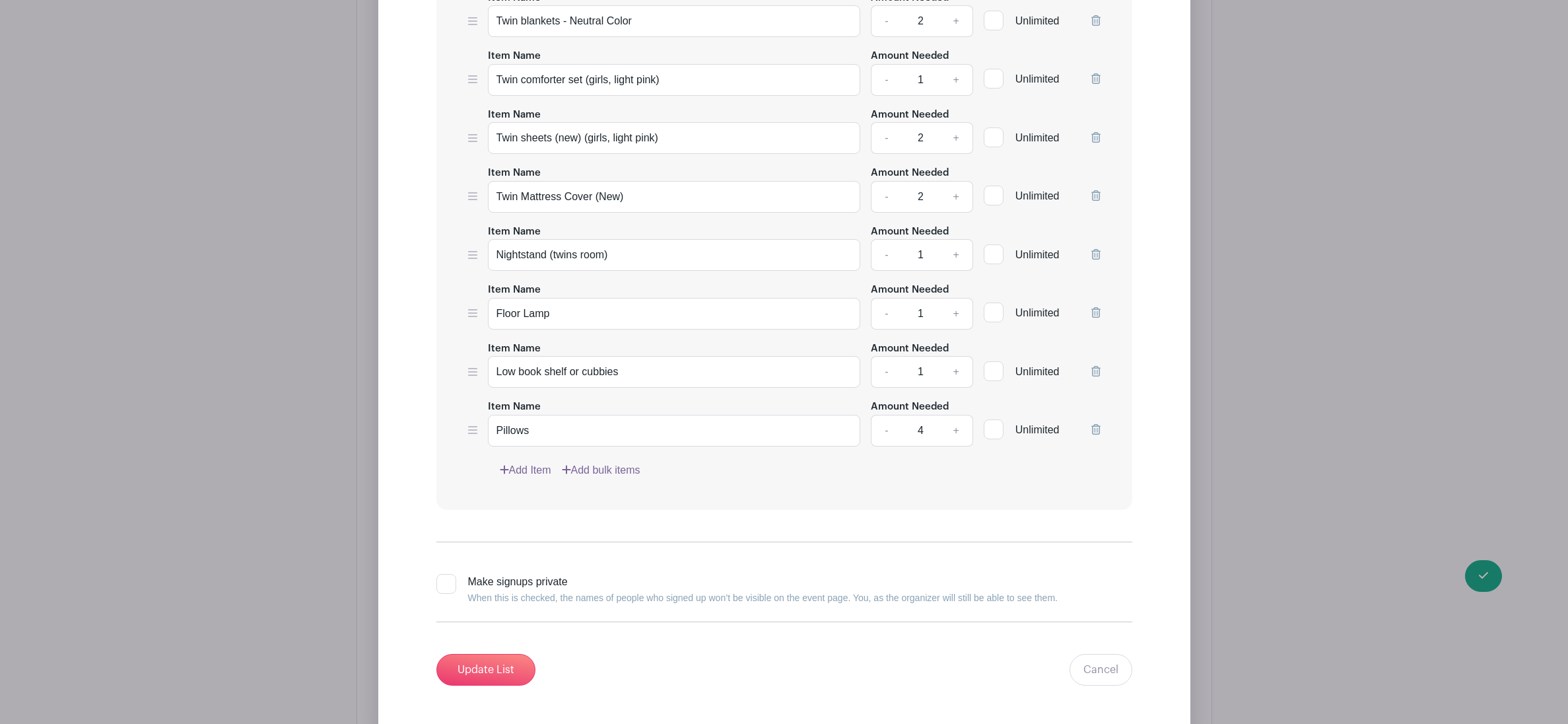
click at [536, 478] on link "Add Item" at bounding box center [525, 470] width 52 height 16
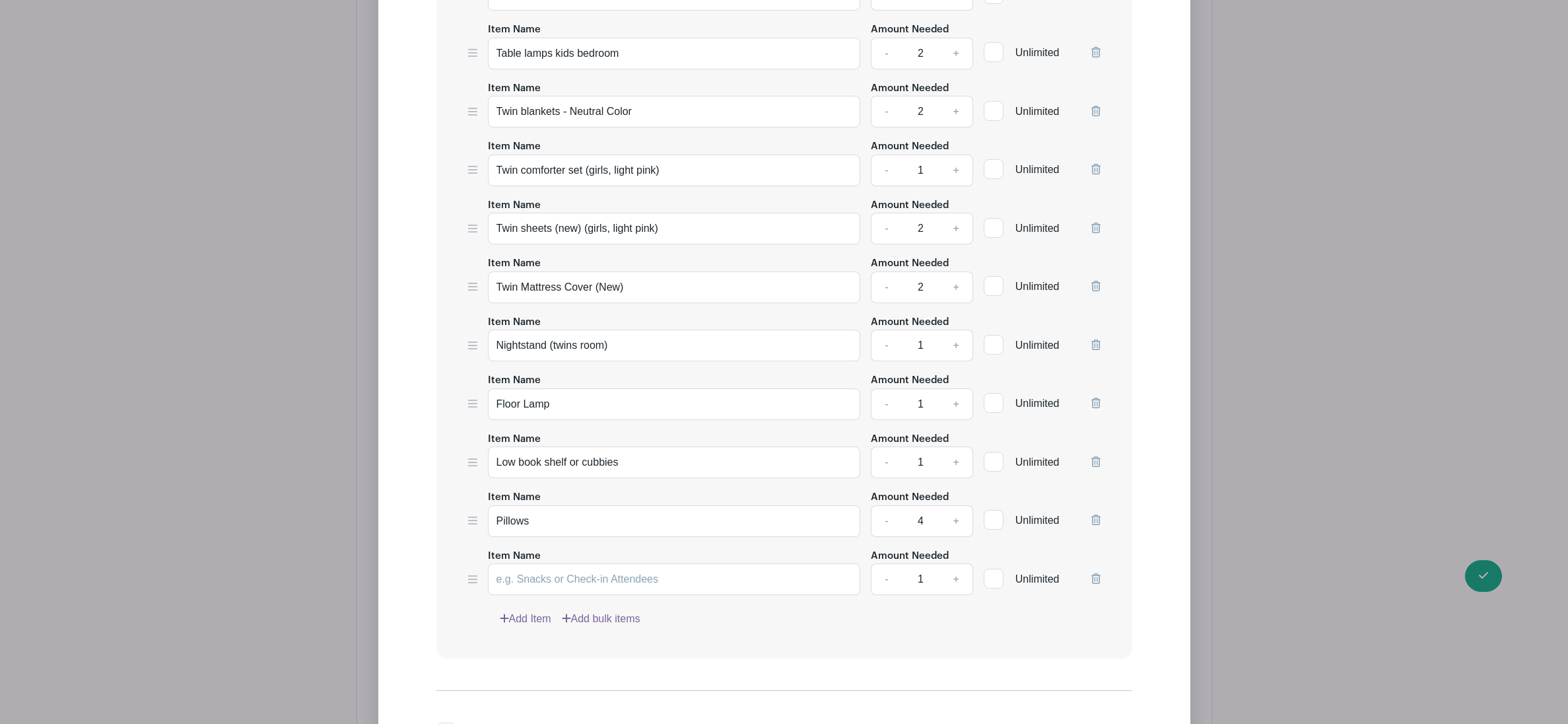
scroll to position [5542, 0]
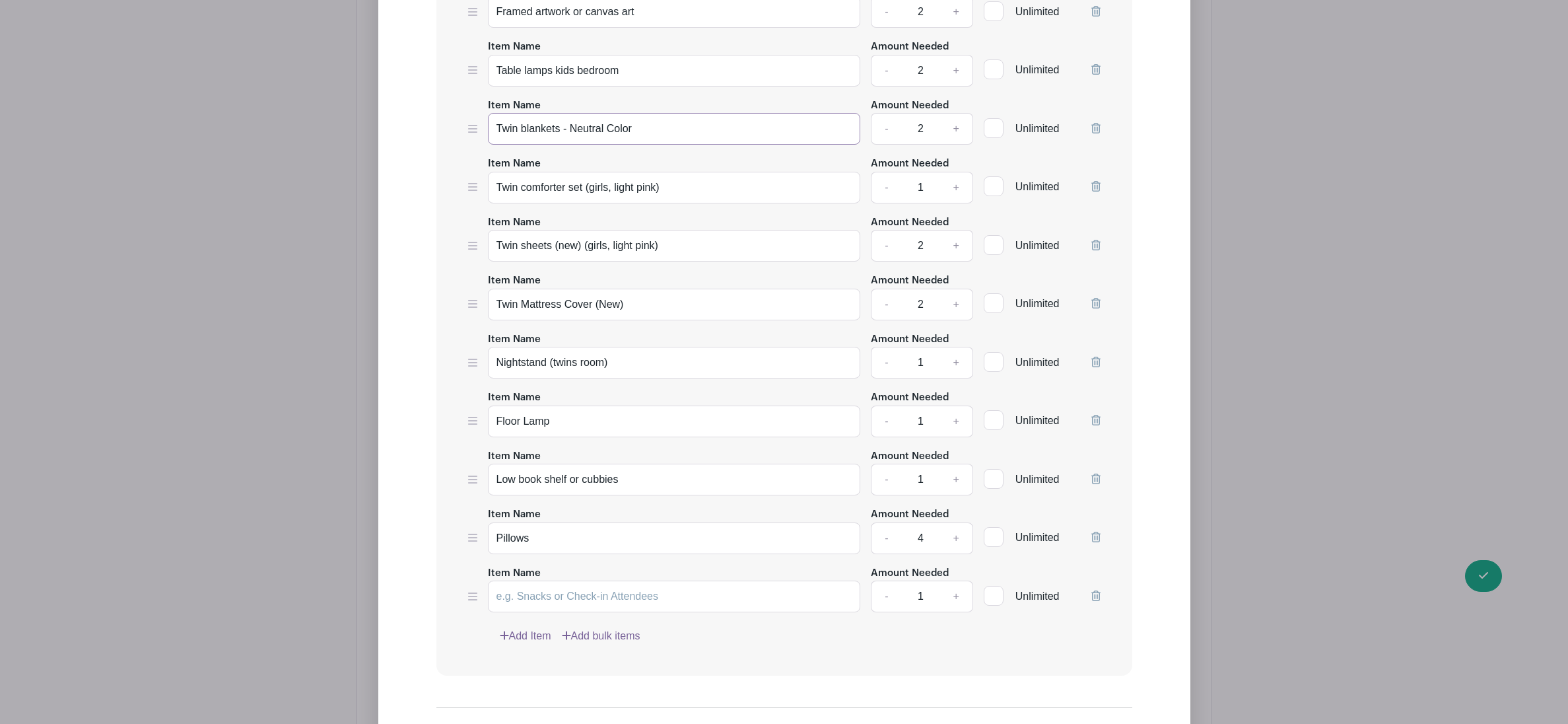
drag, startPoint x: 644, startPoint y: 140, endPoint x: 488, endPoint y: 143, distance: 156.0
click at [488, 143] on input "Twin blankets - Neutral Color" at bounding box center [674, 128] width 373 height 32
click at [543, 605] on input "Item Name" at bounding box center [674, 596] width 373 height 32
paste input "Twin blankets - Neutral Color"
click at [567, 610] on input "Twin blankets - Neutral Color" at bounding box center [674, 596] width 373 height 32
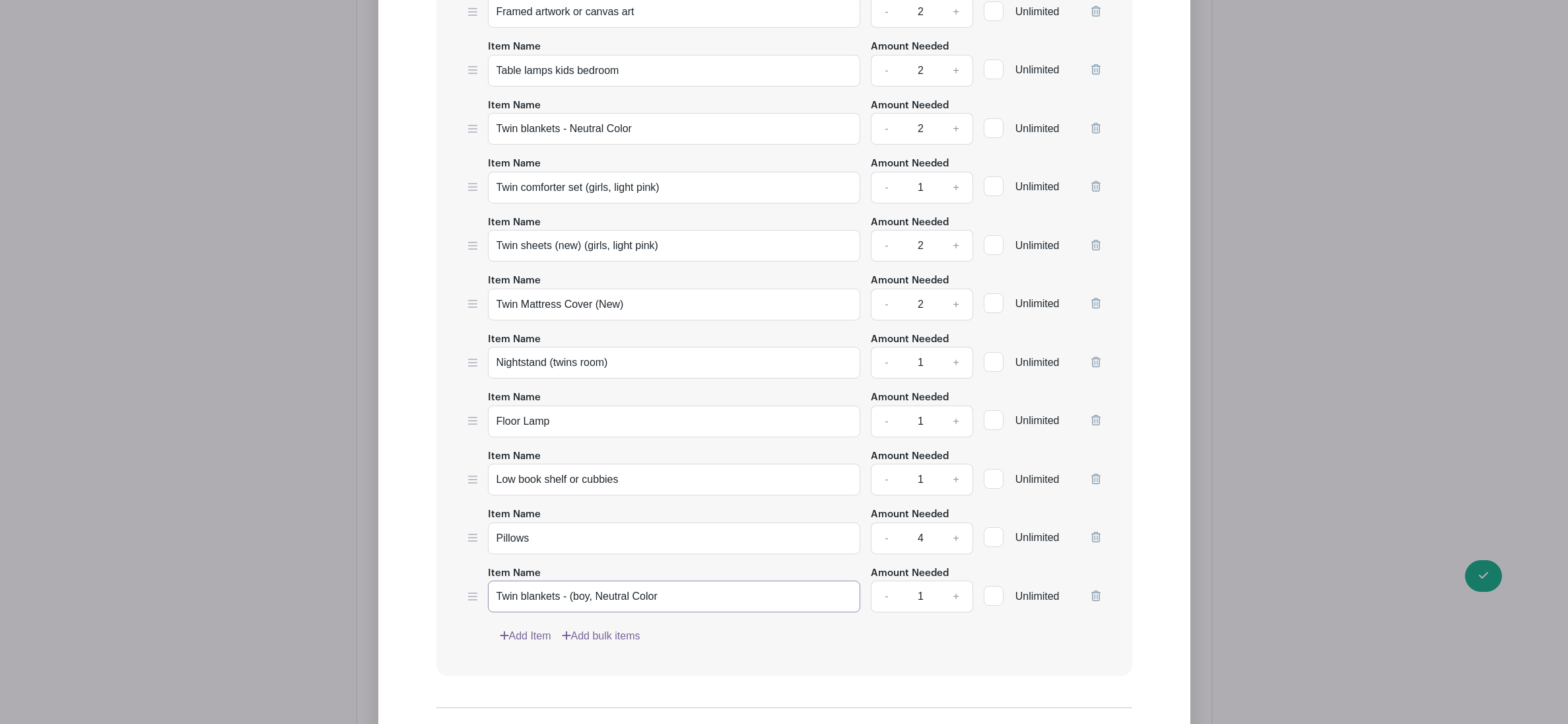
click at [559, 611] on input "Twin blankets - (boy, Neutral Color" at bounding box center [674, 596] width 373 height 32
click at [656, 606] on input "Twin blanket - (boy, Neutral Color" at bounding box center [674, 596] width 373 height 32
type input "Twin blanket - (boy, Neutral Color)"
drag, startPoint x: 559, startPoint y: 140, endPoint x: 562, endPoint y: 149, distance: 9.5
click at [559, 141] on input "Twin blankets - Neutral Color" at bounding box center [674, 128] width 373 height 32
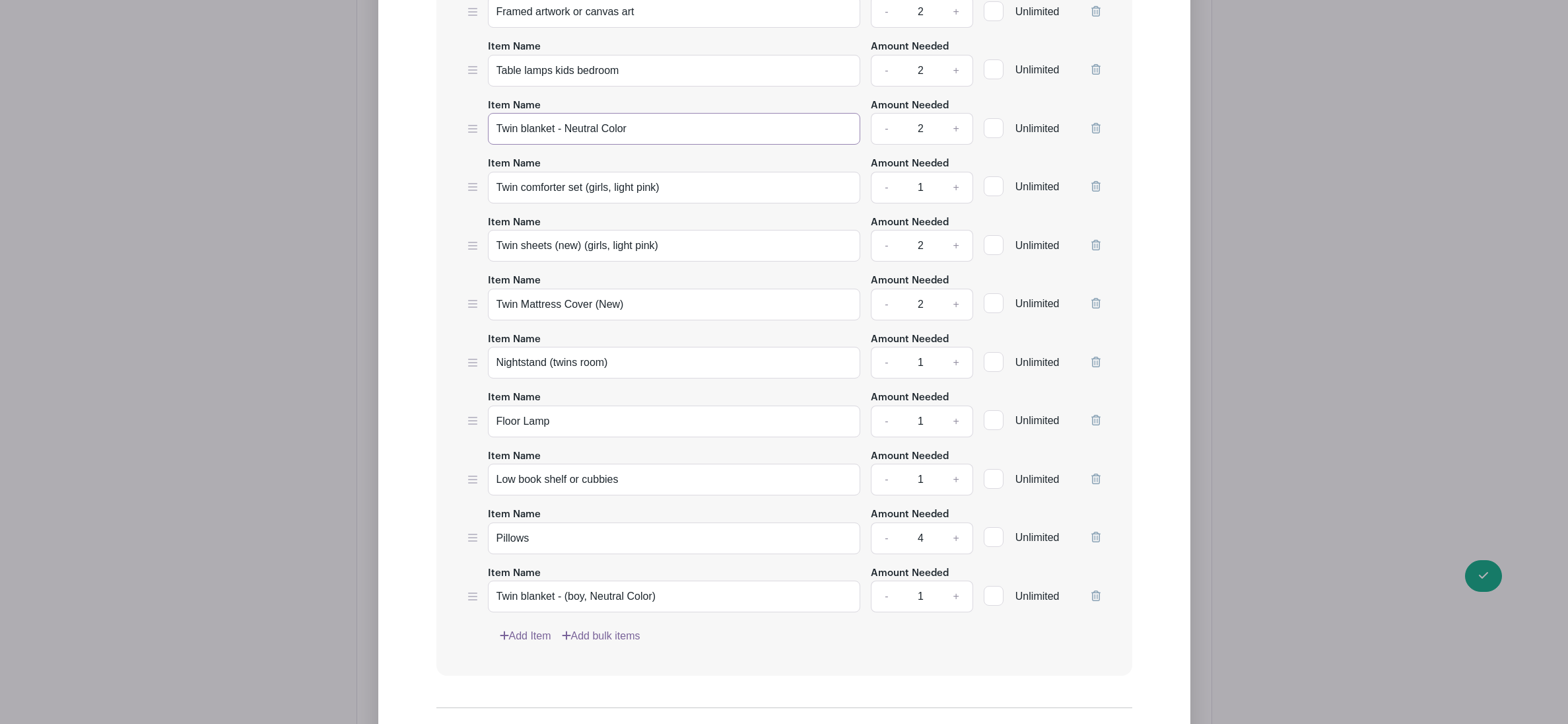
drag, startPoint x: 635, startPoint y: 145, endPoint x: 564, endPoint y: 141, distance: 71.1
click at [564, 141] on input "Twin blanket - Neutral Color" at bounding box center [674, 128] width 373 height 32
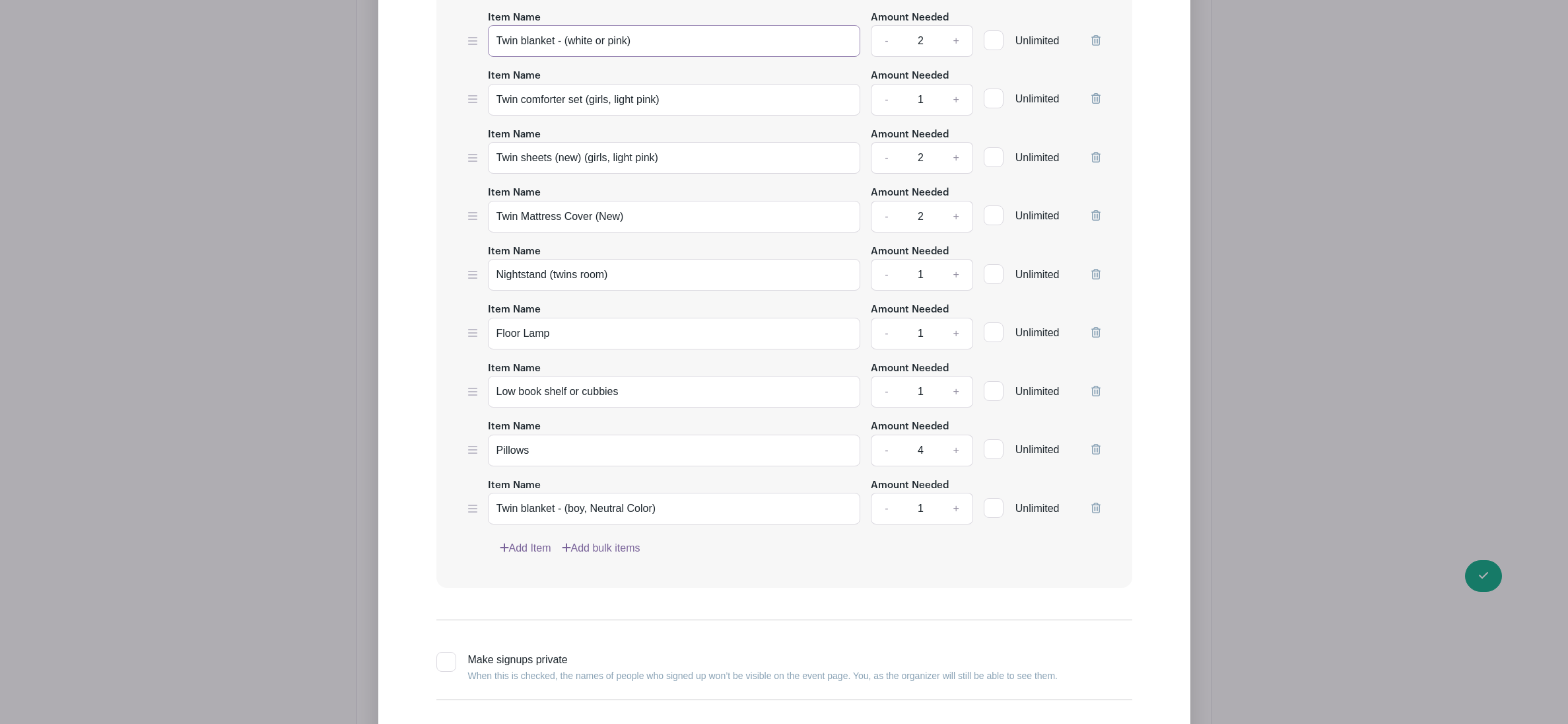
scroll to position [5633, 0]
type input "Twin blanket - (white or pink)"
click at [627, 520] on input "Twin blanket - (boy, Neutral Color)" at bounding box center [674, 506] width 373 height 32
click at [656, 522] on input "Twin blanket - (boy, blue or gray Color)" at bounding box center [674, 506] width 373 height 32
click at [681, 518] on input "Twin blanket - (boy, blue or gray olor)" at bounding box center [674, 506] width 373 height 32
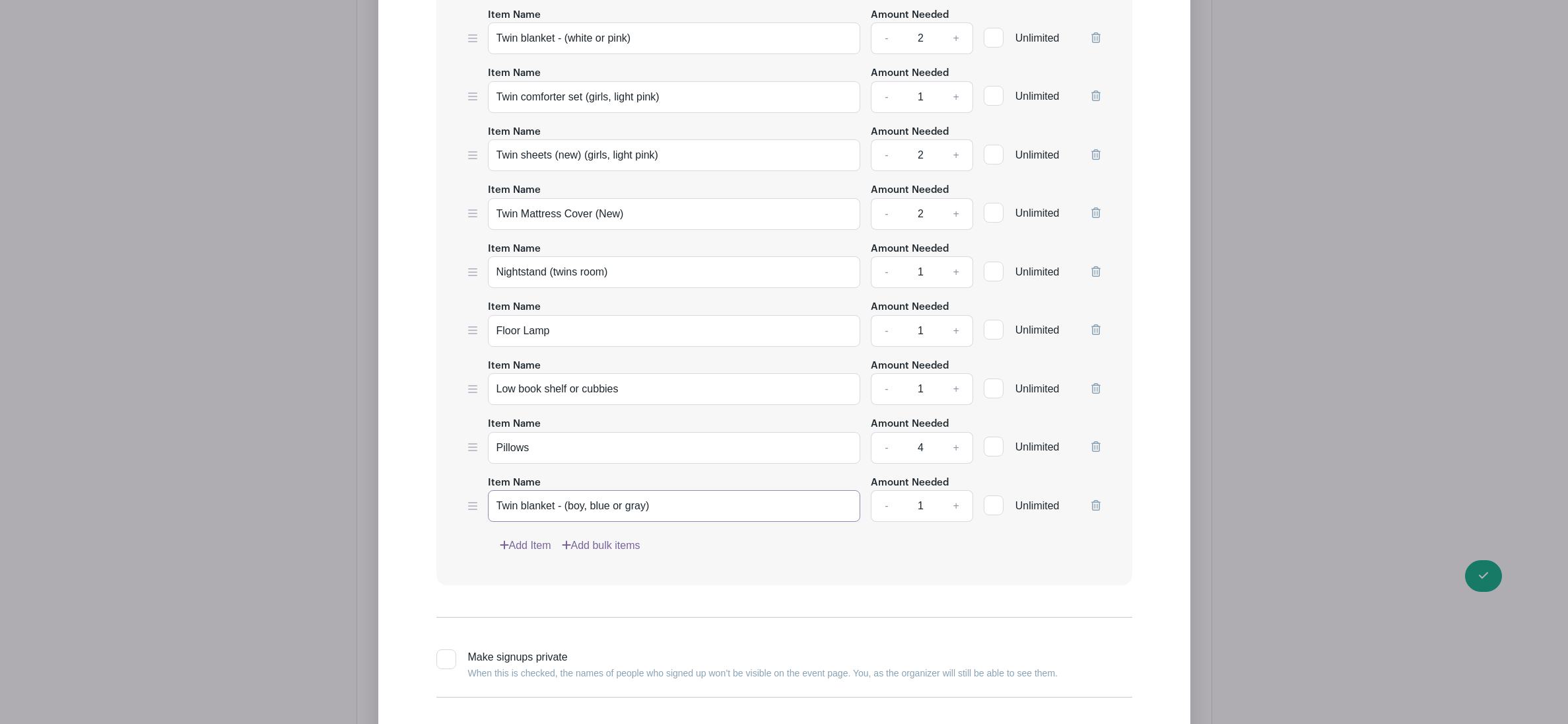
type input "Twin blanket - (boy, blue or gray)"
drag, startPoint x: 666, startPoint y: 111, endPoint x: 497, endPoint y: 110, distance: 169.0
click at [497, 110] on input "Twin comforter set (girls, light pink)" at bounding box center [674, 97] width 373 height 32
click at [515, 554] on link "Add Item" at bounding box center [525, 545] width 52 height 16
click at [517, 581] on input "Item Name" at bounding box center [674, 564] width 373 height 32
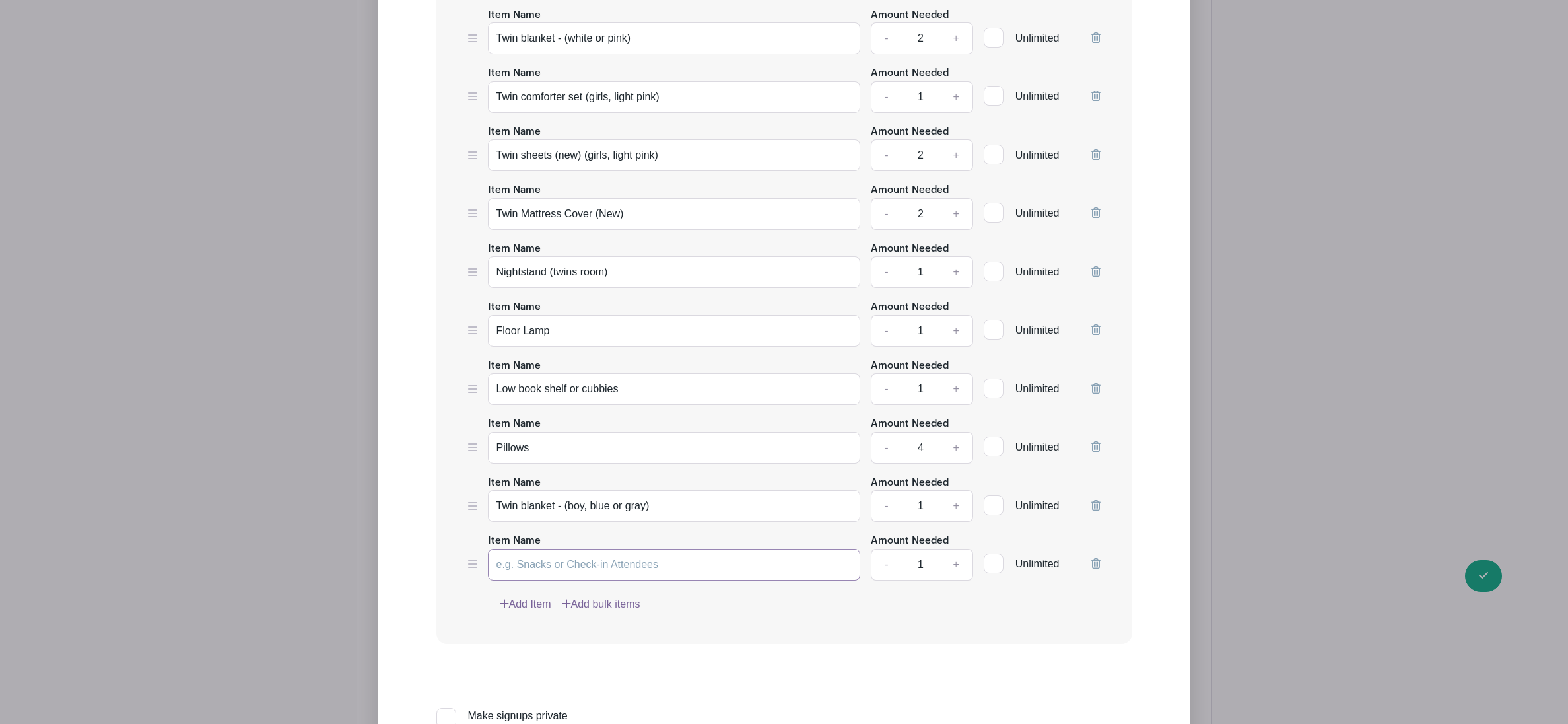
paste input "Twin comforter set (girls, light pink)"
drag, startPoint x: 607, startPoint y: 577, endPoint x: 613, endPoint y: 589, distance: 13.4
click at [607, 578] on input "Twin comforter set (girls, light pink)" at bounding box center [674, 564] width 373 height 32
drag, startPoint x: 653, startPoint y: 579, endPoint x: 612, endPoint y: 579, distance: 41.0
click at [612, 579] on input "Twin comforter set (boy, light pink)" at bounding box center [674, 564] width 373 height 32
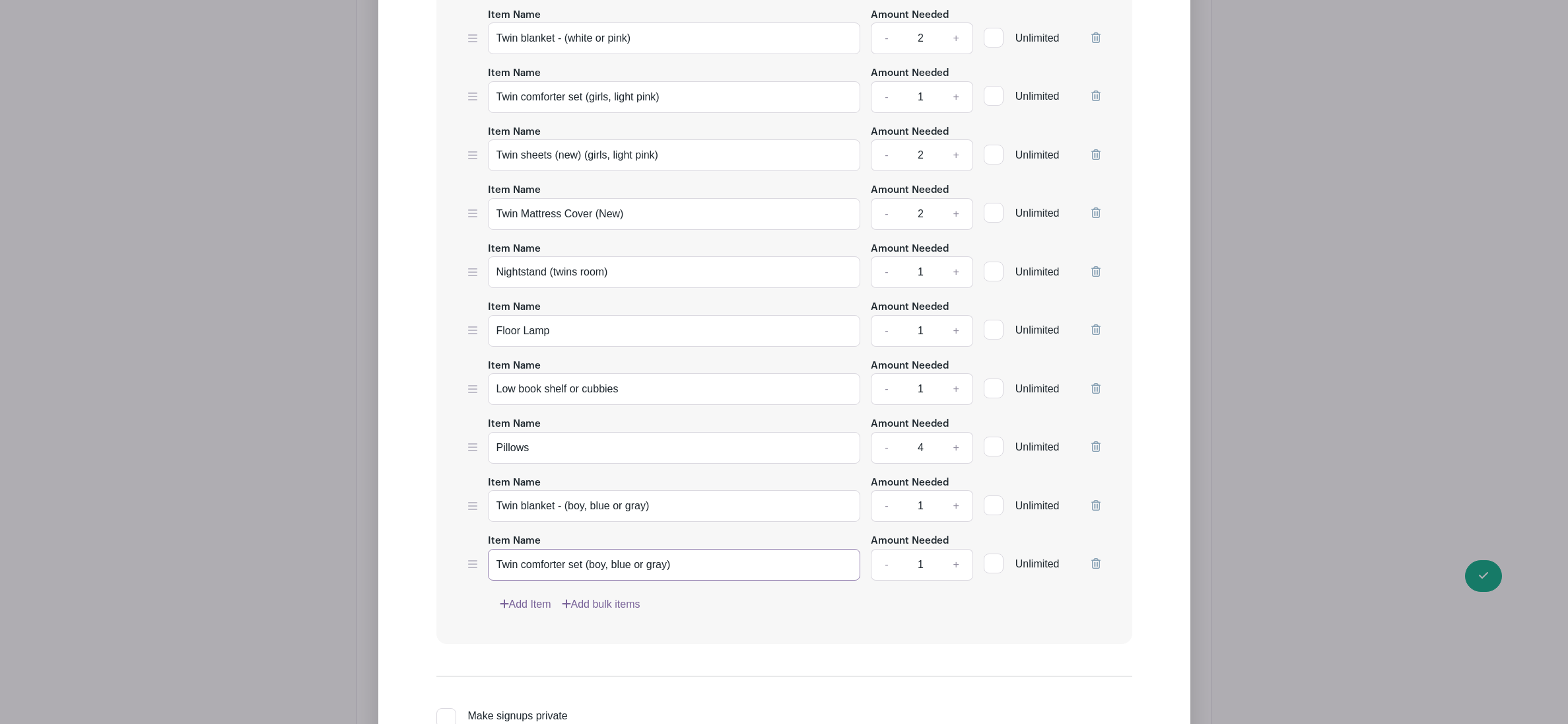
type input "Twin comforter set (boy, blue or gray)"
click at [547, 613] on link "Add Item" at bounding box center [525, 604] width 52 height 16
drag, startPoint x: 663, startPoint y: 165, endPoint x: 495, endPoint y: 163, distance: 168.0
click at [495, 163] on input "Twin sheets (new) (girls, light pink)" at bounding box center [674, 155] width 373 height 32
click at [543, 624] on input "Item Name" at bounding box center [674, 623] width 373 height 32
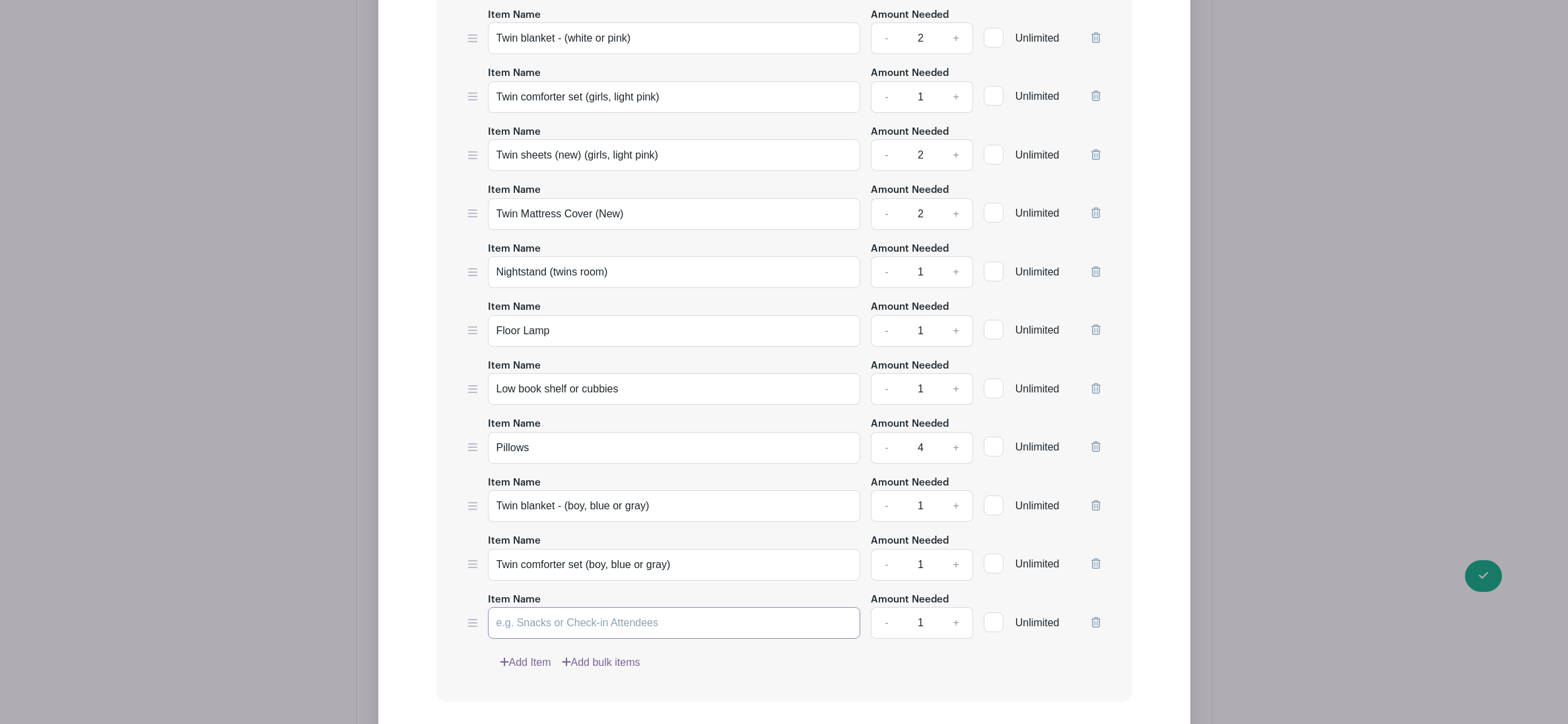
paste input "Twin sheets (new) (girls, light pink)"
drag, startPoint x: 651, startPoint y: 636, endPoint x: 583, endPoint y: 637, distance: 68.0
click at [583, 637] on input "Twin sheets (new) (girls, light pink)" at bounding box center [674, 623] width 373 height 32
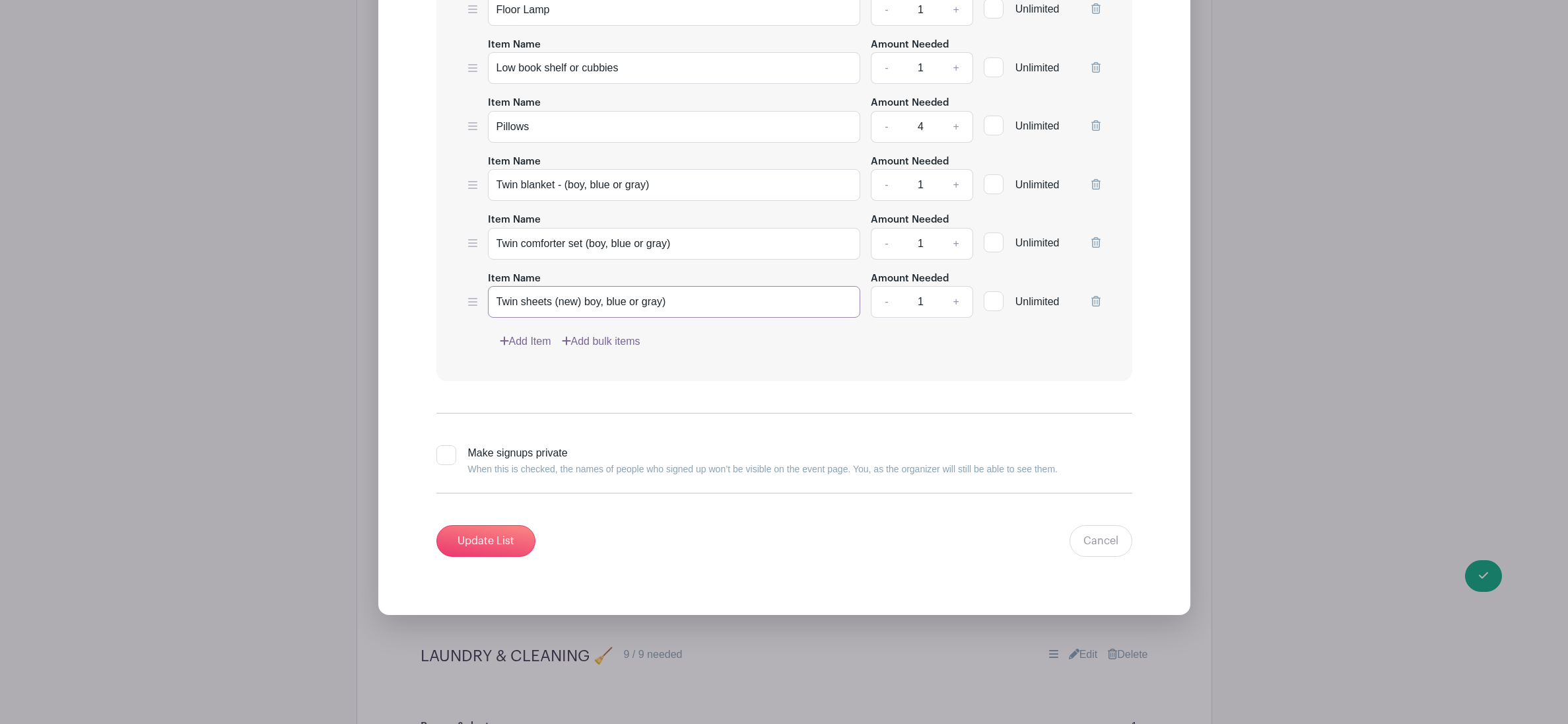
scroll to position [5971, 0]
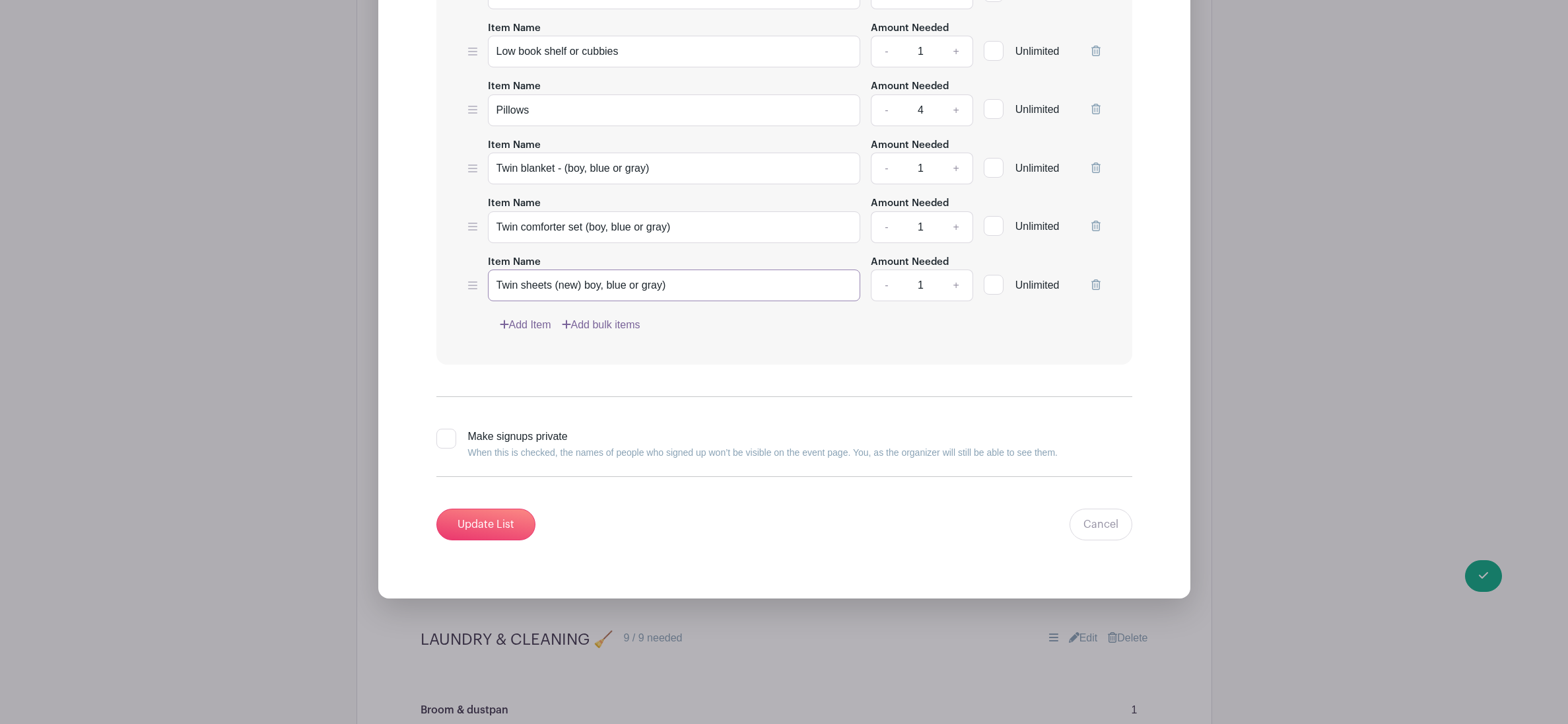
type input "Twin sheets (new) boy, blue or gray)"
click at [586, 242] on input "Twin comforter set (boy, blue or gray)" at bounding box center [674, 227] width 373 height 32
type input "Twin comforter set (new) (boy, blue or gray)"
drag, startPoint x: 563, startPoint y: 179, endPoint x: 581, endPoint y: 206, distance: 32.4
click at [564, 182] on input "Twin blanket - (boy, blue or gray)" at bounding box center [674, 168] width 373 height 32
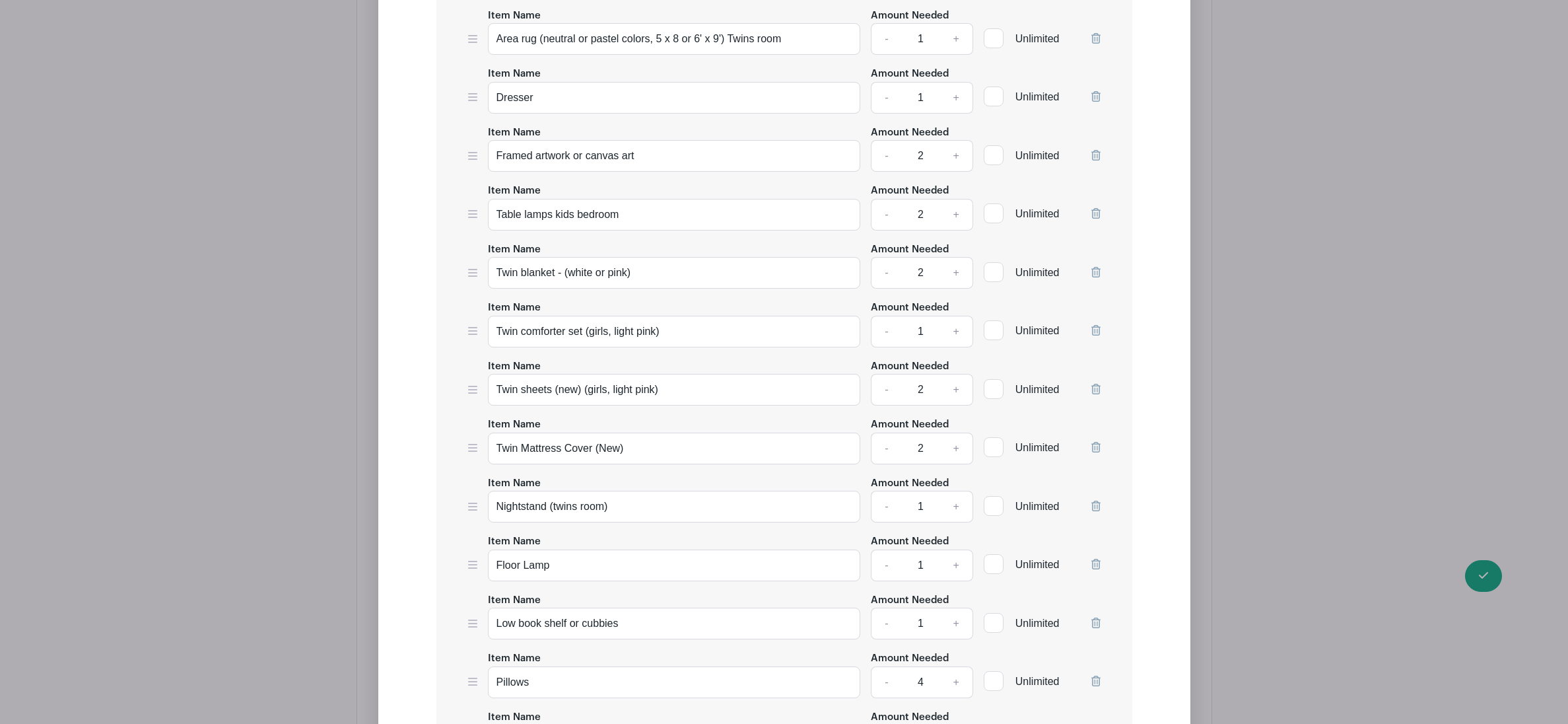
scroll to position [5418, 0]
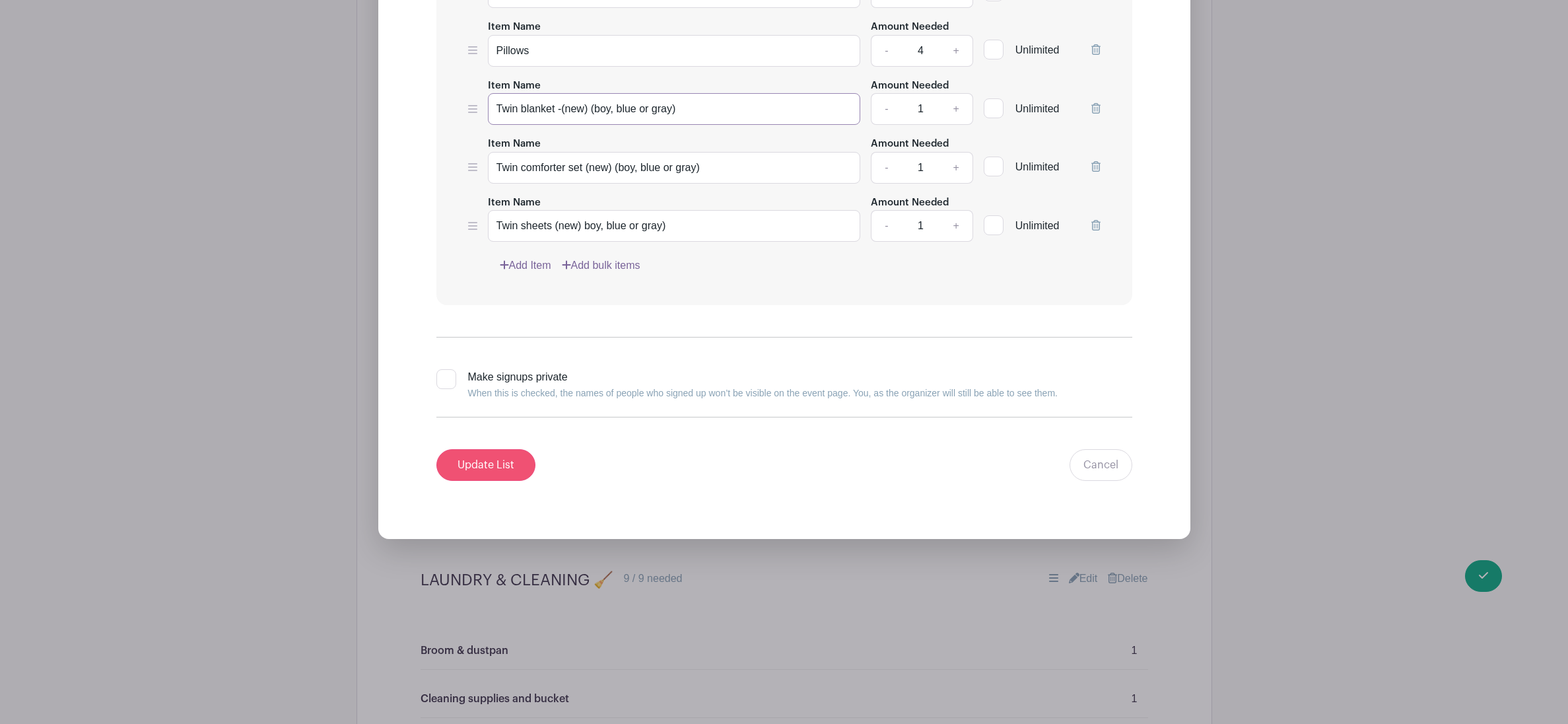
type input "Twin blanket -(new) (boy, blue or gray)"
click at [486, 481] on input "Update List" at bounding box center [486, 464] width 99 height 32
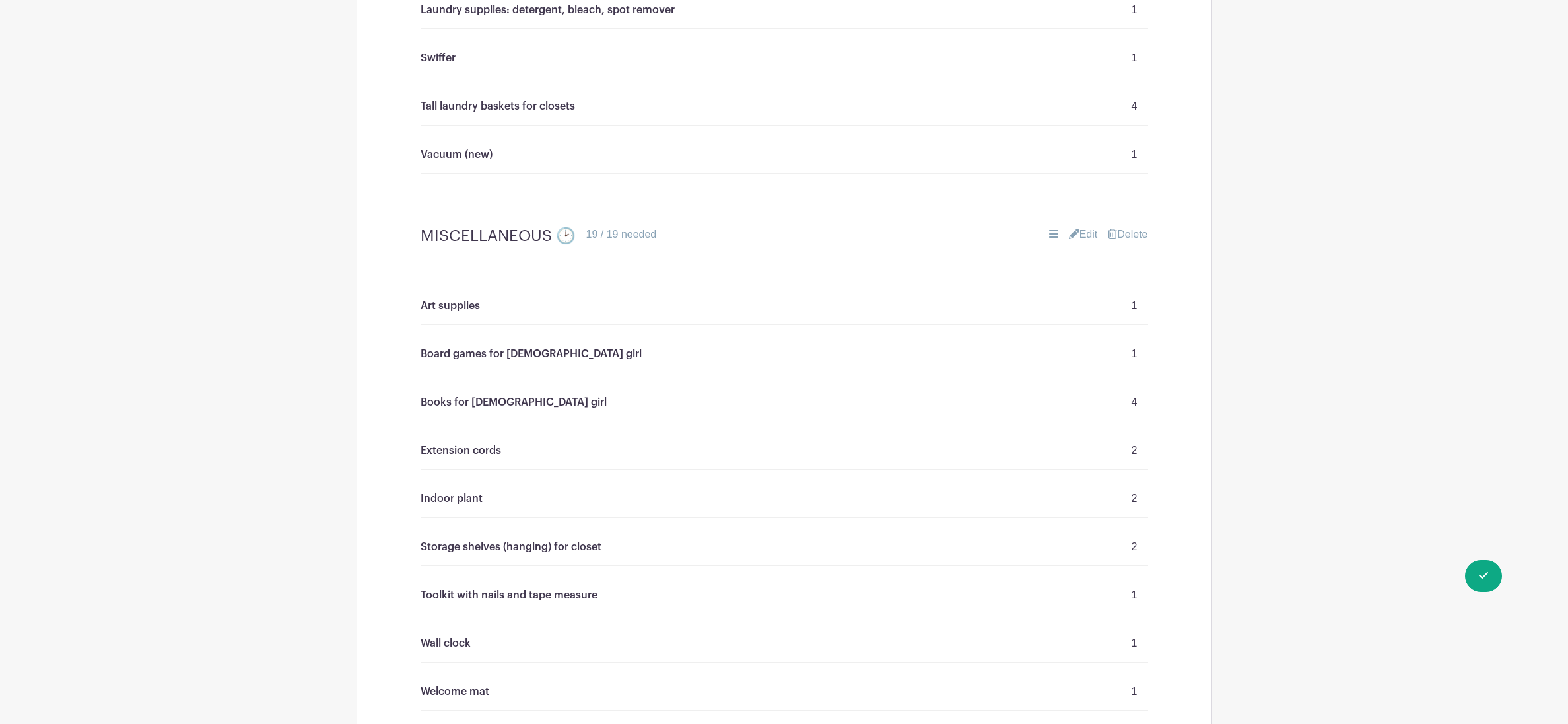
scroll to position [6138, 0]
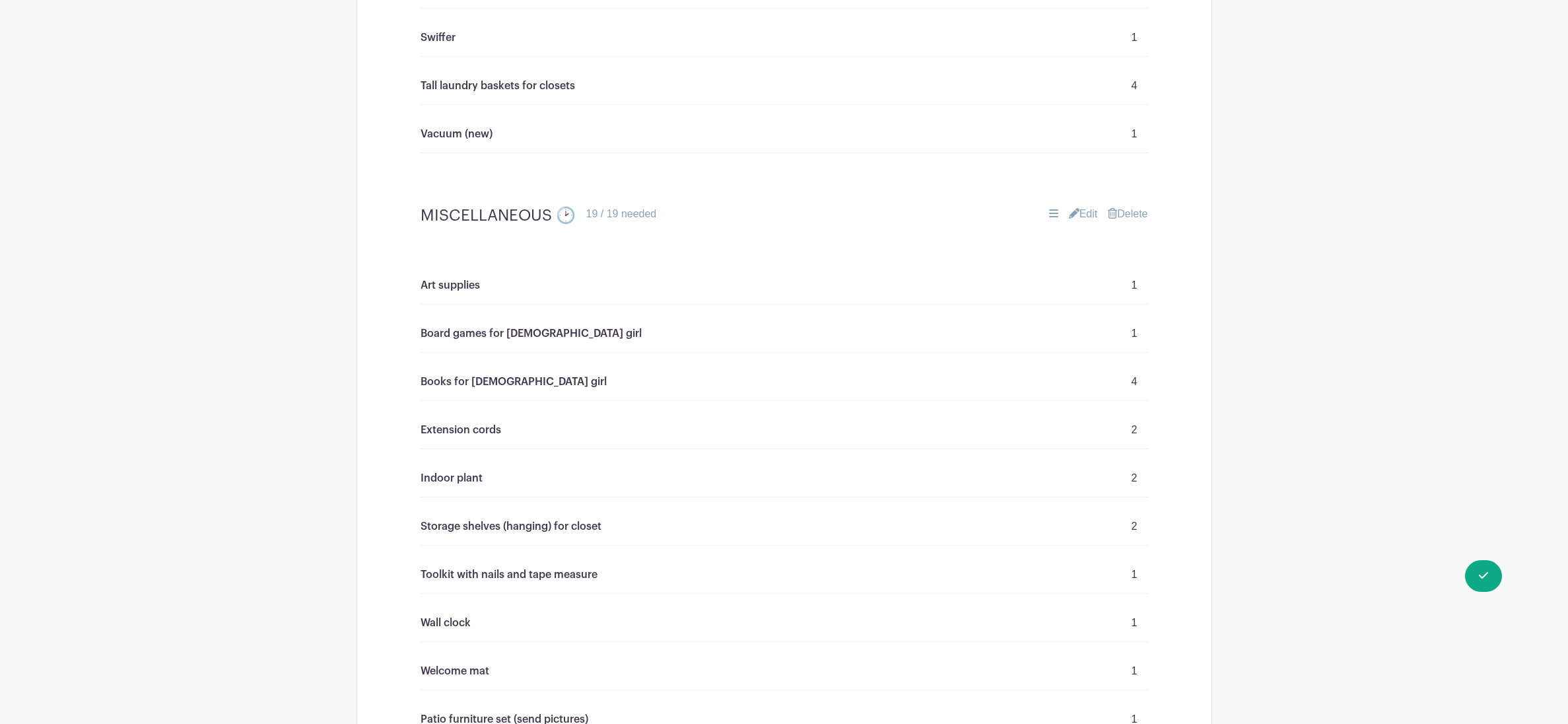
drag, startPoint x: 1079, startPoint y: 212, endPoint x: 1070, endPoint y: 224, distance: 15.0
click at [1079, 213] on link "Edit" at bounding box center [1083, 214] width 29 height 16
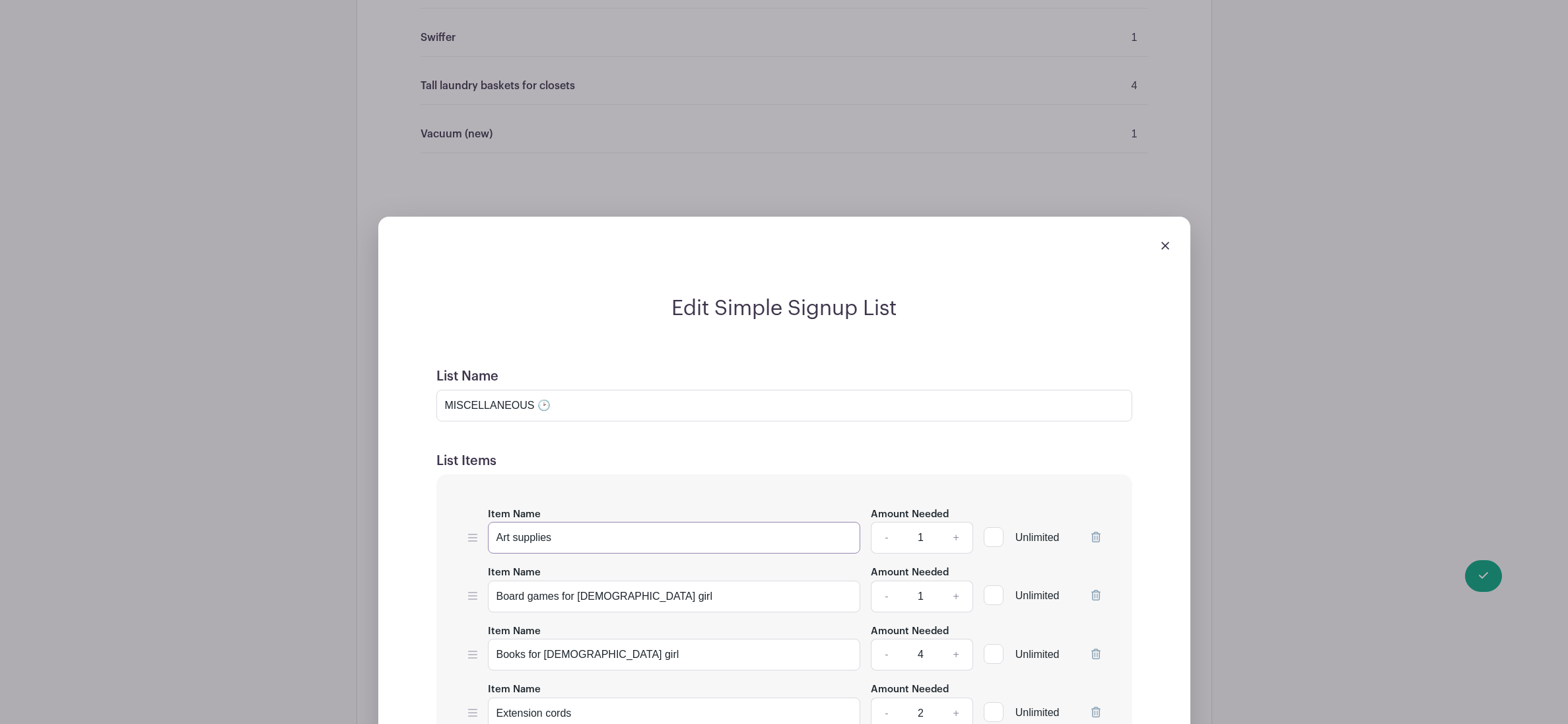
click at [592, 533] on input "Art supplies" at bounding box center [674, 538] width 373 height 32
type input "Art supplies for Teenage girls"
click at [958, 537] on link "+" at bounding box center [956, 538] width 33 height 32
type input "2"
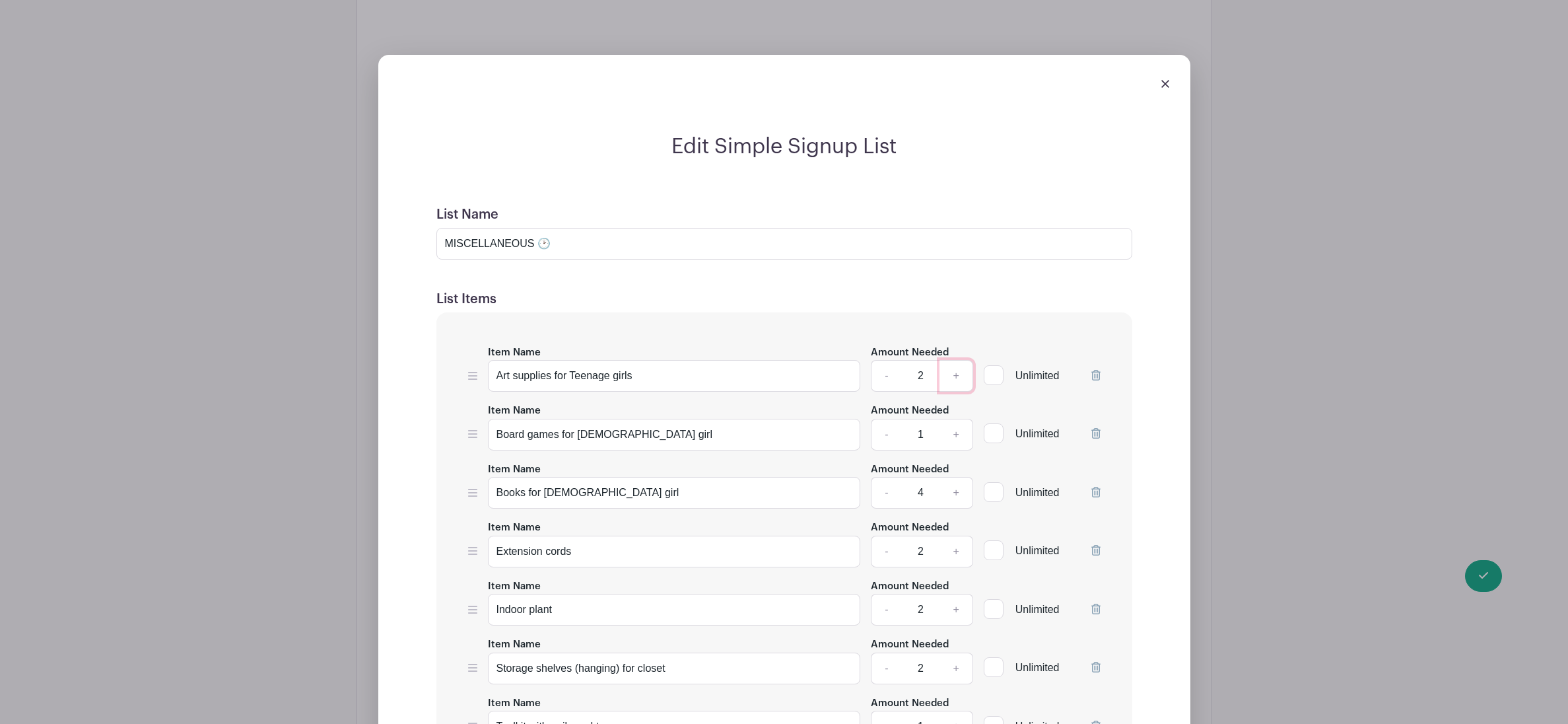
scroll to position [6385, 0]
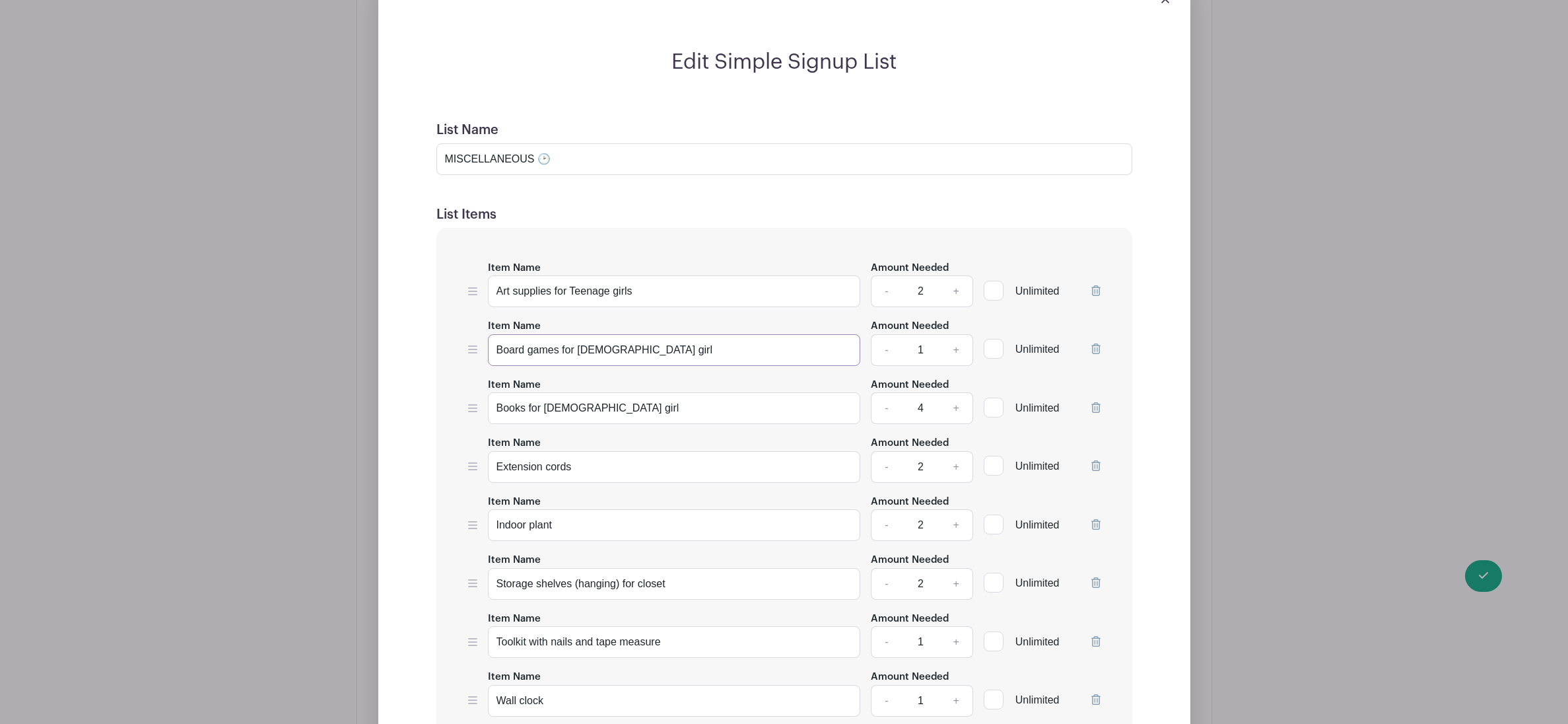
drag, startPoint x: 663, startPoint y: 346, endPoint x: 622, endPoint y: 372, distance: 48.5
click at [615, 349] on input "Board games for [DEMOGRAPHIC_DATA] girl" at bounding box center [674, 350] width 373 height 32
click at [652, 349] on input "Board games for [DEMOGRAPHIC_DATA] girl" at bounding box center [674, 350] width 373 height 32
drag, startPoint x: 652, startPoint y: 347, endPoint x: 563, endPoint y: 347, distance: 89.0
click at [563, 347] on input "Board games for [DEMOGRAPHIC_DATA] girl" at bounding box center [674, 350] width 373 height 32
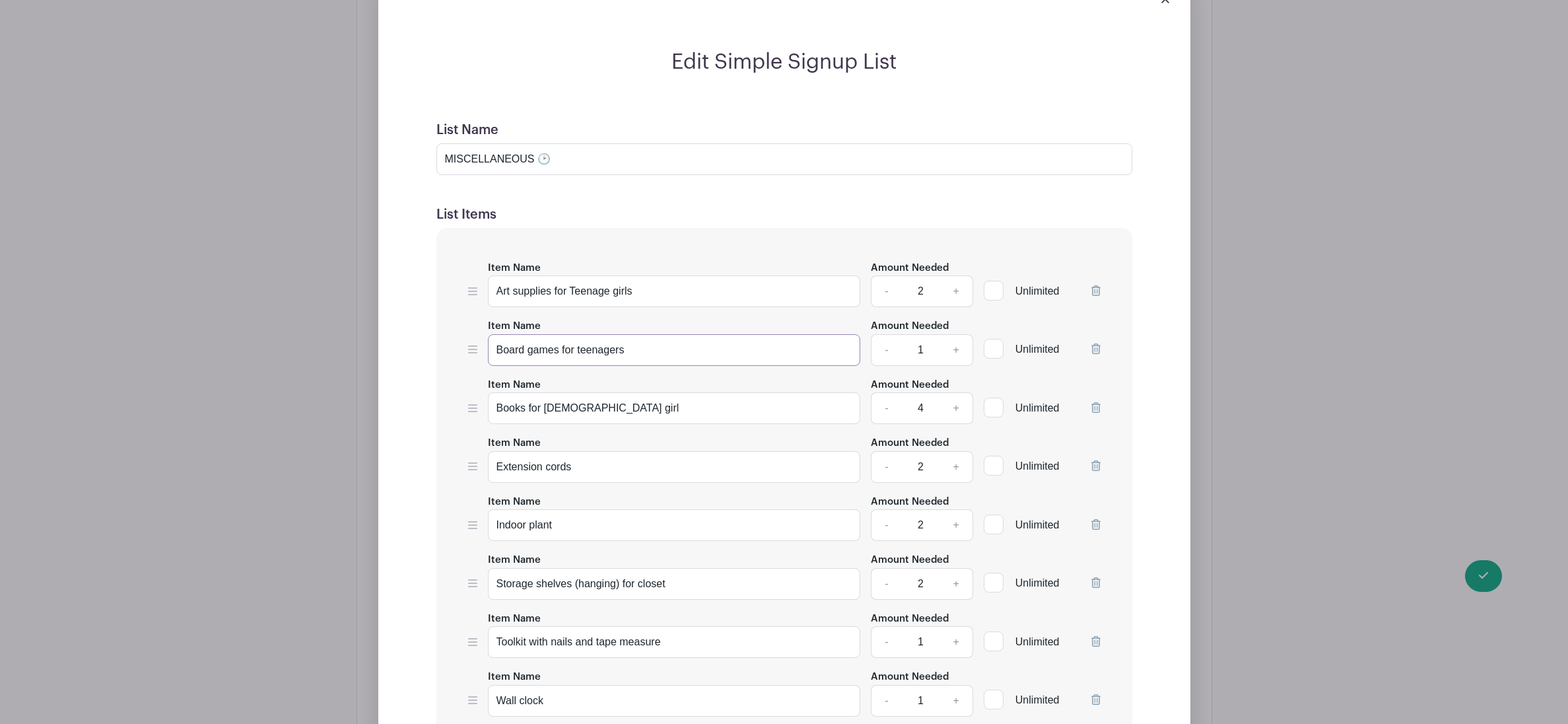
type input "Board games for teenagers"
drag, startPoint x: 622, startPoint y: 406, endPoint x: 493, endPoint y: 401, distance: 129.1
click at [493, 401] on input "Books for [DEMOGRAPHIC_DATA] girl" at bounding box center [674, 408] width 373 height 32
click at [1099, 405] on icon at bounding box center [1096, 407] width 9 height 11
click at [956, 525] on link "+" at bounding box center [956, 525] width 33 height 32
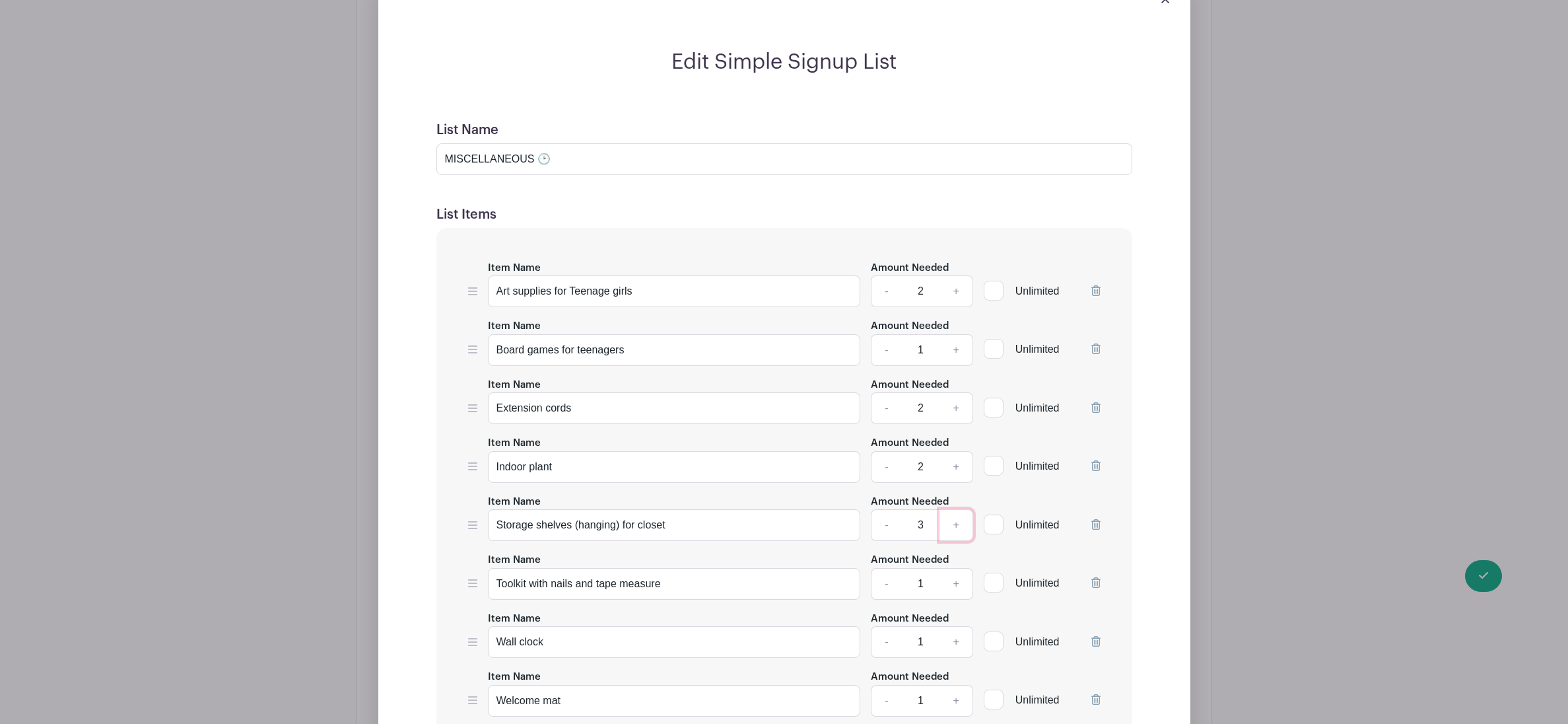
click at [956, 525] on link "+" at bounding box center [956, 525] width 33 height 32
type input "4"
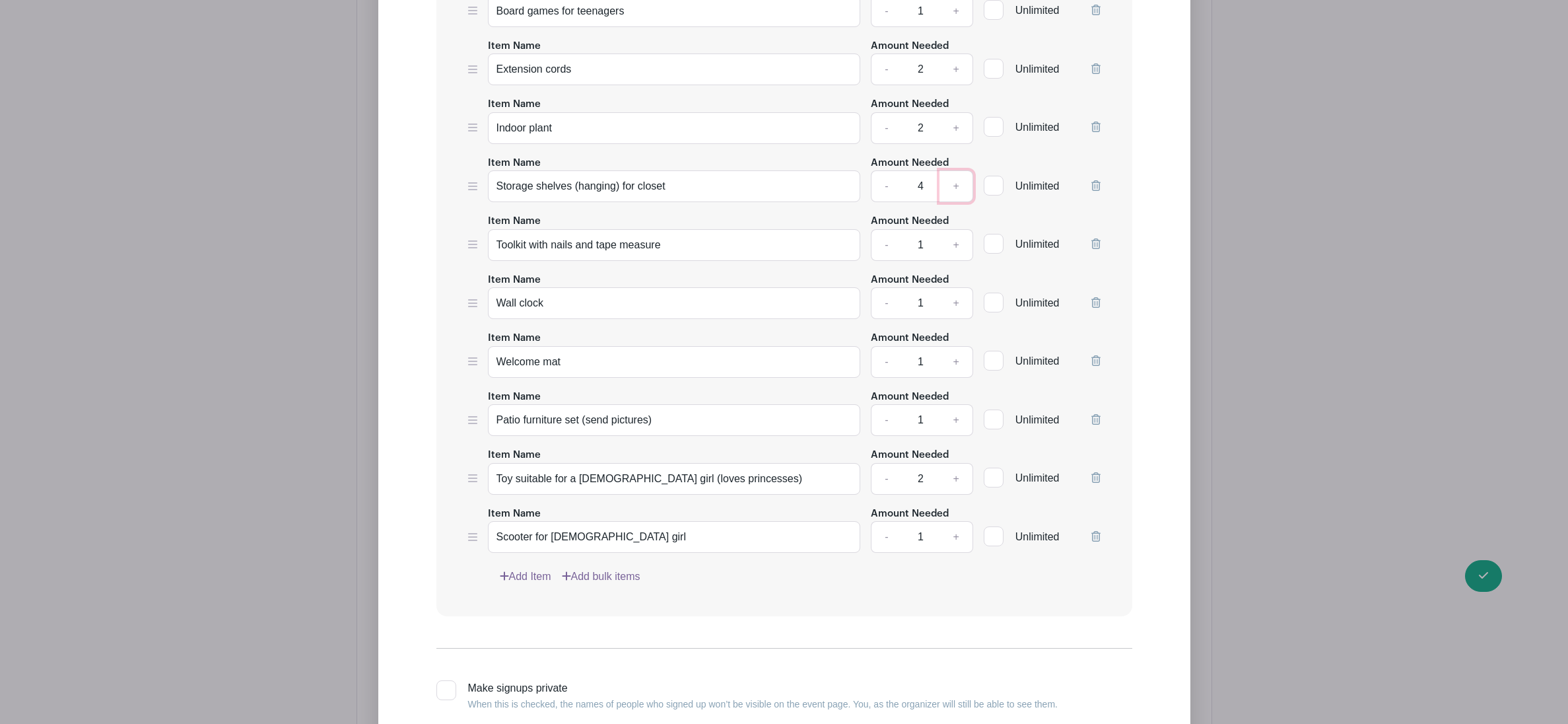
scroll to position [6727, 0]
click at [671, 412] on input "Patio furniture set (send pictures)" at bounding box center [674, 416] width 373 height 32
click at [497, 413] on input "Patio furniture set" at bounding box center [674, 416] width 373 height 32
click at [636, 413] on input "Small Patio furniture set" at bounding box center [674, 416] width 373 height 32
type input "Small Patio furniture set (like a Bistro Set) send pictures"
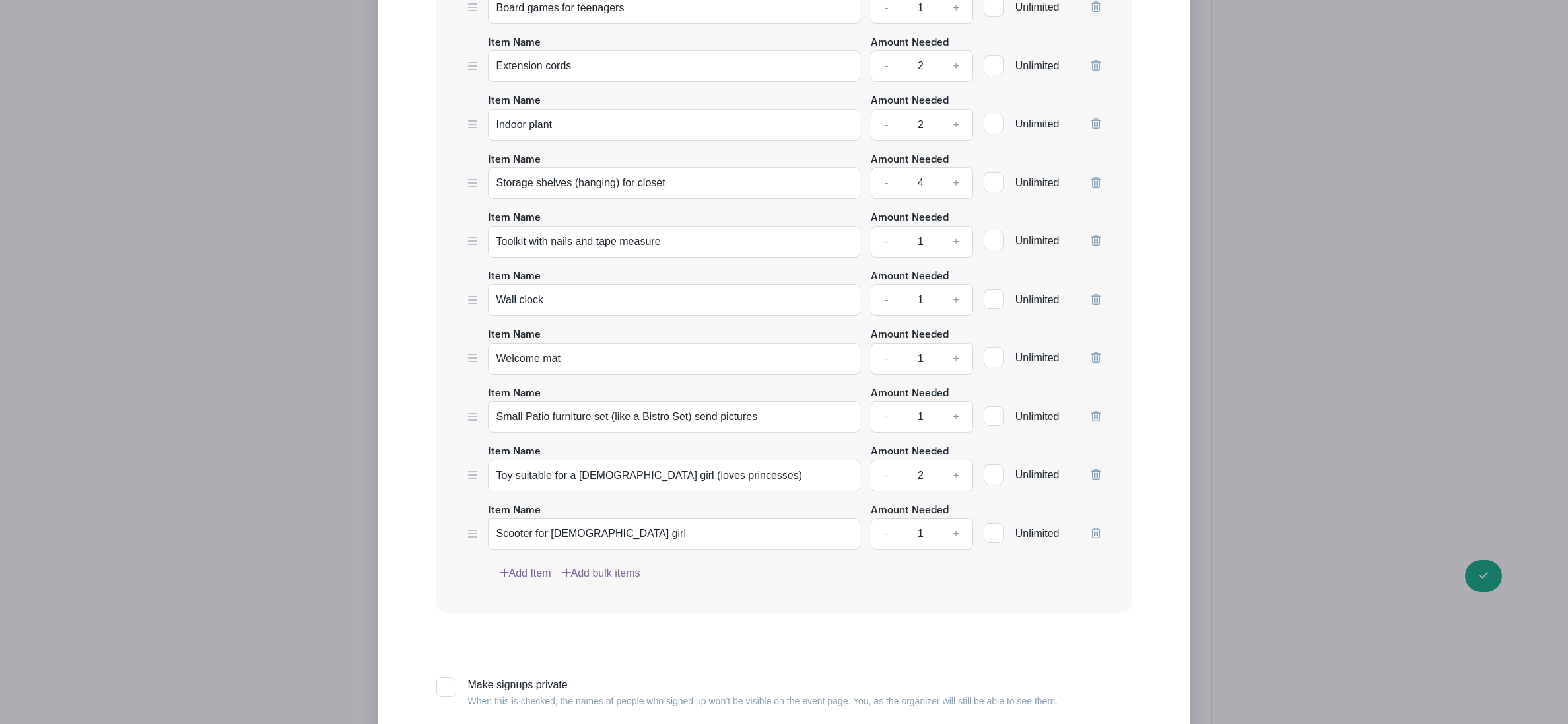
click at [1092, 476] on icon at bounding box center [1096, 474] width 9 height 11
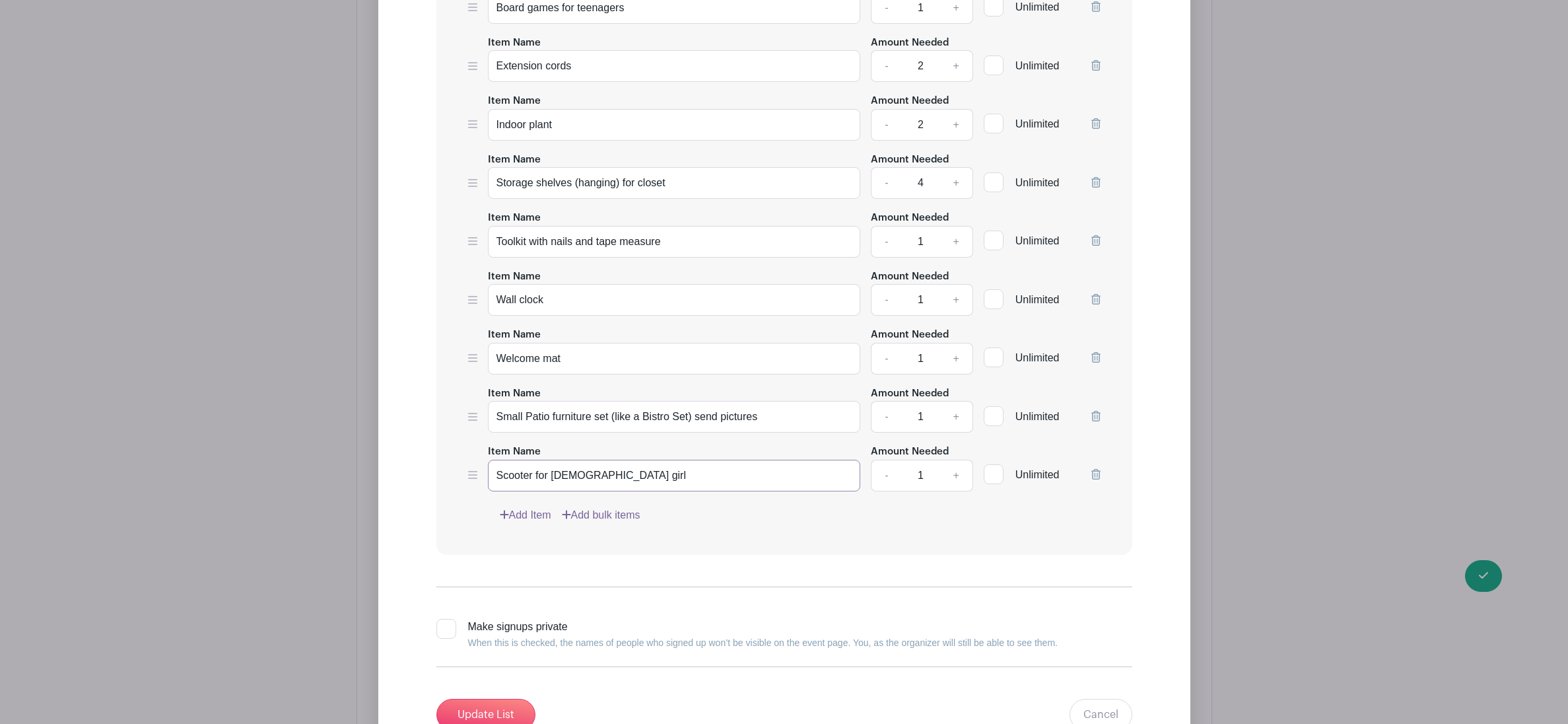
drag, startPoint x: 651, startPoint y: 472, endPoint x: 491, endPoint y: 469, distance: 160.0
click at [491, 469] on input "Scooter for [DEMOGRAPHIC_DATA] girl" at bounding box center [674, 475] width 373 height 32
type input "Bicycles"
click at [960, 474] on link "+" at bounding box center [956, 475] width 33 height 32
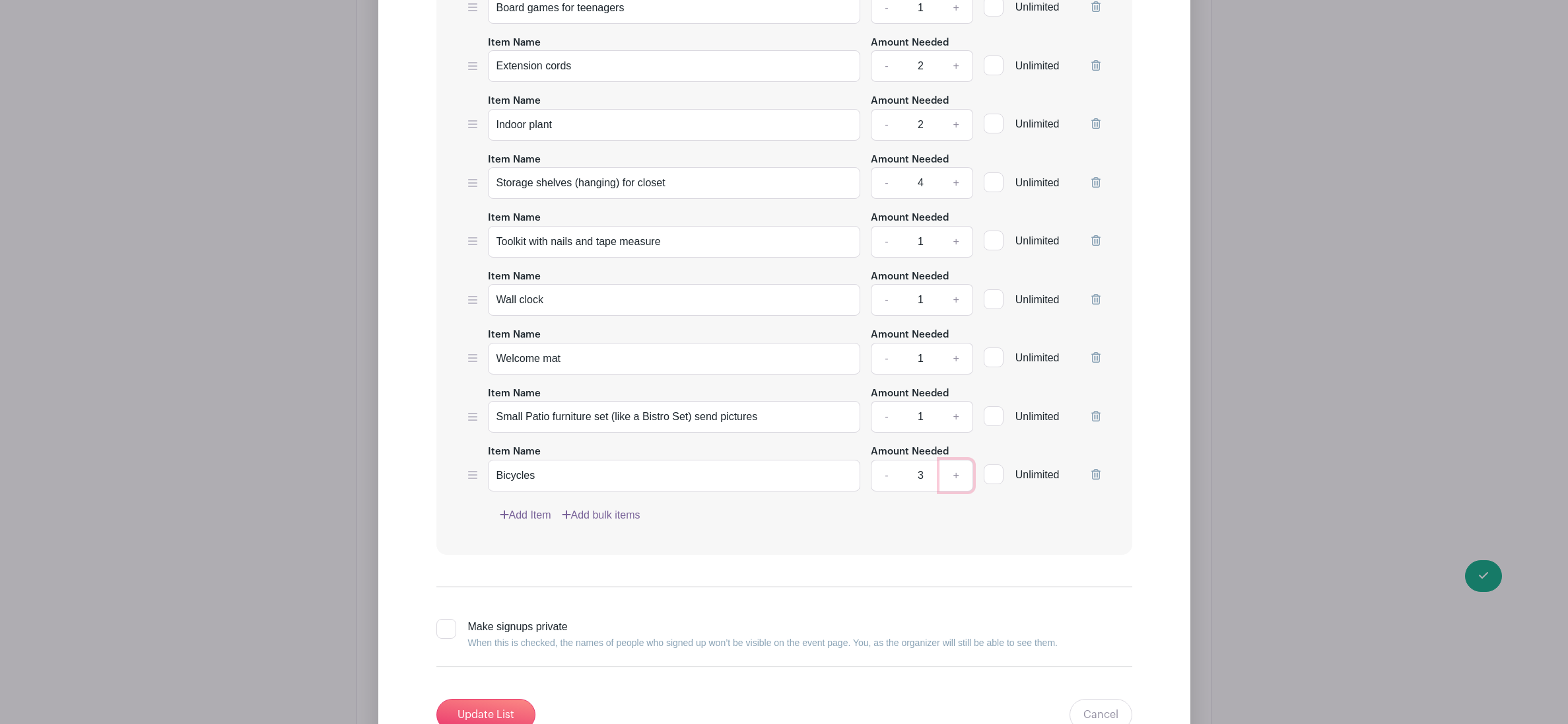
click at [960, 474] on link "+" at bounding box center [956, 475] width 33 height 32
type input "4"
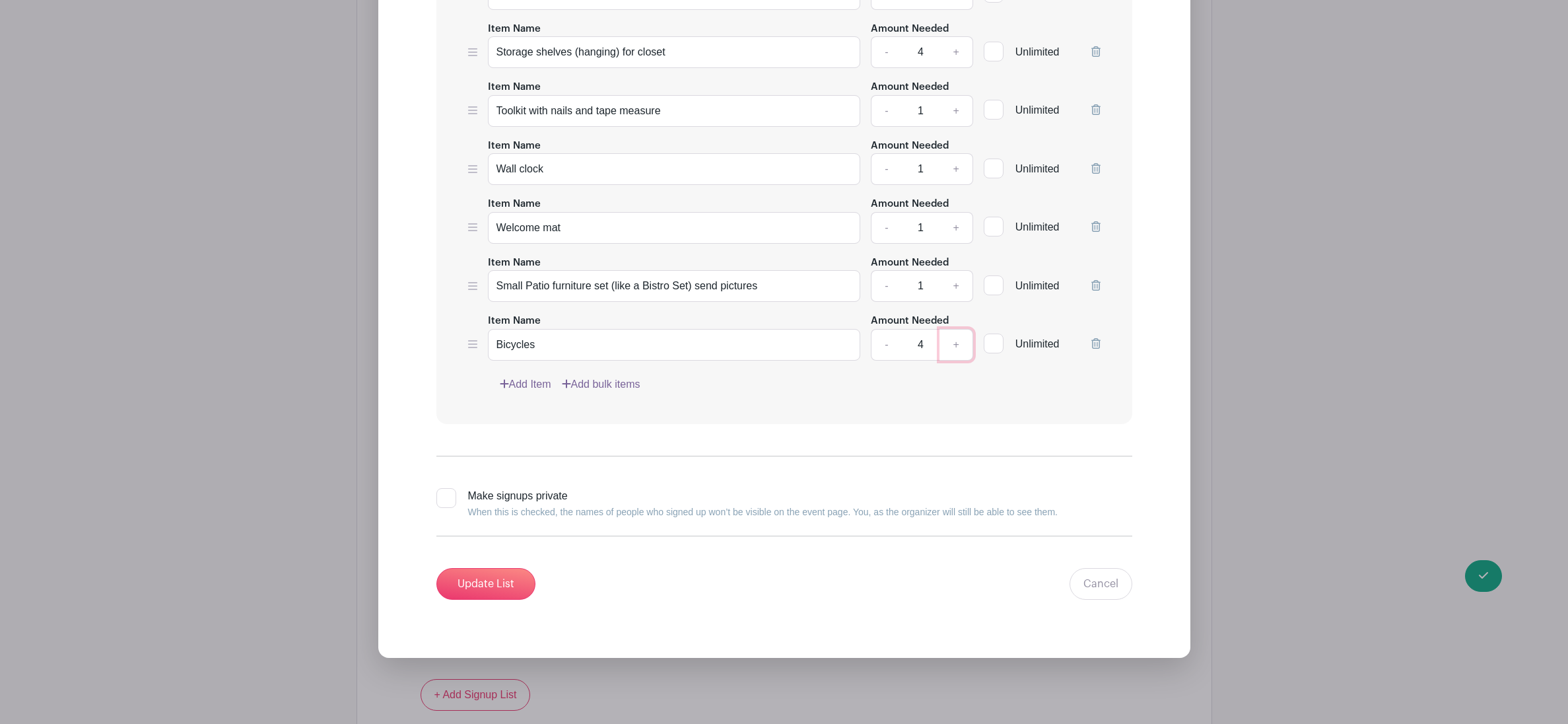
scroll to position [6867, 0]
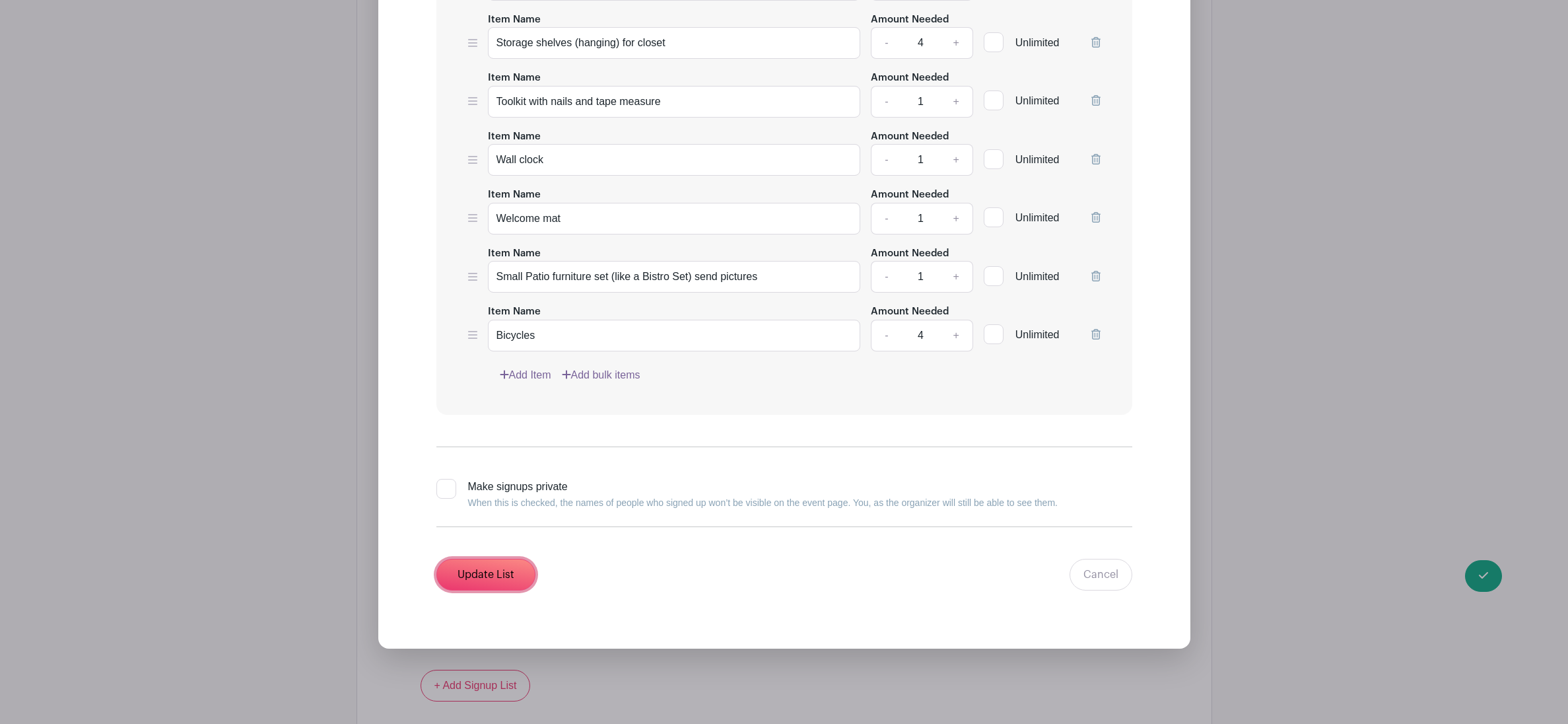
click at [517, 576] on input "Update List" at bounding box center [486, 574] width 99 height 32
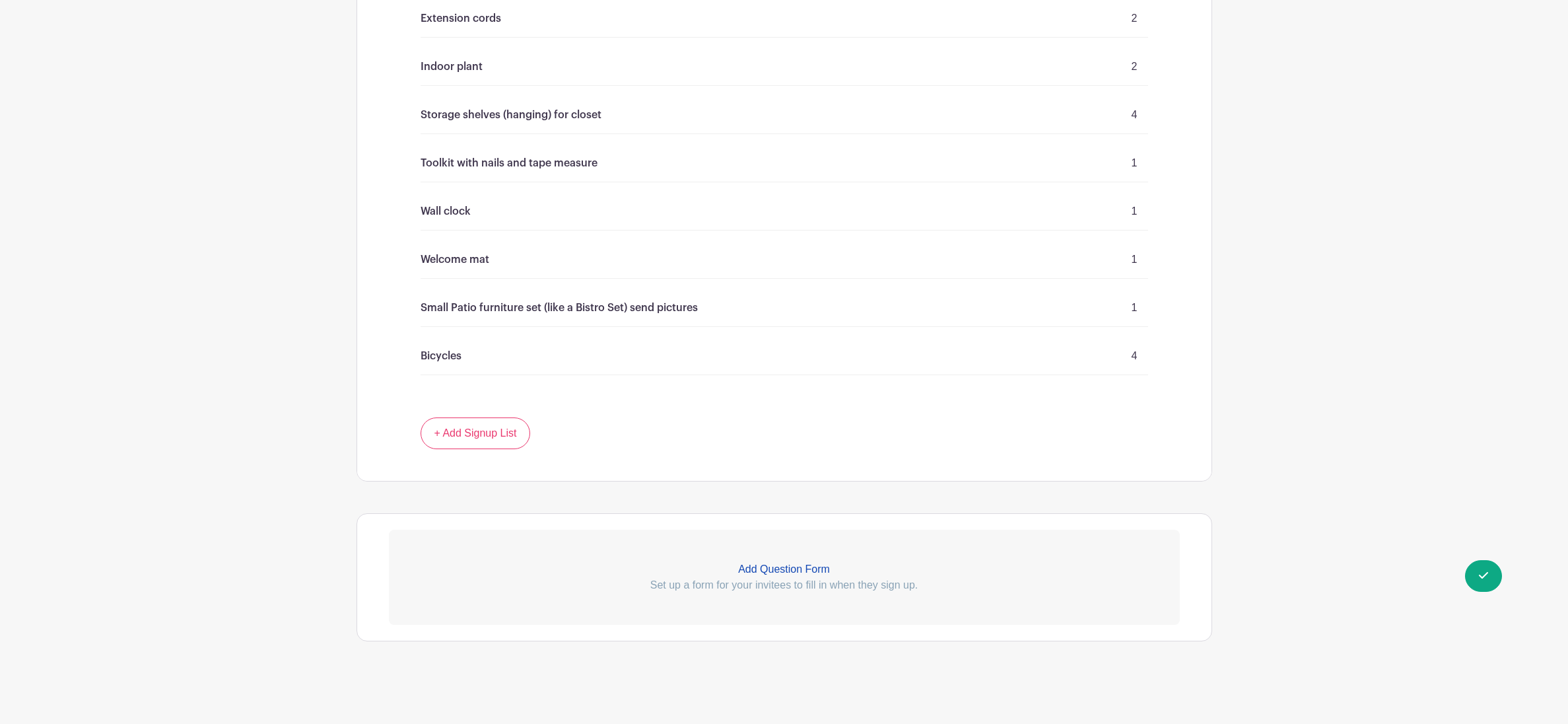
scroll to position [6501, 0]
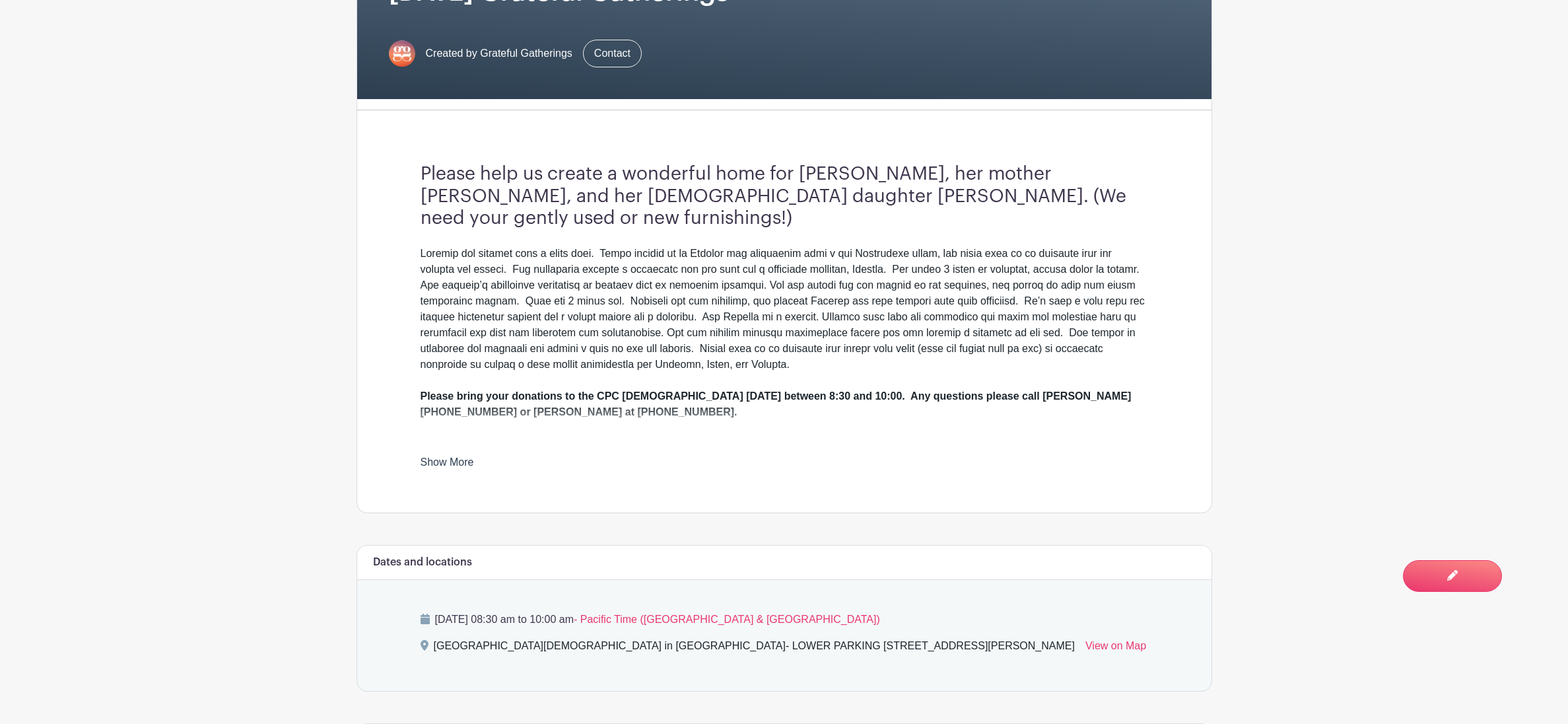
scroll to position [307, 0]
drag, startPoint x: 872, startPoint y: 342, endPoint x: 786, endPoint y: 324, distance: 87.9
click at [786, 324] on div "Please bring your donations to the CPC church Saturday 4/27 between 8:30 and 10…" at bounding box center [784, 347] width 728 height 206
copy div "Please help us by donating your gently used items (beds and linens must be new)…"
